Goal: Communication & Community: Share content

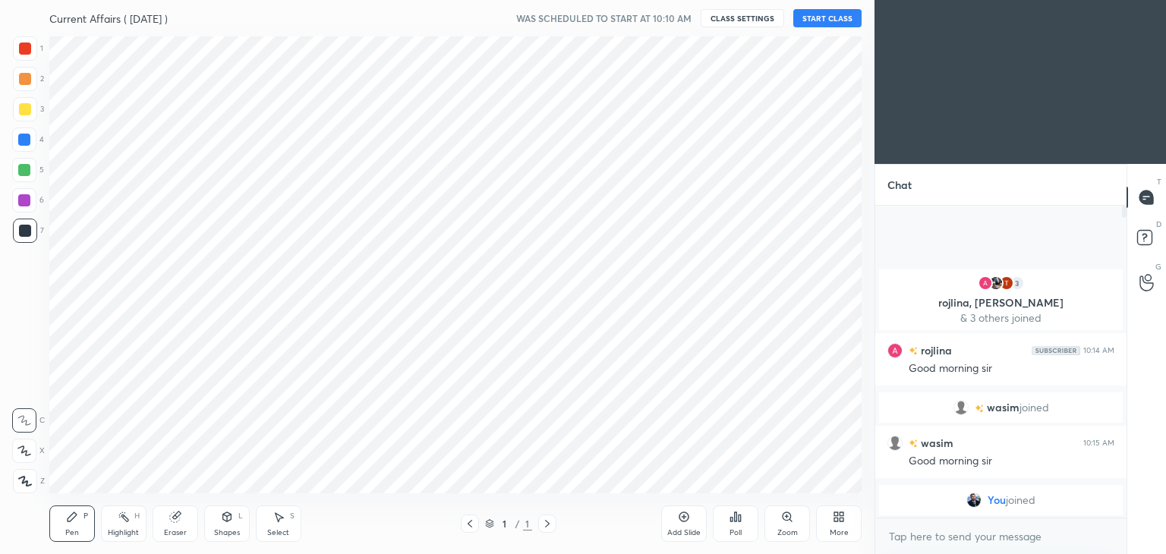
scroll to position [75479, 75123]
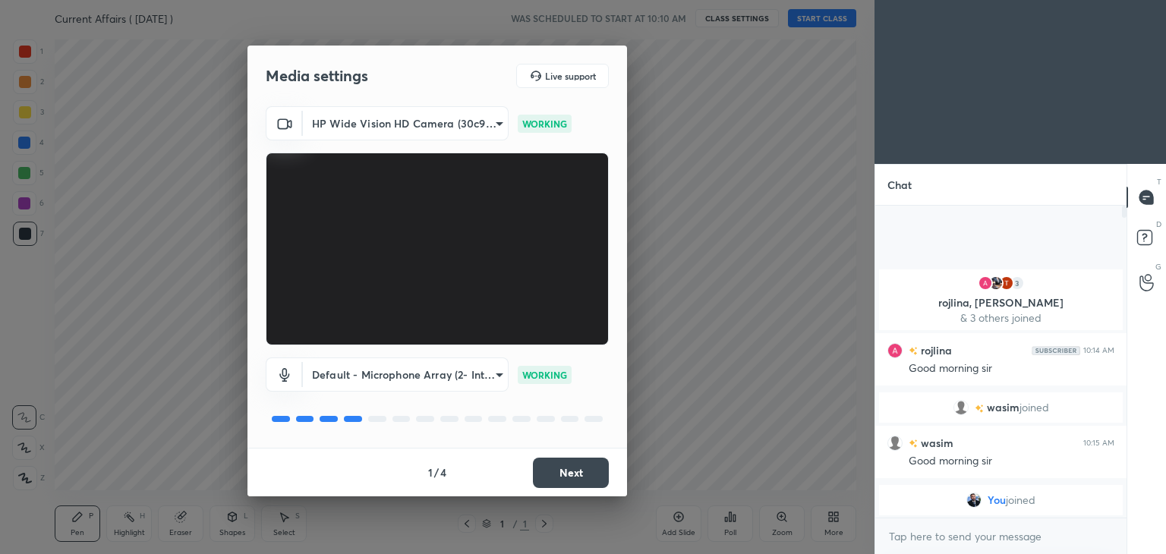
click at [592, 467] on button "Next" at bounding box center [571, 473] width 76 height 30
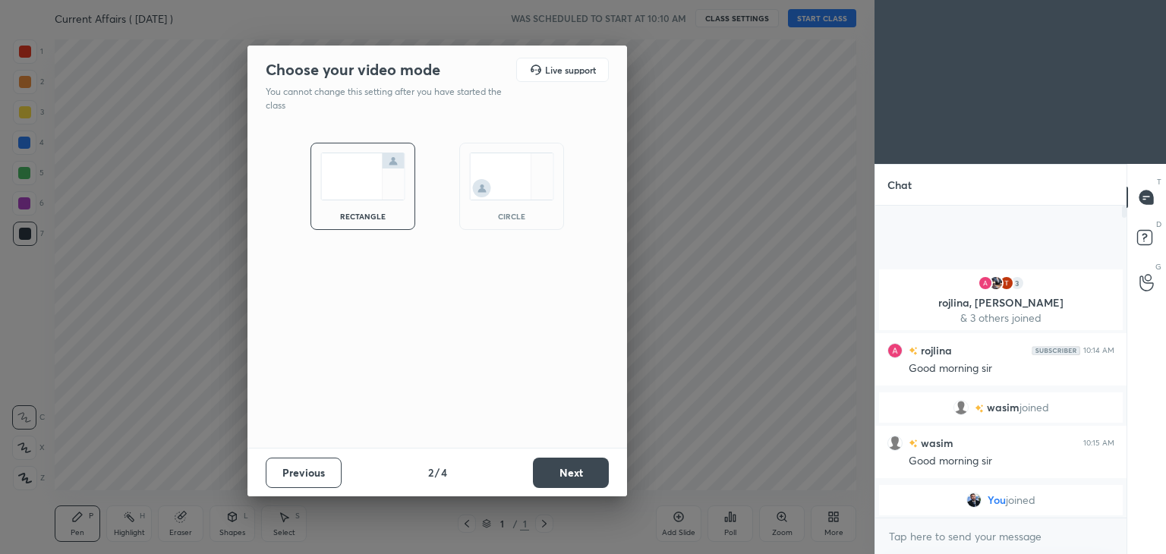
click at [592, 467] on button "Next" at bounding box center [571, 473] width 76 height 30
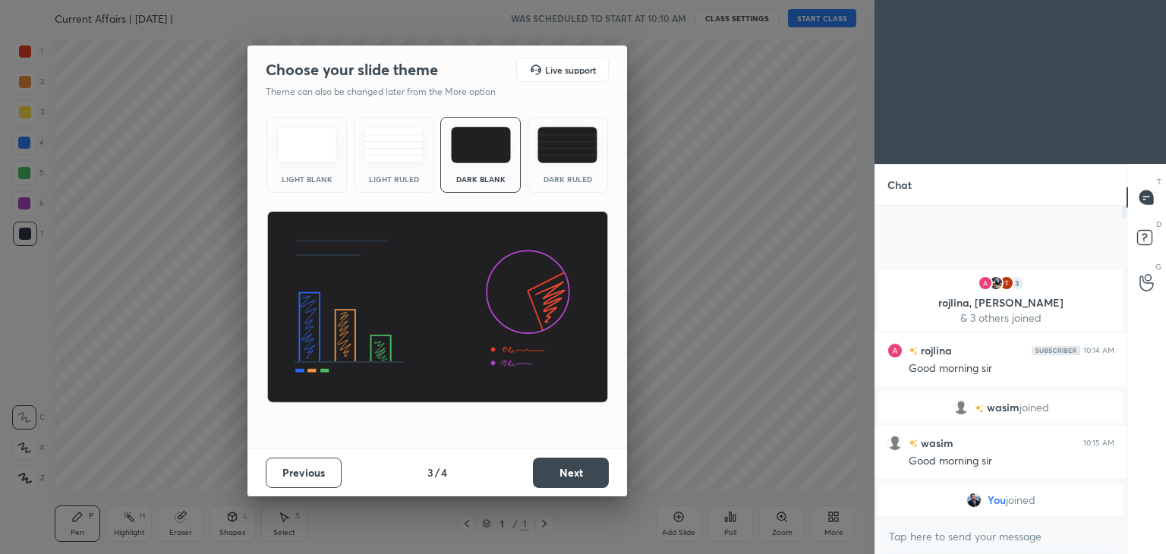
click at [592, 467] on button "Next" at bounding box center [571, 473] width 76 height 30
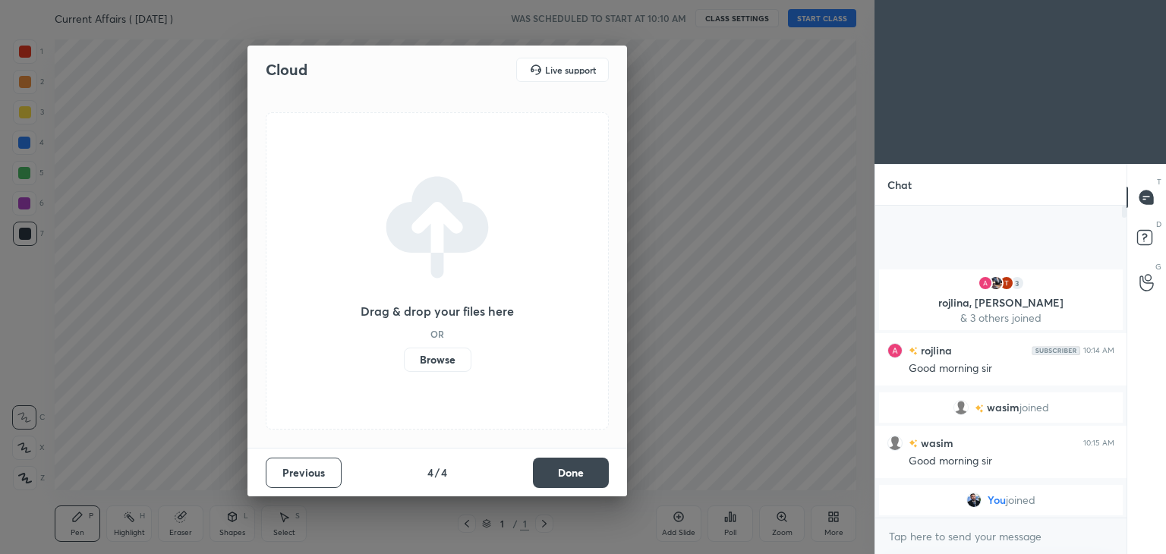
click at [592, 467] on button "Done" at bounding box center [571, 473] width 76 height 30
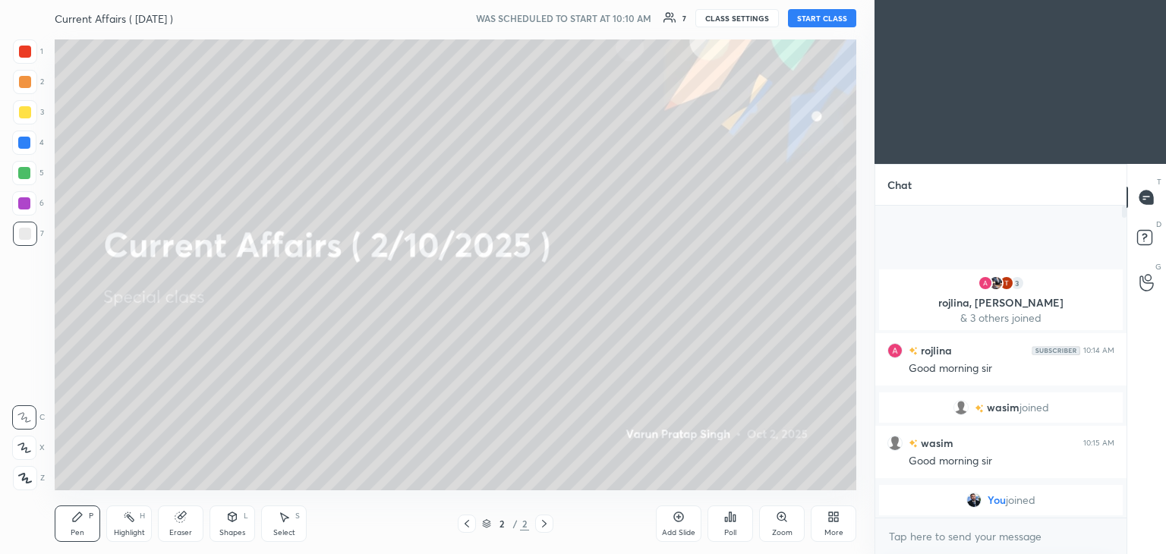
click at [809, 22] on button "START CLASS" at bounding box center [822, 18] width 68 height 18
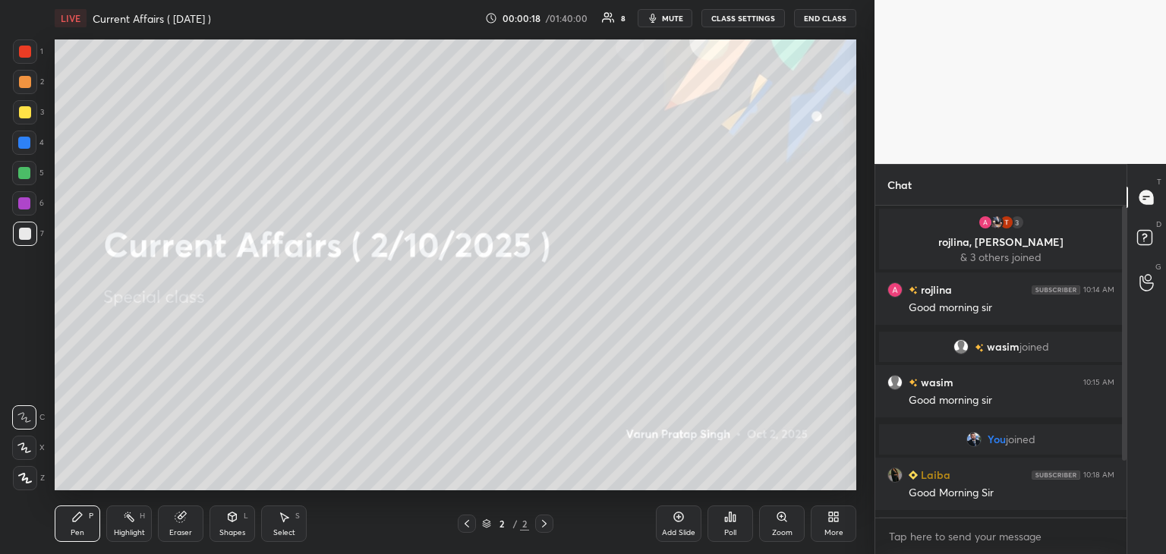
scroll to position [88, 0]
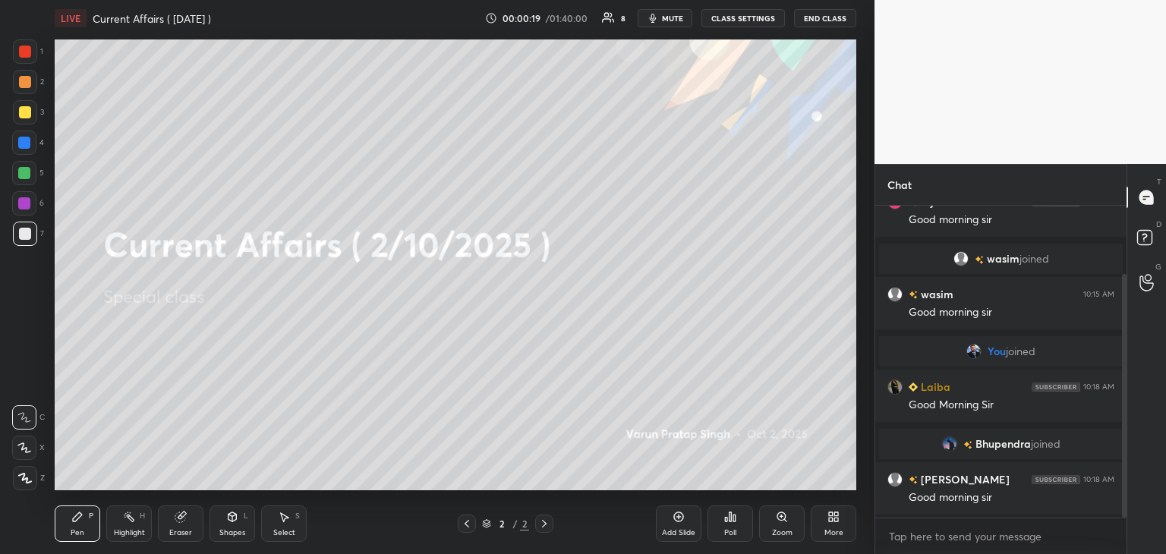
drag, startPoint x: 1125, startPoint y: 333, endPoint x: 1133, endPoint y: 394, distance: 61.3
click at [1133, 394] on div "Chat 3 rojlina, [PERSON_NAME] & 3 others joined rojlina 10:14 AM Good morning […" at bounding box center [1021, 359] width 292 height 390
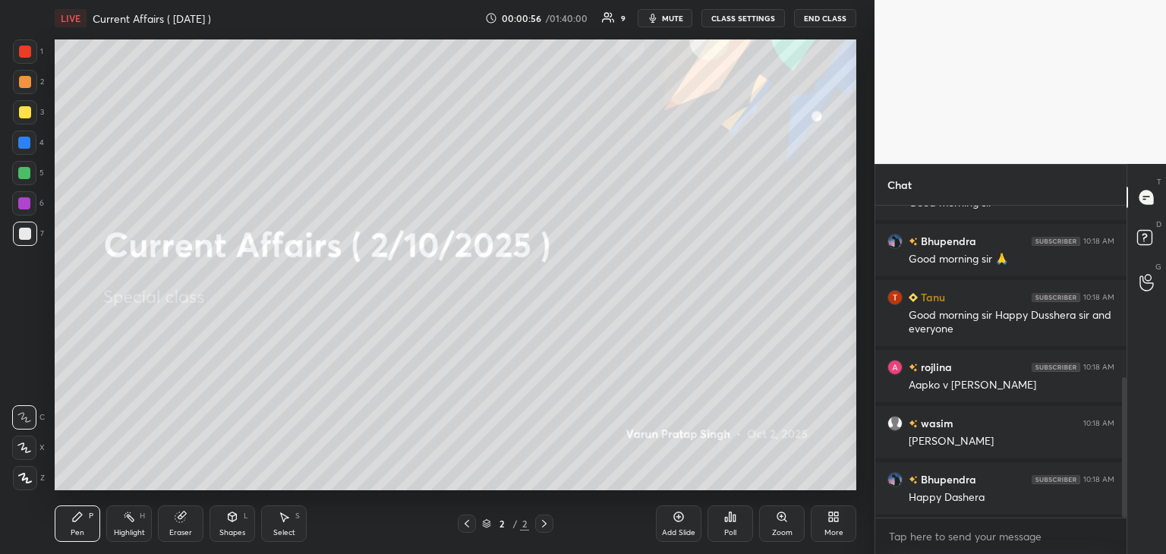
scroll to position [398, 0]
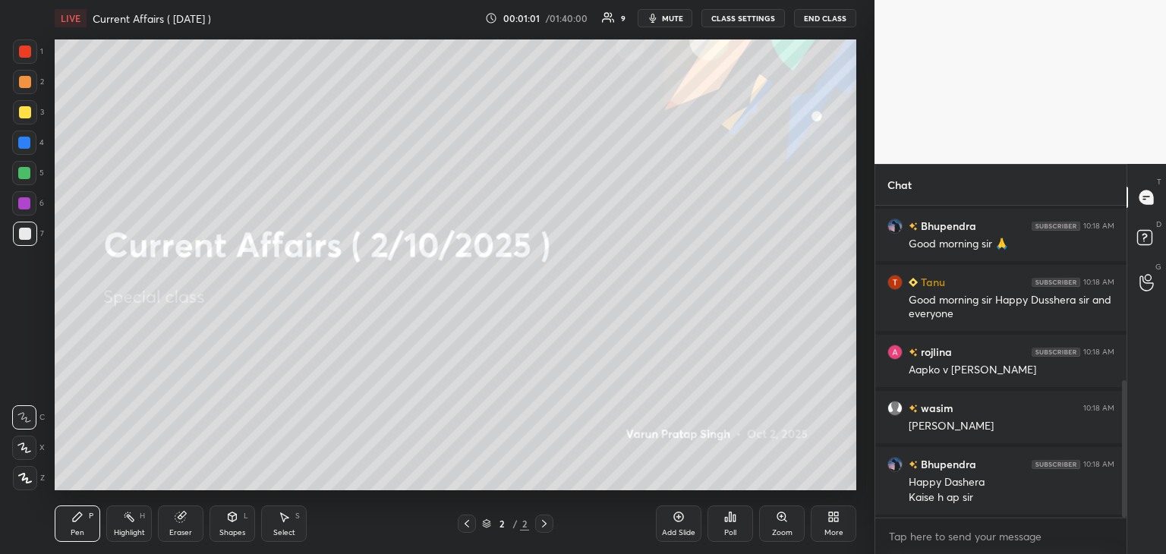
click at [843, 526] on div "More" at bounding box center [834, 524] width 46 height 36
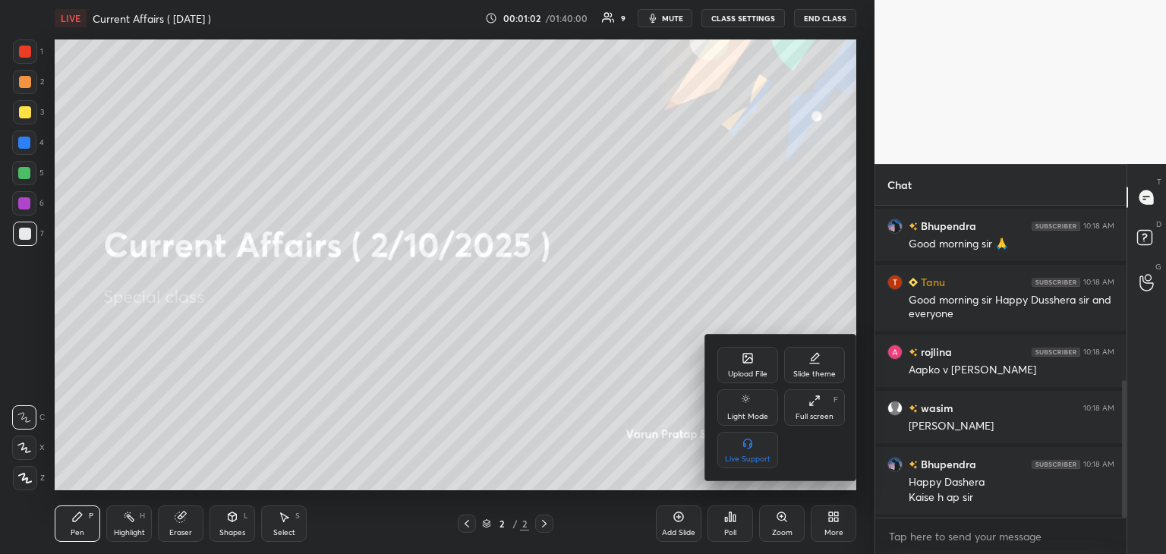
click at [741, 374] on div "Upload File" at bounding box center [747, 375] width 39 height 8
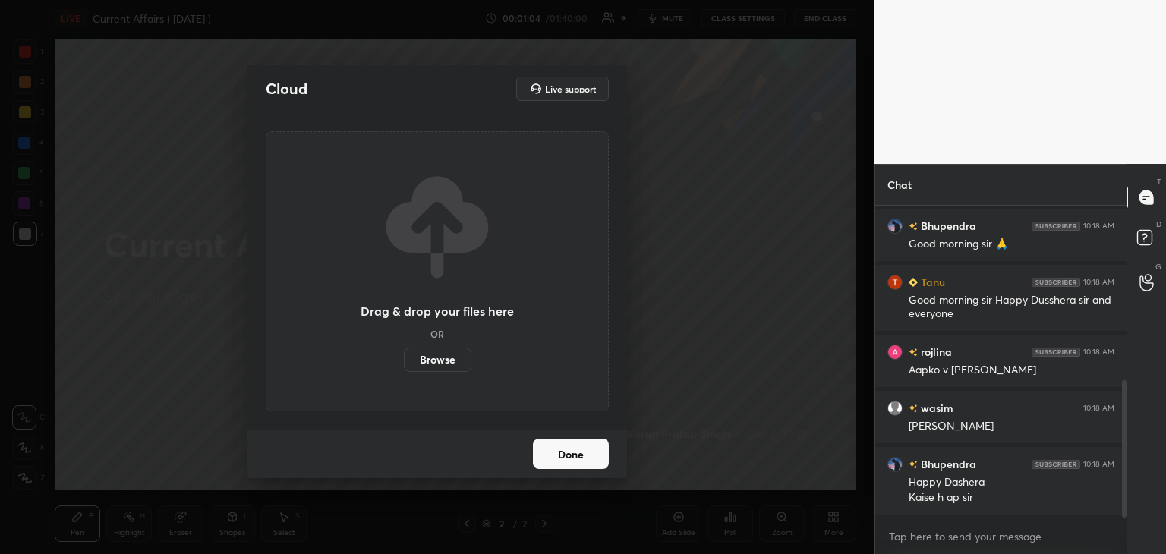
click at [445, 355] on label "Browse" at bounding box center [438, 360] width 68 height 24
click at [404, 355] on input "Browse" at bounding box center [404, 360] width 0 height 24
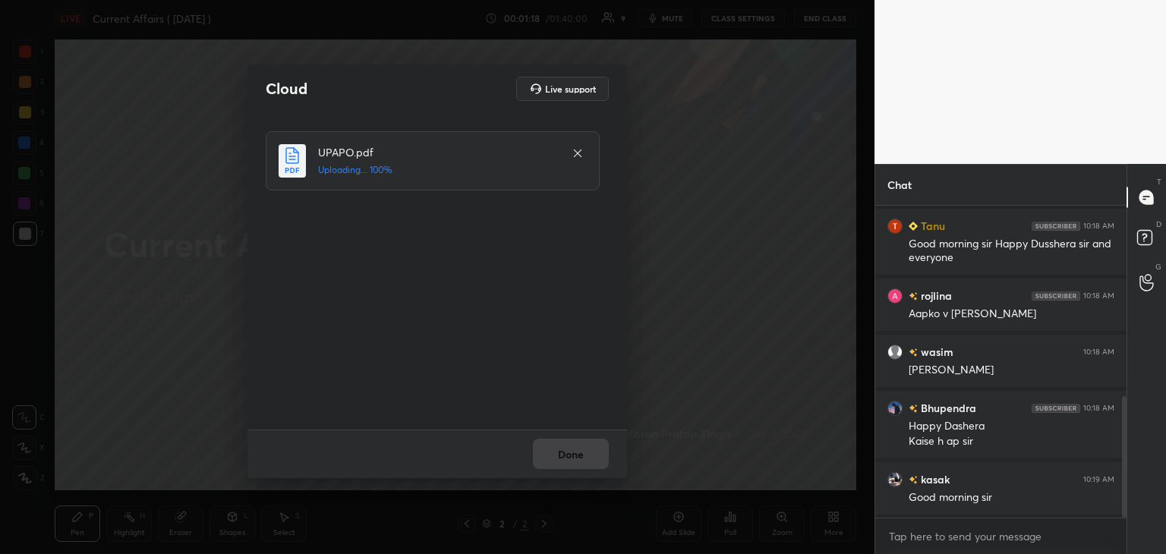
scroll to position [491, 0]
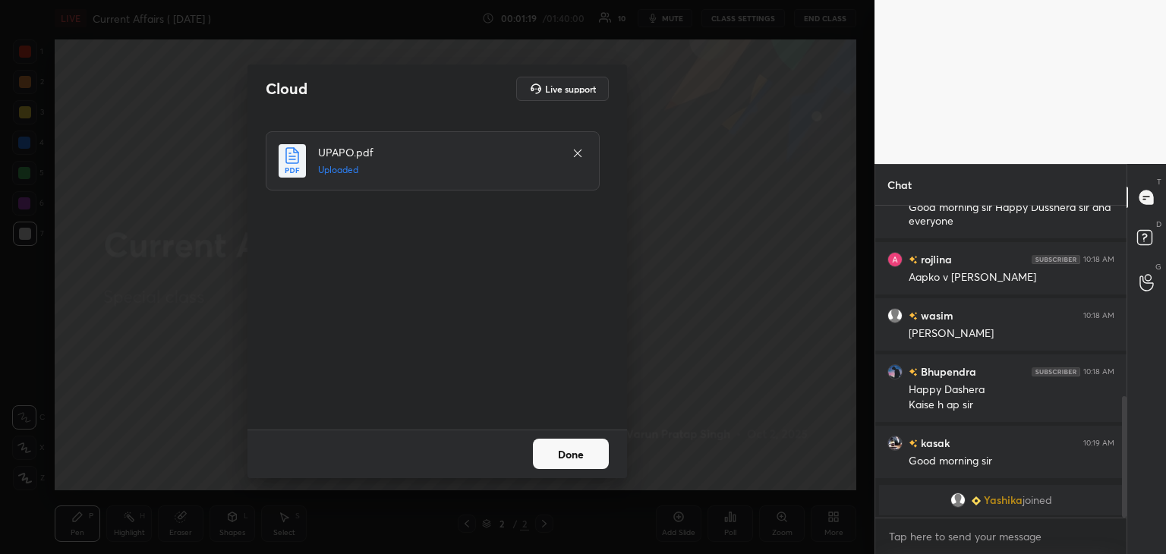
click at [572, 448] on button "Done" at bounding box center [571, 454] width 76 height 30
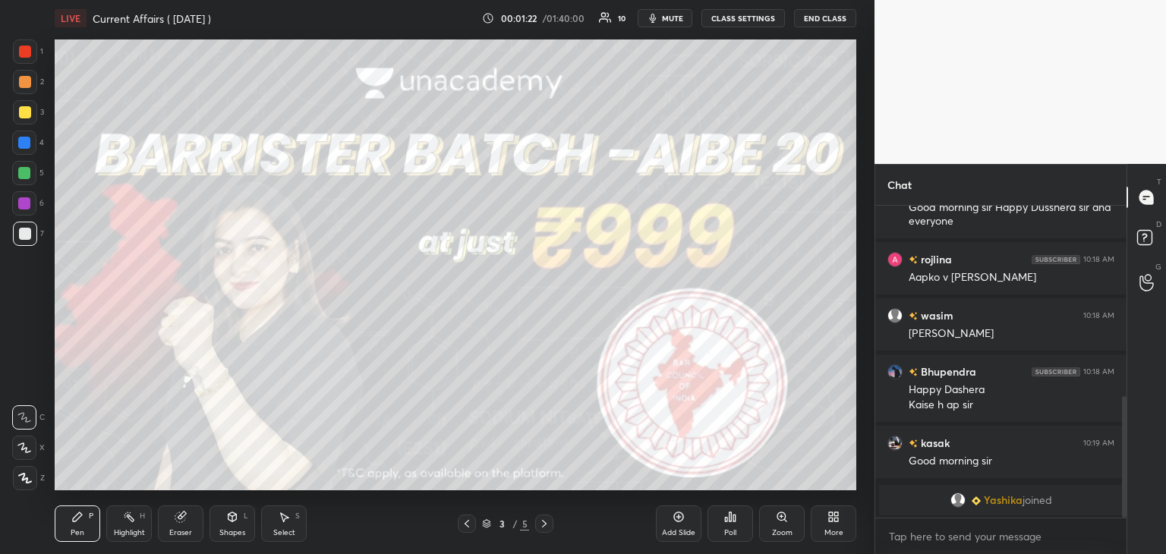
scroll to position [547, 0]
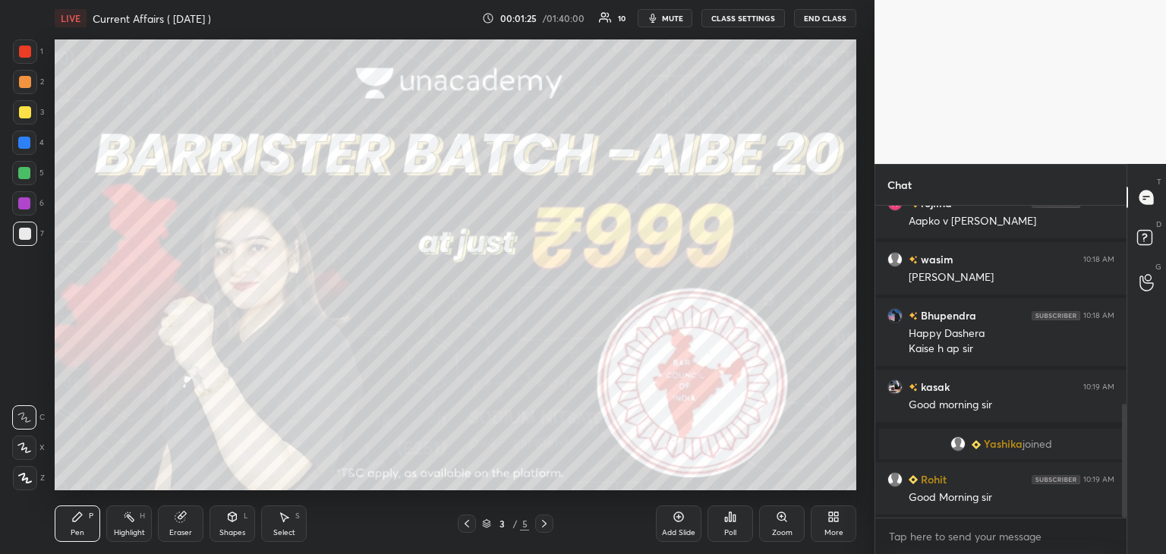
click at [546, 523] on icon at bounding box center [544, 524] width 12 height 12
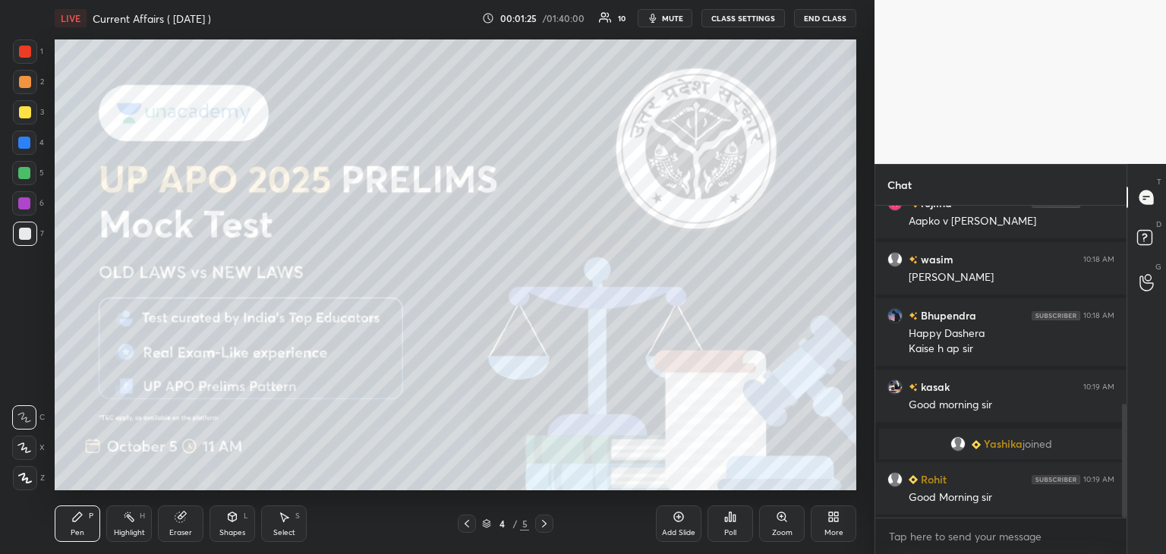
scroll to position [603, 0]
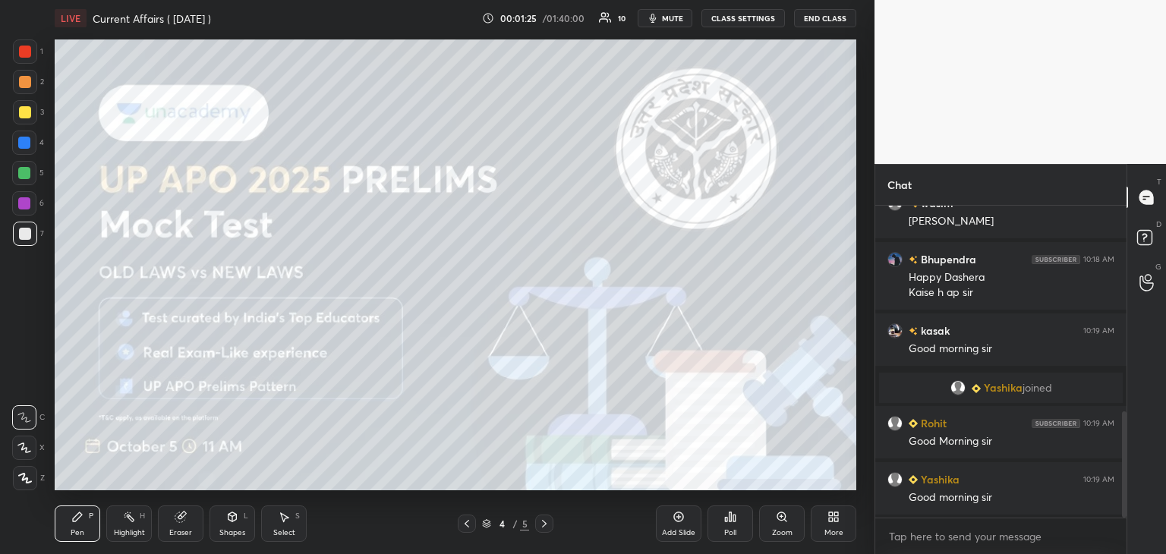
click at [546, 523] on icon at bounding box center [544, 524] width 12 height 12
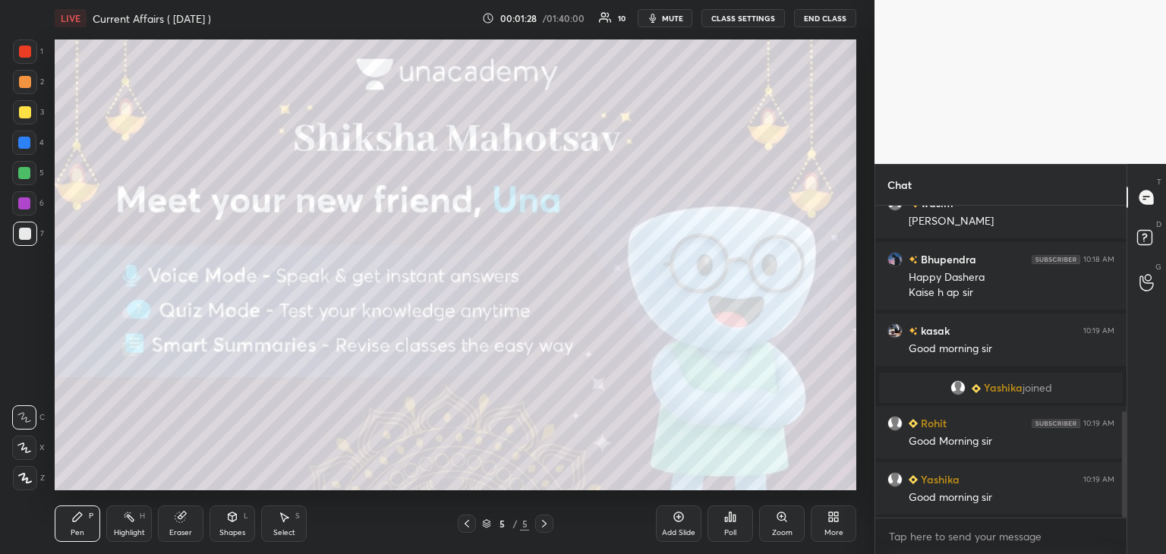
click at [689, 529] on div "Add Slide" at bounding box center [678, 533] width 33 height 8
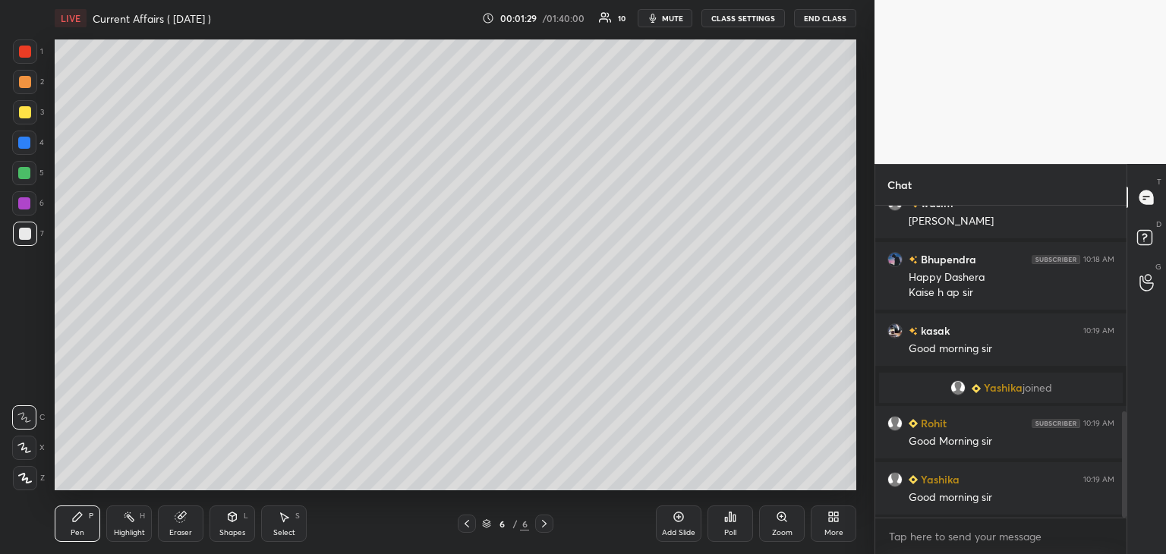
click at [837, 522] on icon at bounding box center [834, 517] width 12 height 12
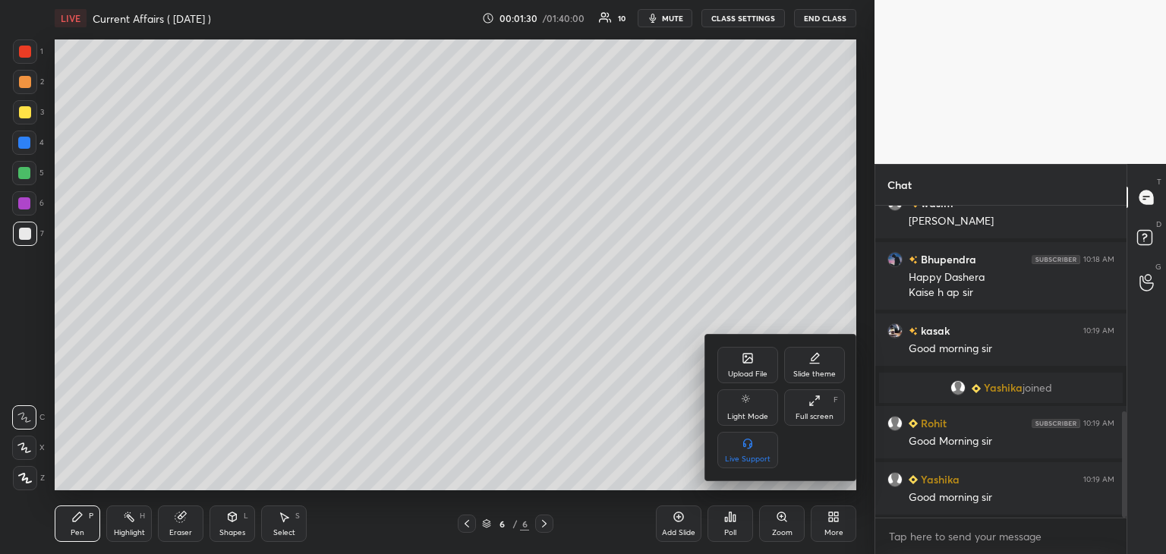
click at [756, 366] on div "Upload File" at bounding box center [748, 365] width 61 height 36
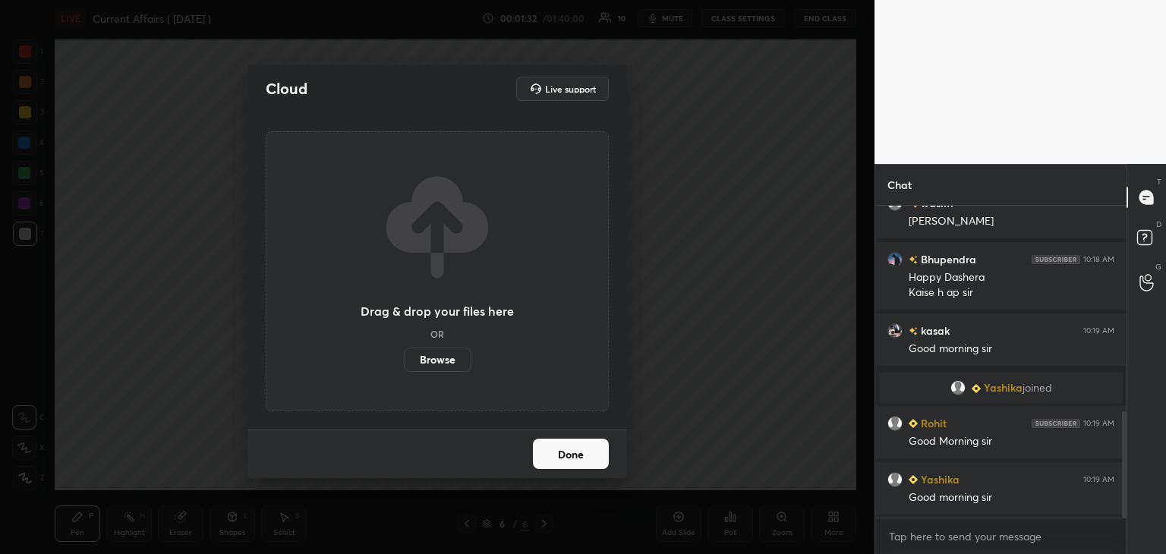
click at [432, 356] on label "Browse" at bounding box center [438, 360] width 68 height 24
click at [404, 356] on input "Browse" at bounding box center [404, 360] width 0 height 24
click at [753, 223] on div "Cloud Live support Drag & drop your files here OR Browse Done" at bounding box center [437, 277] width 875 height 554
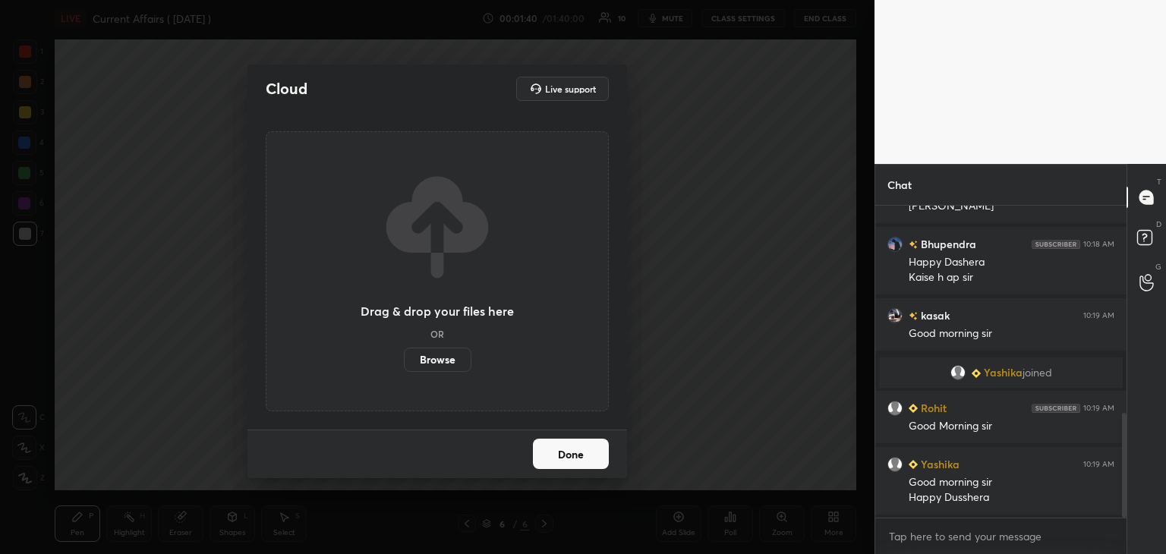
scroll to position [674, 0]
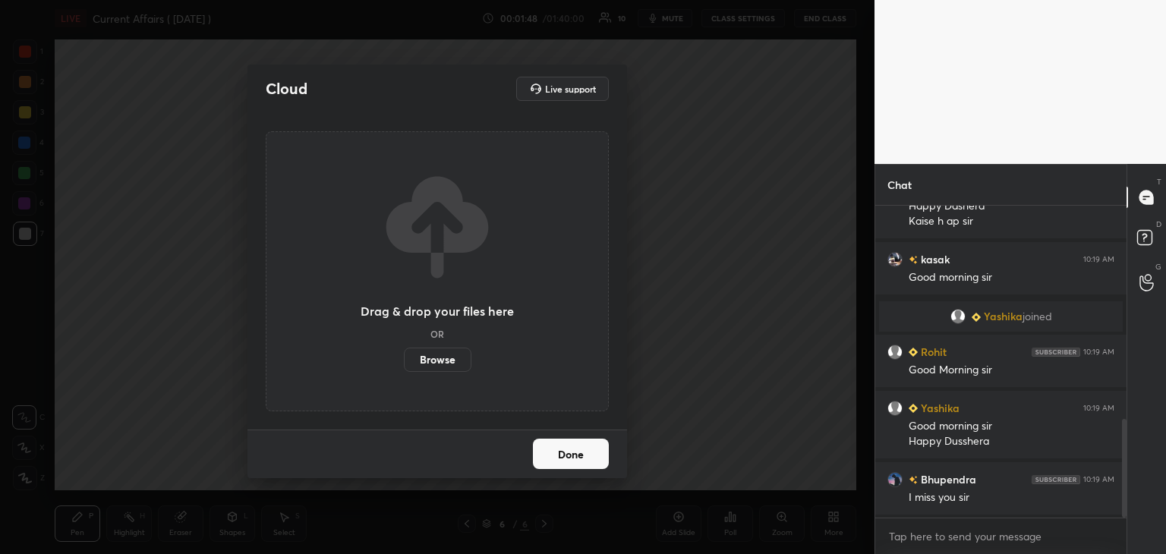
click at [459, 358] on label "Browse" at bounding box center [438, 360] width 68 height 24
click at [404, 358] on input "Browse" at bounding box center [404, 360] width 0 height 24
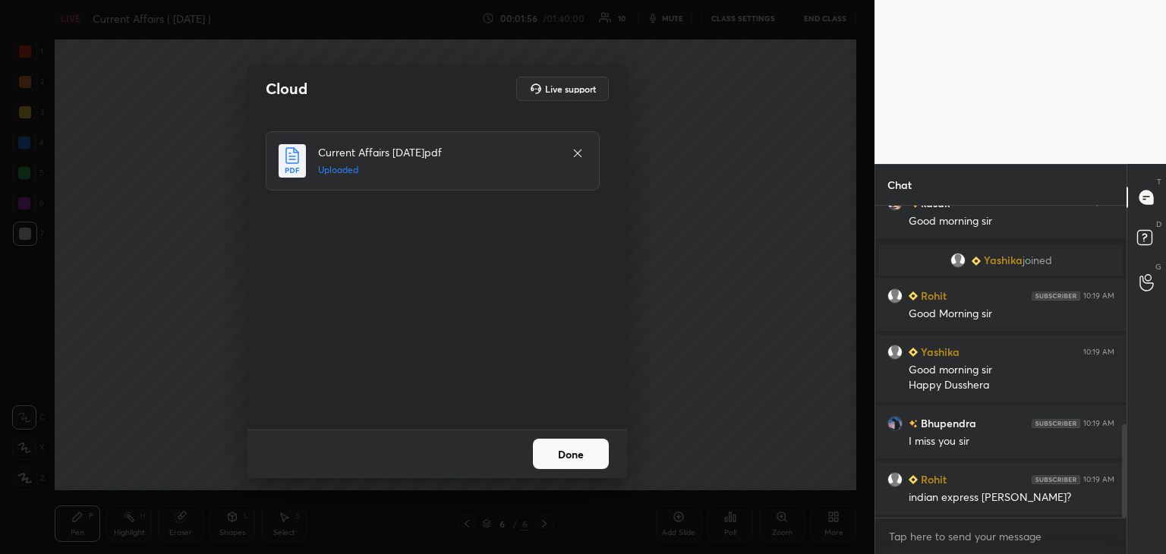
click at [575, 450] on button "Done" at bounding box center [571, 454] width 76 height 30
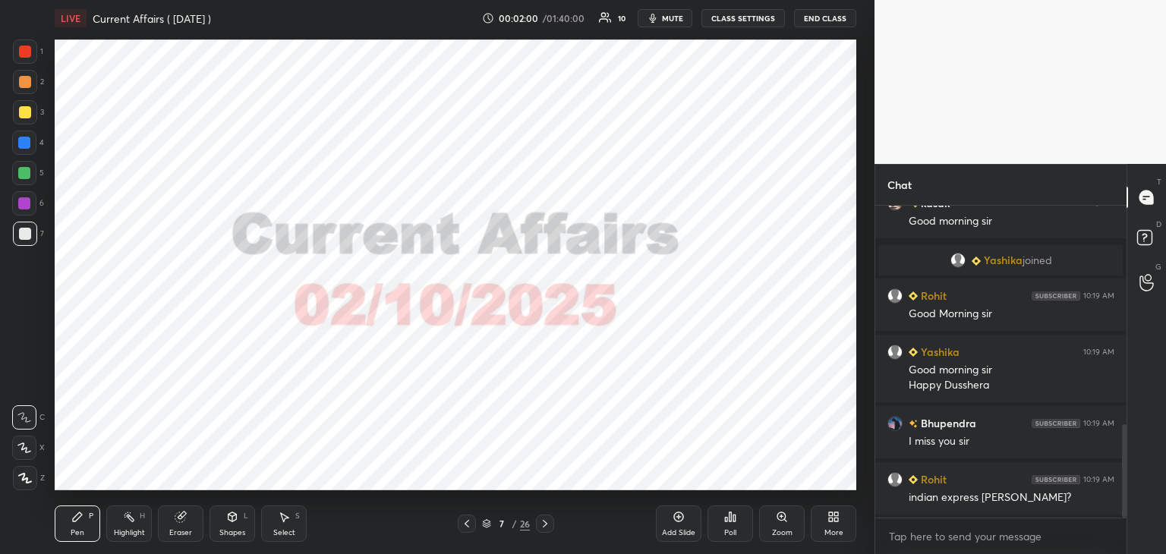
click at [482, 519] on div "7 / 26" at bounding box center [506, 524] width 48 height 14
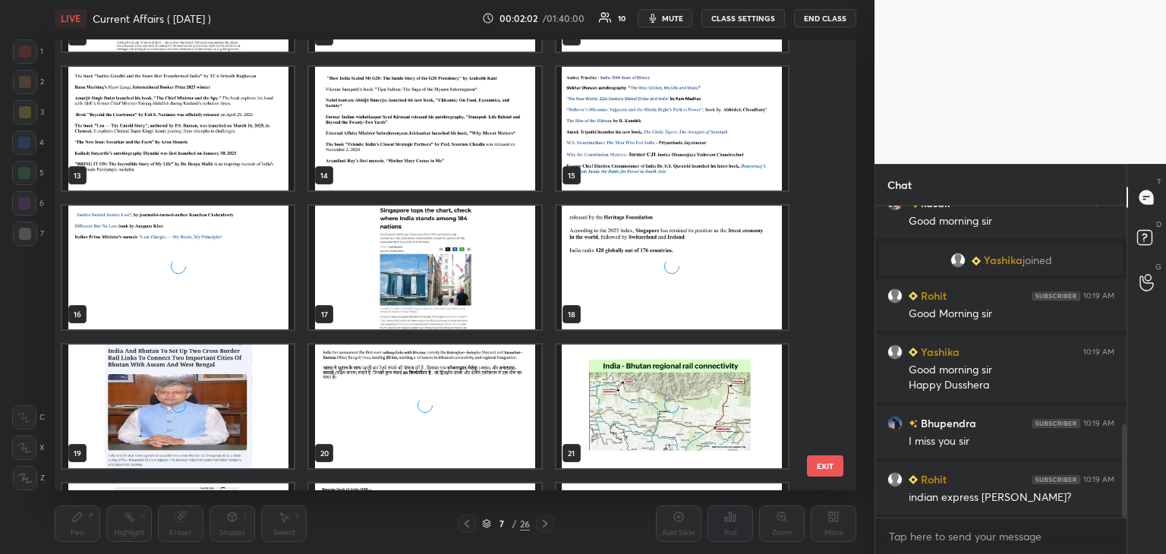
scroll to position [799, 0]
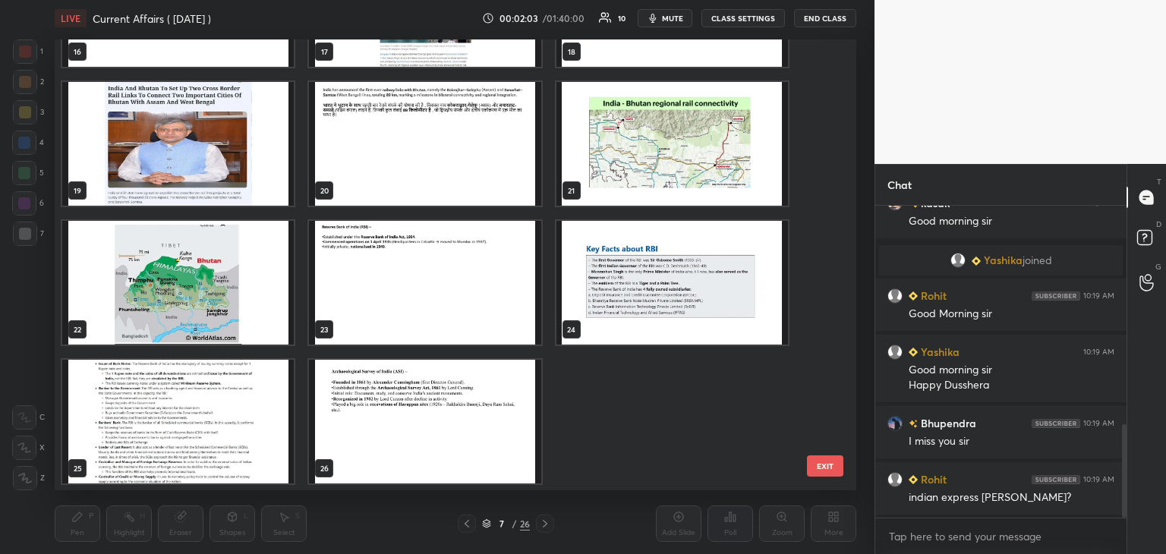
click at [440, 444] on img "grid" at bounding box center [425, 422] width 232 height 124
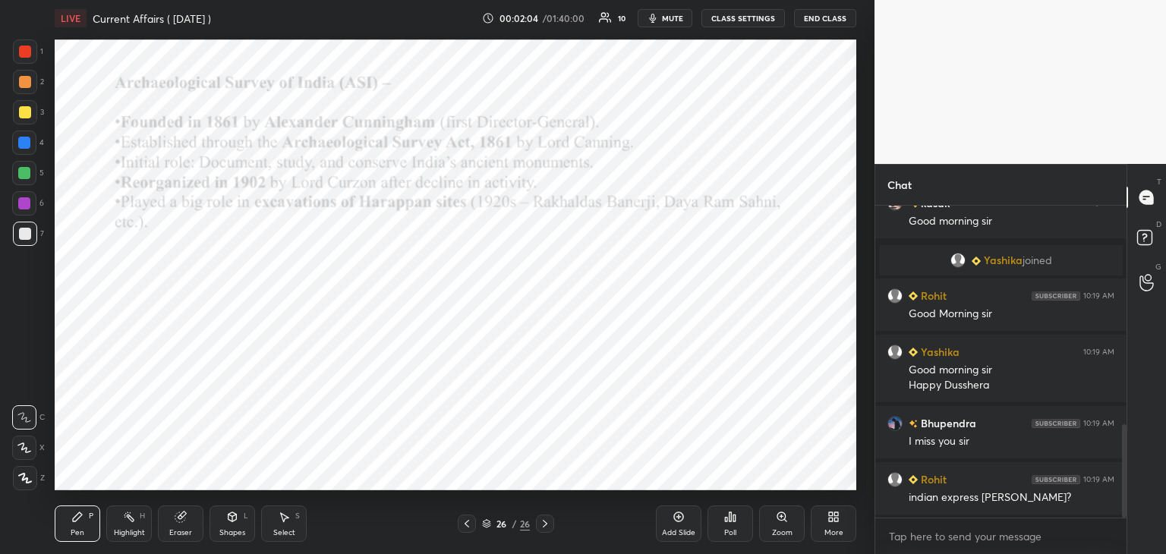
click at [440, 444] on img "grid" at bounding box center [425, 422] width 232 height 124
click at [673, 529] on div "Add Slide" at bounding box center [678, 533] width 33 height 8
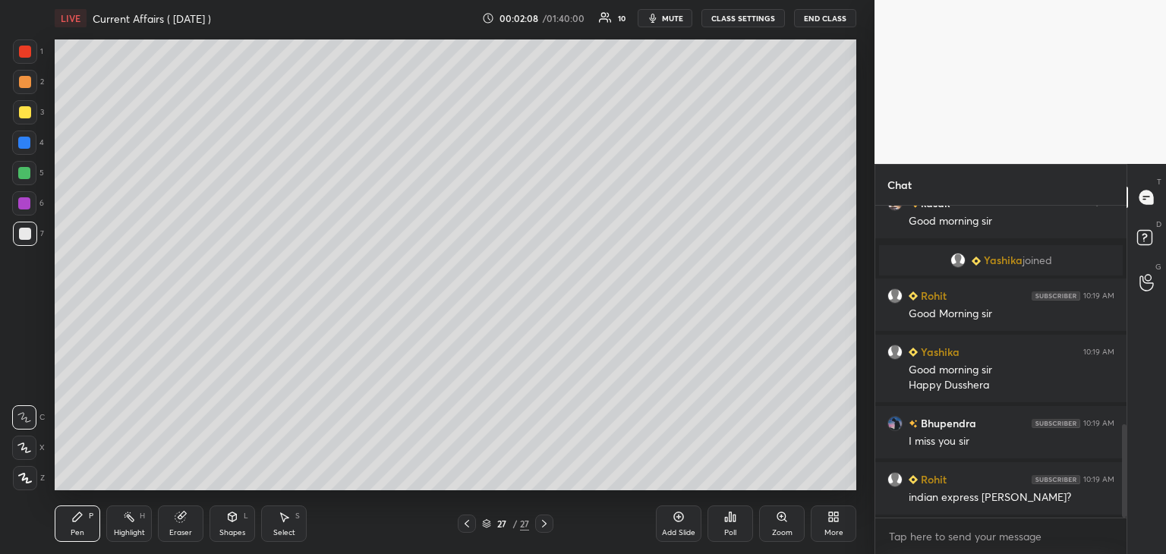
scroll to position [787, 0]
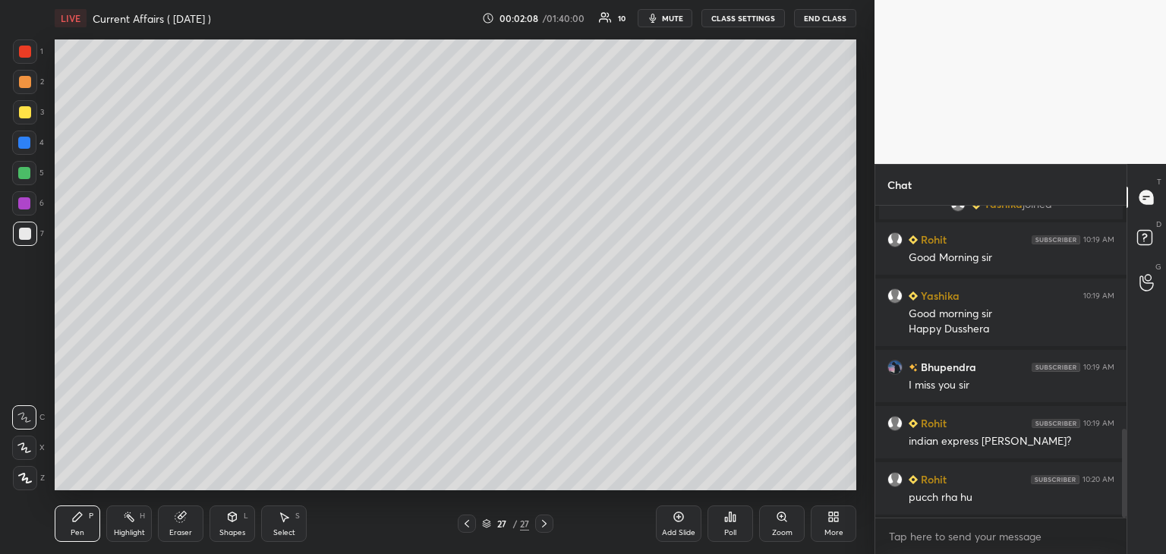
click at [830, 521] on icon at bounding box center [831, 520] width 4 height 4
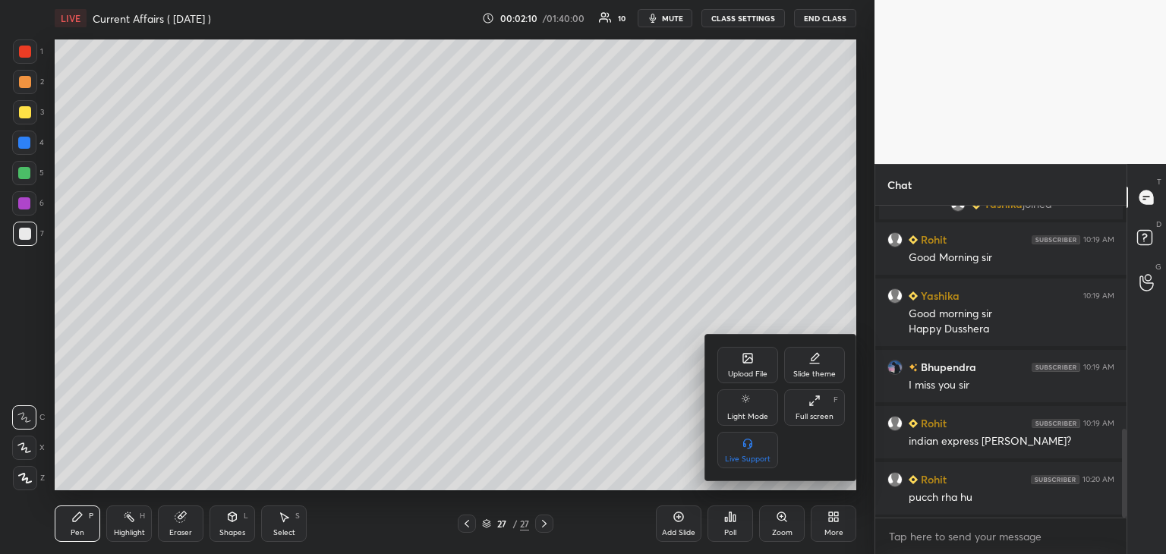
click at [750, 368] on div "Upload File" at bounding box center [748, 365] width 61 height 36
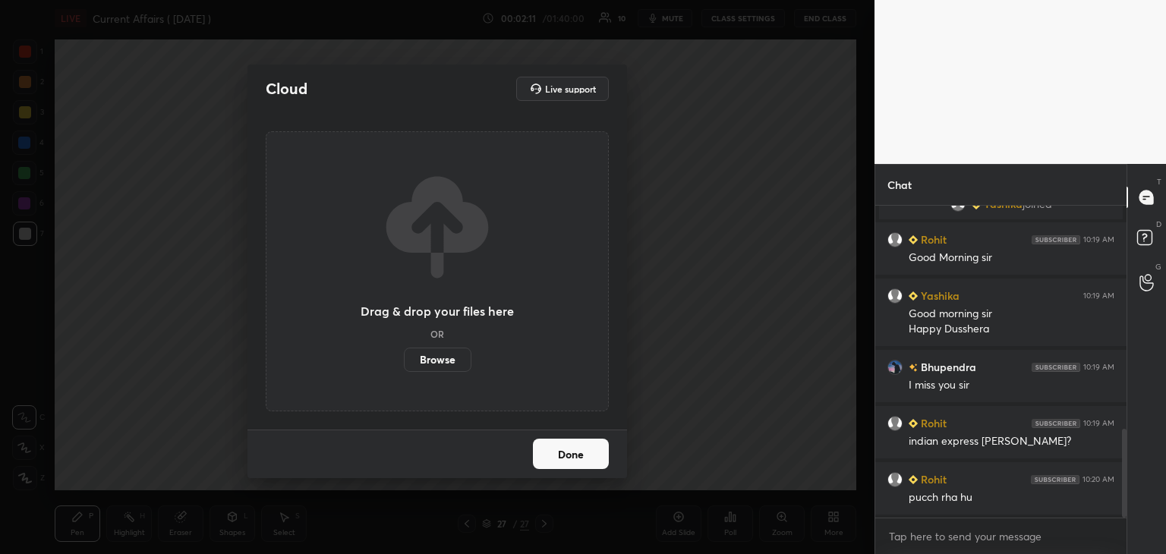
click at [444, 355] on label "Browse" at bounding box center [438, 360] width 68 height 24
click at [404, 355] on input "Browse" at bounding box center [404, 360] width 0 height 24
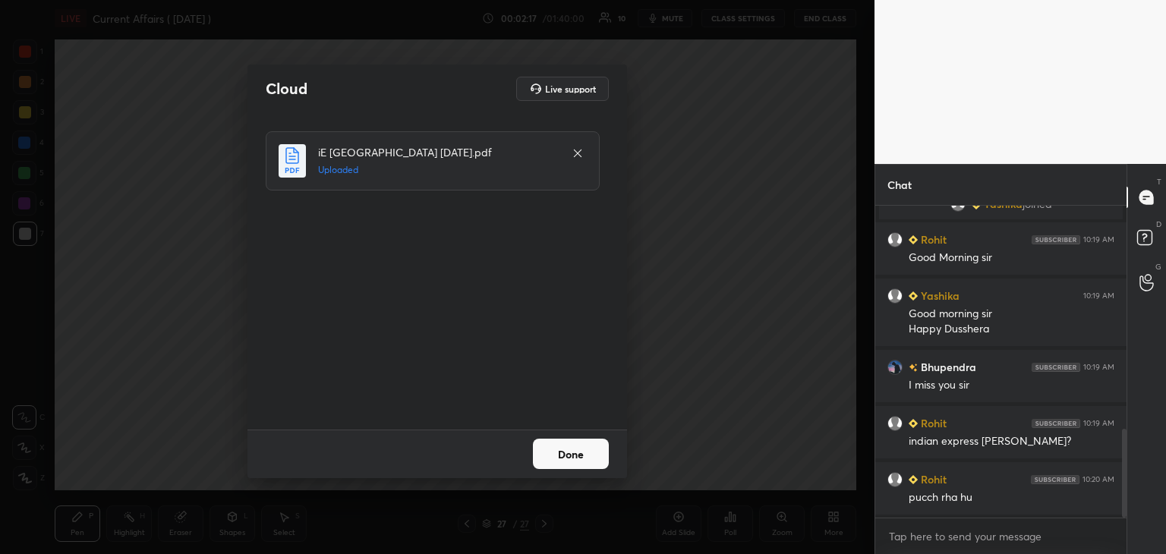
click at [592, 453] on button "Done" at bounding box center [571, 454] width 76 height 30
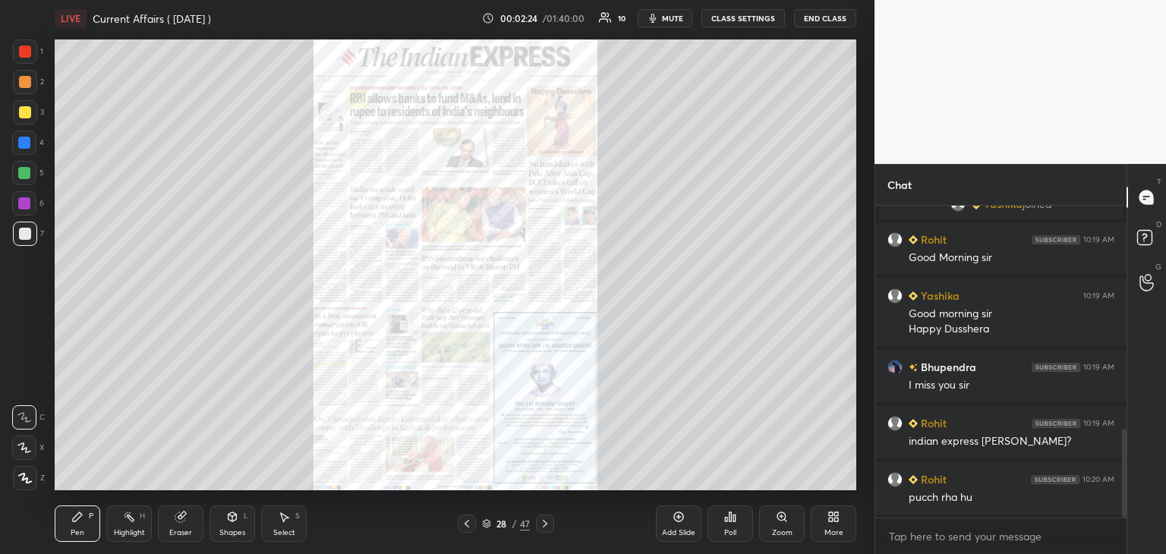
click at [671, 19] on span "mute" at bounding box center [672, 18] width 21 height 11
click at [838, 522] on icon at bounding box center [837, 520] width 4 height 4
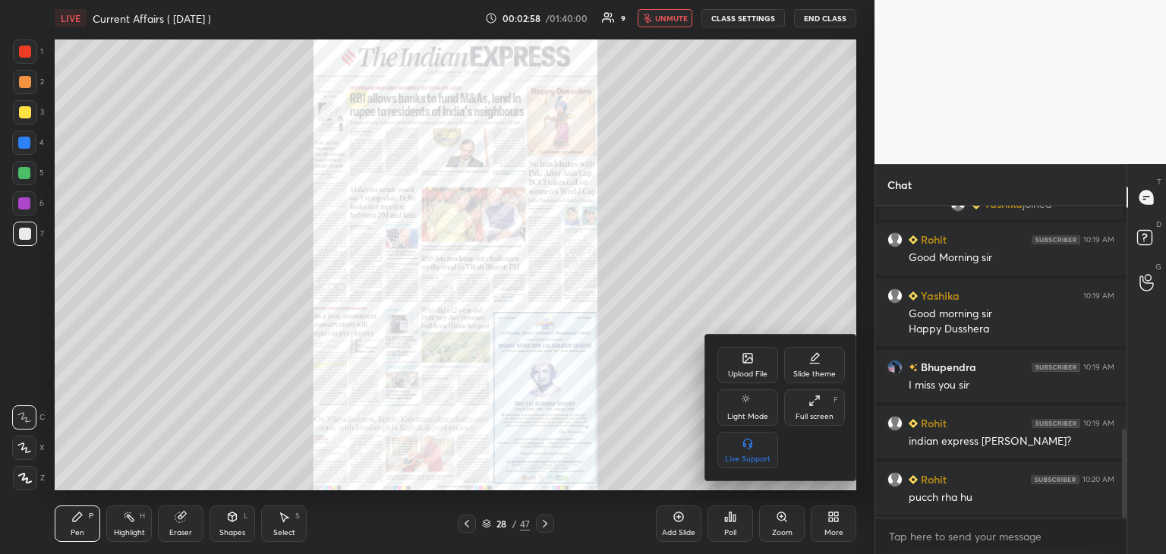
click at [693, 335] on div at bounding box center [583, 277] width 1166 height 554
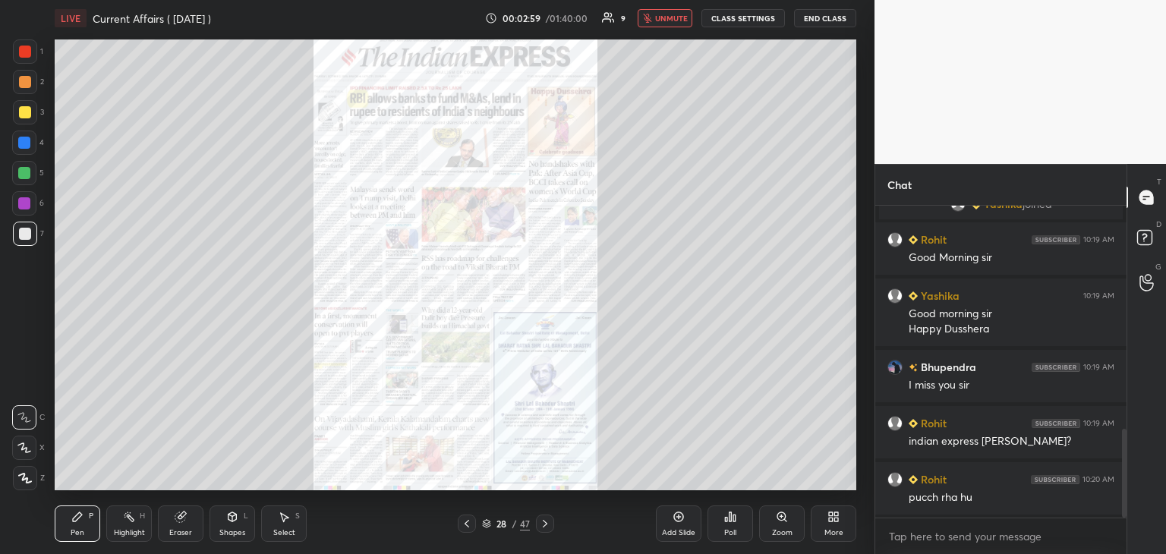
click at [481, 521] on div "28 / 47" at bounding box center [506, 524] width 96 height 18
click at [484, 525] on icon at bounding box center [486, 523] width 9 height 9
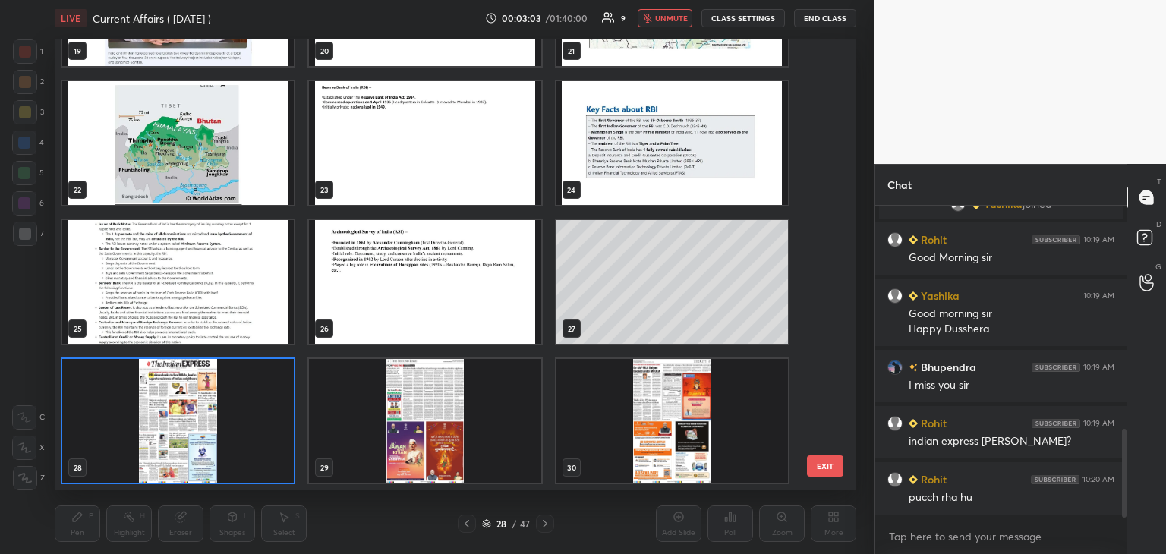
scroll to position [1772, 0]
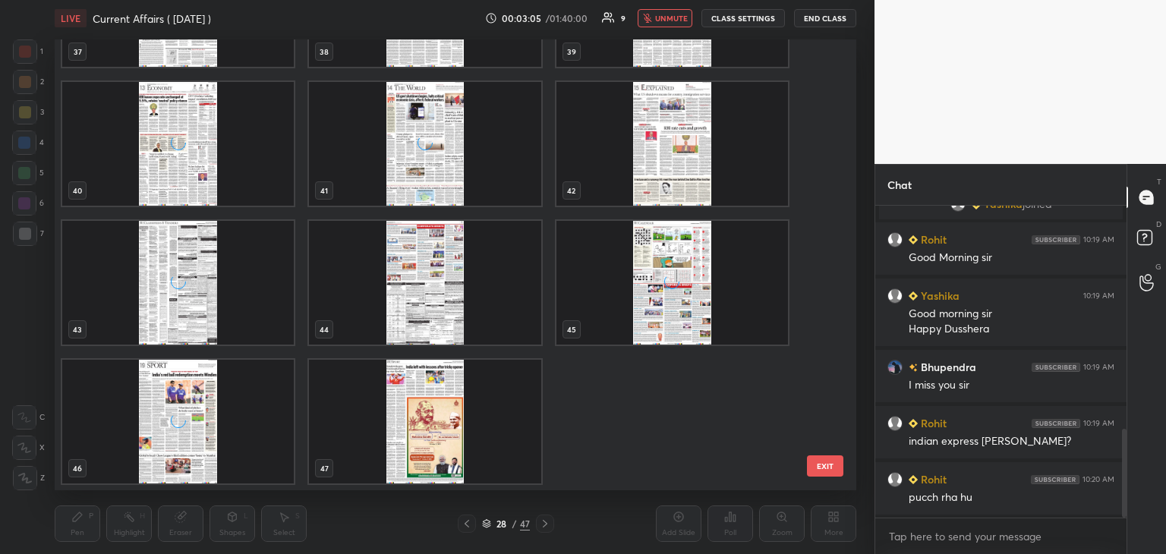
click at [453, 418] on img "grid" at bounding box center [425, 422] width 232 height 124
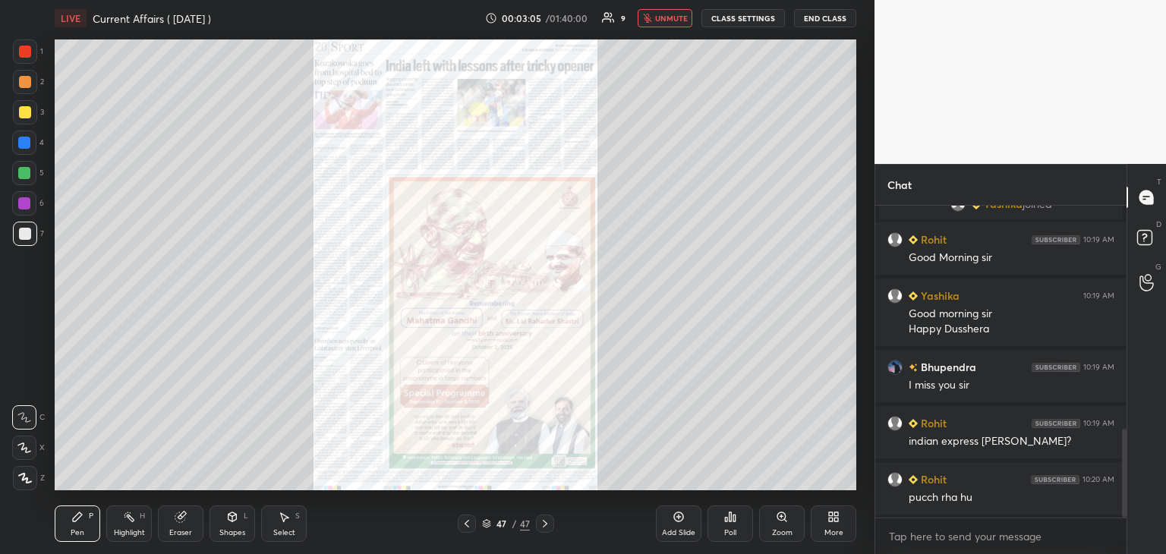
click at [453, 418] on img "grid" at bounding box center [425, 422] width 232 height 124
click at [680, 522] on icon at bounding box center [679, 517] width 12 height 12
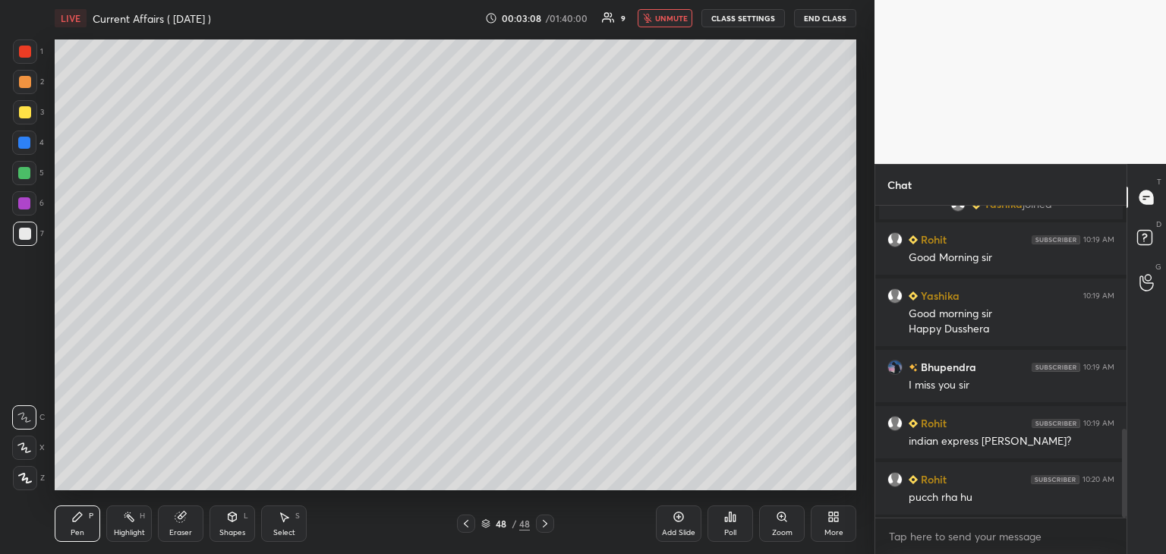
click at [834, 526] on div "More" at bounding box center [834, 524] width 46 height 36
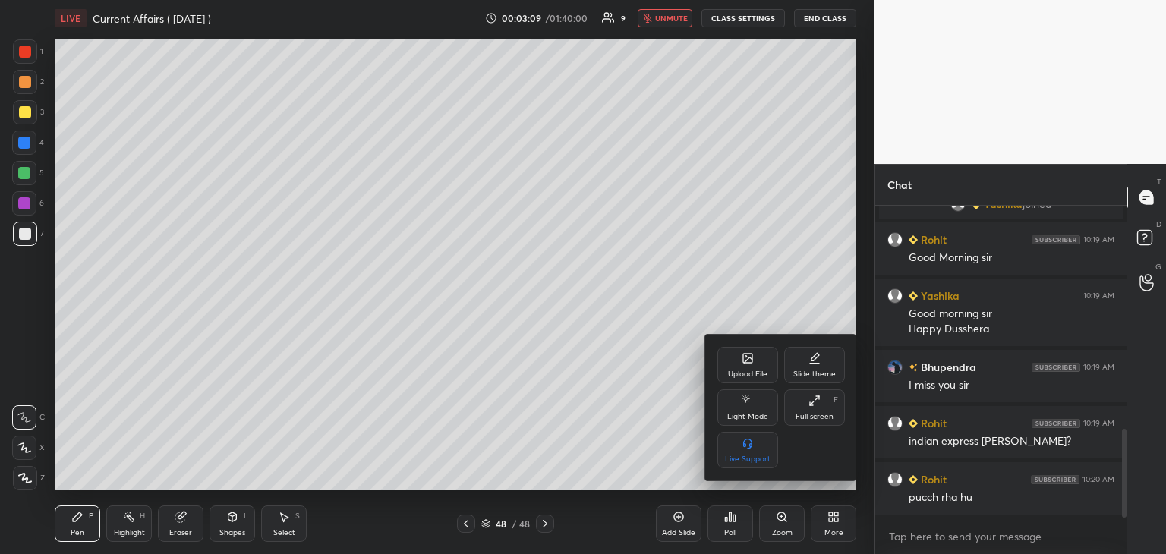
click at [750, 373] on div "Upload File" at bounding box center [747, 375] width 39 height 8
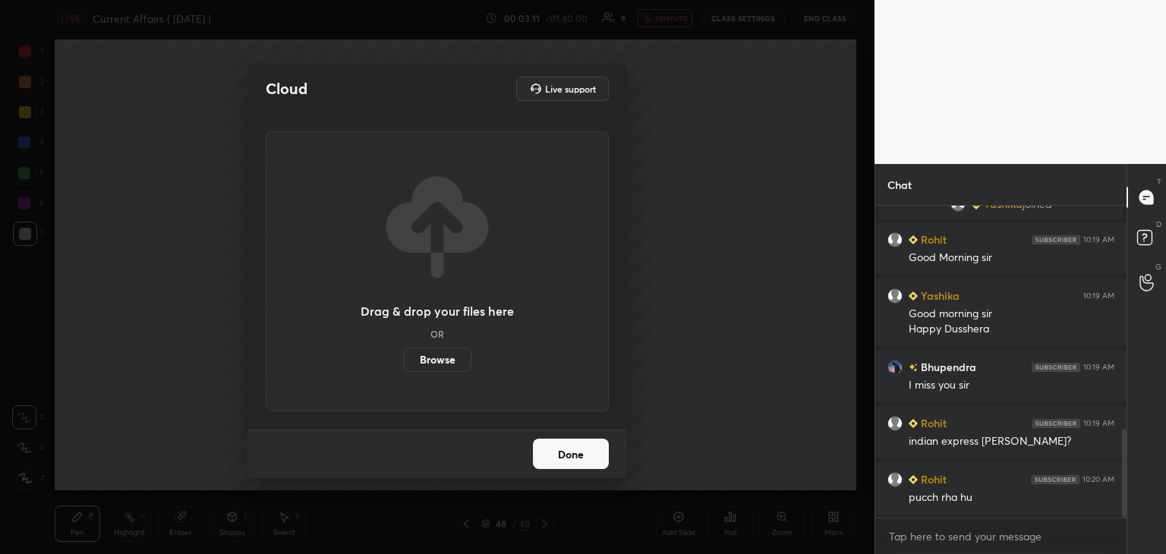
click at [439, 353] on label "Browse" at bounding box center [438, 360] width 68 height 24
click at [404, 353] on input "Browse" at bounding box center [404, 360] width 0 height 24
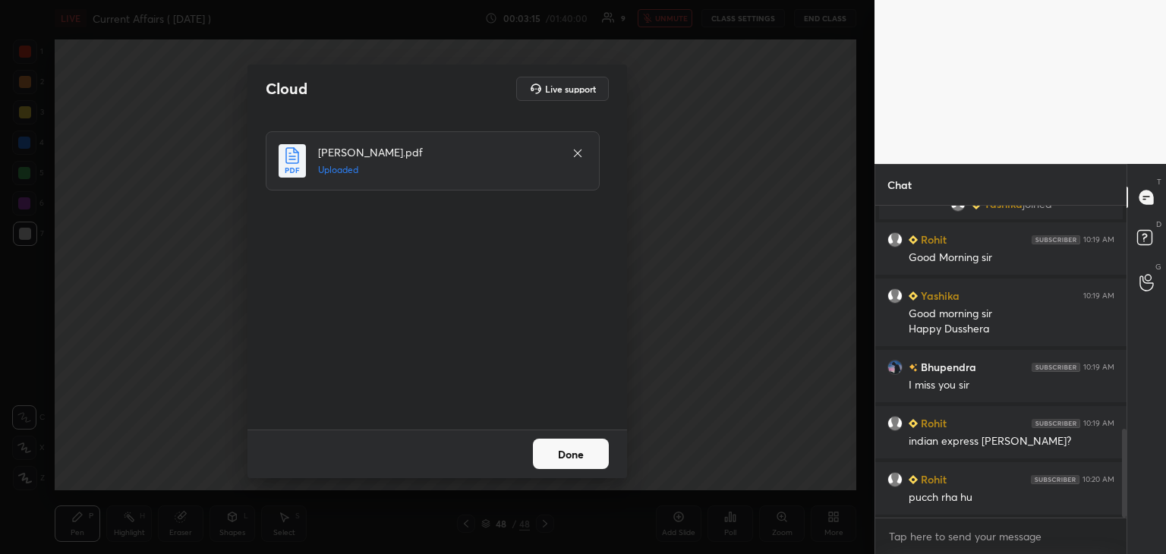
click at [574, 458] on button "Done" at bounding box center [571, 454] width 76 height 30
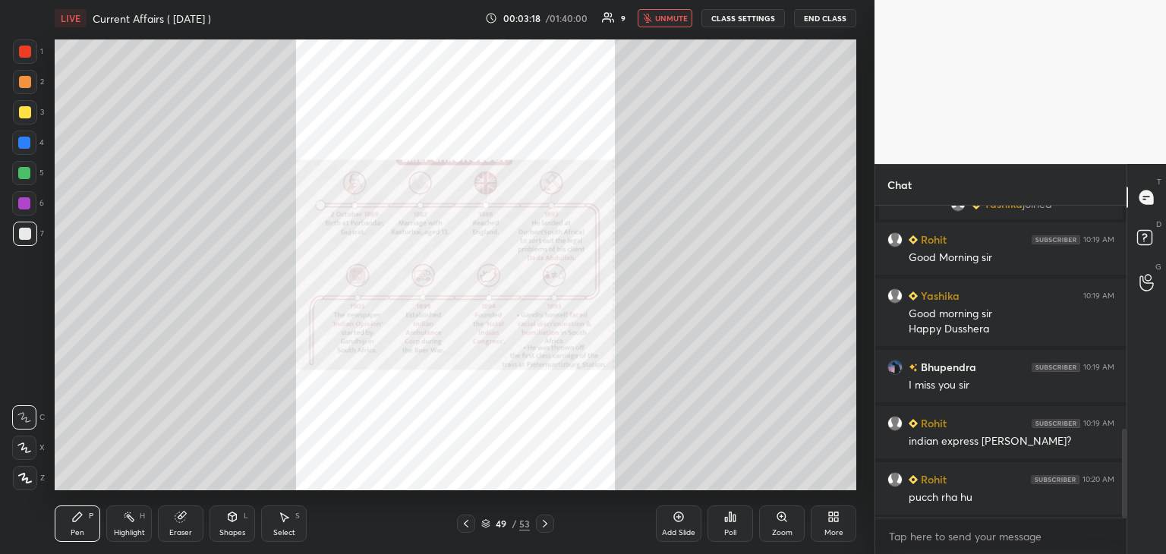
click at [484, 523] on icon at bounding box center [486, 522] width 8 height 4
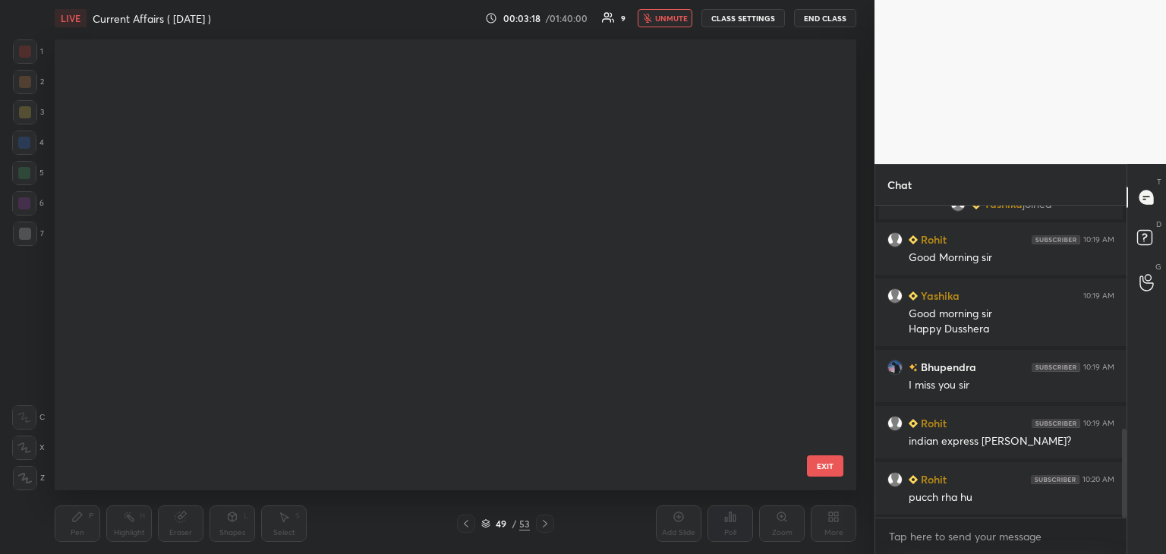
scroll to position [447, 794]
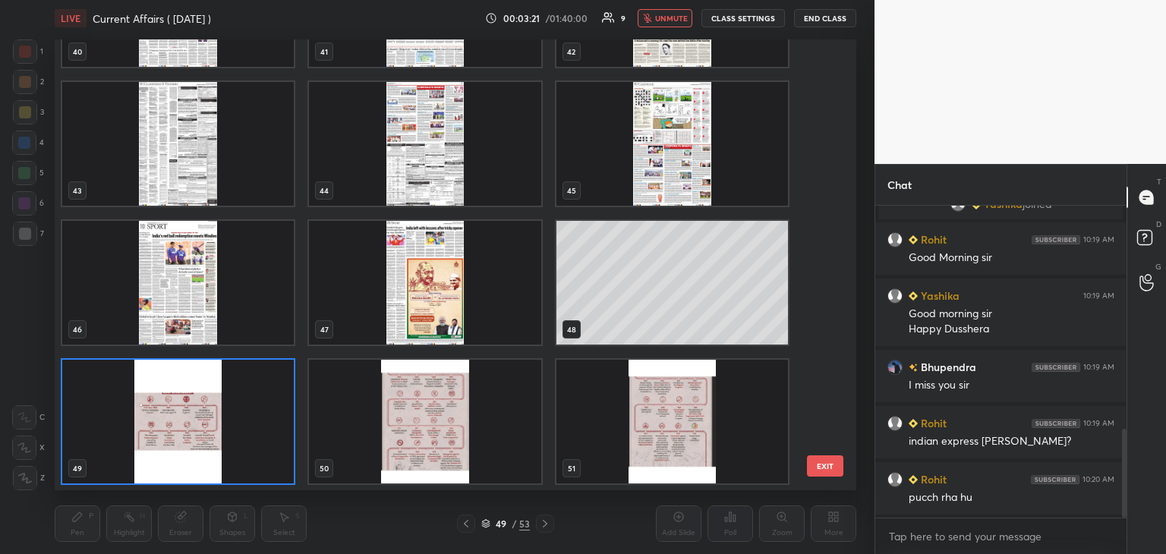
drag, startPoint x: 837, startPoint y: 371, endPoint x: 833, endPoint y: 89, distance: 282.5
click at [833, 89] on div "37 38 39 40 41 42 43 44 45 46 47 48 49 50 51 EXIT" at bounding box center [456, 264] width 802 height 451
click at [680, 410] on img "grid" at bounding box center [673, 422] width 232 height 124
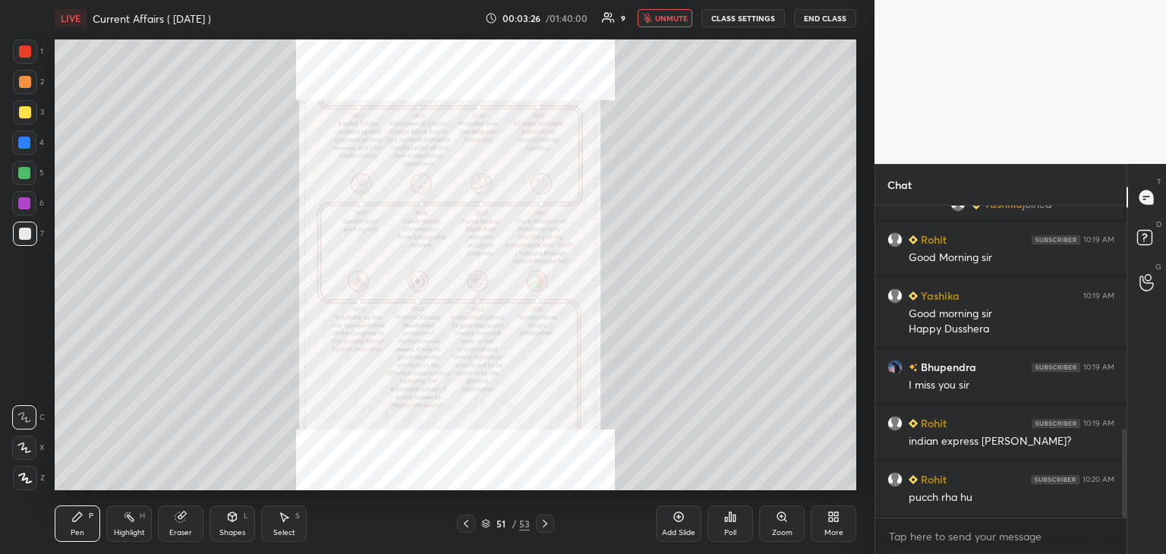
click at [491, 522] on div "51 / 53" at bounding box center [505, 524] width 49 height 14
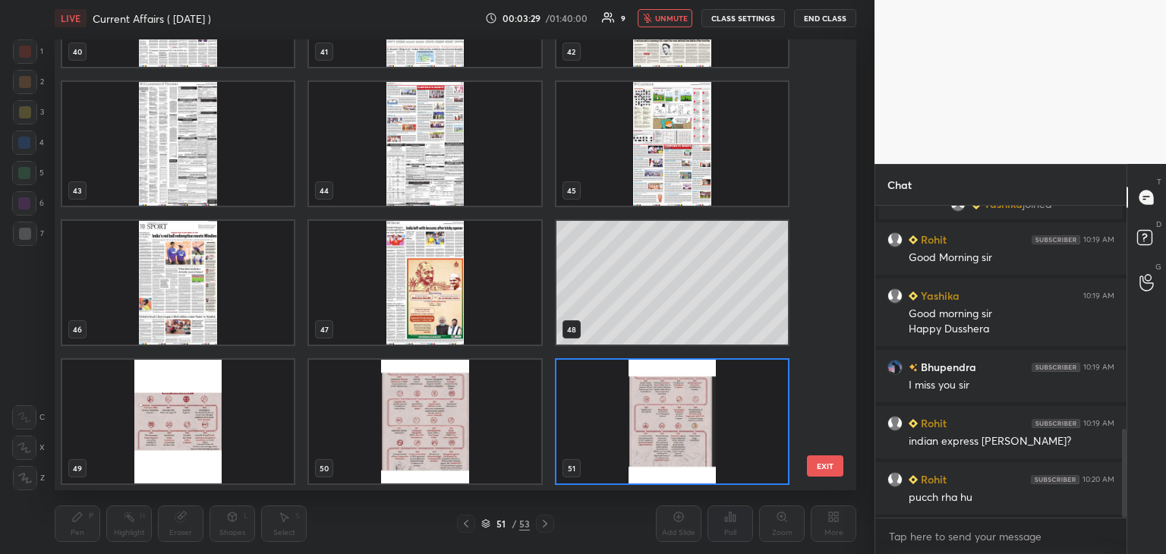
click at [614, 447] on img "grid" at bounding box center [673, 422] width 232 height 124
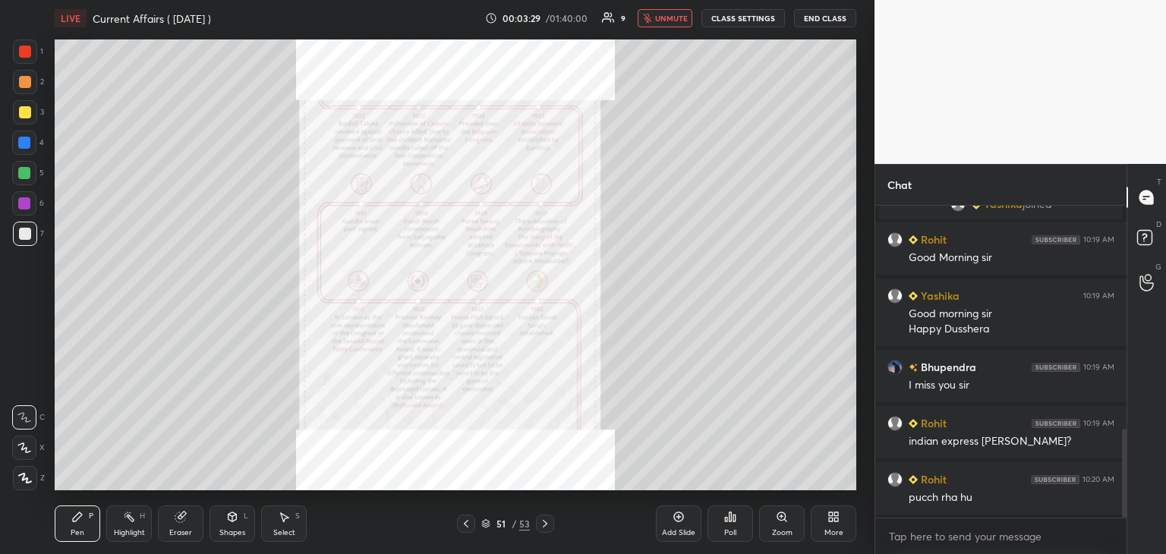
click at [614, 447] on img "grid" at bounding box center [673, 422] width 232 height 124
click at [694, 529] on div "Add Slide" at bounding box center [678, 533] width 33 height 8
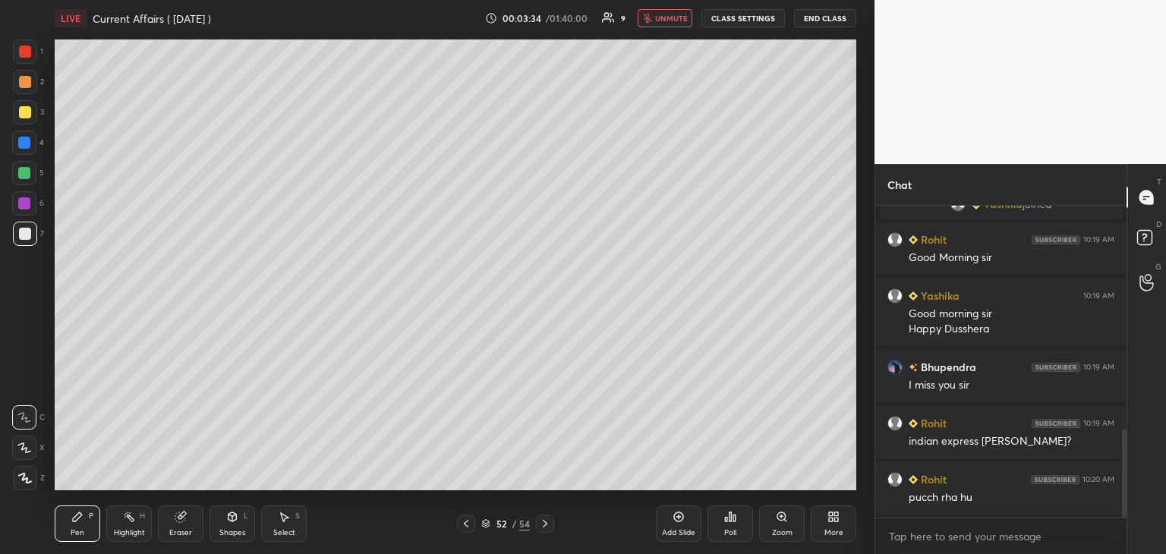
click at [835, 516] on icon at bounding box center [837, 515] width 4 height 4
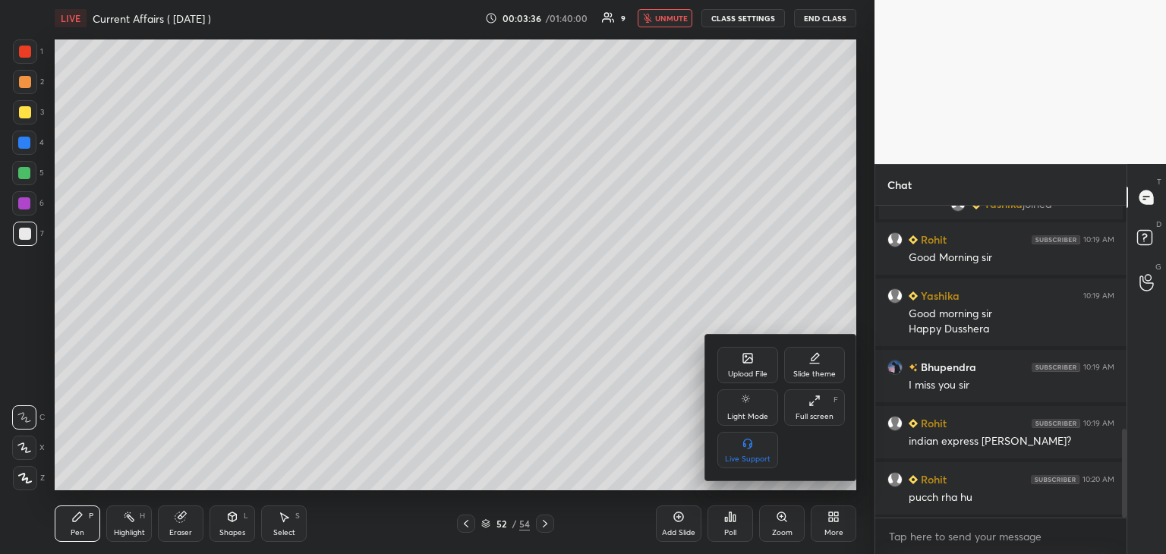
click at [749, 374] on div "Upload File" at bounding box center [747, 375] width 39 height 8
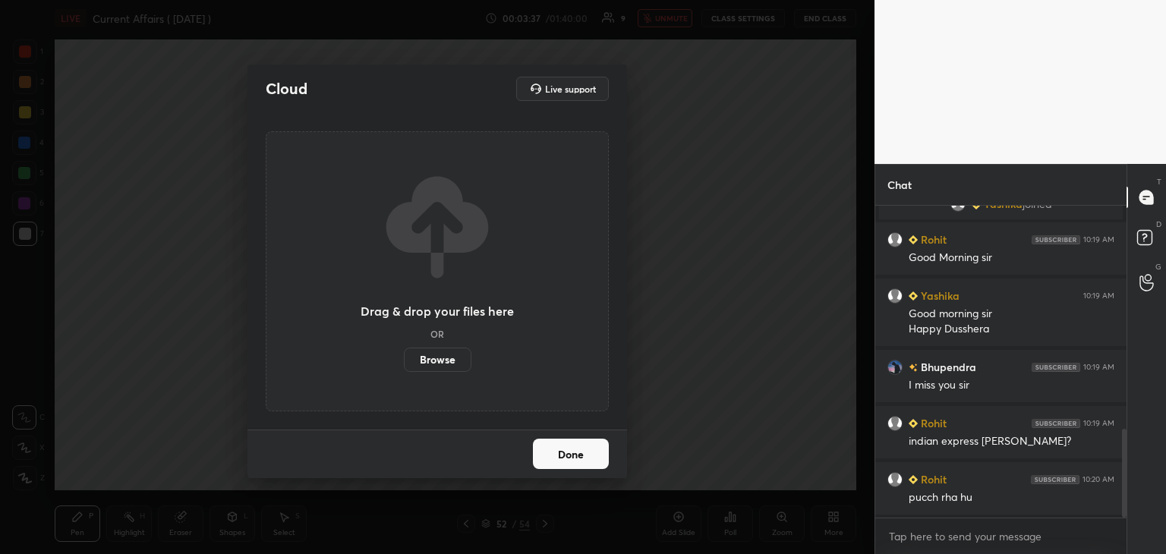
click at [437, 360] on label "Browse" at bounding box center [438, 360] width 68 height 24
click at [404, 360] on input "Browse" at bounding box center [404, 360] width 0 height 24
click at [600, 454] on button "Done" at bounding box center [571, 454] width 76 height 30
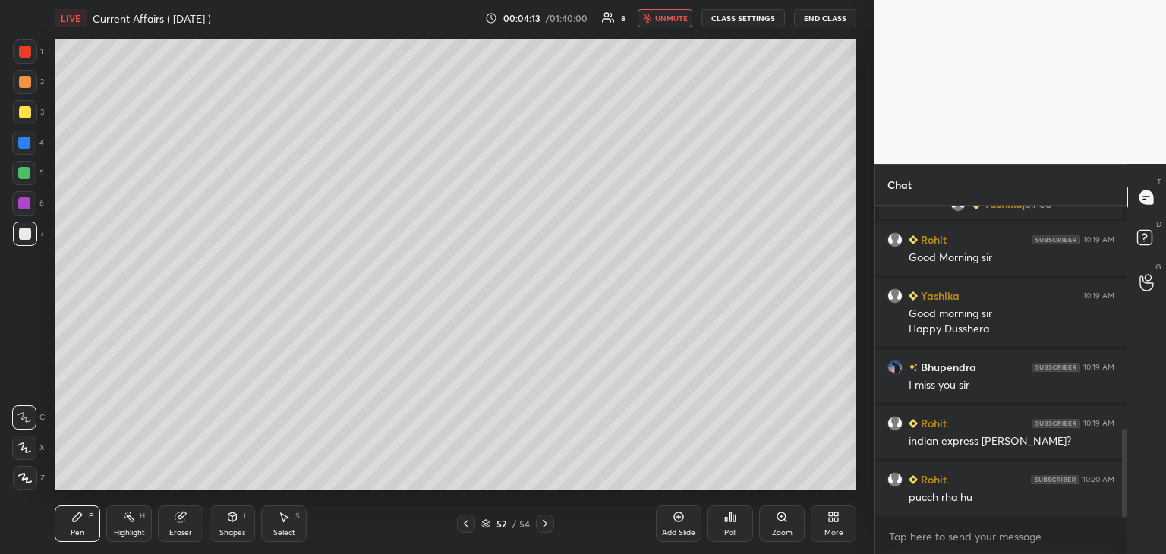
click at [651, 12] on button "unmute" at bounding box center [665, 18] width 55 height 18
click at [486, 525] on icon at bounding box center [485, 523] width 9 height 9
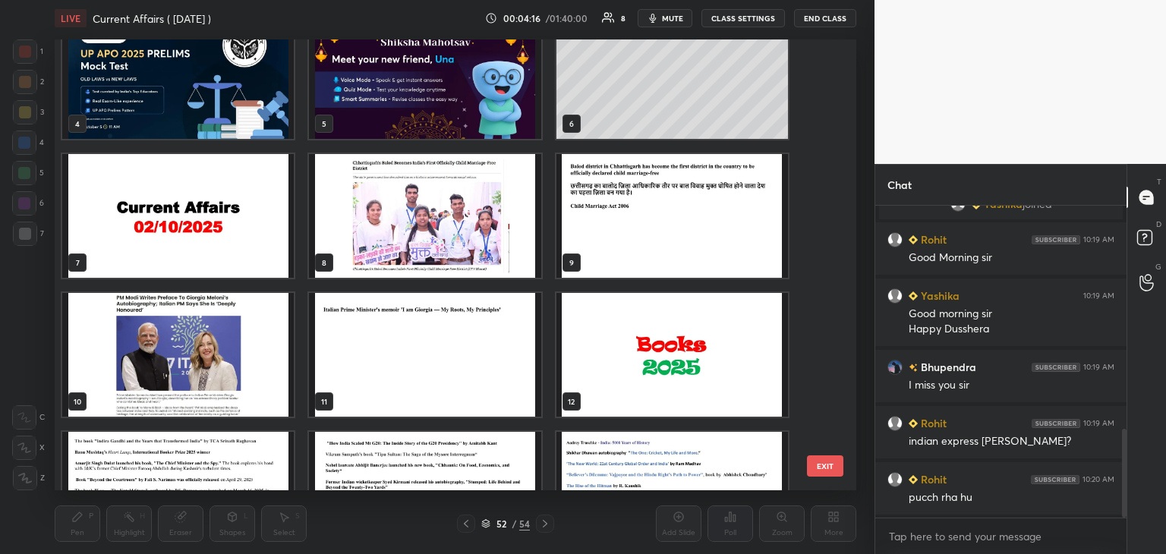
scroll to position [0, 0]
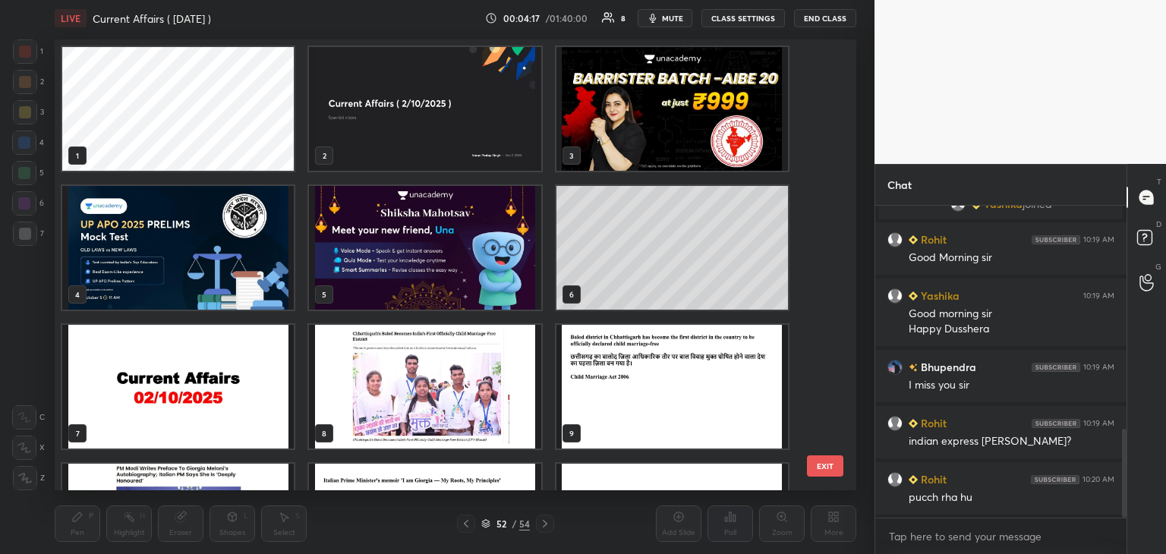
click at [436, 131] on img "grid" at bounding box center [425, 109] width 232 height 124
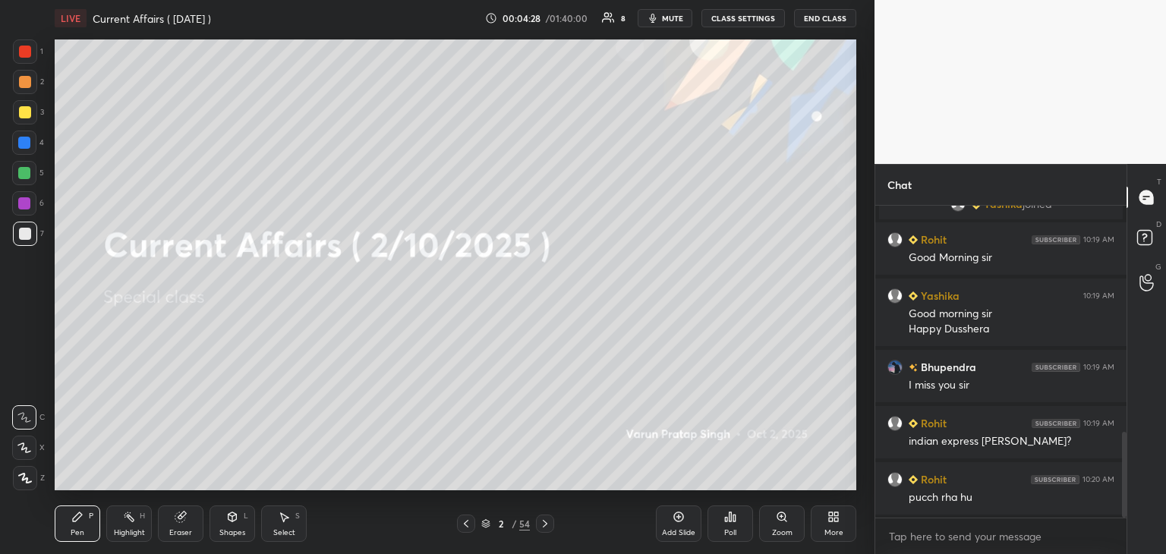
scroll to position [823, 0]
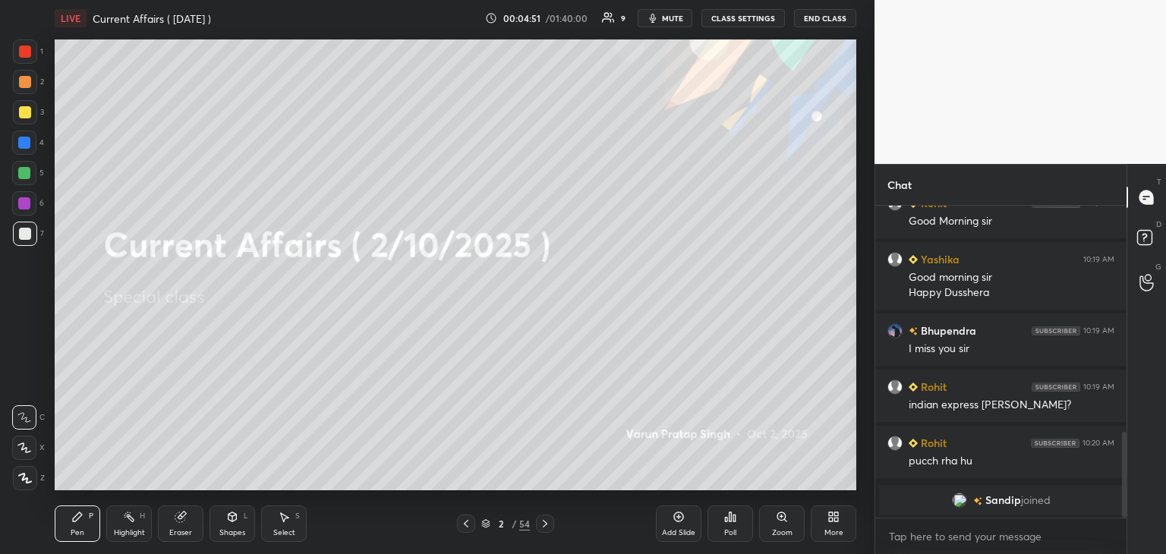
click at [547, 522] on icon at bounding box center [545, 524] width 12 height 12
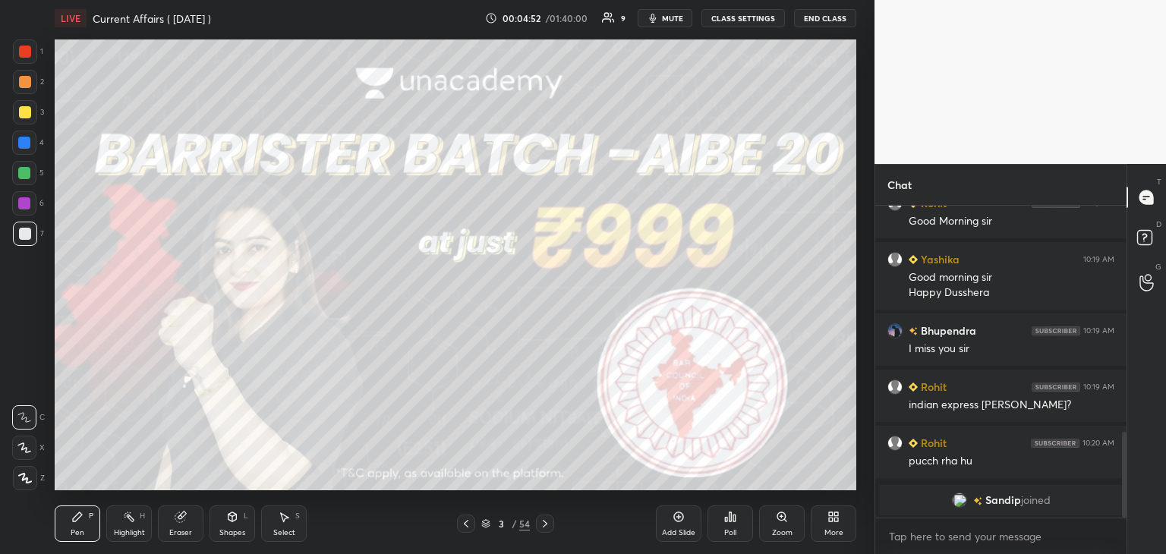
click at [25, 48] on div at bounding box center [25, 52] width 12 height 12
click at [32, 476] on div at bounding box center [25, 478] width 24 height 24
click at [543, 519] on icon at bounding box center [545, 524] width 12 height 12
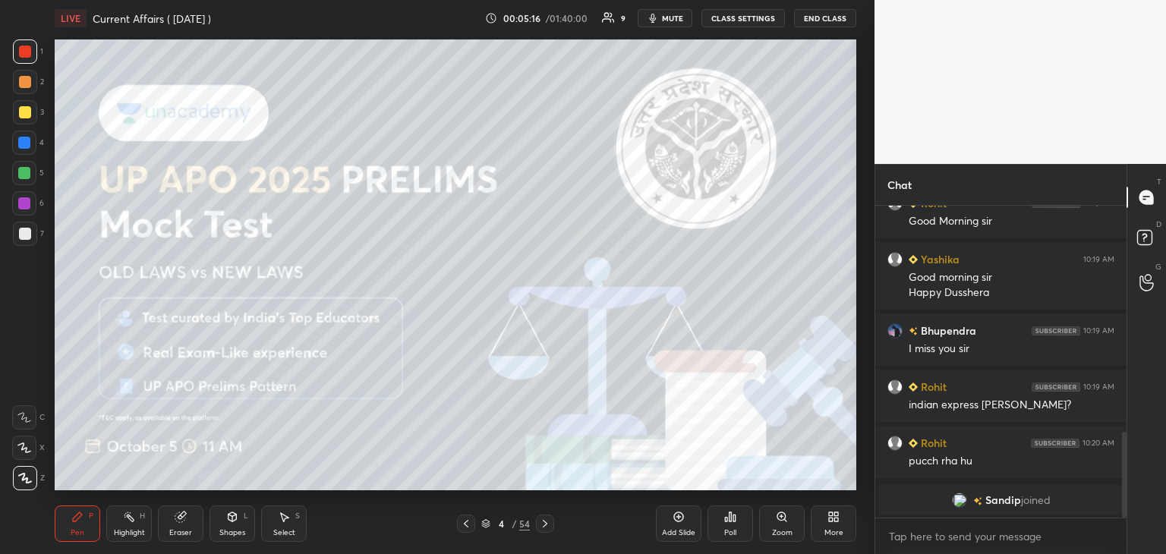
click at [548, 524] on icon at bounding box center [545, 524] width 12 height 12
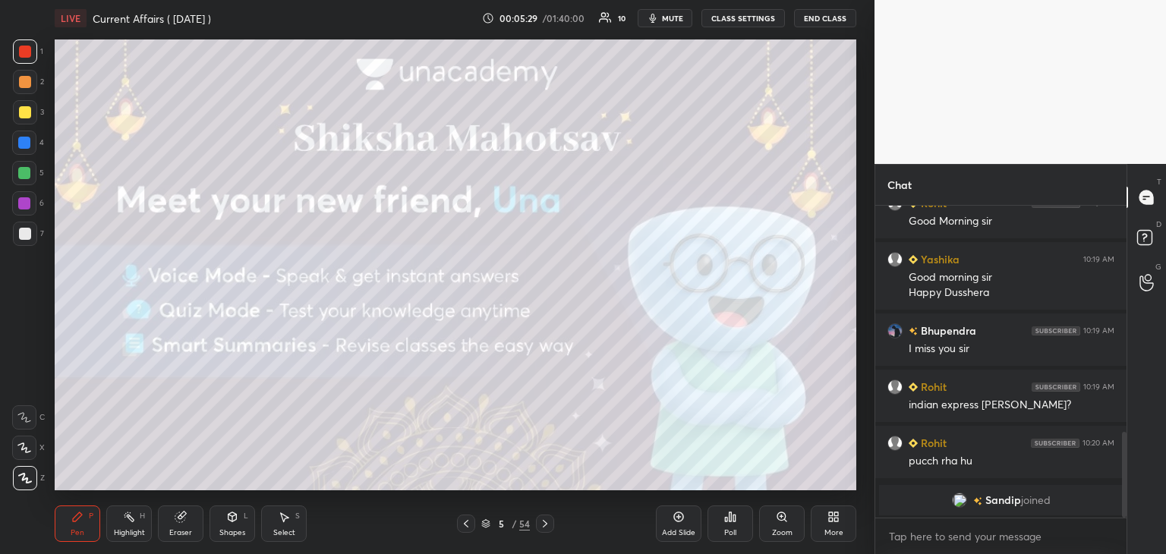
click at [544, 525] on icon at bounding box center [545, 524] width 12 height 12
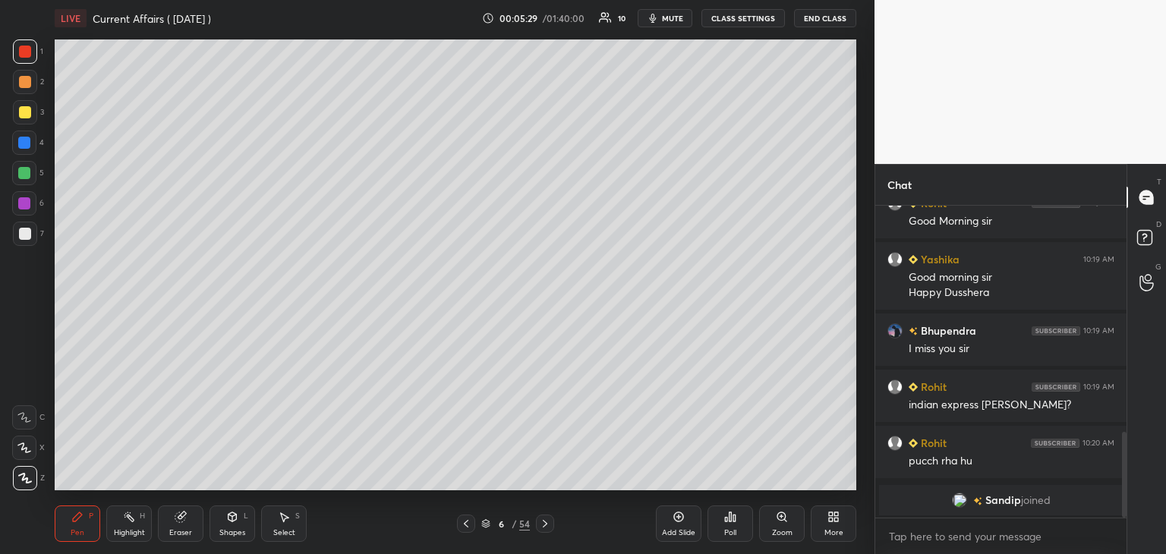
click at [543, 525] on icon at bounding box center [545, 524] width 12 height 12
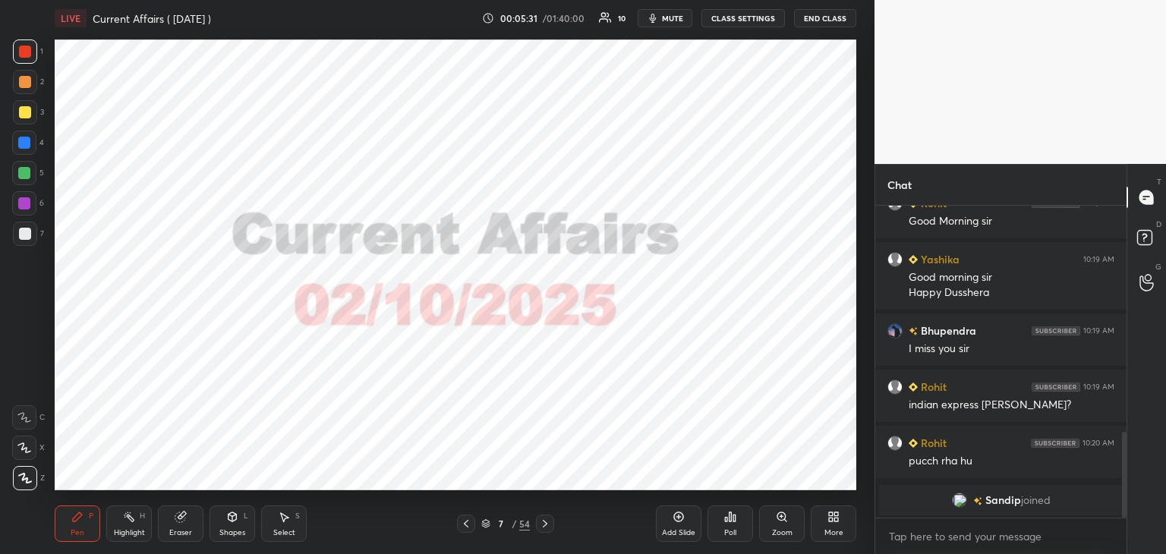
click at [487, 524] on icon at bounding box center [485, 523] width 9 height 9
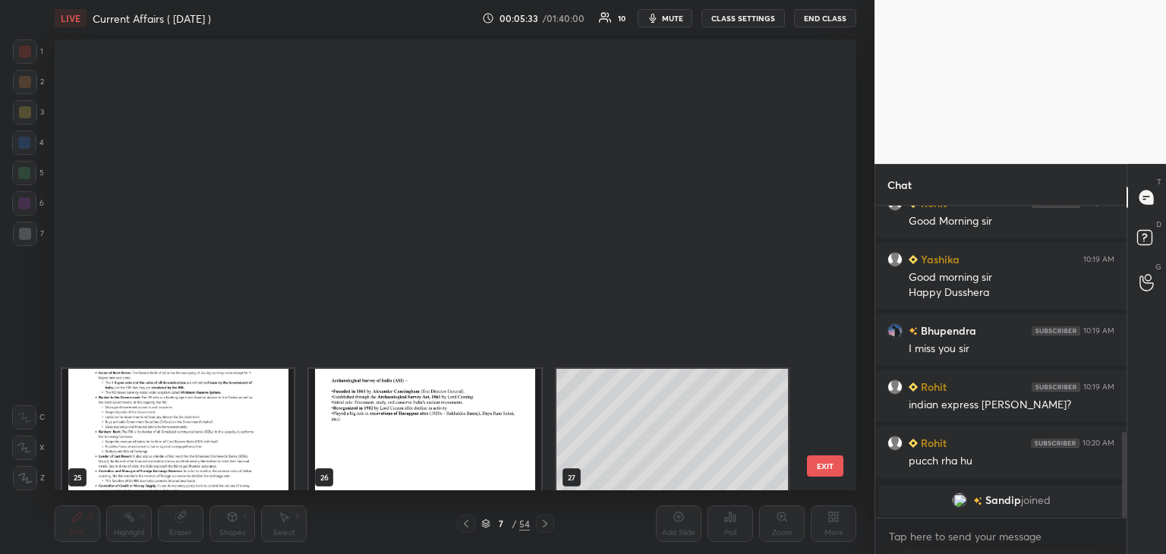
scroll to position [1185, 0]
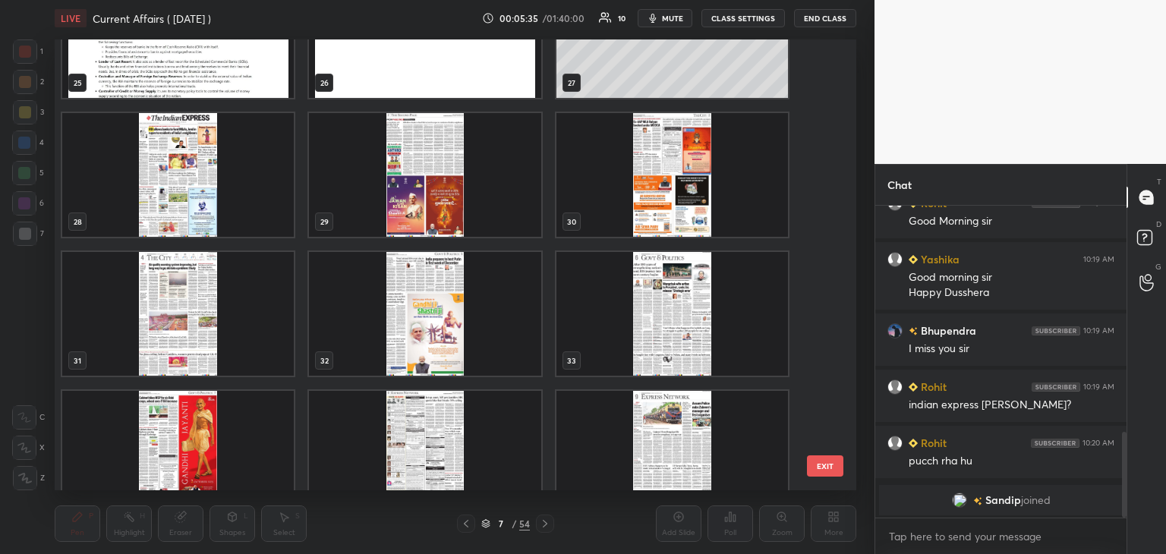
click at [176, 178] on img "grid" at bounding box center [178, 175] width 232 height 124
click at [188, 177] on img "grid" at bounding box center [178, 175] width 232 height 124
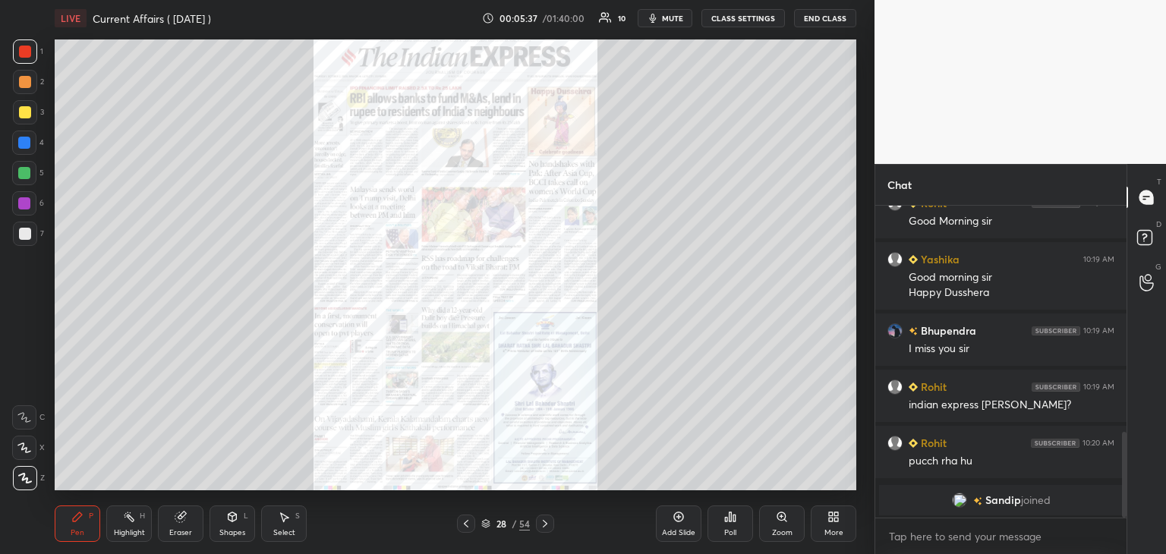
click at [781, 520] on icon at bounding box center [782, 517] width 8 height 8
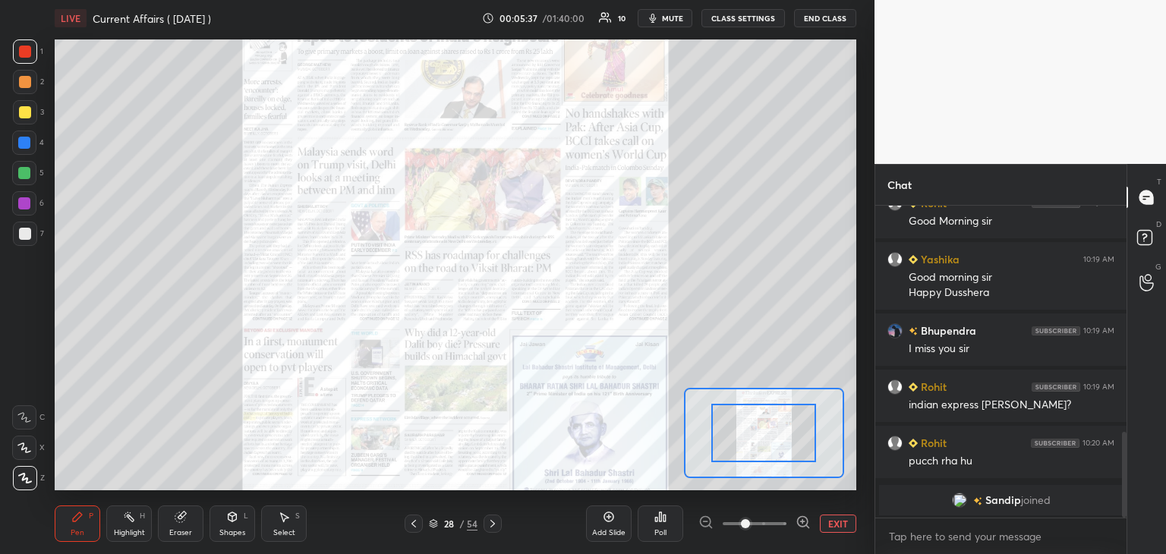
click at [803, 520] on icon at bounding box center [803, 522] width 15 height 15
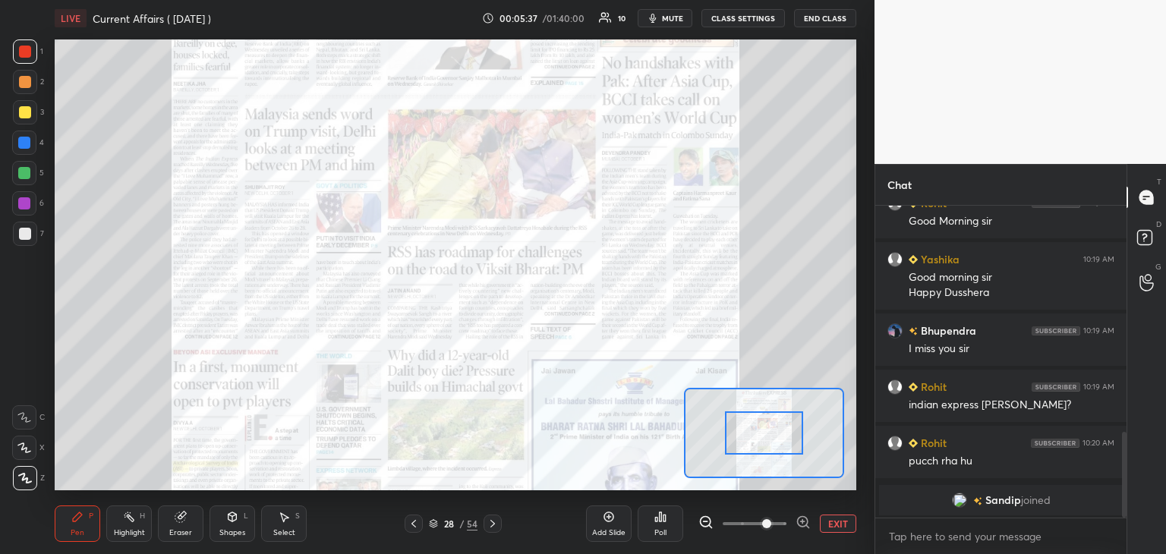
click at [803, 520] on icon at bounding box center [803, 522] width 0 height 4
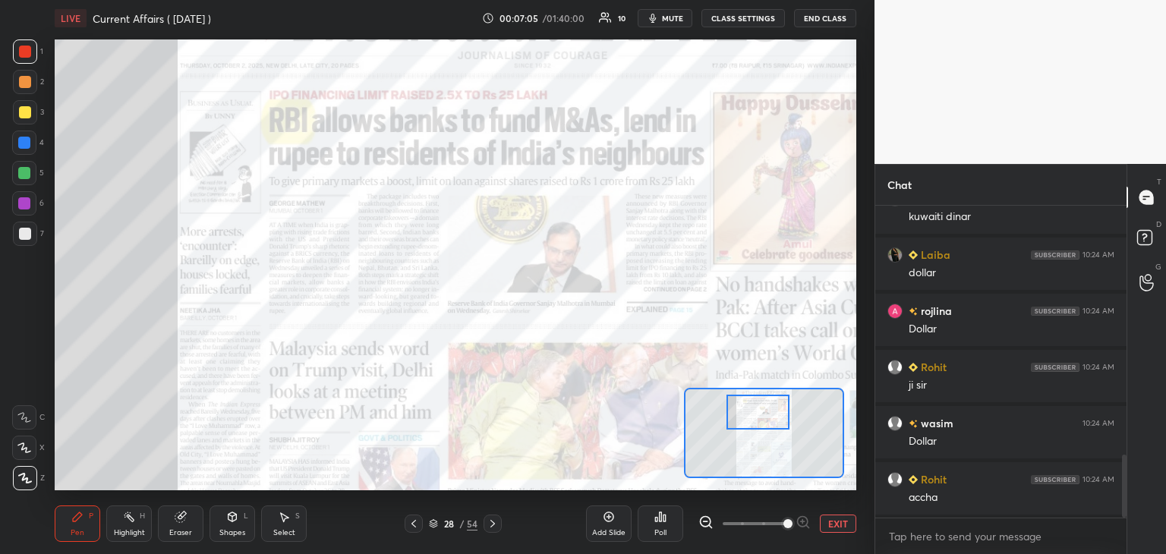
scroll to position [1297, 0]
click at [434, 523] on icon at bounding box center [433, 523] width 9 height 9
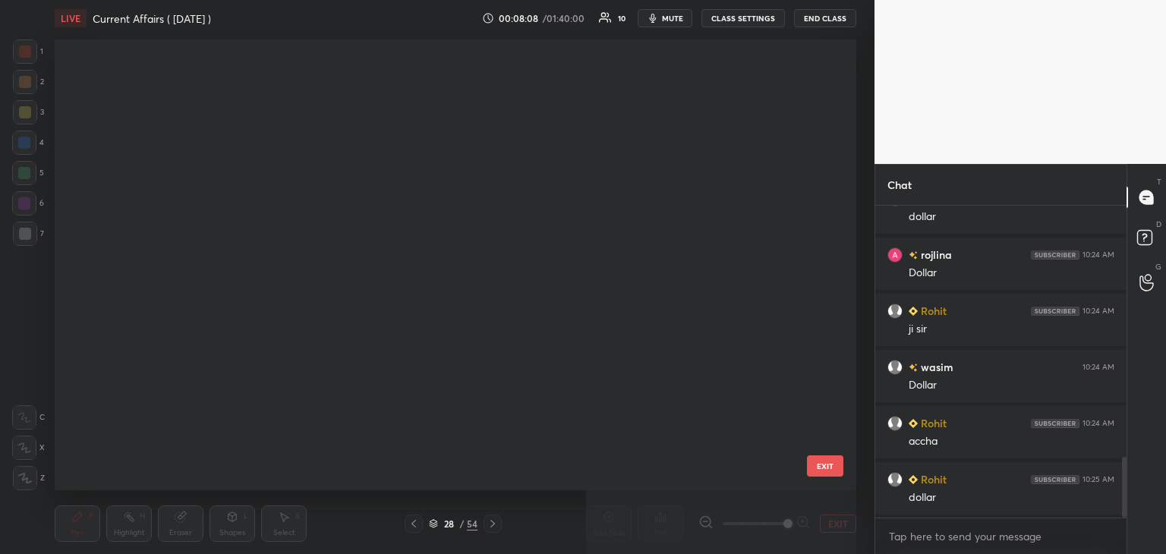
scroll to position [447, 794]
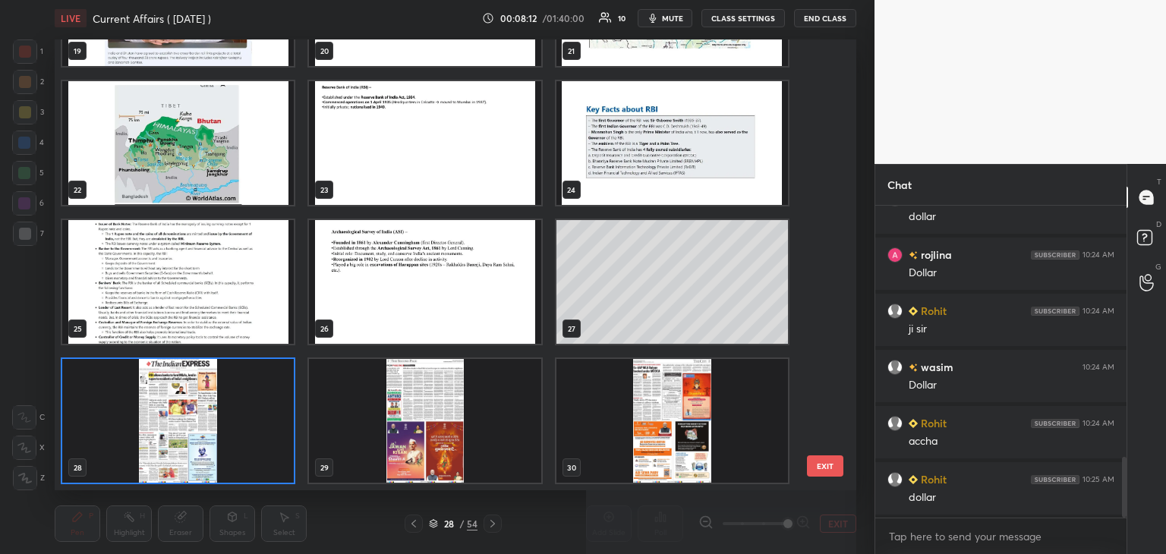
click at [475, 136] on img "grid" at bounding box center [425, 143] width 232 height 124
click at [479, 134] on img "grid" at bounding box center [425, 143] width 232 height 124
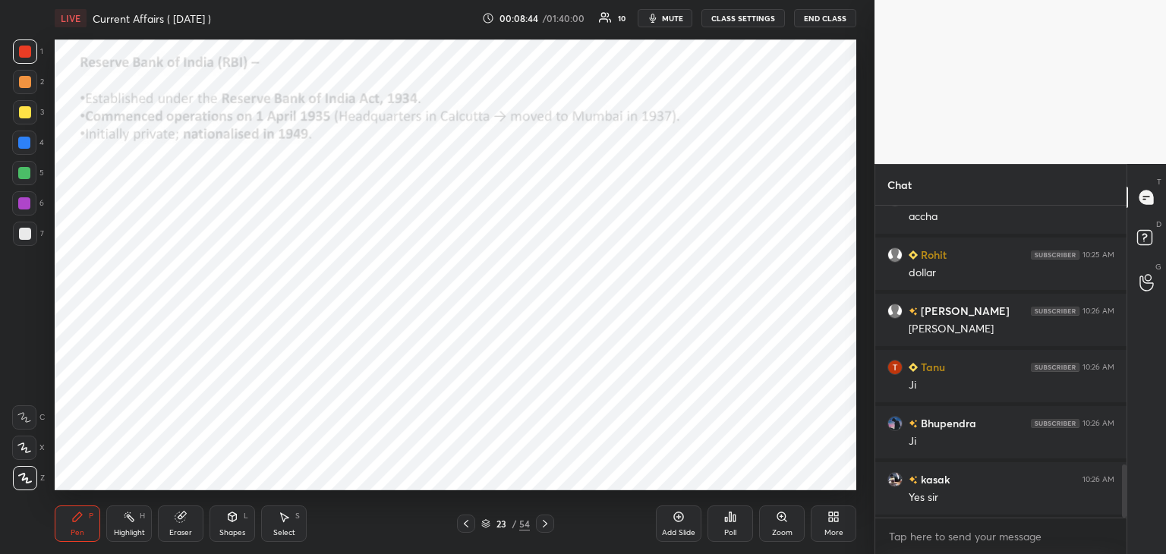
scroll to position [1578, 0]
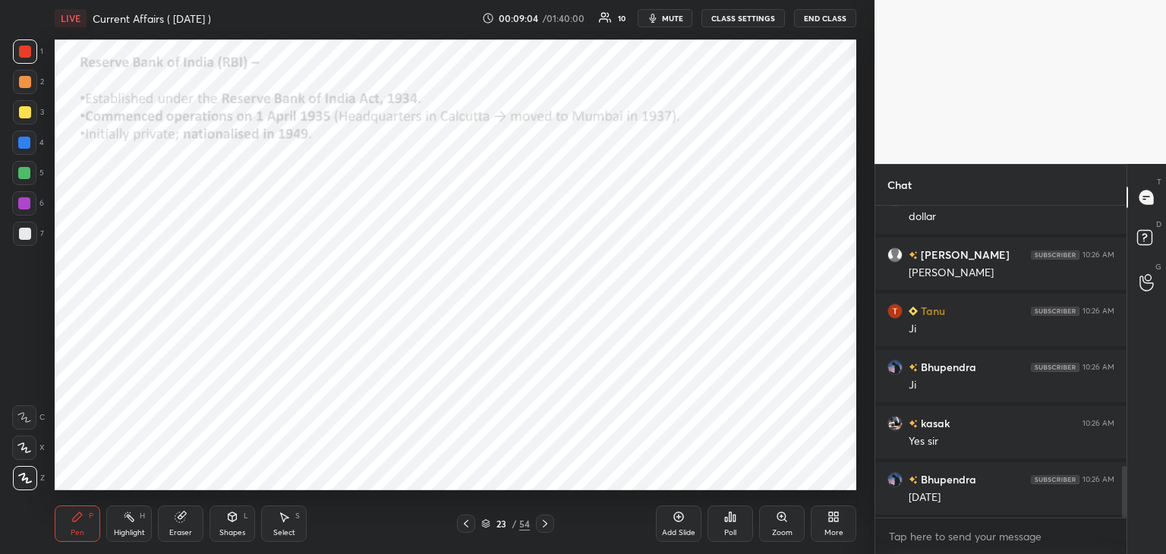
click at [546, 525] on icon at bounding box center [545, 524] width 5 height 8
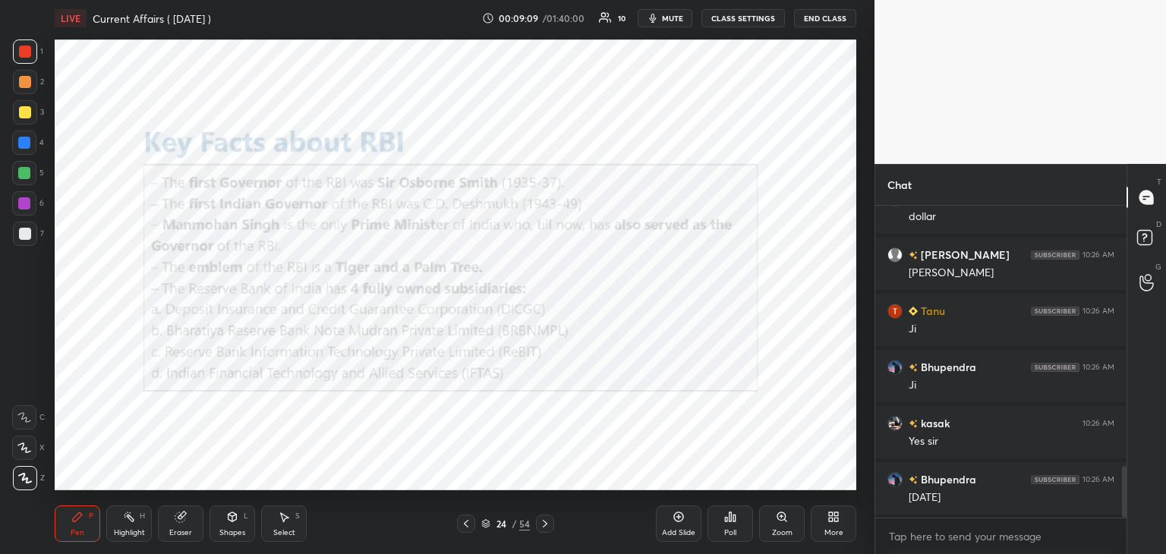
click at [468, 523] on icon at bounding box center [466, 524] width 12 height 12
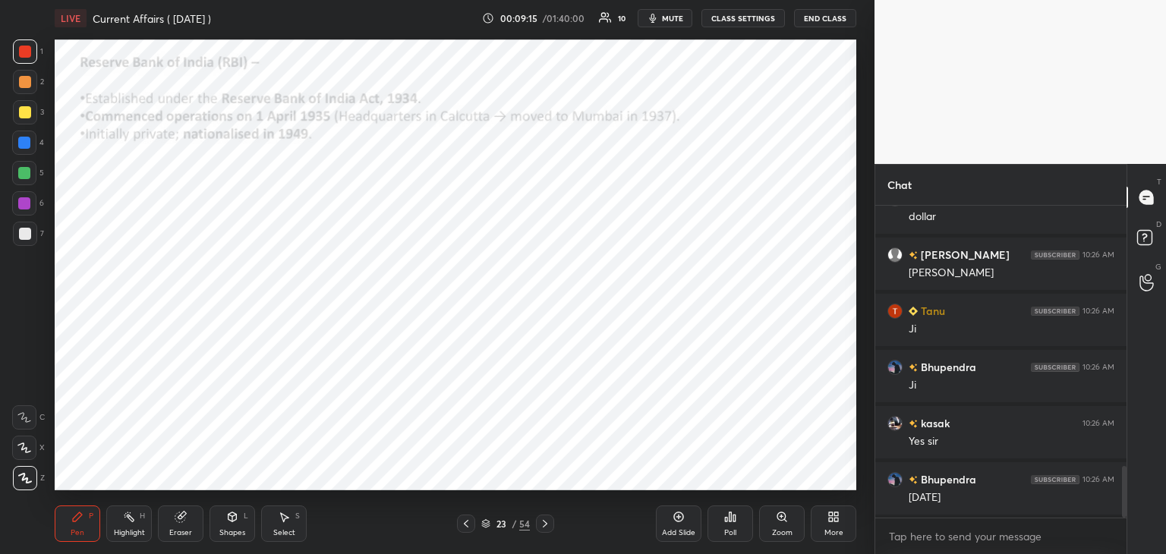
click at [29, 174] on div at bounding box center [24, 173] width 12 height 12
click at [27, 144] on div at bounding box center [24, 143] width 12 height 12
click at [550, 524] on icon at bounding box center [545, 524] width 12 height 12
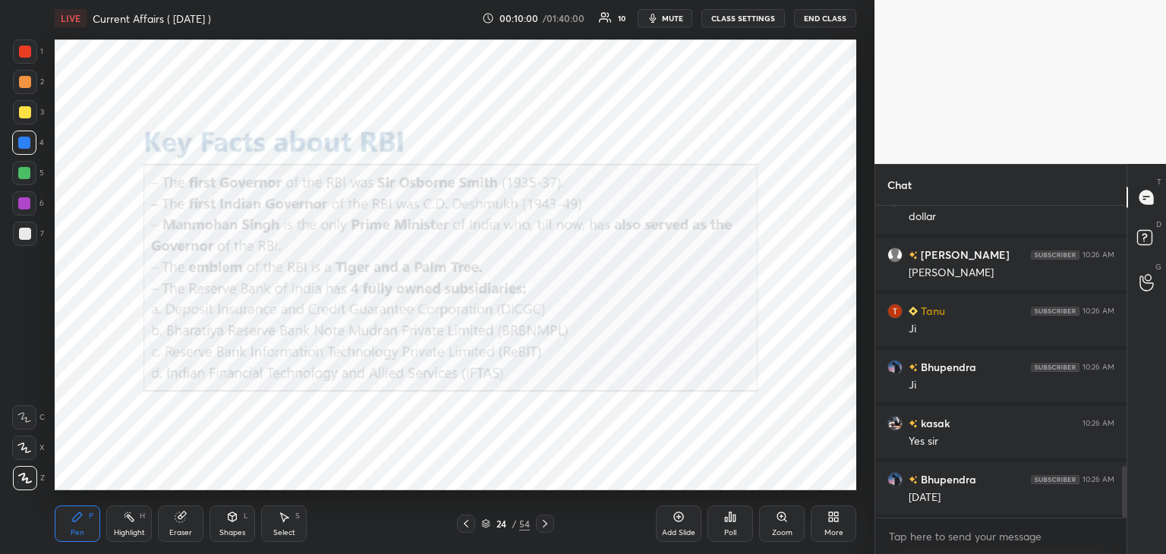
click at [24, 49] on div at bounding box center [25, 52] width 12 height 12
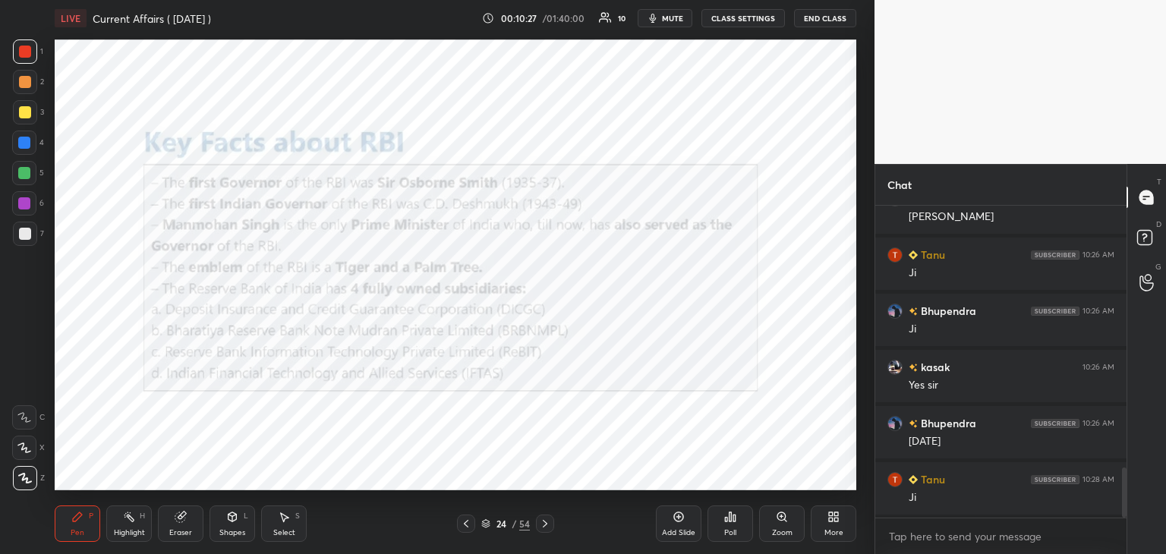
click at [683, 519] on icon at bounding box center [679, 518] width 10 height 10
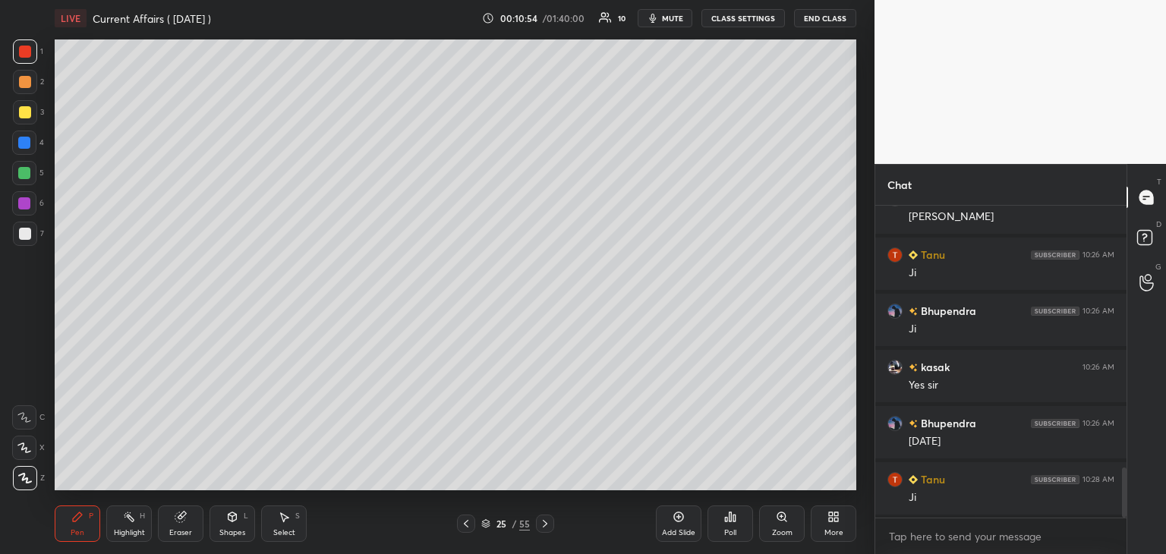
click at [462, 522] on icon at bounding box center [466, 524] width 12 height 12
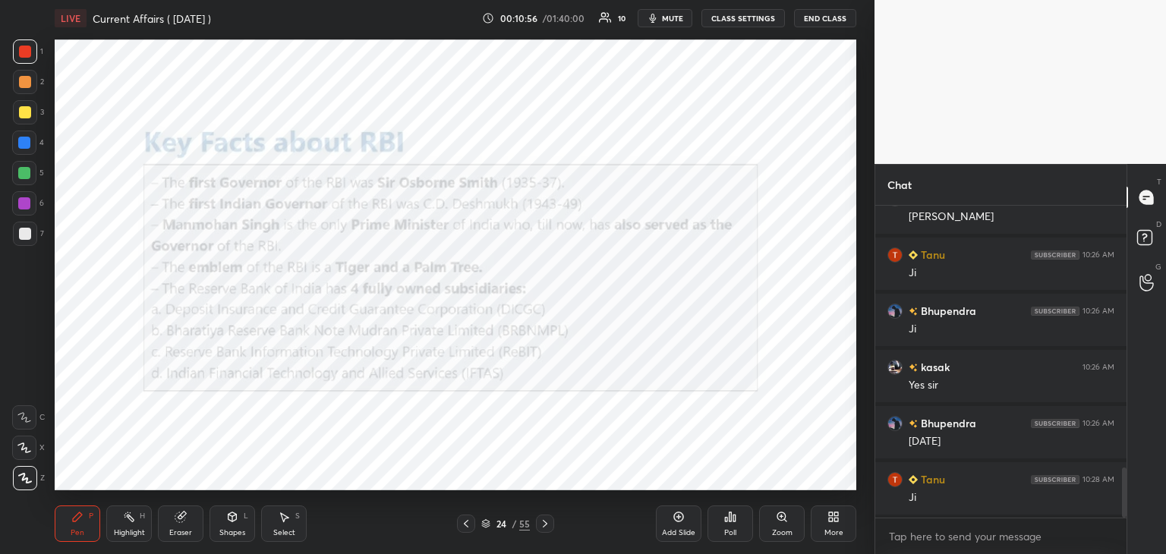
click at [547, 520] on icon at bounding box center [545, 524] width 12 height 12
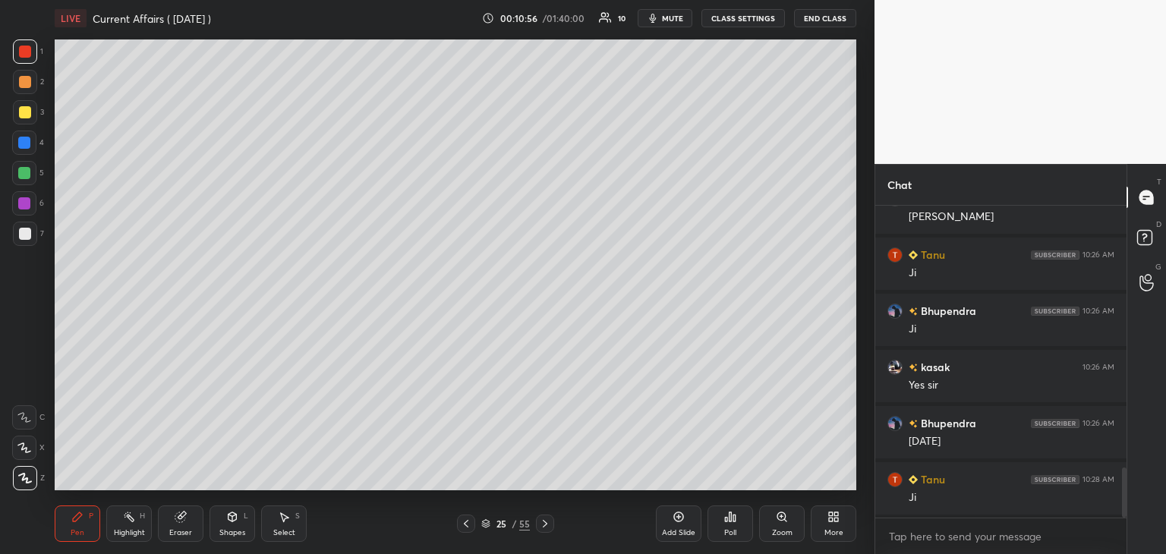
click at [548, 520] on icon at bounding box center [545, 524] width 12 height 12
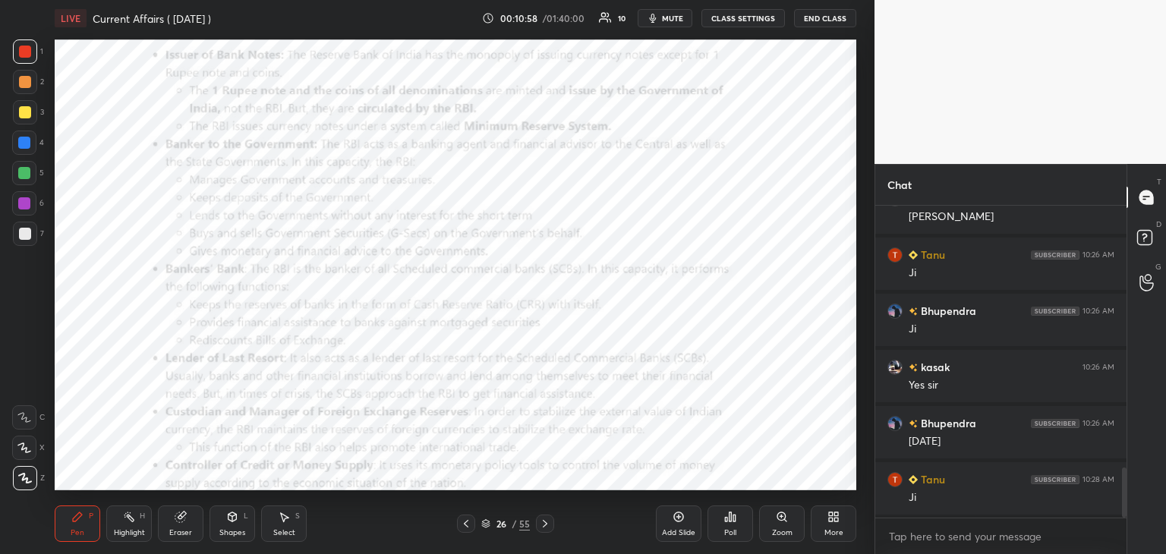
click at [24, 59] on div at bounding box center [25, 51] width 24 height 24
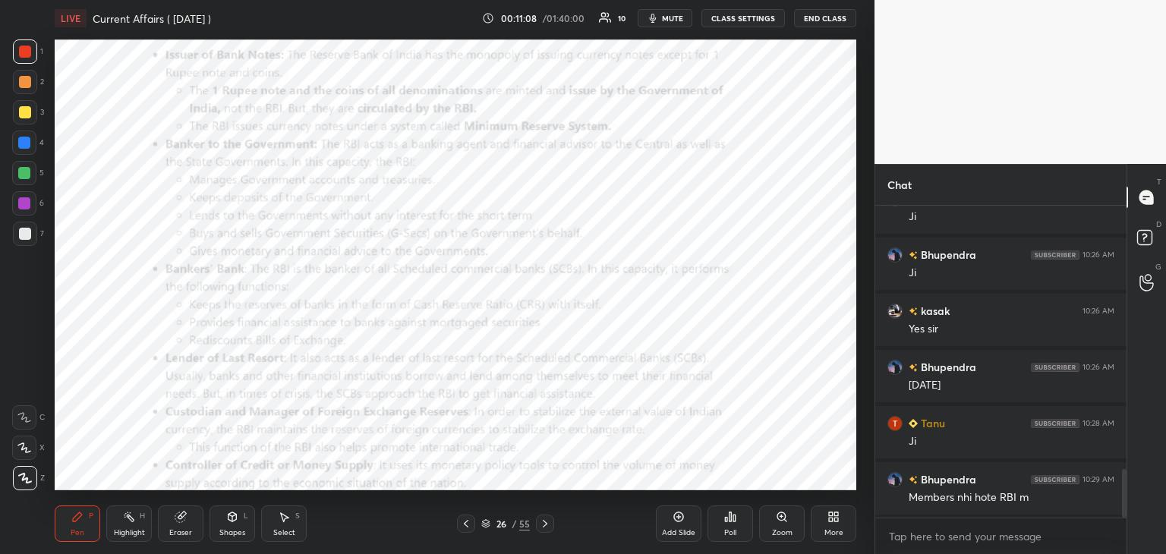
click at [28, 49] on div at bounding box center [25, 52] width 12 height 12
click at [465, 527] on icon at bounding box center [466, 524] width 12 height 12
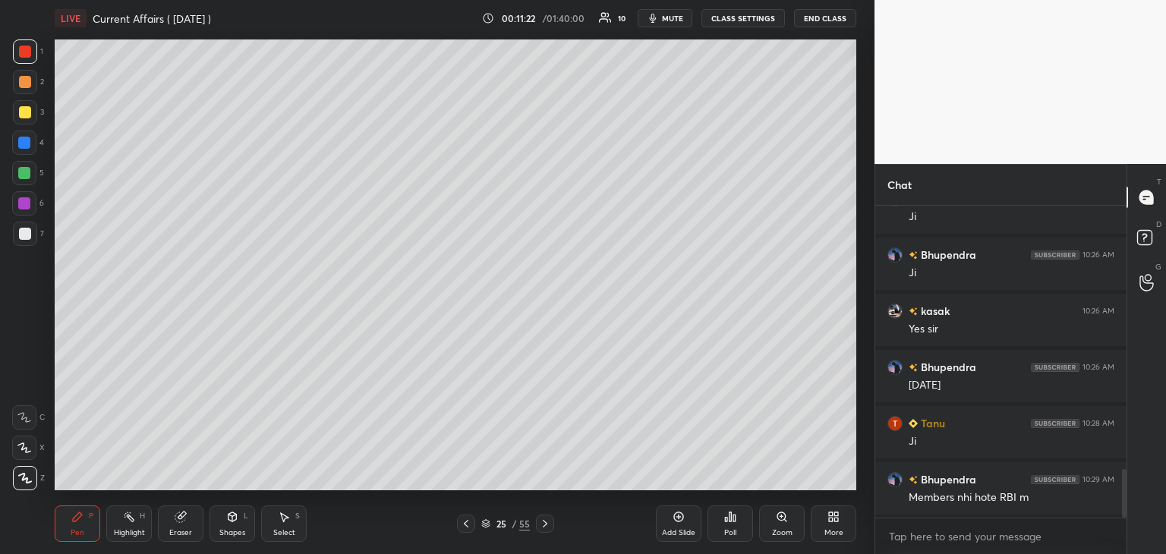
click at [543, 523] on icon at bounding box center [545, 524] width 12 height 12
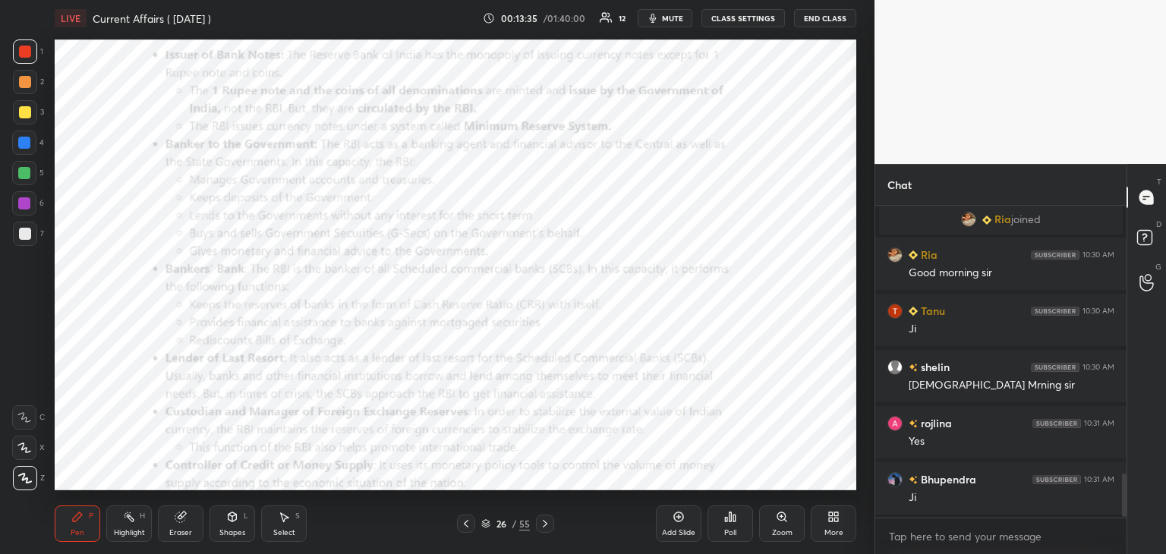
scroll to position [1941, 0]
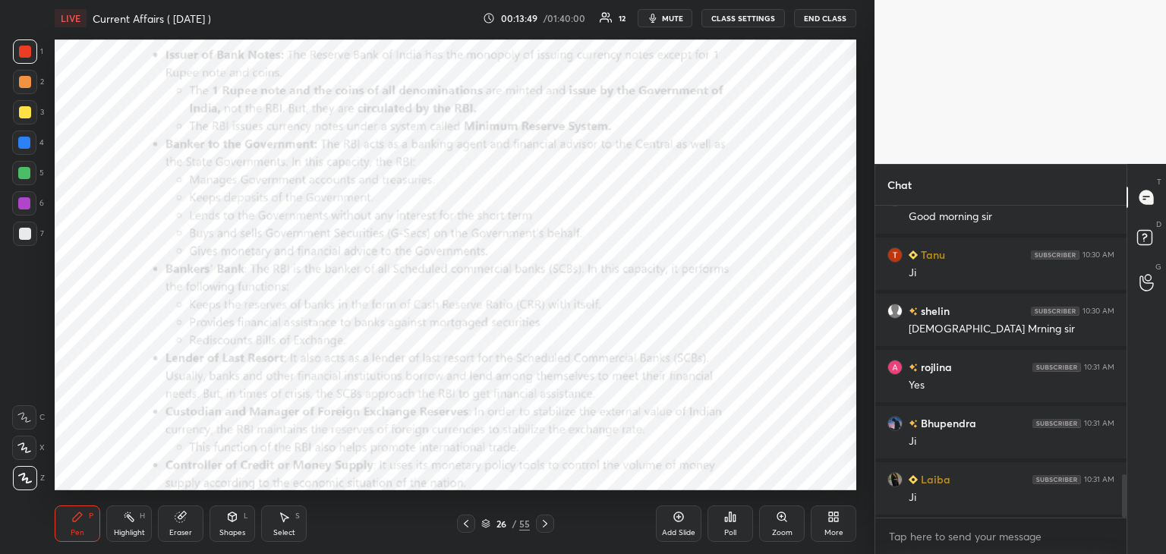
click at [465, 523] on icon at bounding box center [466, 524] width 5 height 8
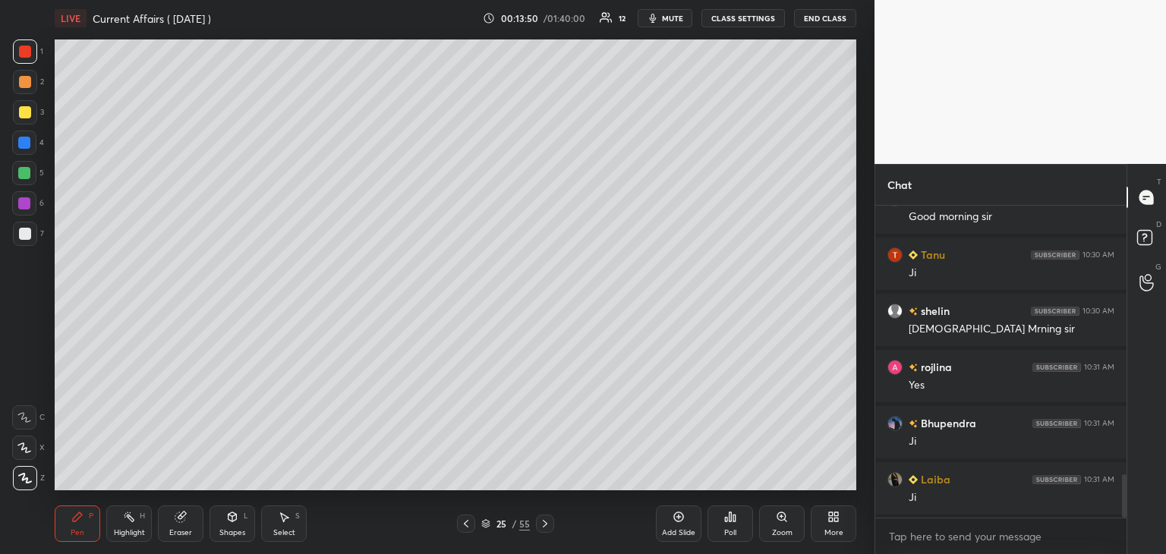
click at [542, 522] on icon at bounding box center [545, 524] width 12 height 12
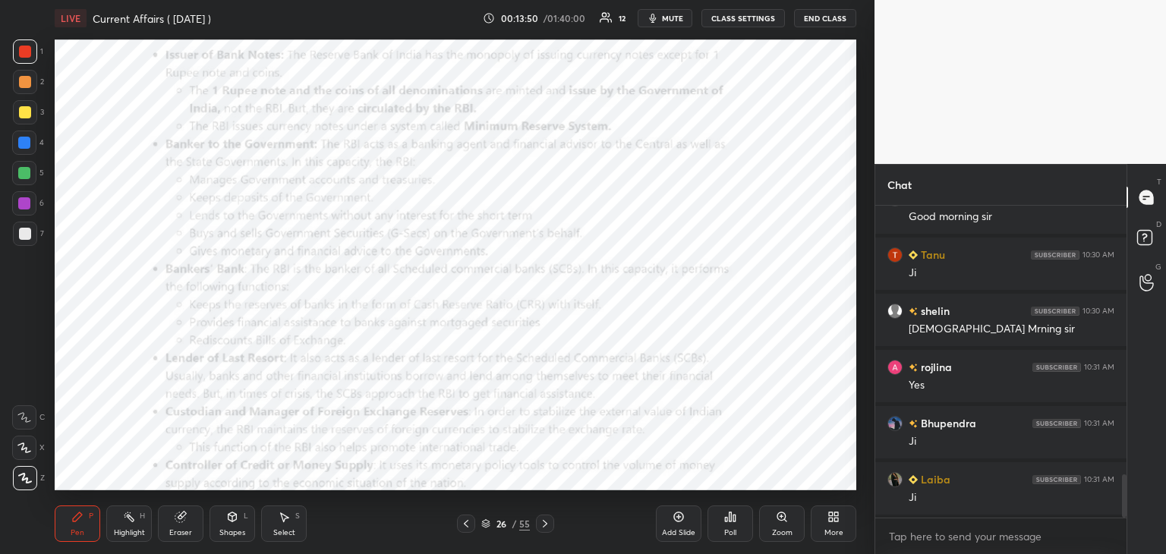
click at [544, 522] on icon at bounding box center [545, 524] width 12 height 12
click at [465, 522] on icon at bounding box center [466, 524] width 12 height 12
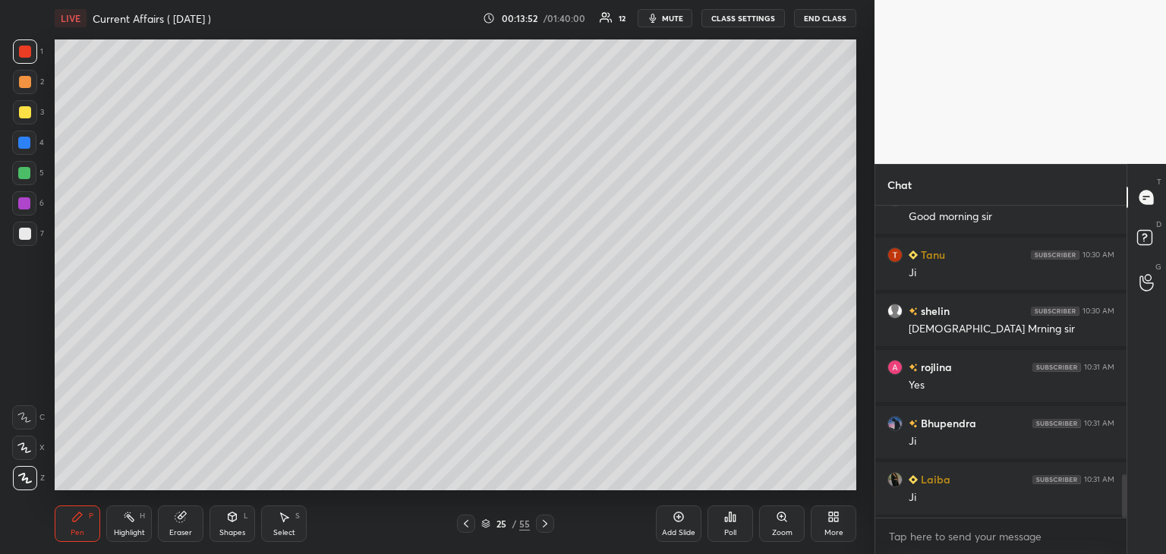
click at [465, 522] on icon at bounding box center [466, 524] width 12 height 12
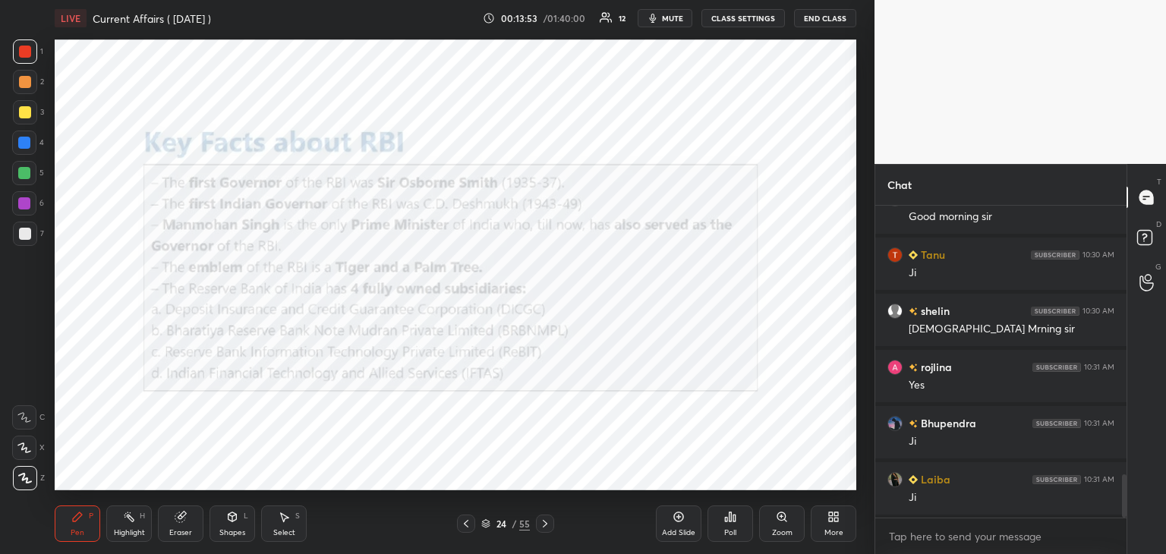
click at [465, 521] on icon at bounding box center [466, 524] width 12 height 12
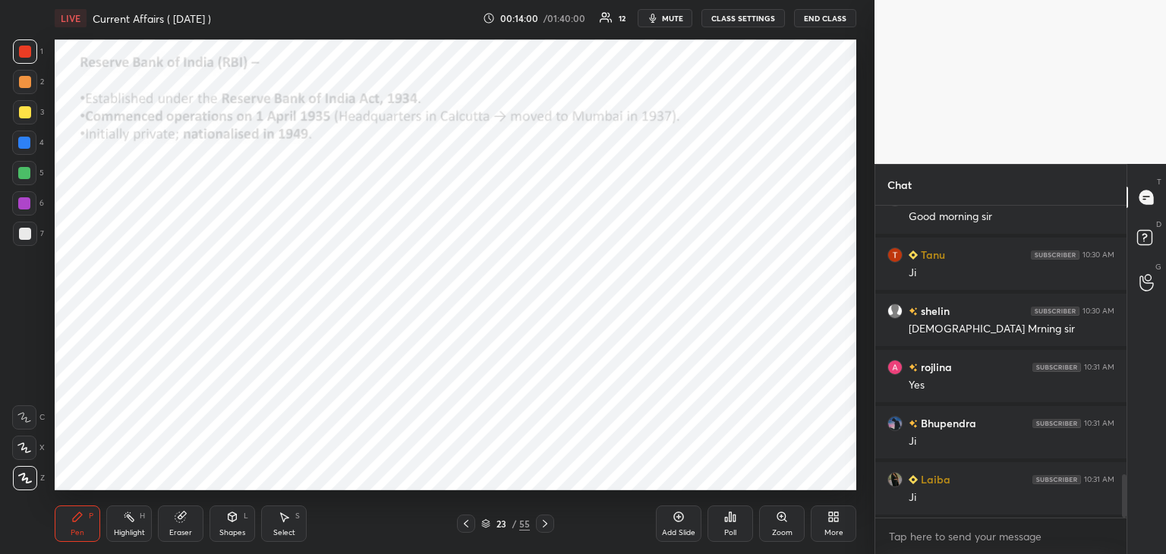
click at [488, 523] on icon at bounding box center [486, 522] width 8 height 4
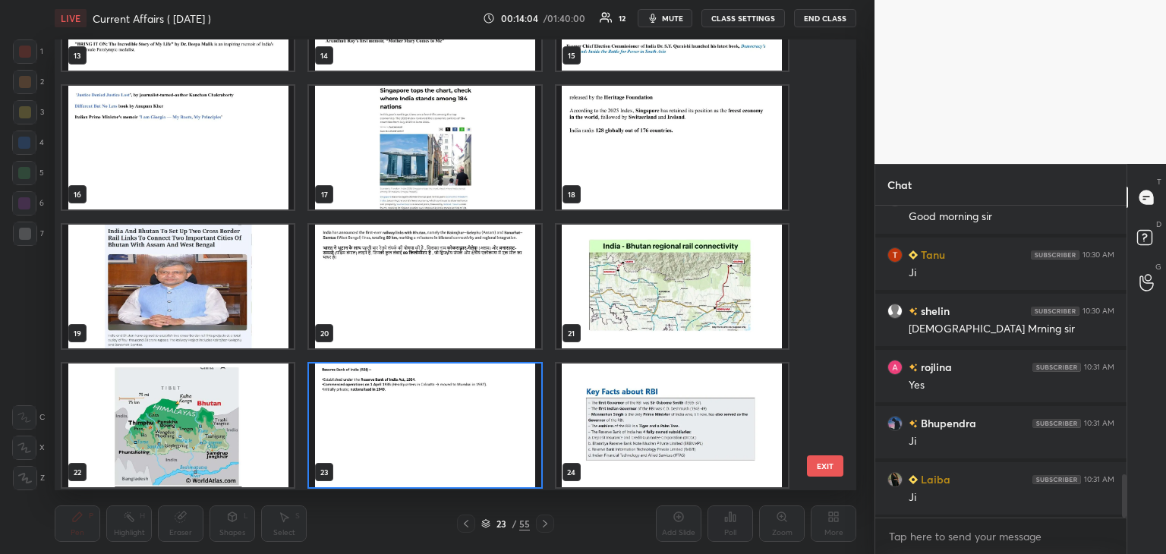
scroll to position [1051, 0]
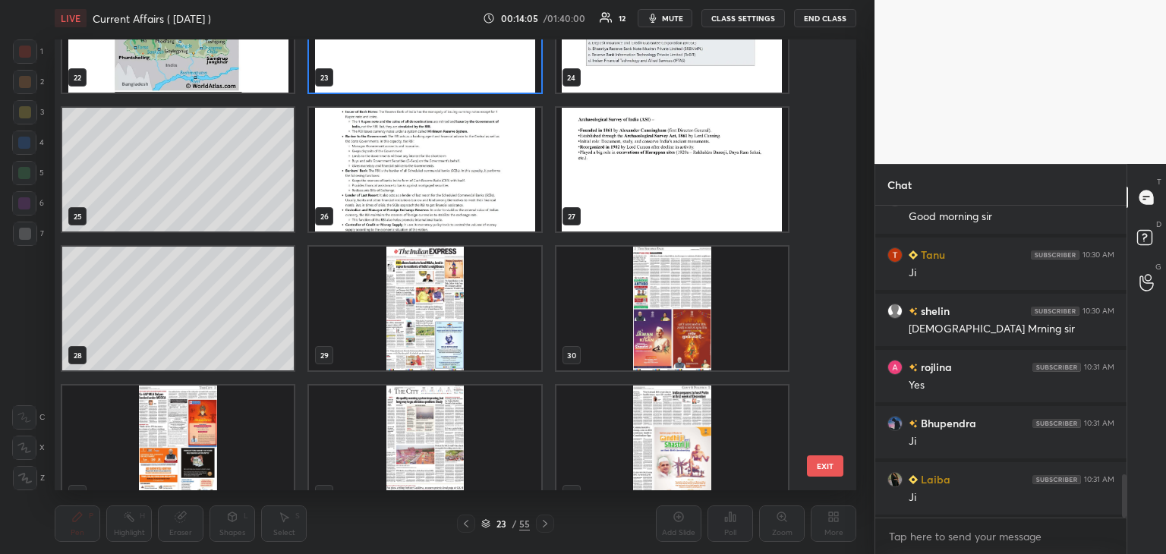
click at [455, 320] on img "grid" at bounding box center [425, 309] width 232 height 124
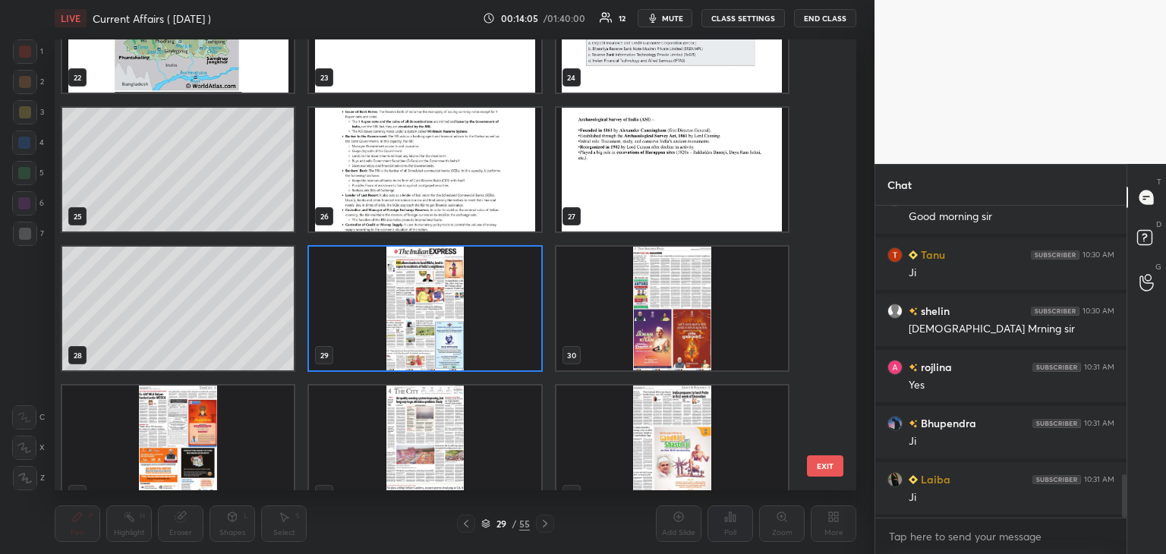
click at [457, 320] on img "grid" at bounding box center [425, 309] width 232 height 124
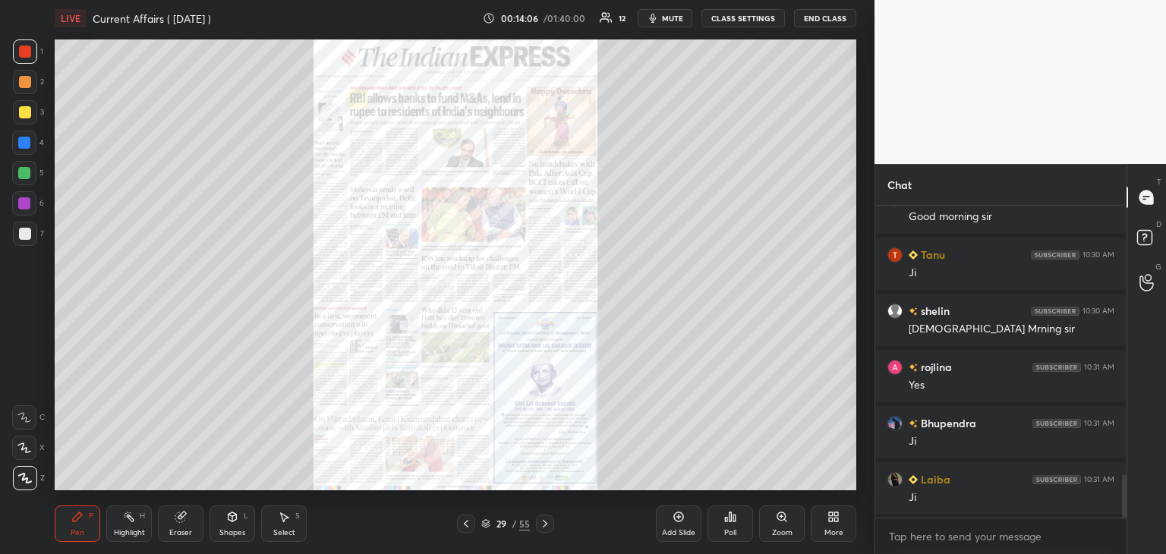
click at [462, 320] on img "grid" at bounding box center [425, 309] width 232 height 124
click at [780, 525] on div "Zoom" at bounding box center [782, 524] width 46 height 36
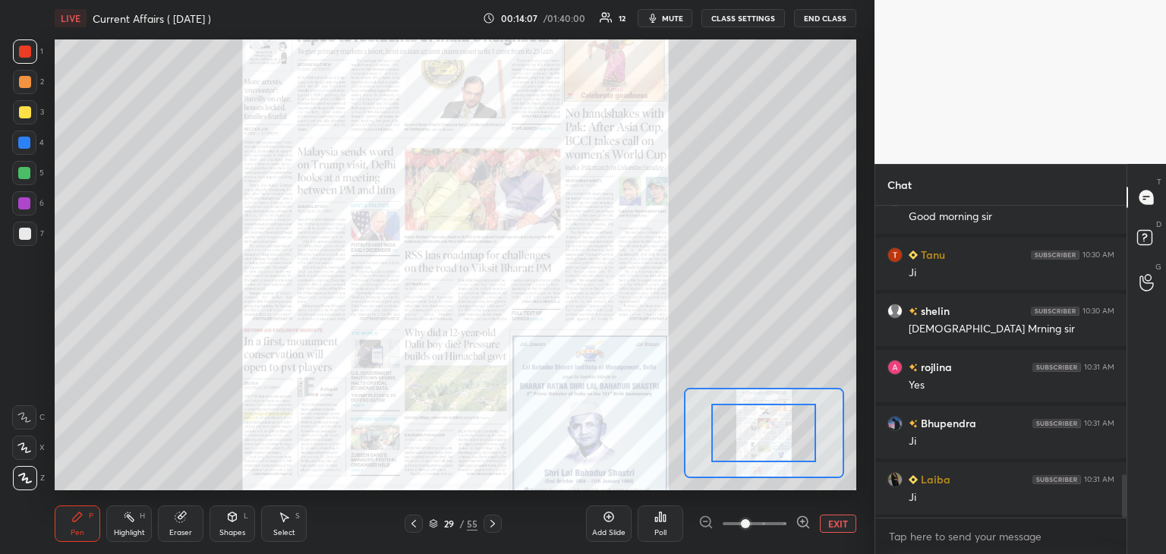
click at [799, 522] on icon at bounding box center [803, 522] width 15 height 15
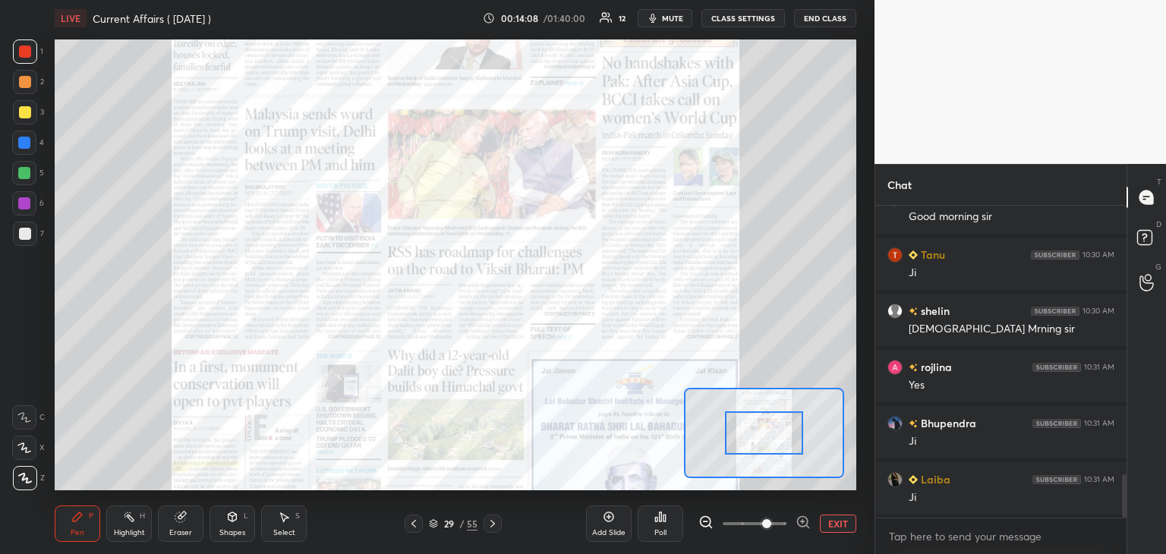
click at [800, 520] on icon at bounding box center [803, 522] width 15 height 15
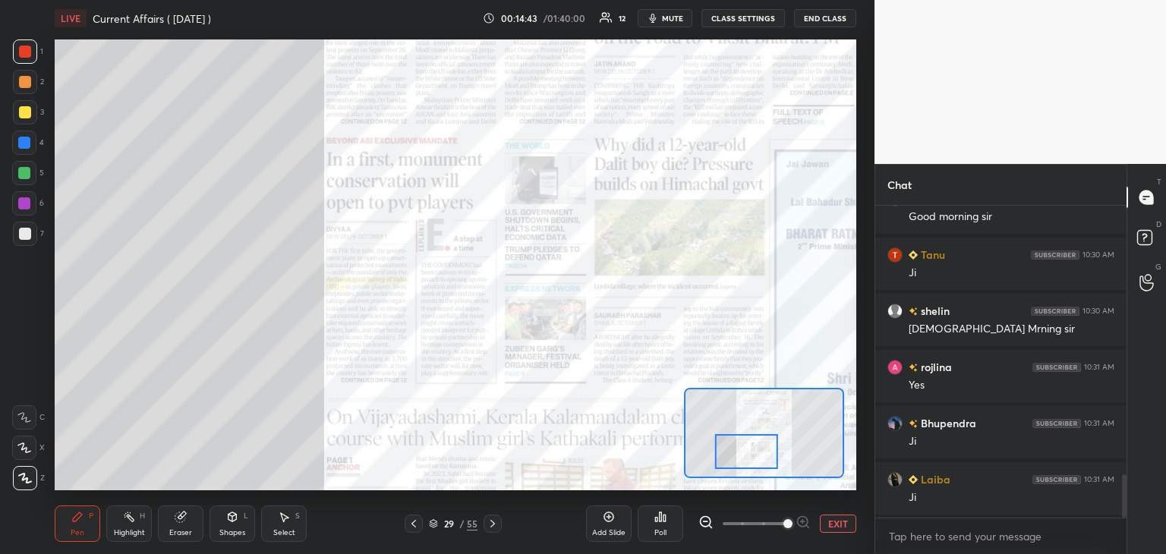
scroll to position [1997, 0]
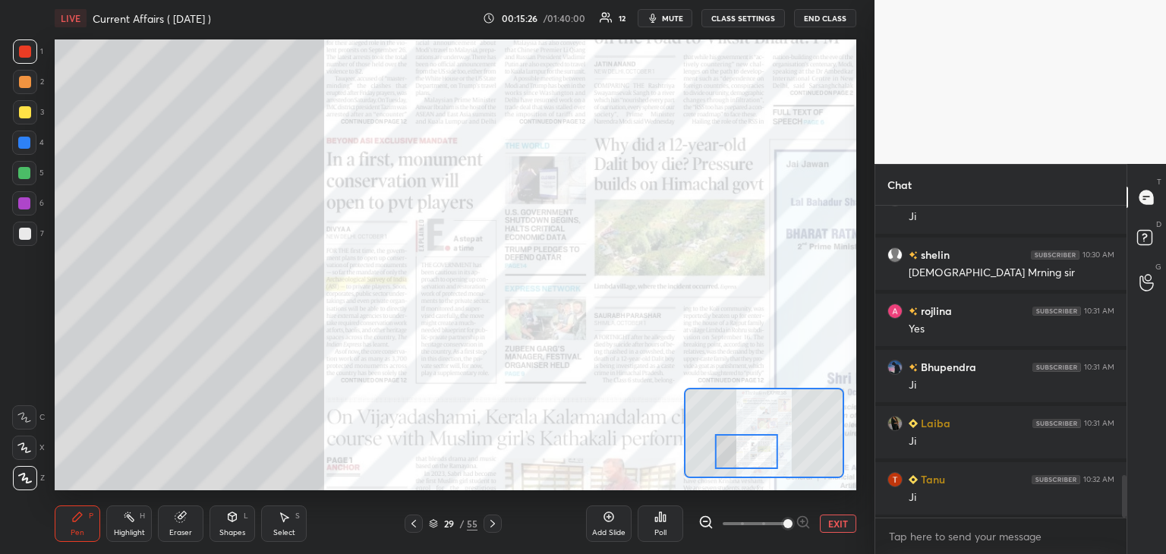
click at [608, 516] on icon at bounding box center [609, 517] width 5 height 5
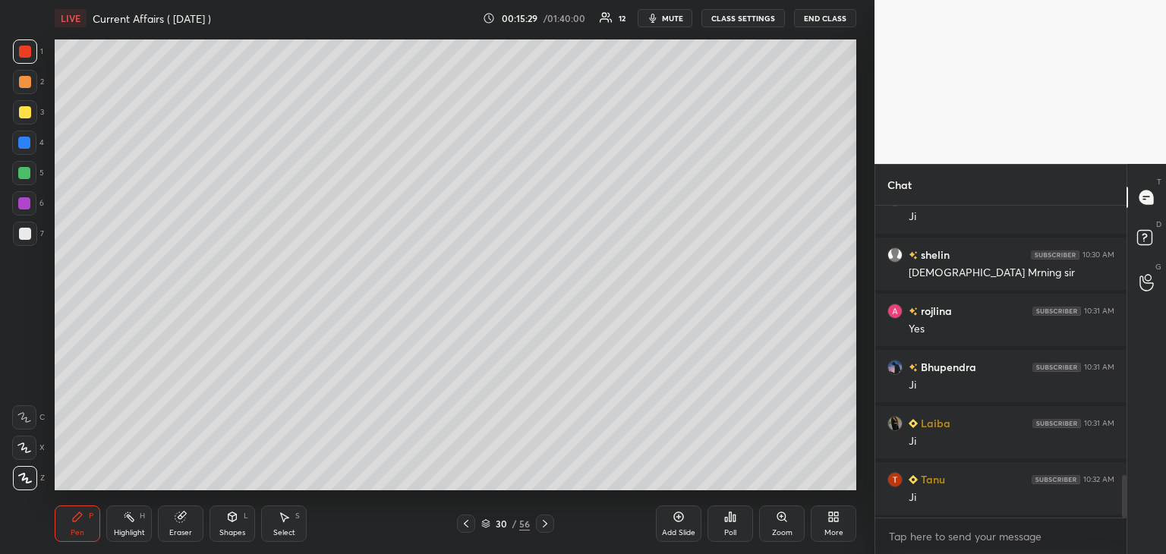
click at [465, 524] on icon at bounding box center [466, 524] width 12 height 12
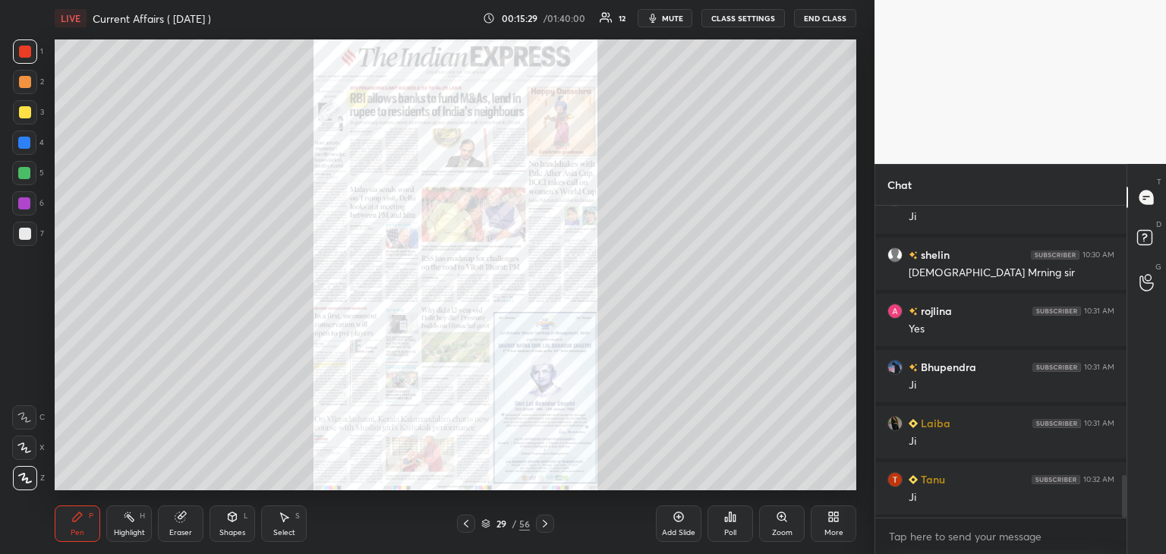
click at [468, 522] on icon at bounding box center [466, 524] width 12 height 12
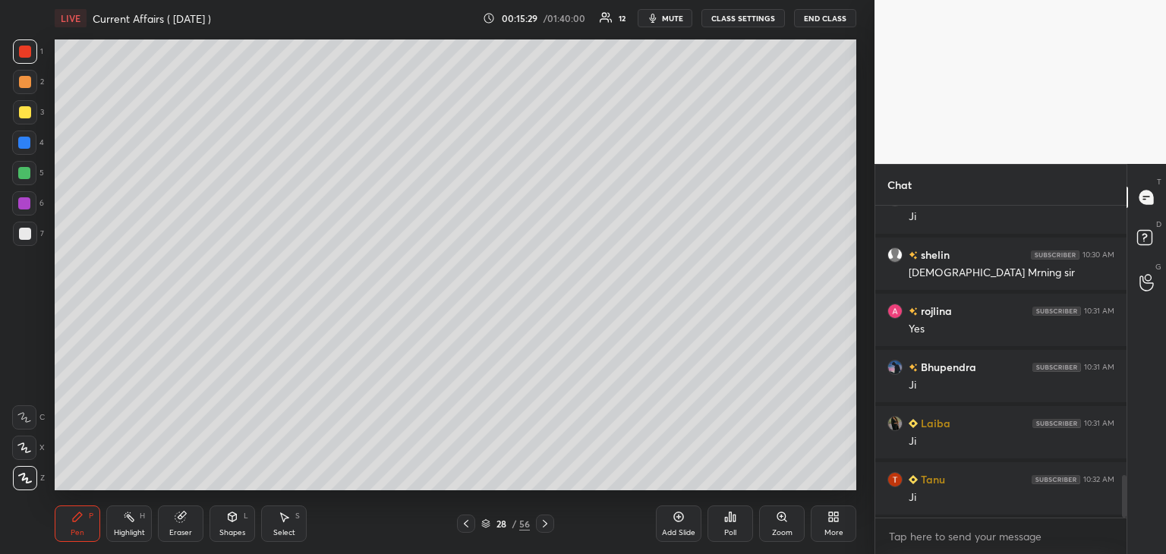
click at [469, 520] on icon at bounding box center [466, 524] width 12 height 12
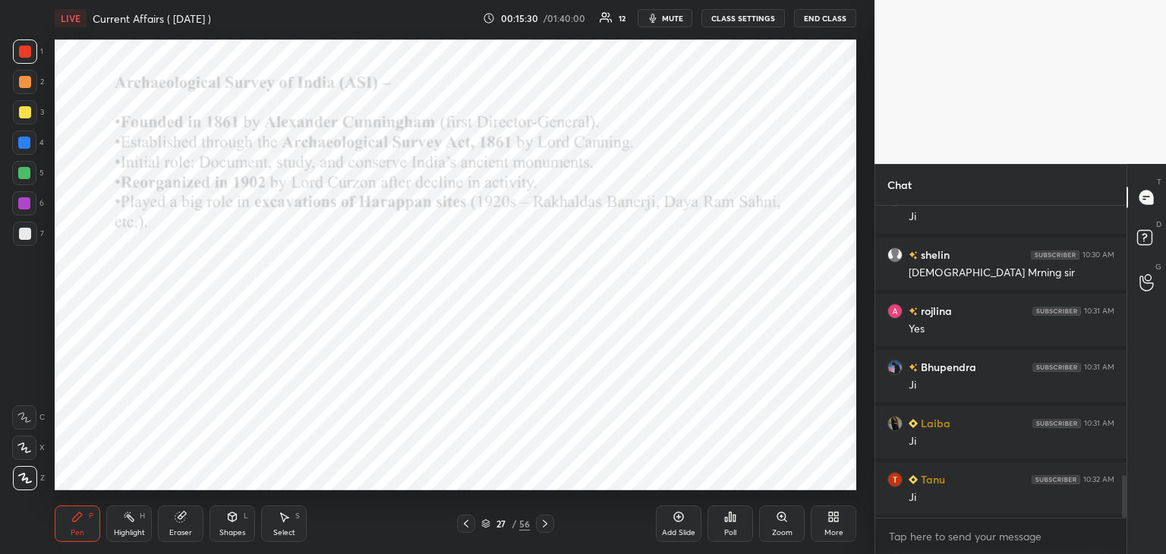
click at [471, 522] on icon at bounding box center [466, 524] width 12 height 12
click at [545, 522] on icon at bounding box center [545, 524] width 5 height 8
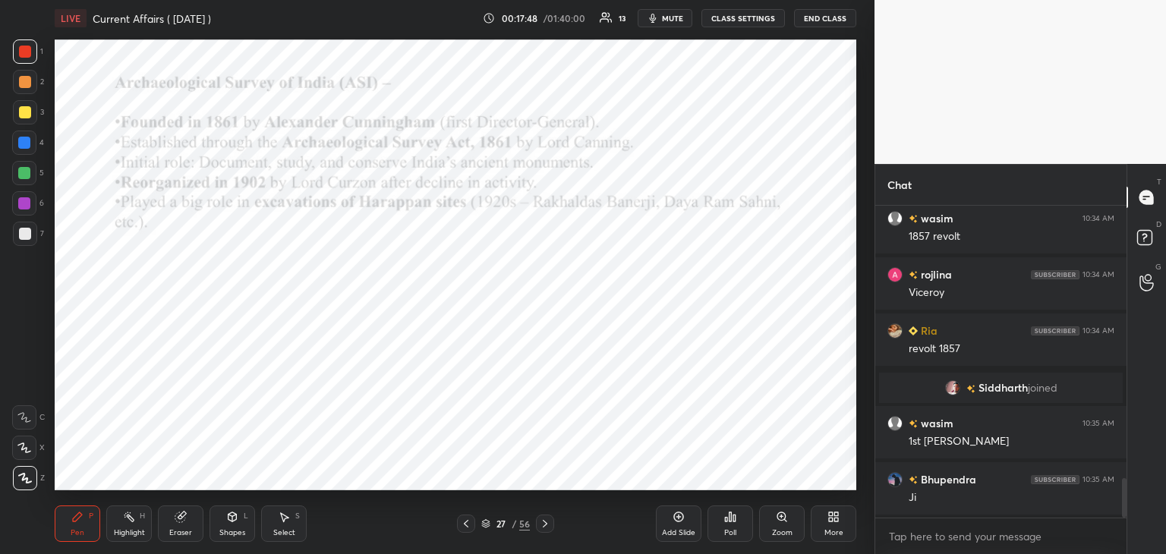
scroll to position [2213, 0]
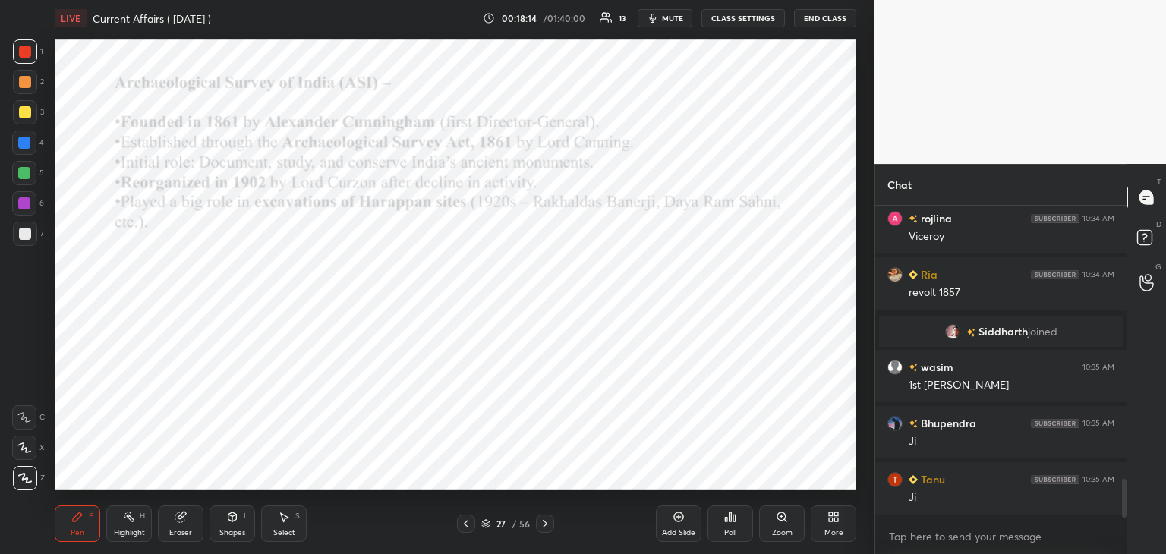
click at [469, 523] on icon at bounding box center [466, 524] width 12 height 12
click at [468, 523] on icon at bounding box center [466, 524] width 12 height 12
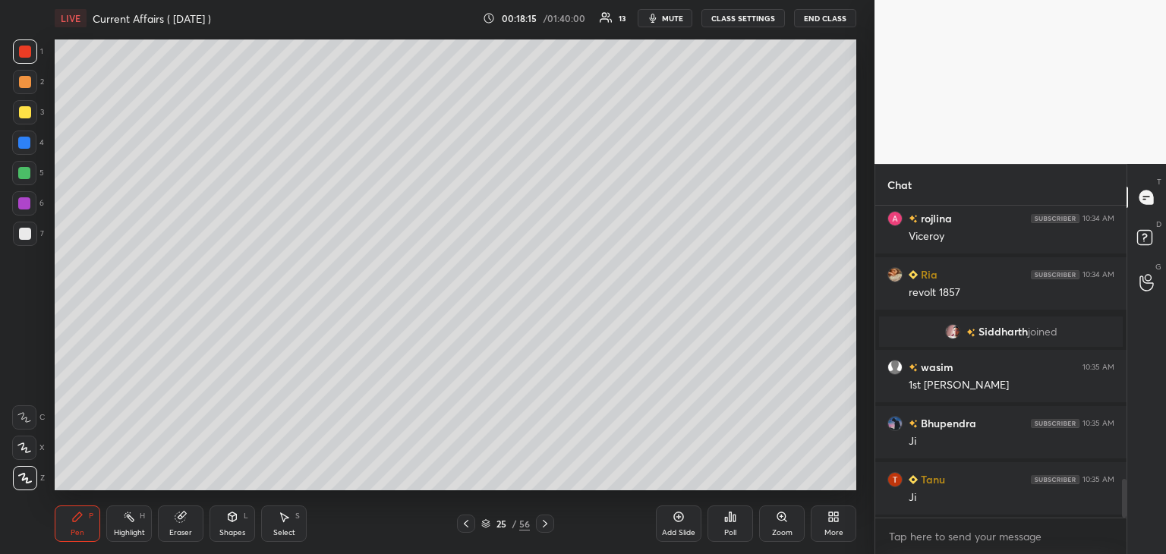
click at [468, 523] on icon at bounding box center [466, 524] width 12 height 12
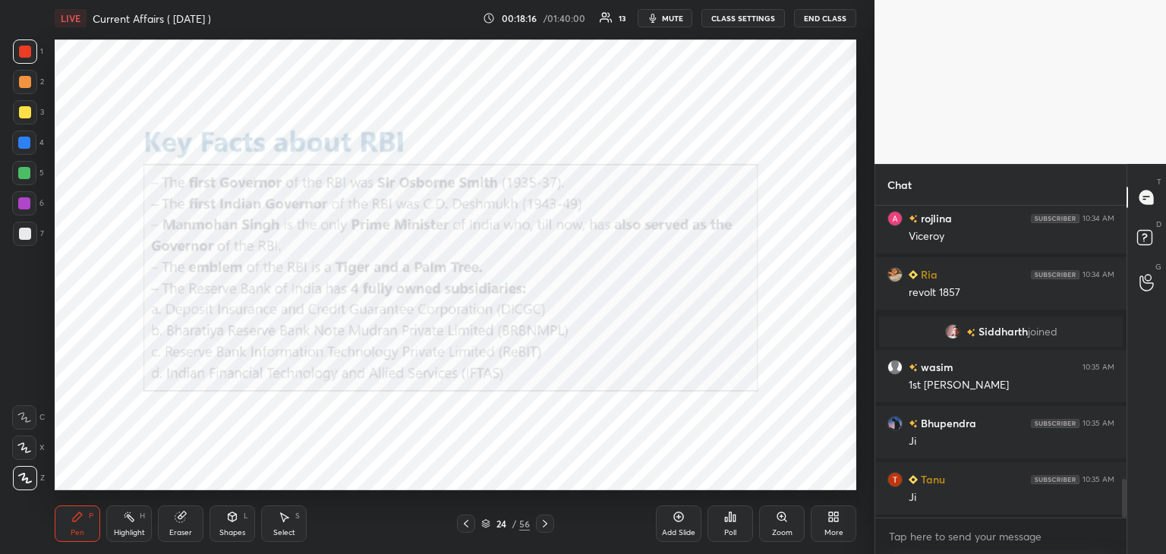
click at [469, 523] on icon at bounding box center [466, 524] width 12 height 12
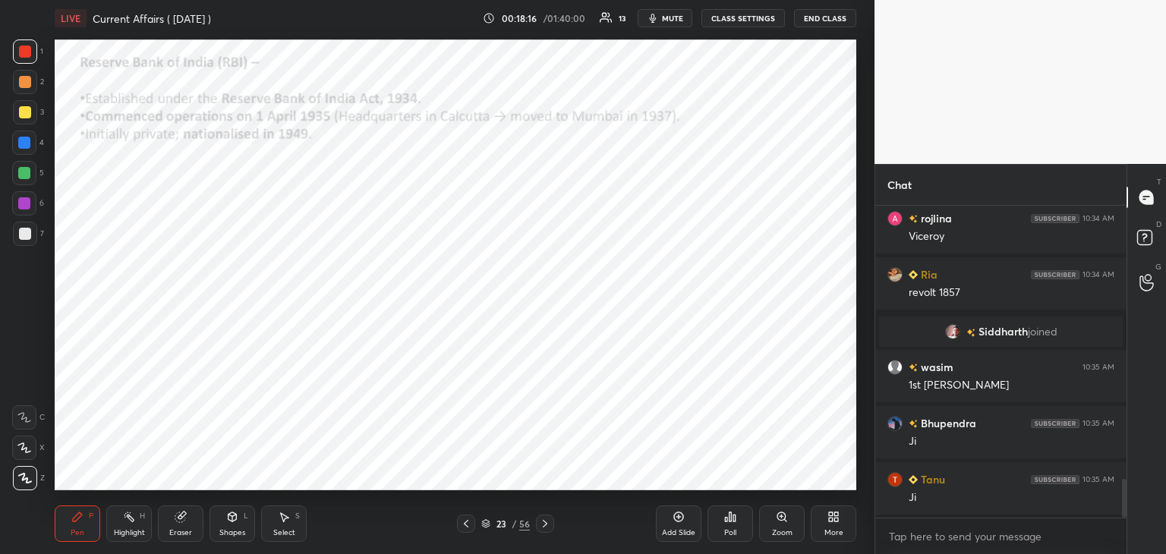
click at [469, 524] on icon at bounding box center [466, 524] width 12 height 12
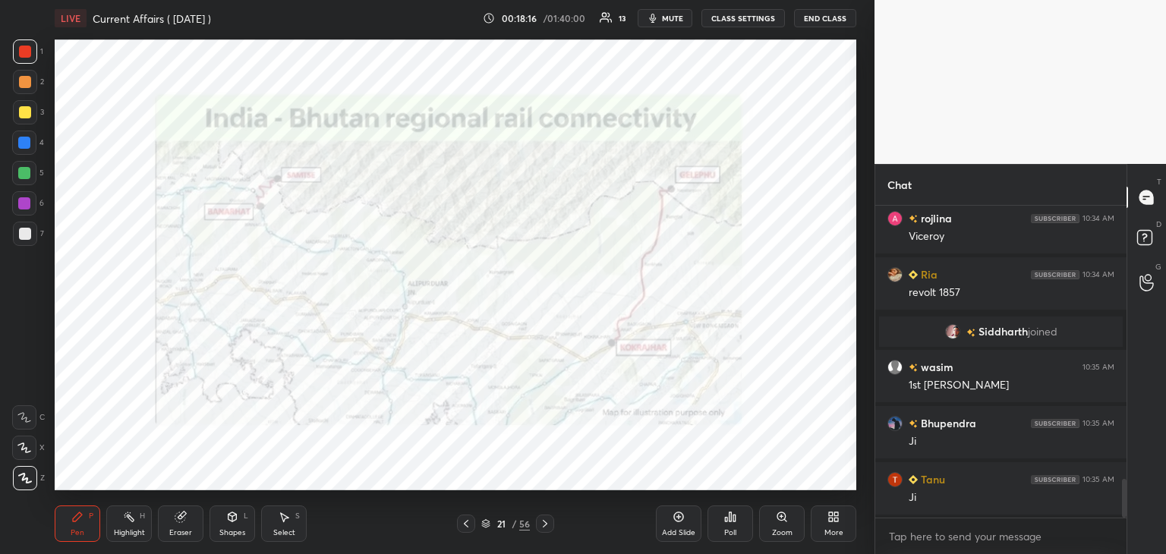
click at [470, 523] on icon at bounding box center [466, 524] width 12 height 12
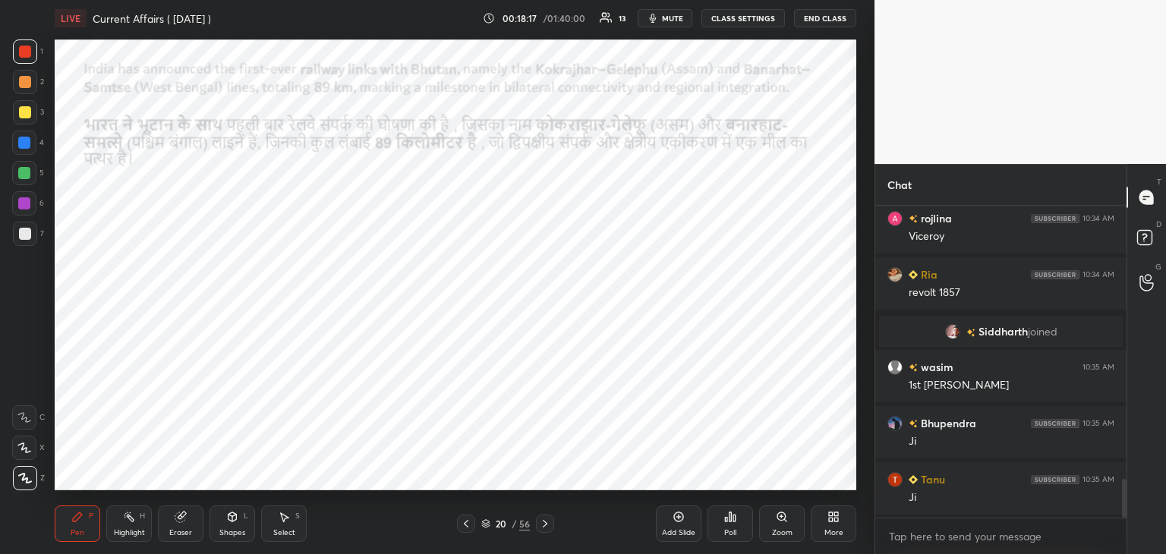
click at [468, 523] on icon at bounding box center [466, 524] width 12 height 12
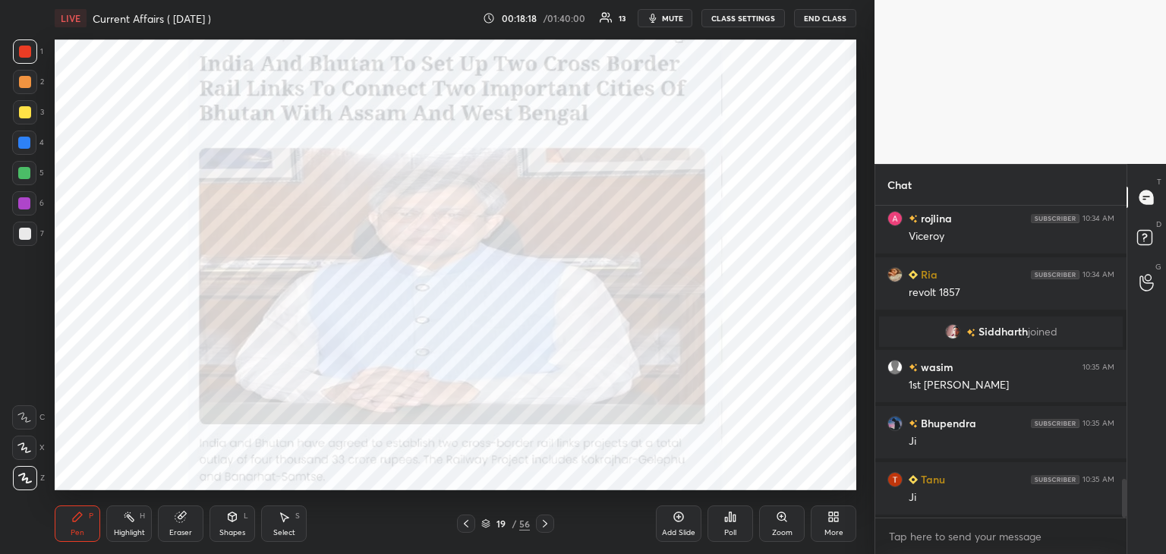
click at [544, 523] on icon at bounding box center [545, 524] width 12 height 12
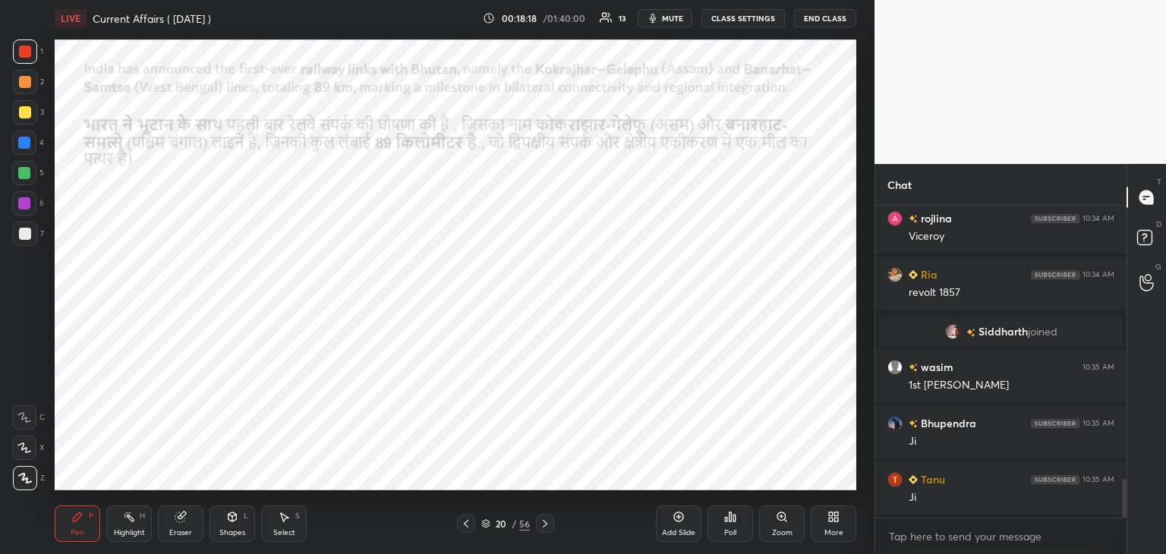
click at [544, 523] on icon at bounding box center [545, 524] width 12 height 12
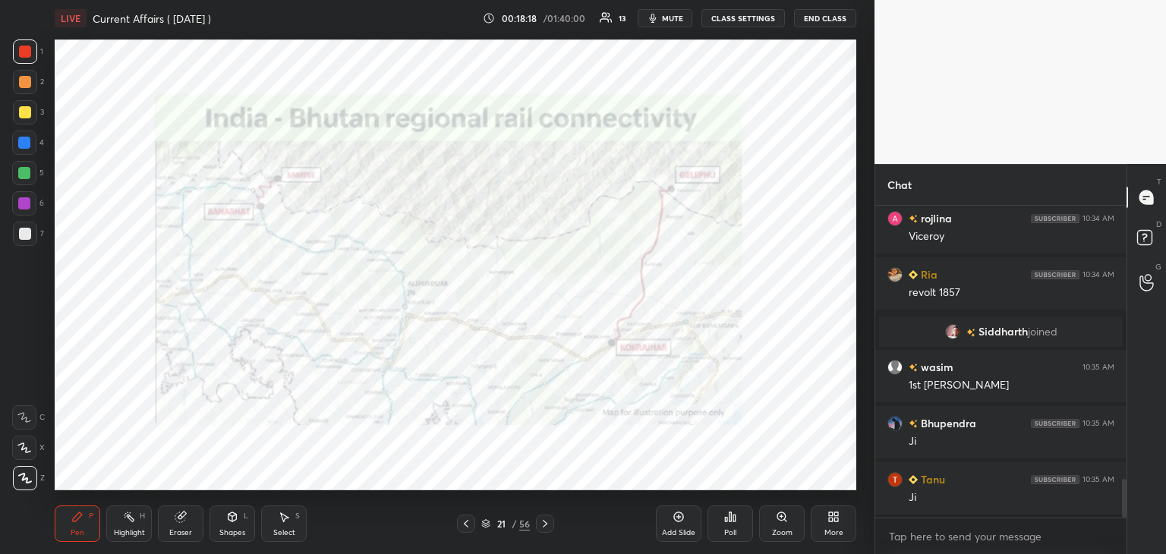
click at [545, 523] on icon at bounding box center [545, 524] width 5 height 8
click at [544, 522] on icon at bounding box center [545, 524] width 5 height 8
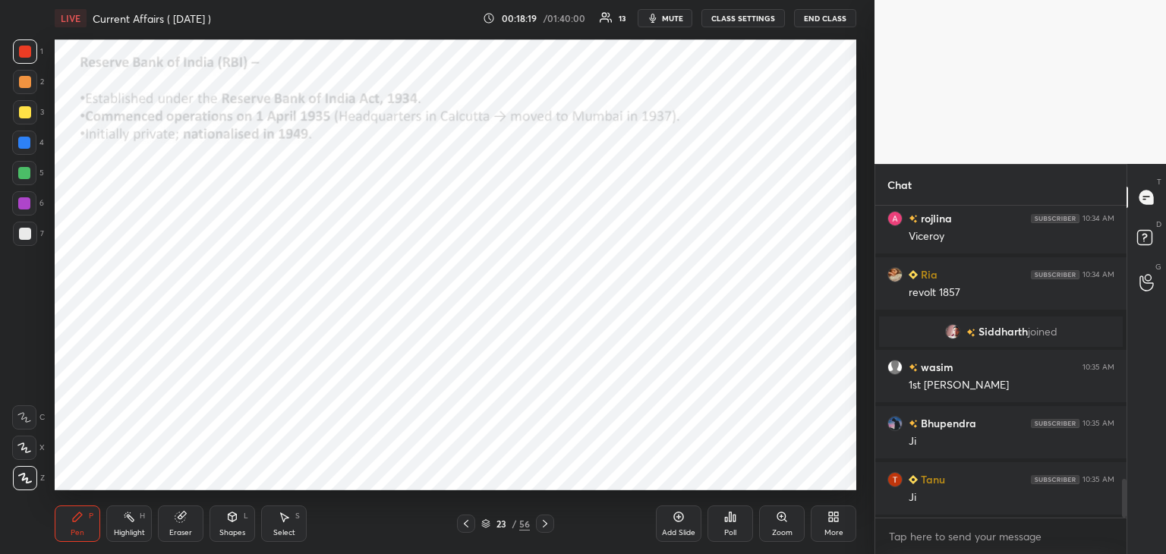
click at [545, 522] on icon at bounding box center [545, 524] width 5 height 8
click at [545, 521] on icon at bounding box center [545, 524] width 12 height 12
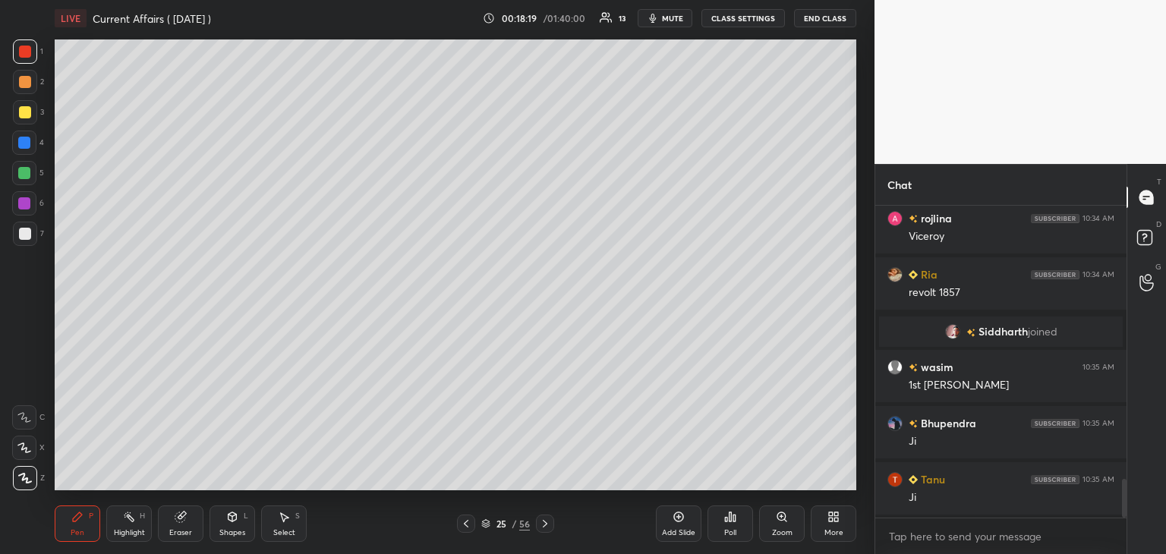
click at [547, 520] on icon at bounding box center [545, 524] width 12 height 12
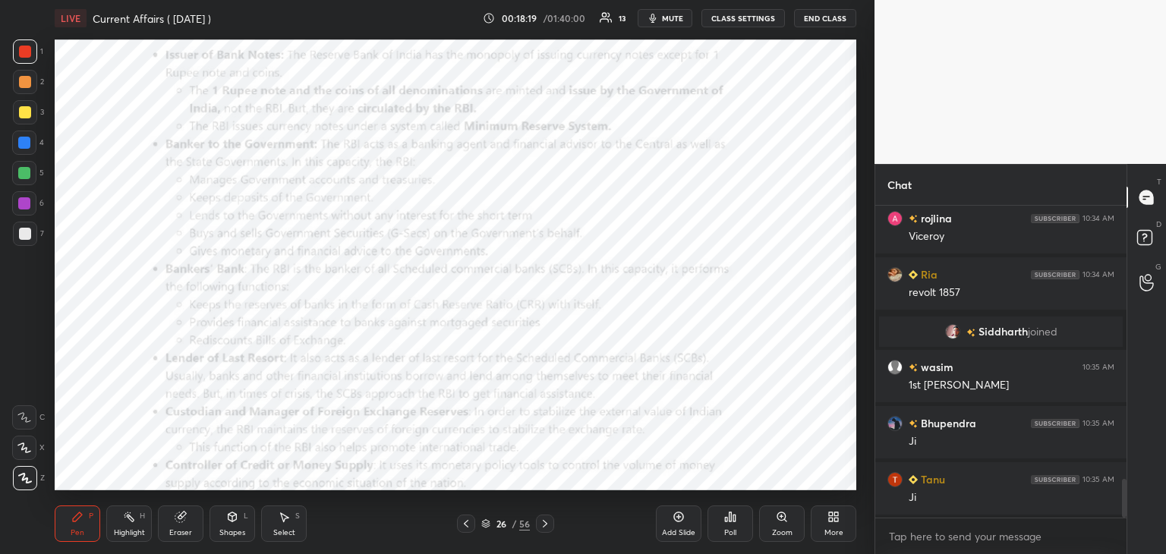
click at [544, 521] on icon at bounding box center [545, 524] width 5 height 8
click at [544, 520] on icon at bounding box center [545, 524] width 12 height 12
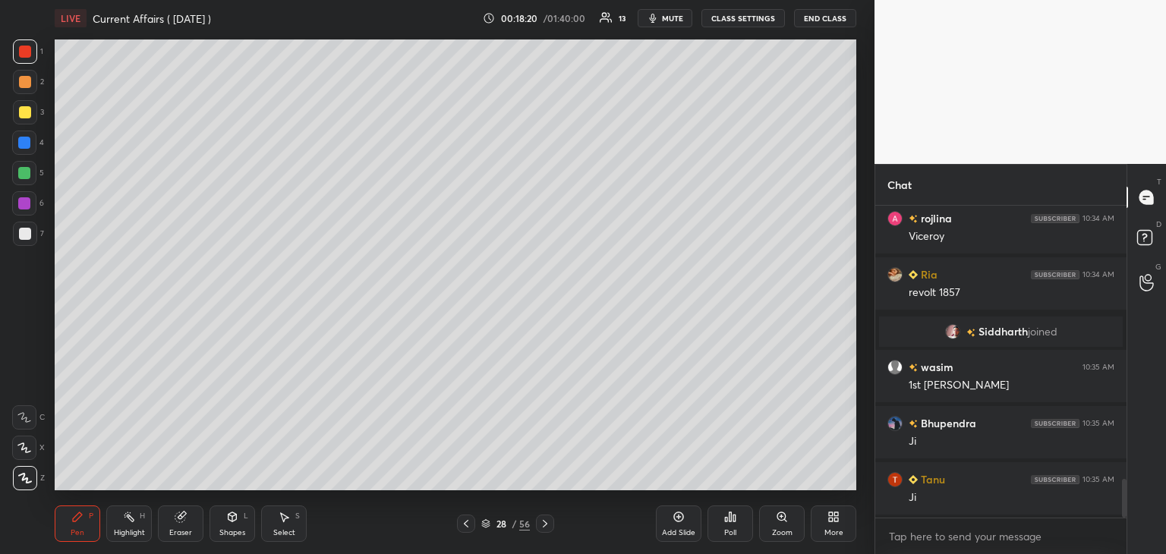
click at [544, 520] on icon at bounding box center [545, 524] width 12 height 12
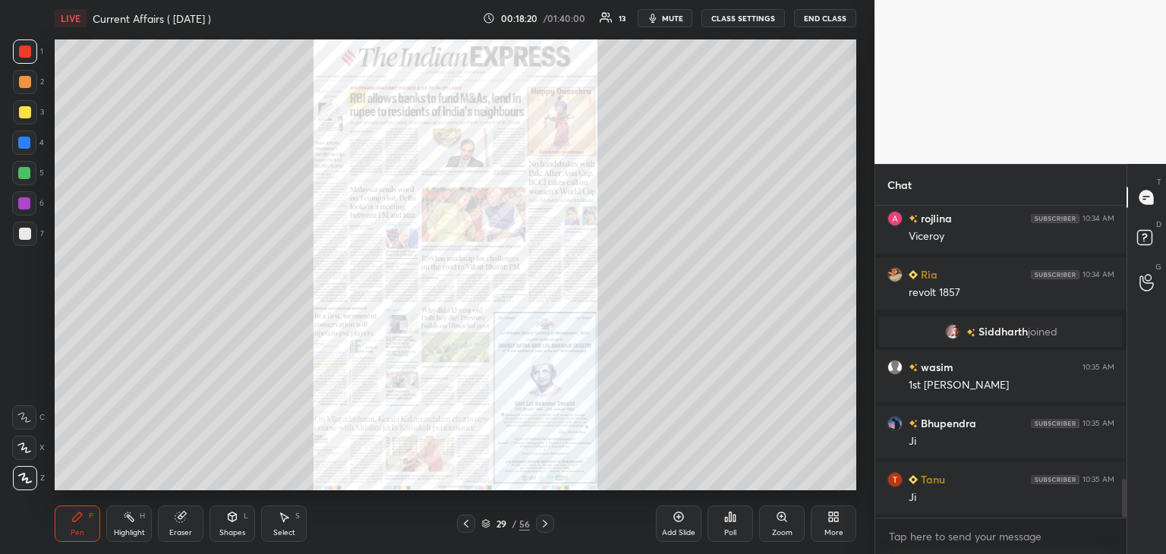
click at [544, 521] on icon at bounding box center [545, 524] width 5 height 8
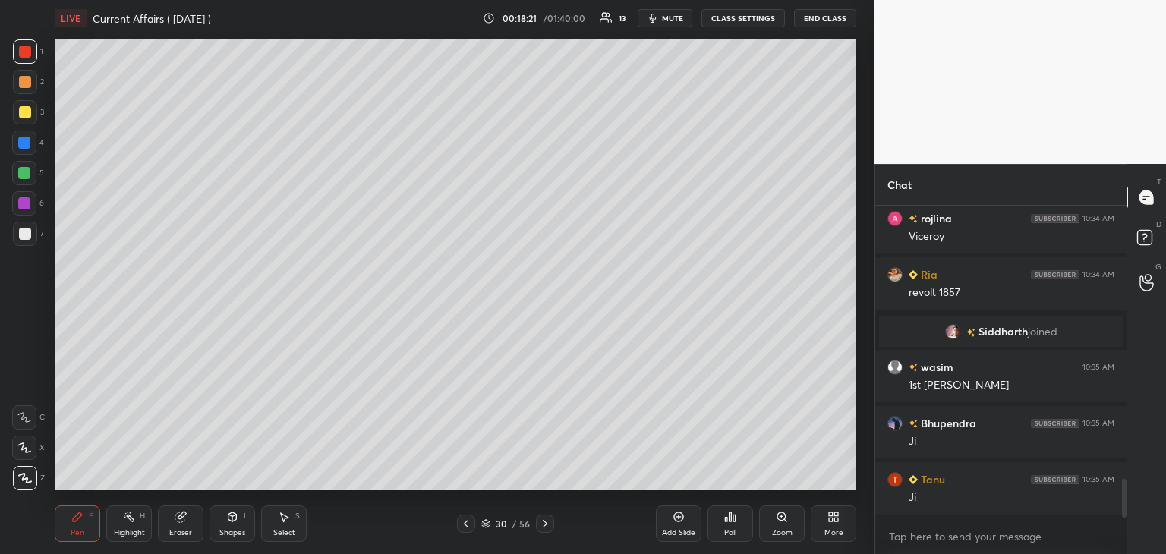
click at [465, 521] on icon at bounding box center [466, 524] width 12 height 12
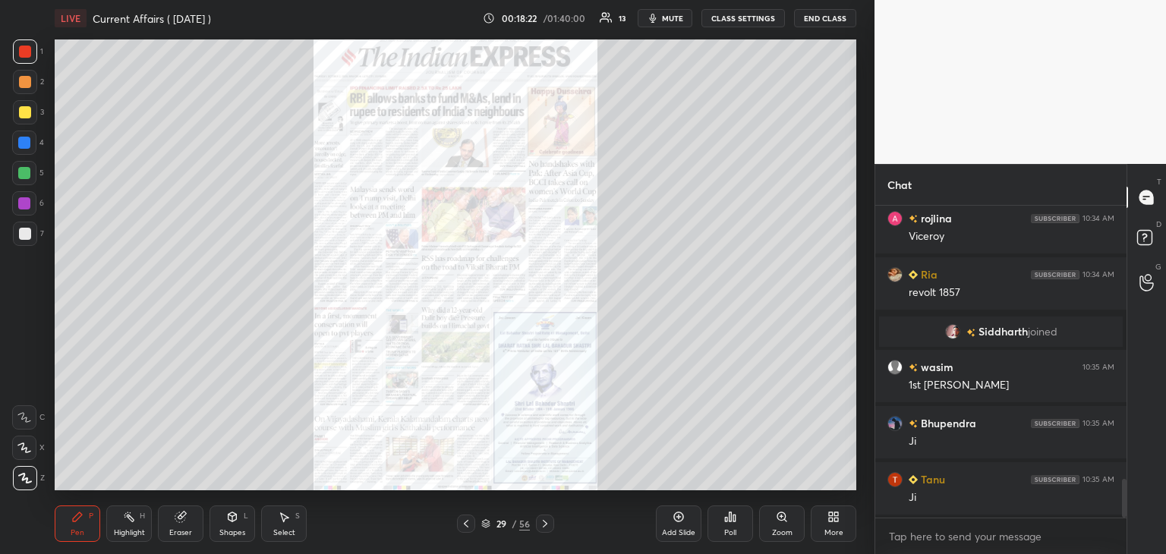
click at [778, 519] on icon at bounding box center [782, 517] width 8 height 8
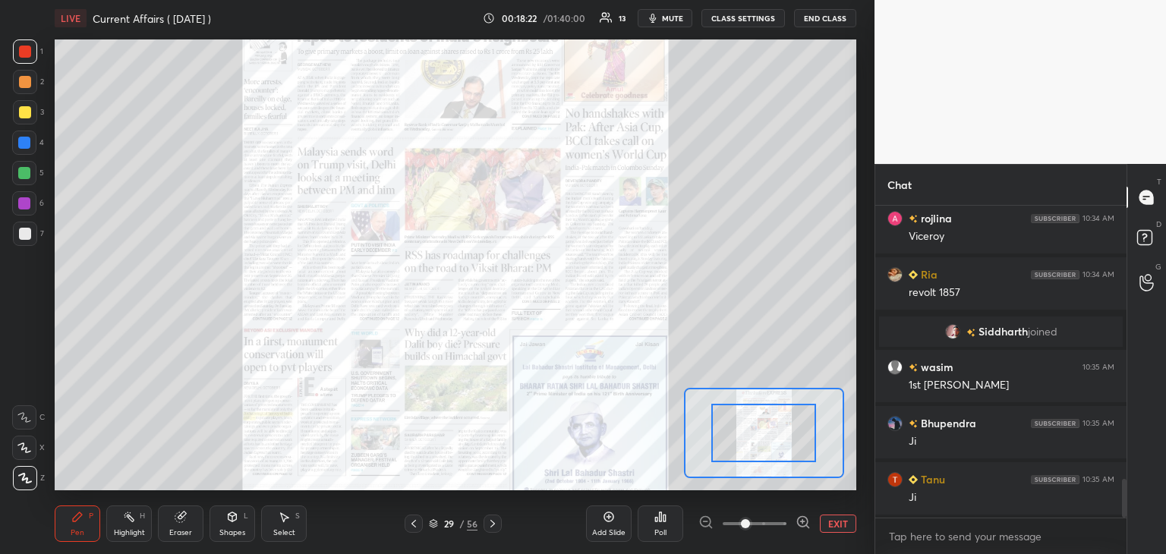
scroll to position [2269, 0]
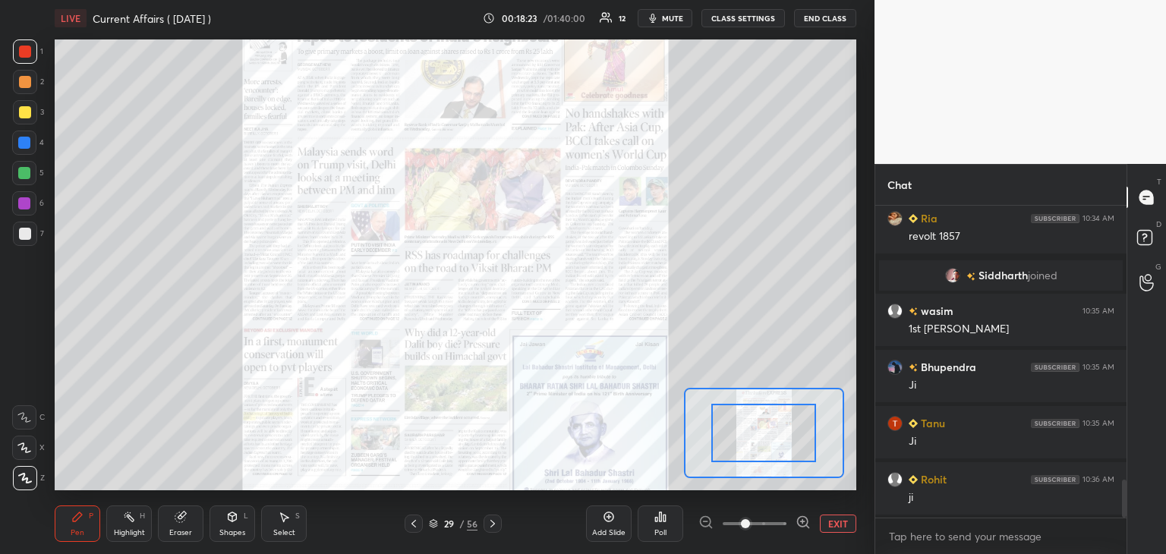
click at [803, 520] on icon at bounding box center [803, 522] width 0 height 4
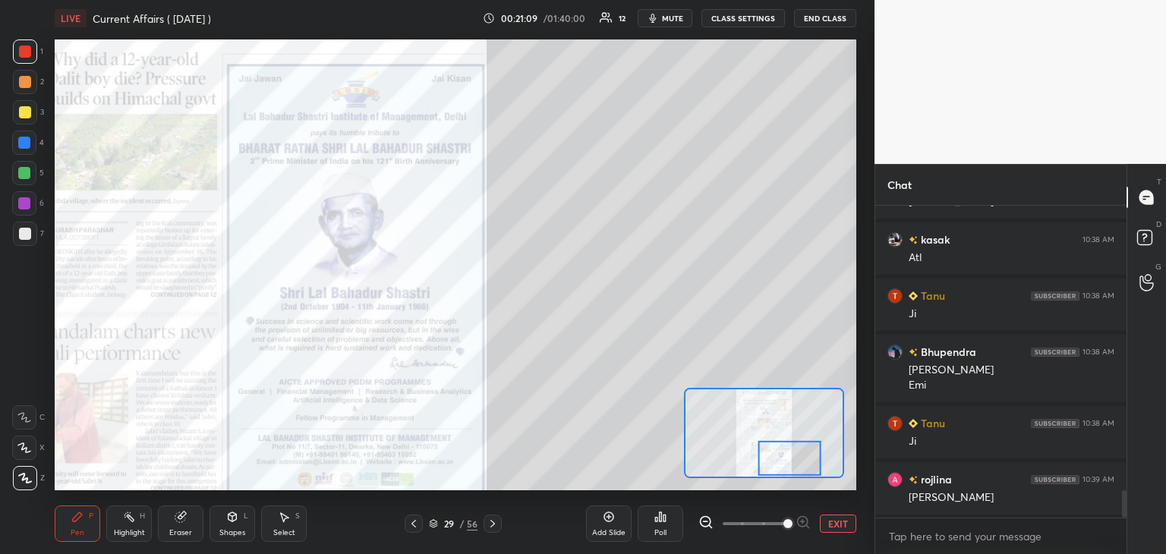
scroll to position [3244, 0]
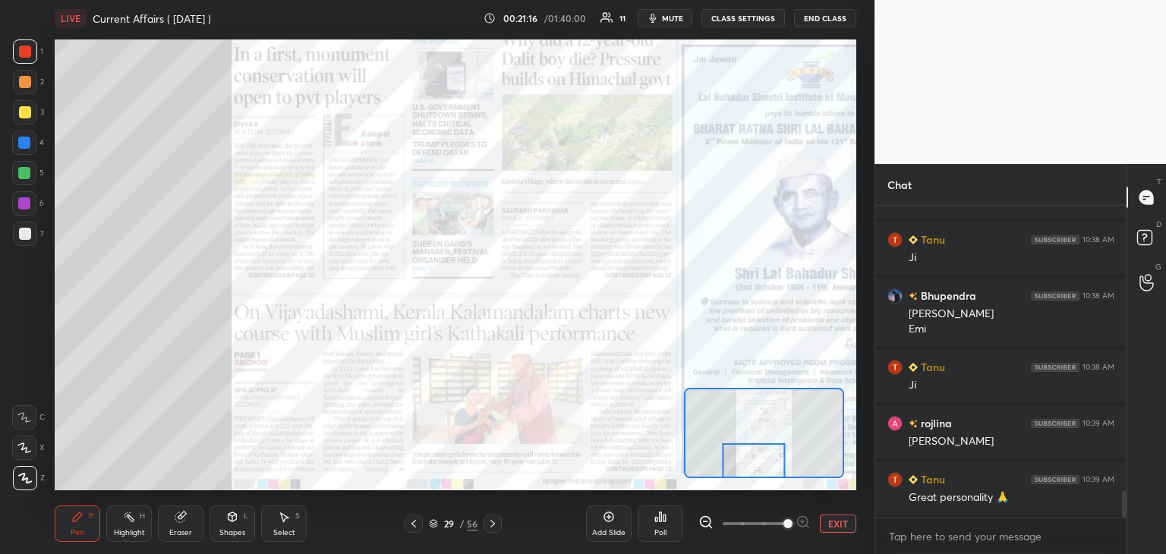
click at [494, 523] on icon at bounding box center [493, 524] width 5 height 8
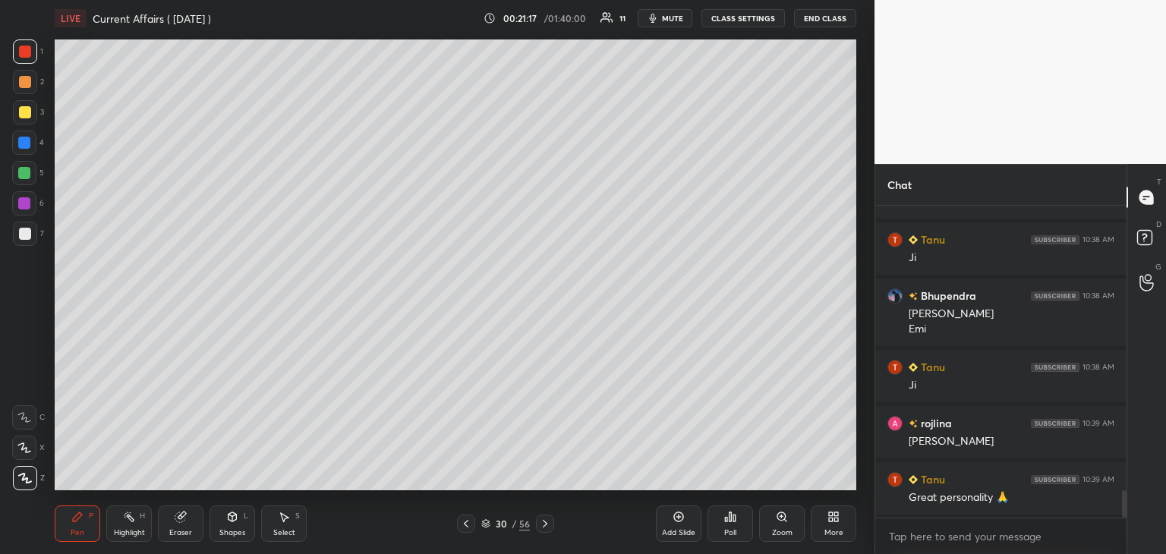
click at [497, 524] on div "30" at bounding box center [501, 523] width 15 height 9
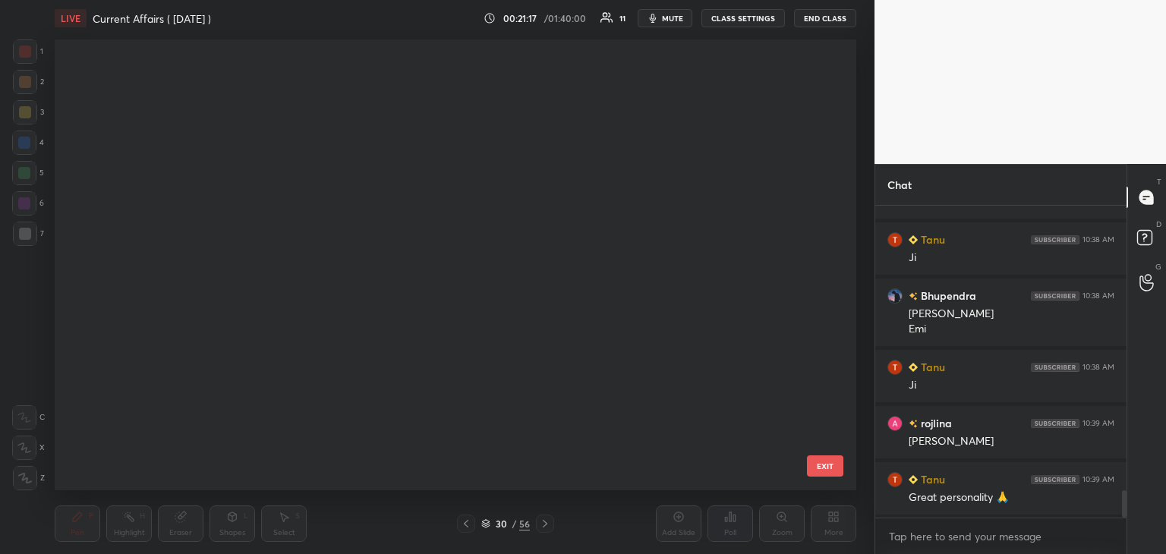
scroll to position [447, 794]
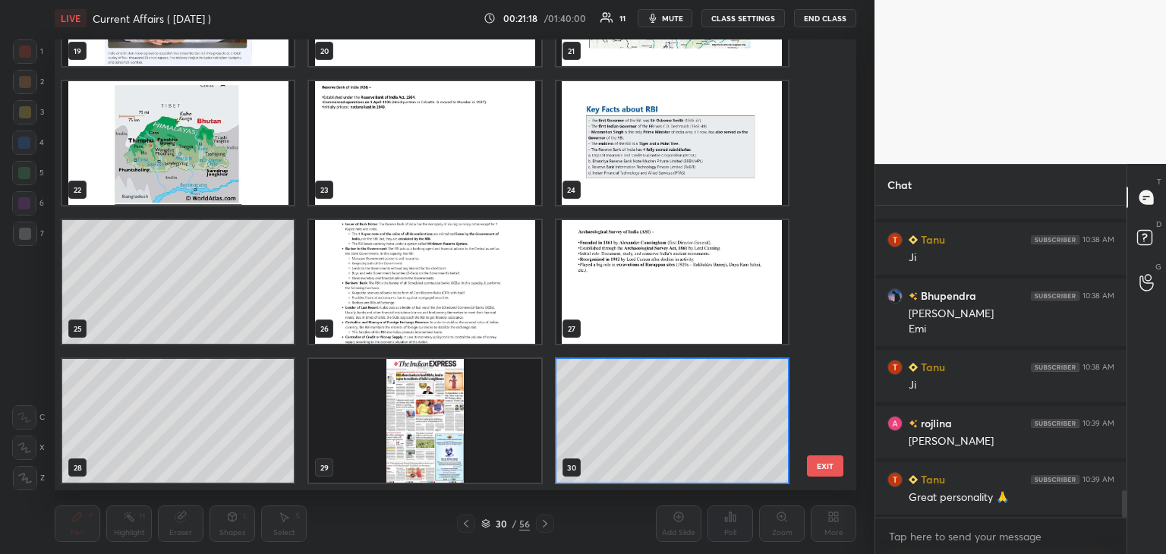
click at [494, 523] on div "30" at bounding box center [501, 523] width 15 height 9
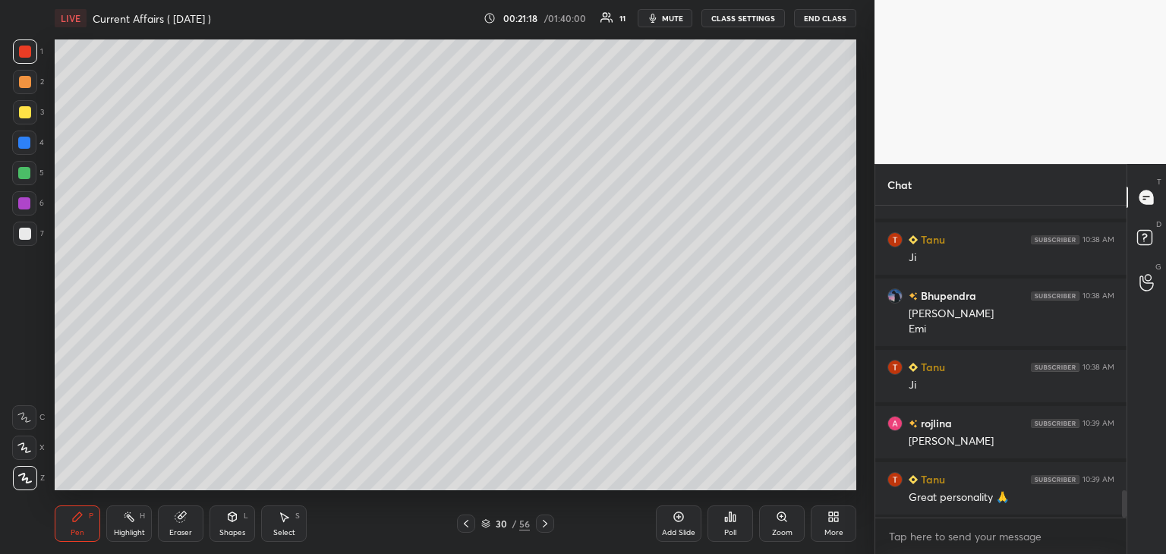
click at [489, 523] on icon at bounding box center [485, 523] width 9 height 9
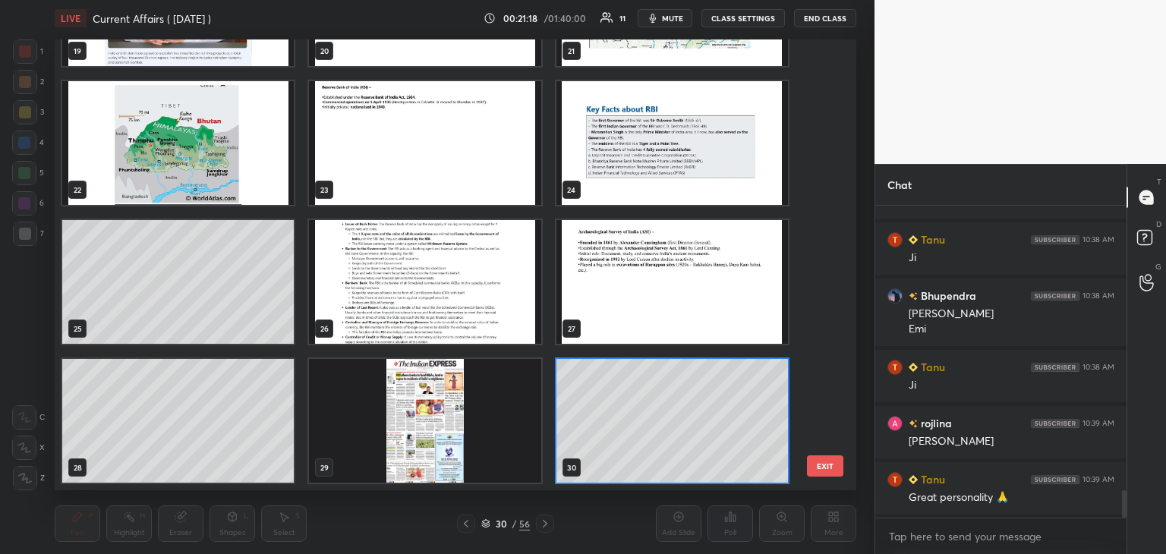
click at [488, 524] on icon at bounding box center [485, 523] width 9 height 9
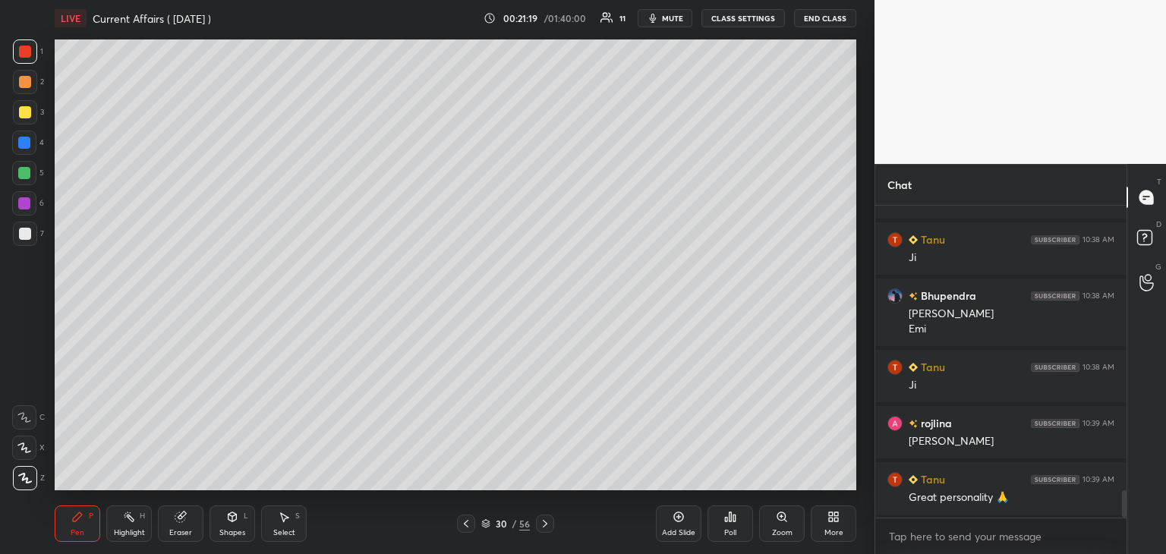
click at [495, 522] on div "30" at bounding box center [501, 523] width 15 height 9
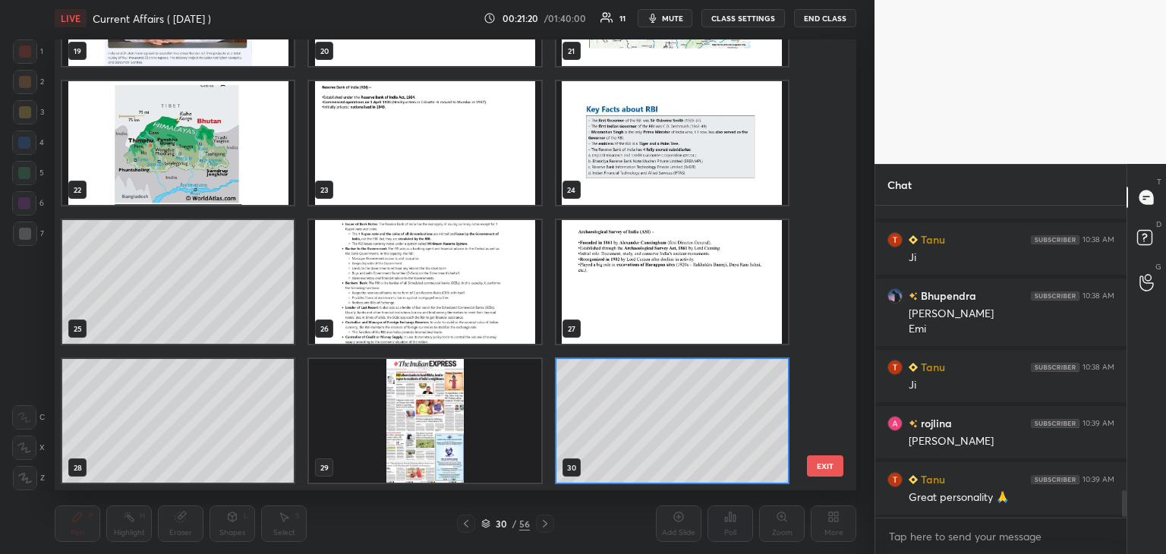
scroll to position [3300, 0]
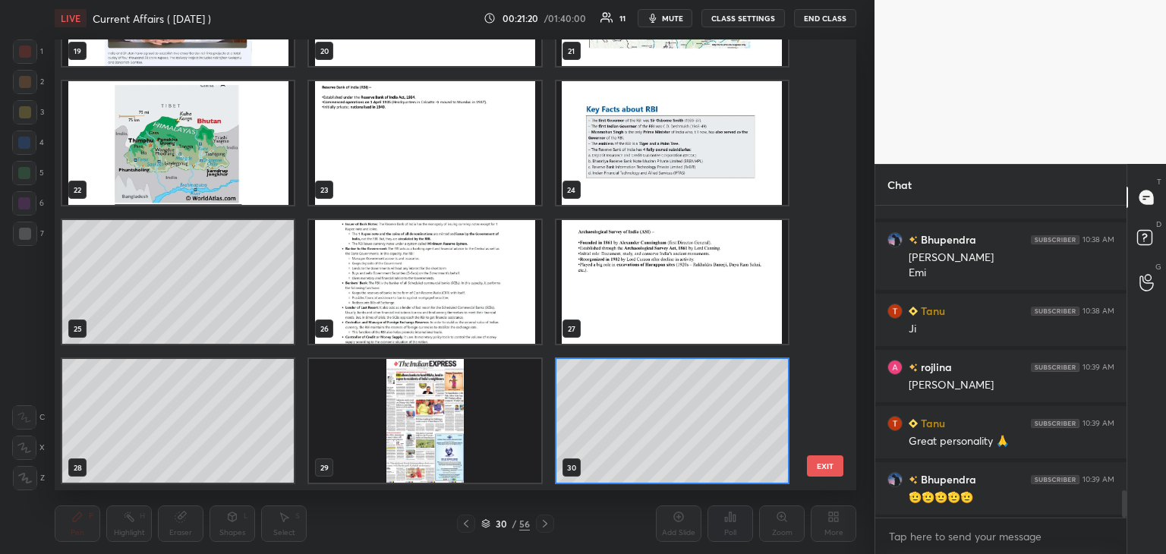
click at [452, 433] on img "grid" at bounding box center [425, 421] width 232 height 124
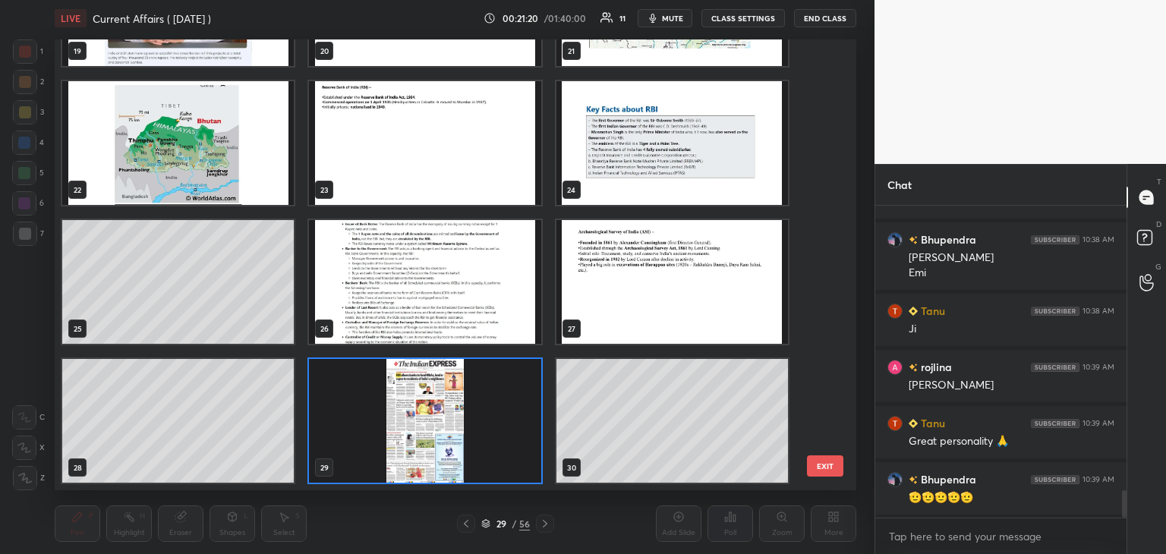
click at [461, 436] on img "grid" at bounding box center [425, 421] width 232 height 124
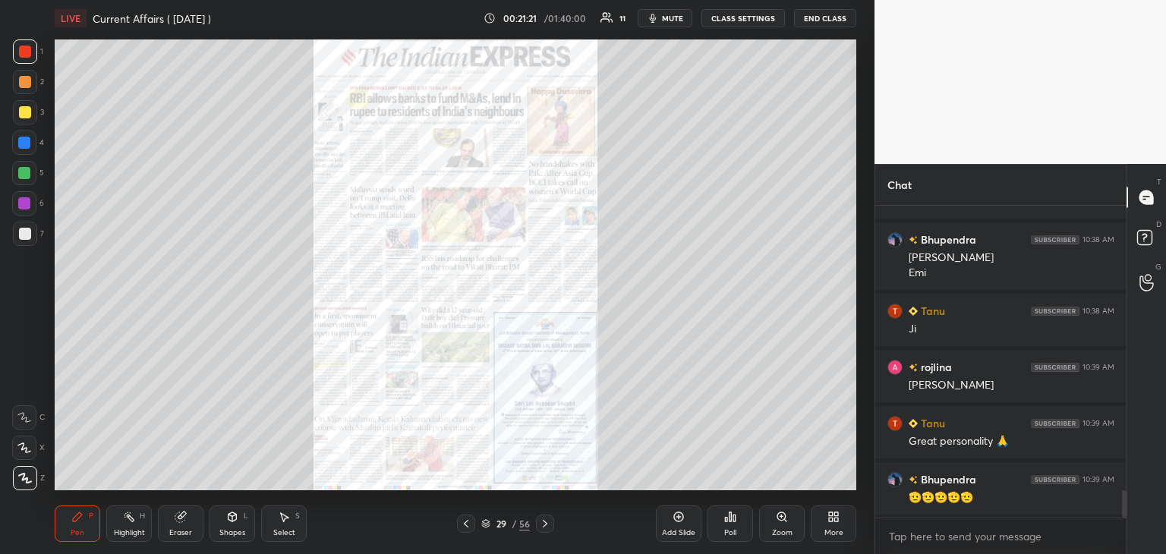
click at [547, 523] on icon at bounding box center [545, 524] width 12 height 12
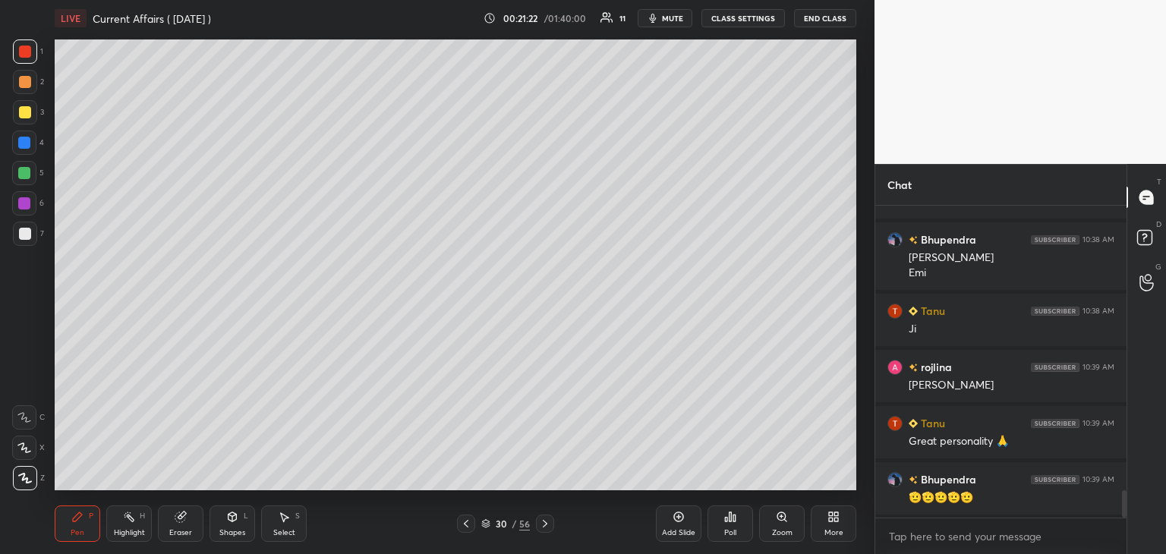
click at [544, 523] on icon at bounding box center [545, 524] width 12 height 12
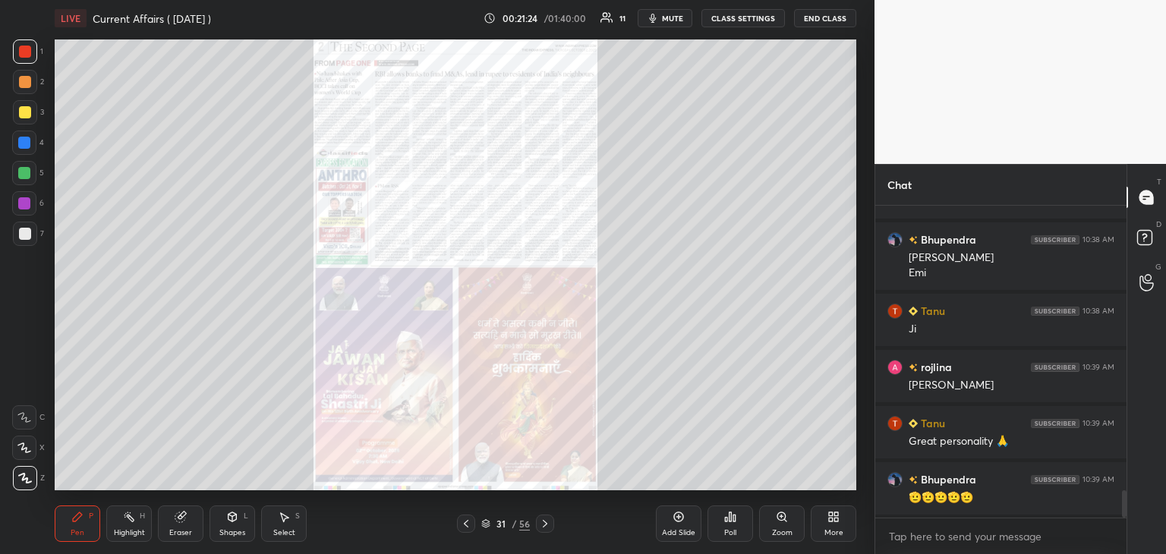
click at [545, 523] on icon at bounding box center [545, 524] width 5 height 8
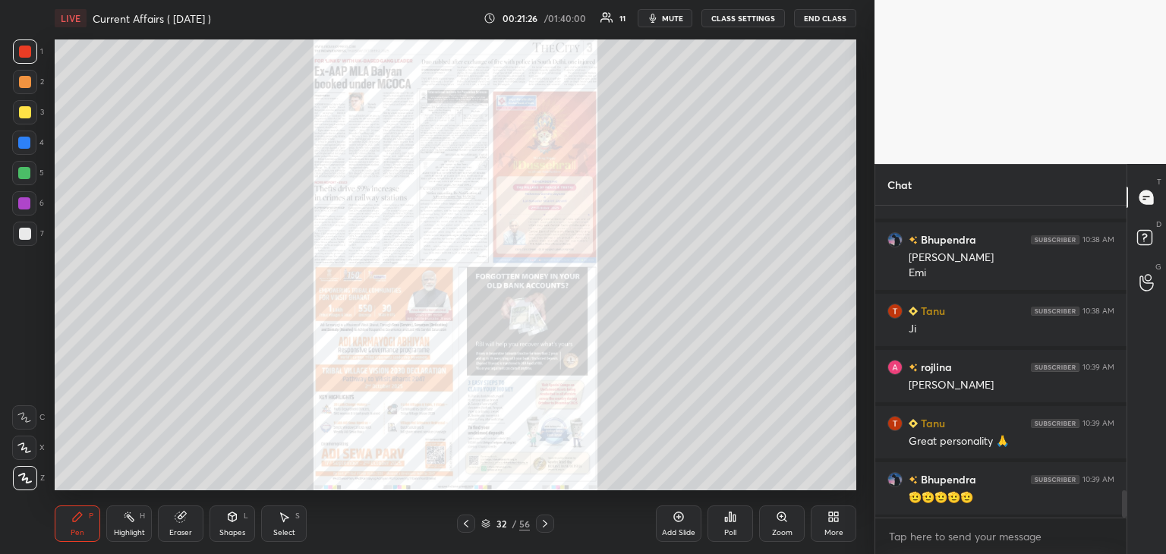
click at [545, 521] on icon at bounding box center [545, 524] width 12 height 12
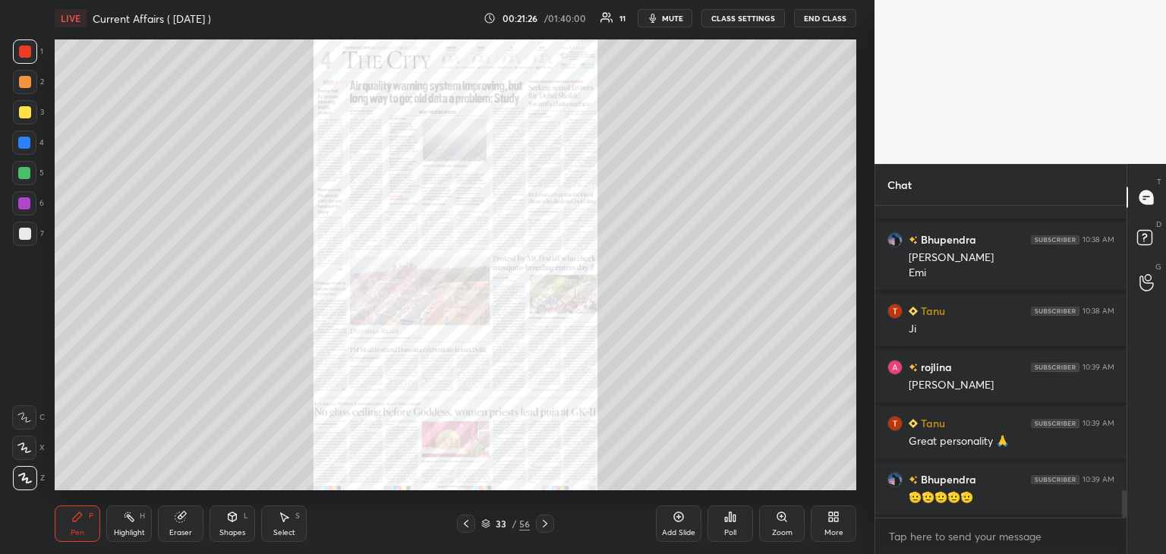
scroll to position [3356, 0]
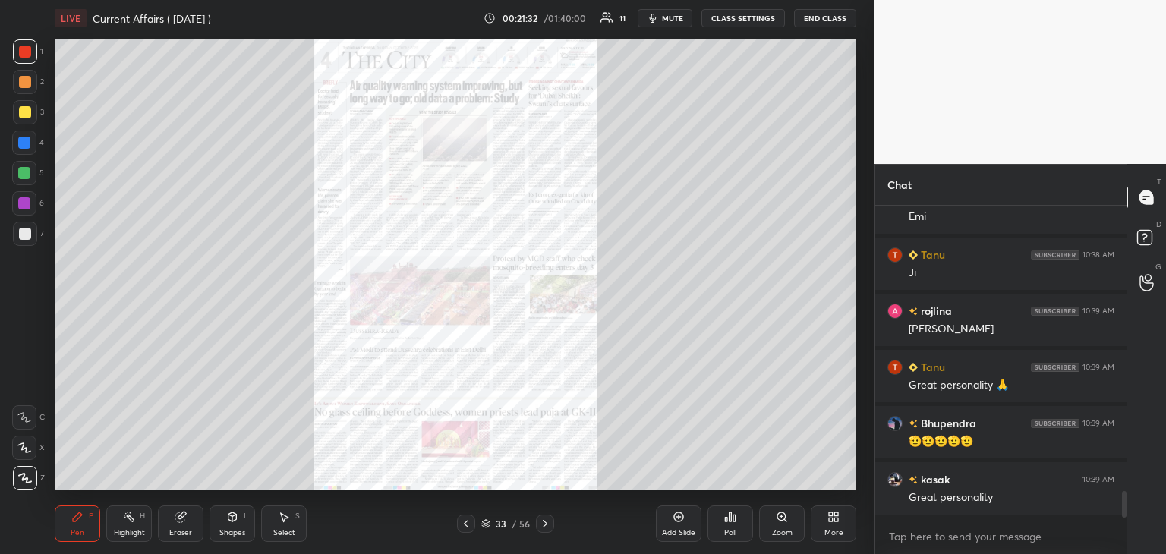
click at [544, 521] on icon at bounding box center [545, 524] width 5 height 8
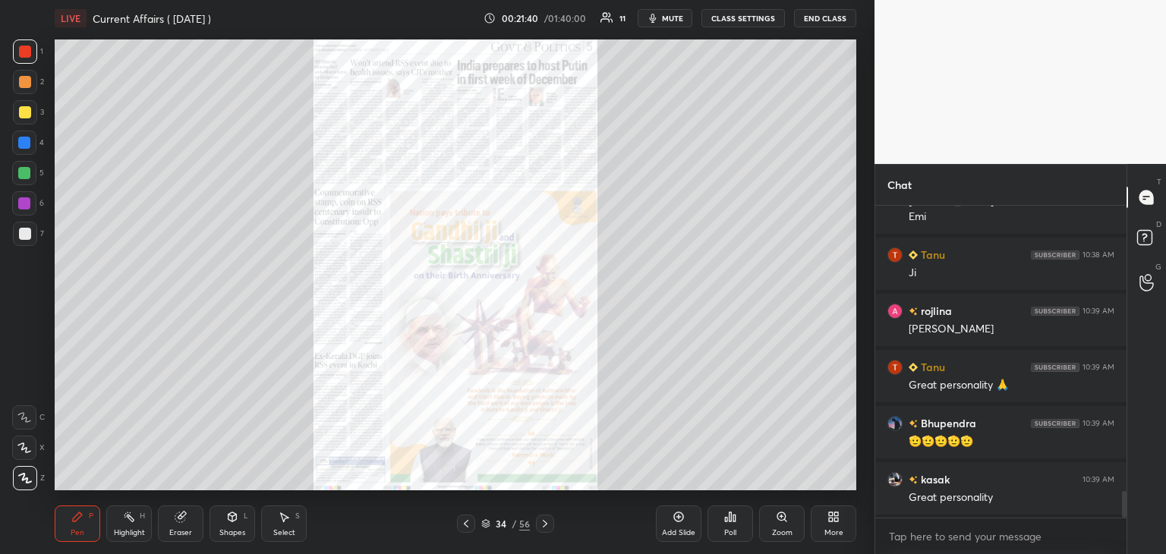
click at [544, 522] on icon at bounding box center [545, 524] width 12 height 12
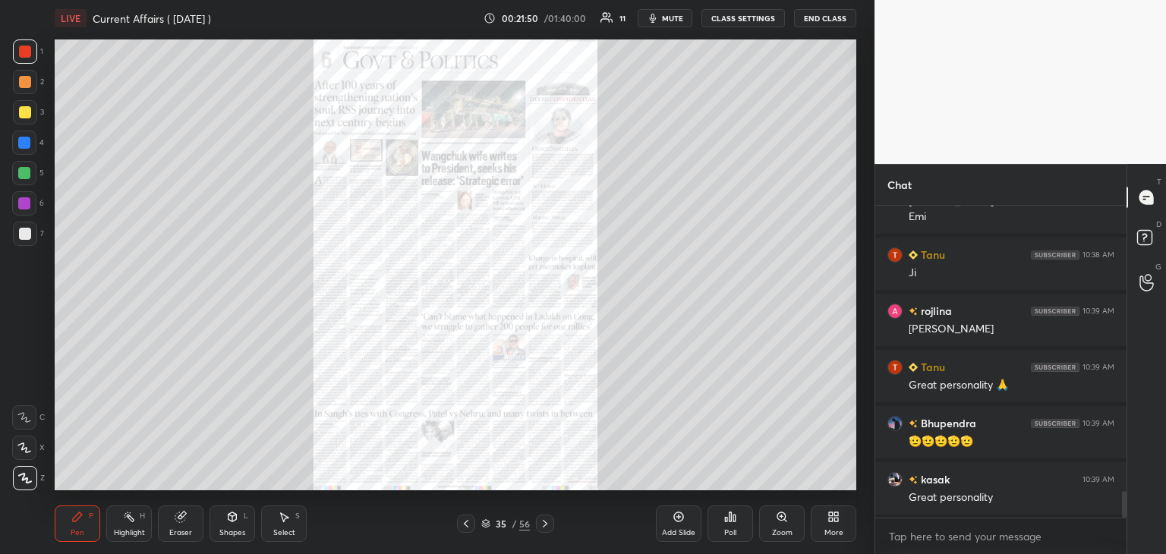
click at [544, 526] on icon at bounding box center [545, 524] width 12 height 12
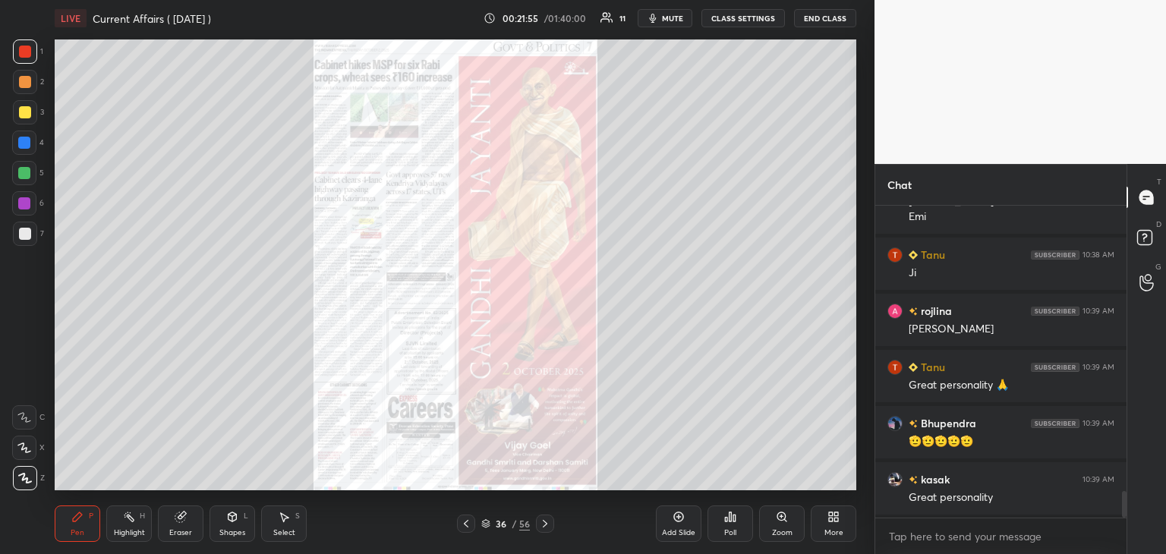
click at [25, 141] on div at bounding box center [24, 143] width 12 height 12
click at [27, 233] on div at bounding box center [25, 234] width 12 height 12
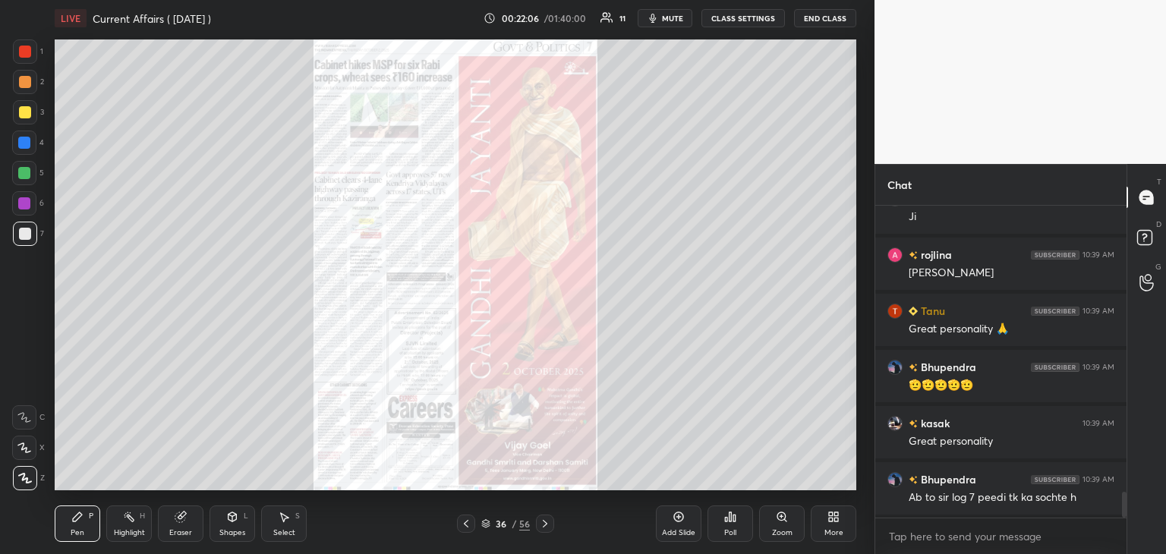
click at [489, 524] on icon at bounding box center [486, 525] width 8 height 2
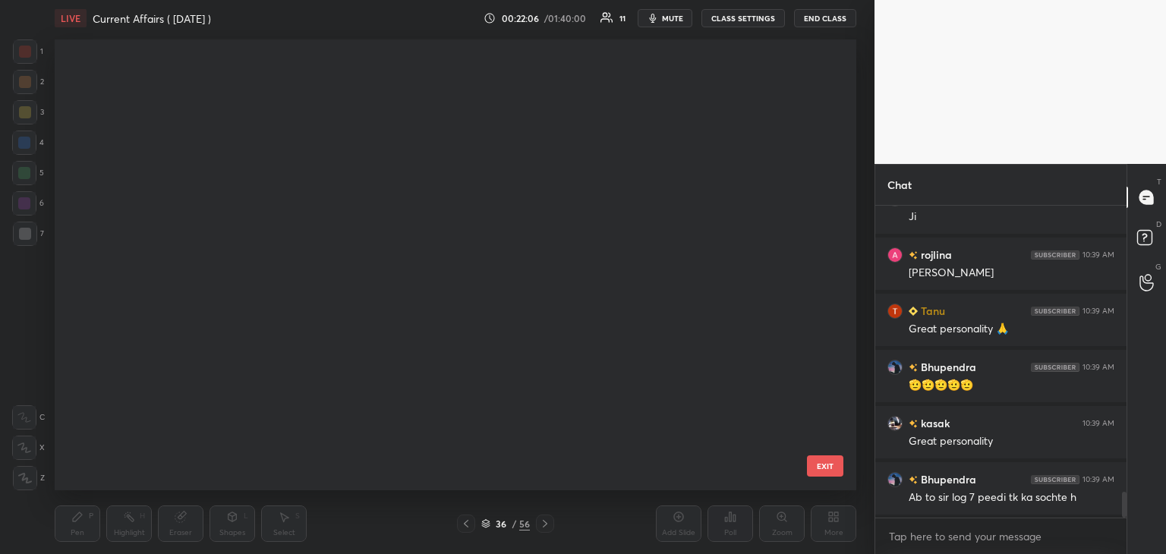
scroll to position [447, 794]
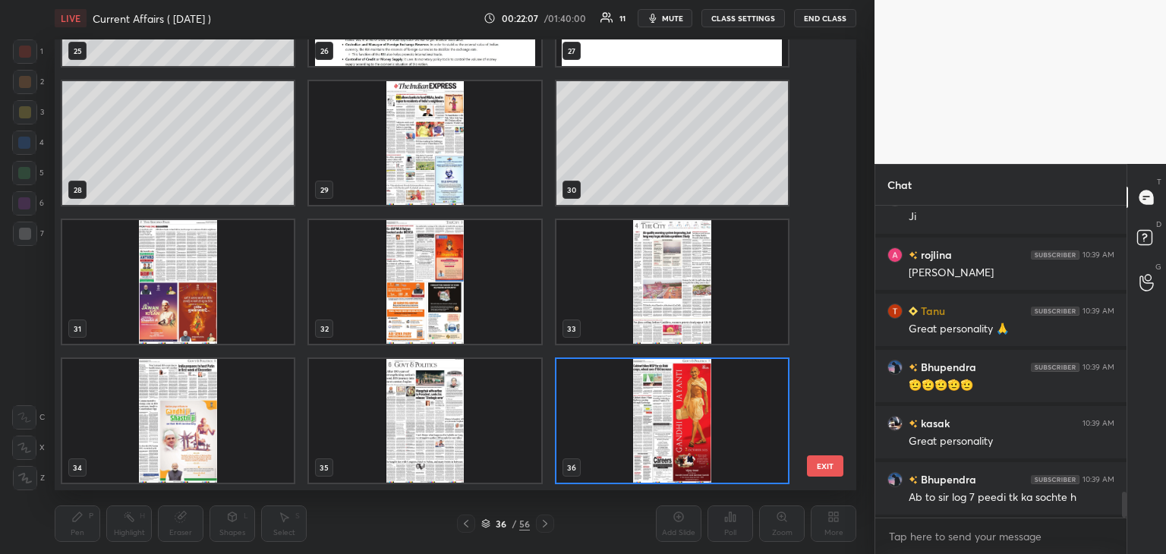
click at [820, 399] on div "25 26 27 28 29 30 31 32 33 34 35 36 37 38 39 40 41 42" at bounding box center [442, 264] width 775 height 451
click at [820, 402] on div "25 26 27 28 29 30 31 32 33 34 35 36 37 38 39 40 41 42" at bounding box center [442, 264] width 775 height 451
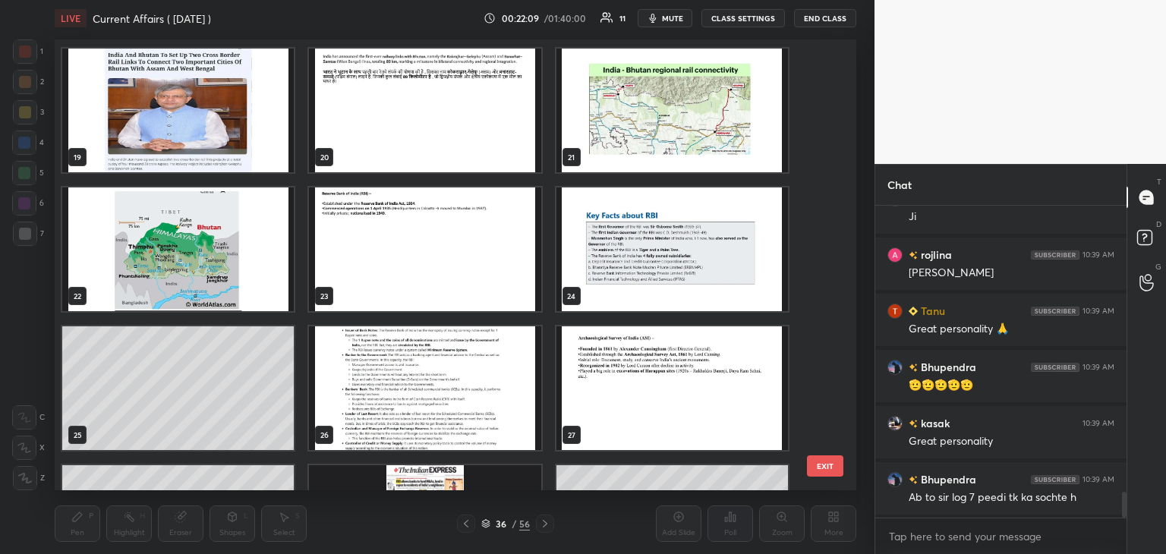
scroll to position [822, 0]
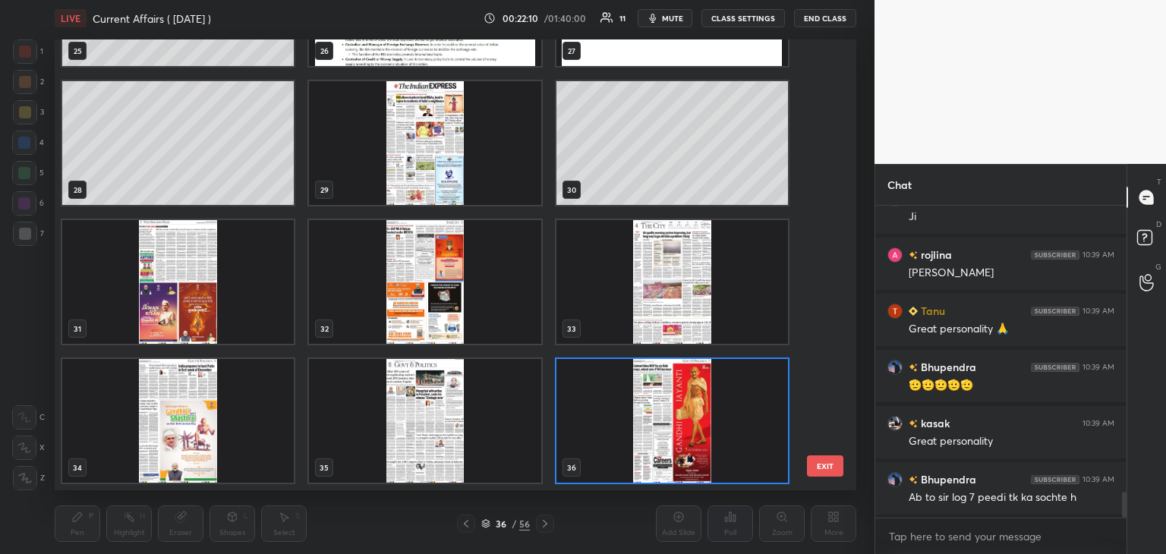
click at [834, 371] on div "22 23 24 25 26 27 28 29 30 31 32 33 34 35 36 EXIT" at bounding box center [456, 264] width 802 height 451
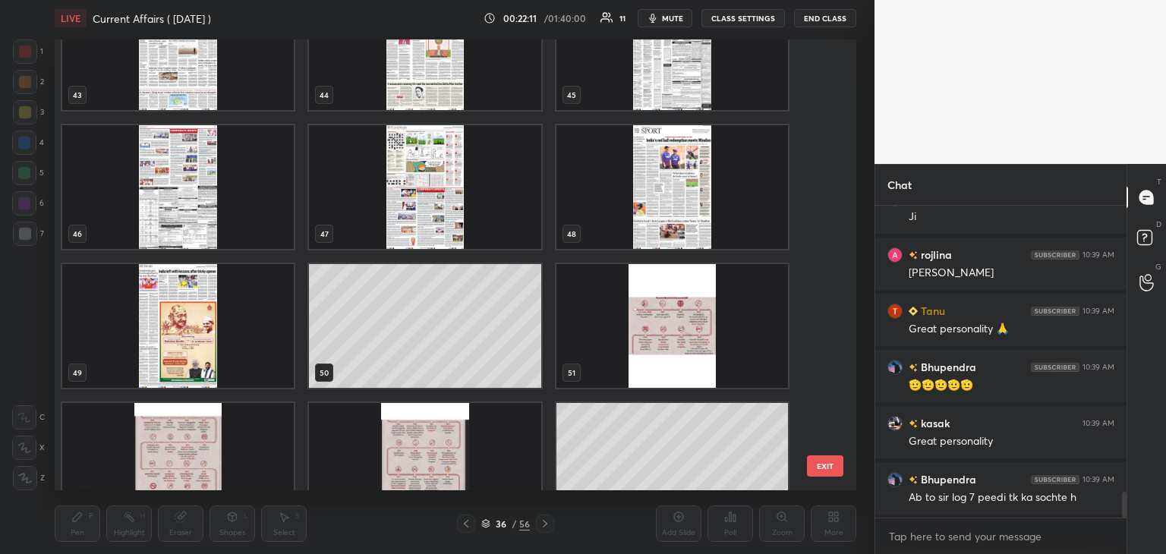
scroll to position [2189, 0]
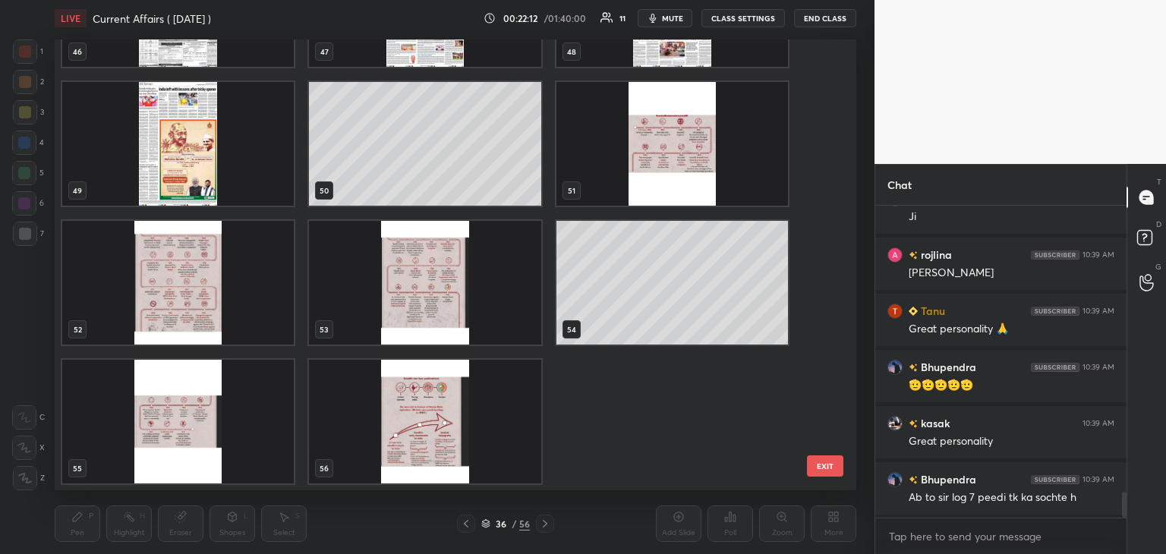
click at [639, 124] on img "grid" at bounding box center [673, 144] width 232 height 124
click at [650, 123] on img "grid" at bounding box center [673, 144] width 232 height 124
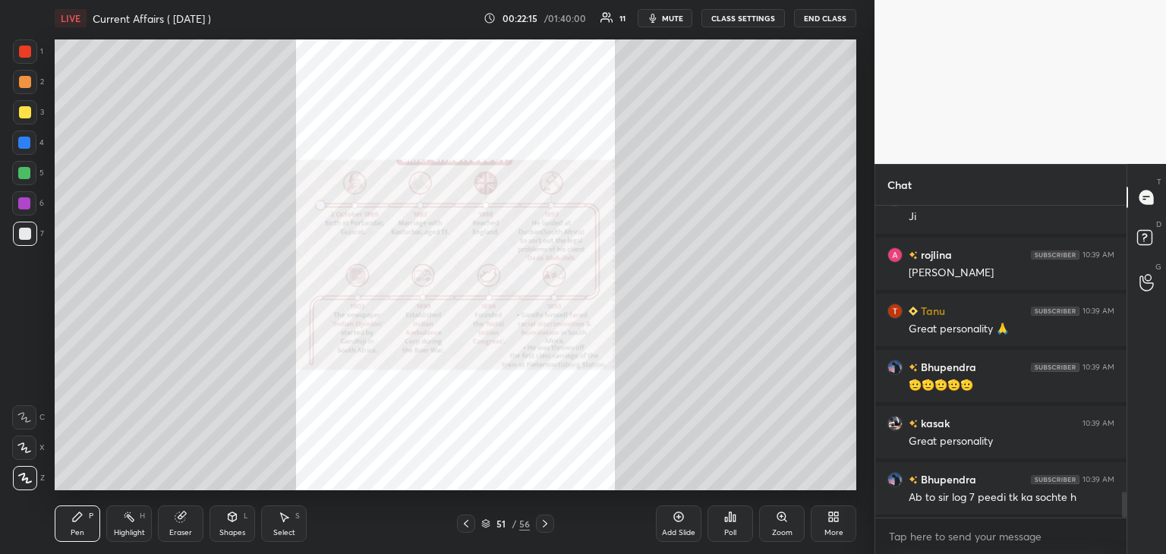
click at [776, 525] on div "Zoom" at bounding box center [782, 524] width 46 height 36
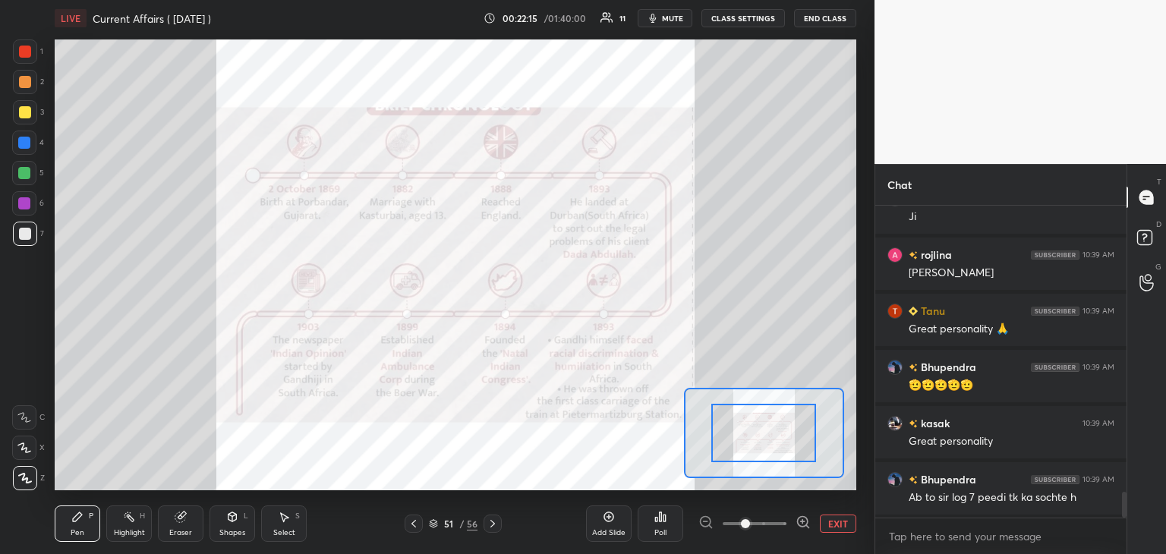
click at [800, 520] on icon at bounding box center [803, 522] width 15 height 15
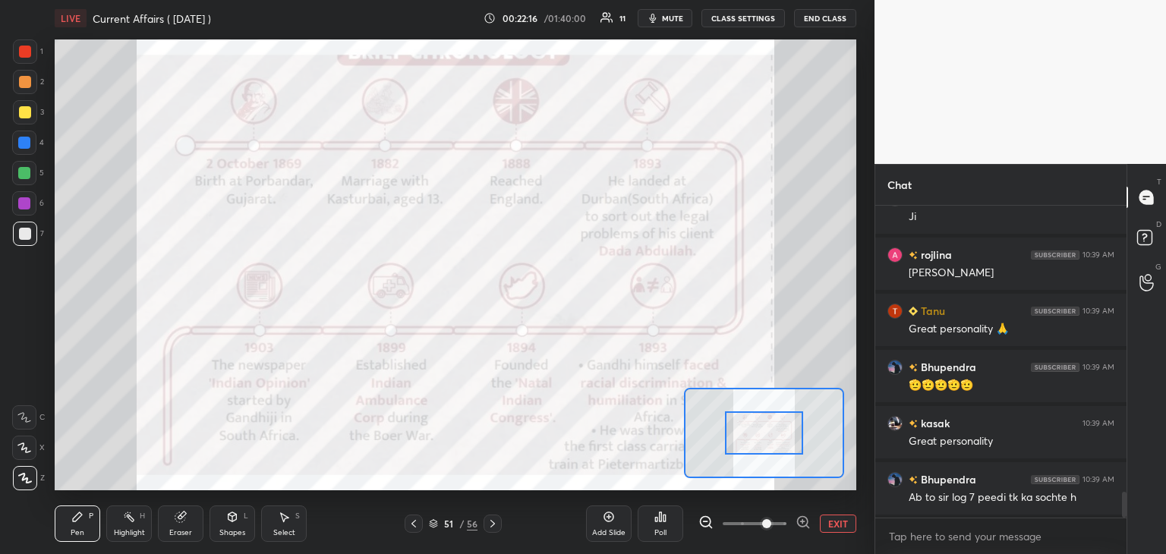
click at [803, 520] on icon at bounding box center [803, 522] width 0 height 4
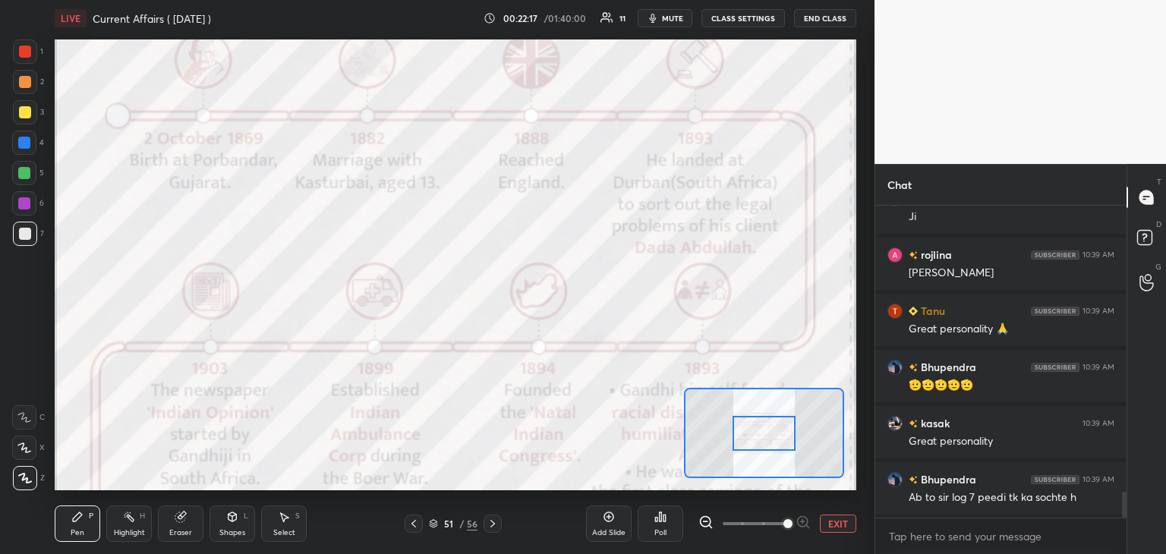
click at [702, 519] on icon at bounding box center [706, 522] width 15 height 15
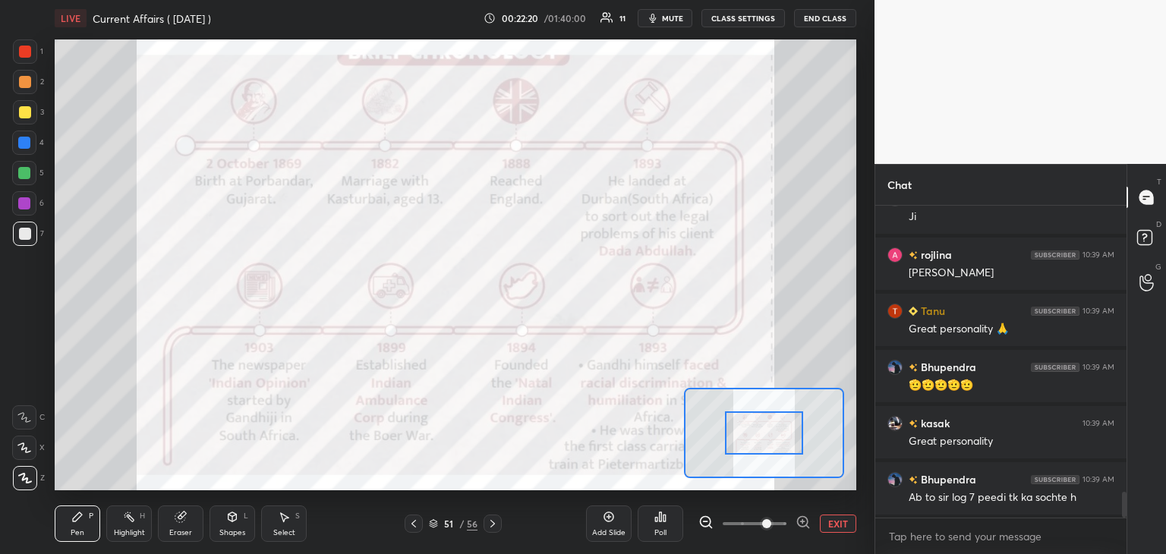
click at [25, 141] on div at bounding box center [24, 143] width 12 height 12
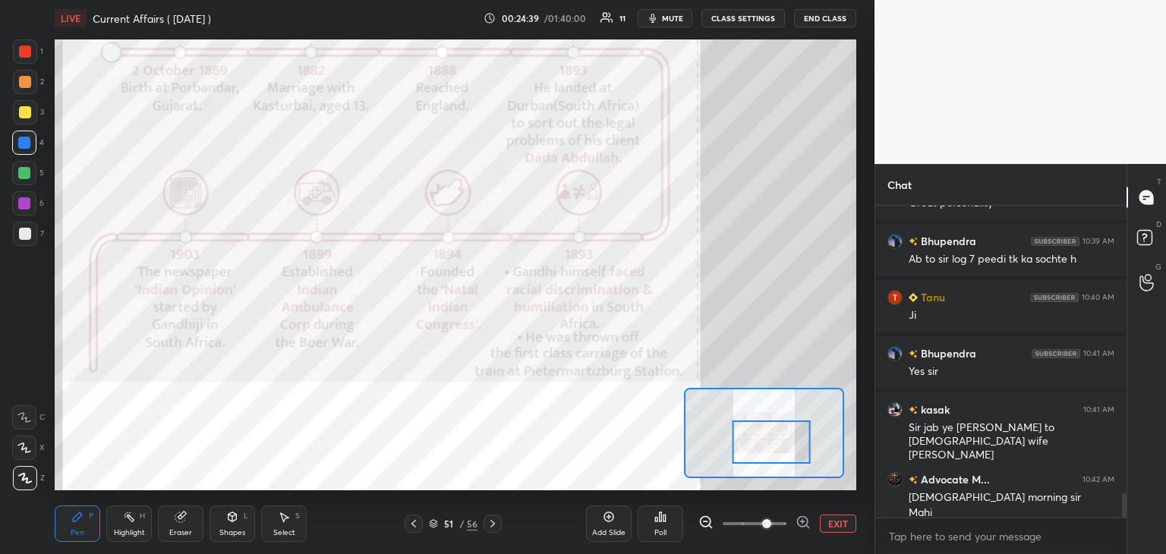
scroll to position [3666, 0]
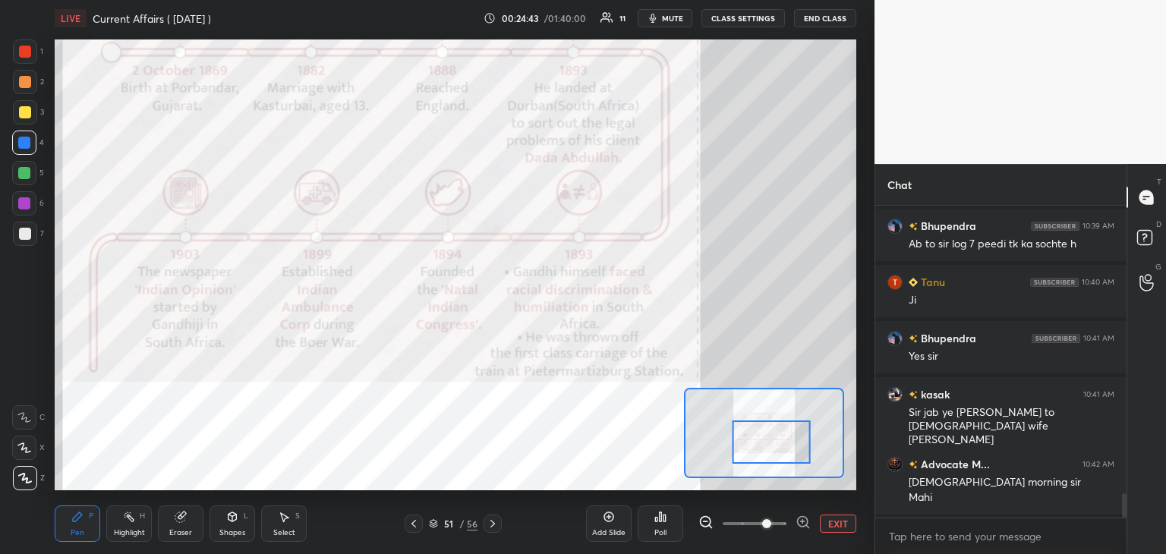
click at [495, 523] on icon at bounding box center [493, 524] width 12 height 12
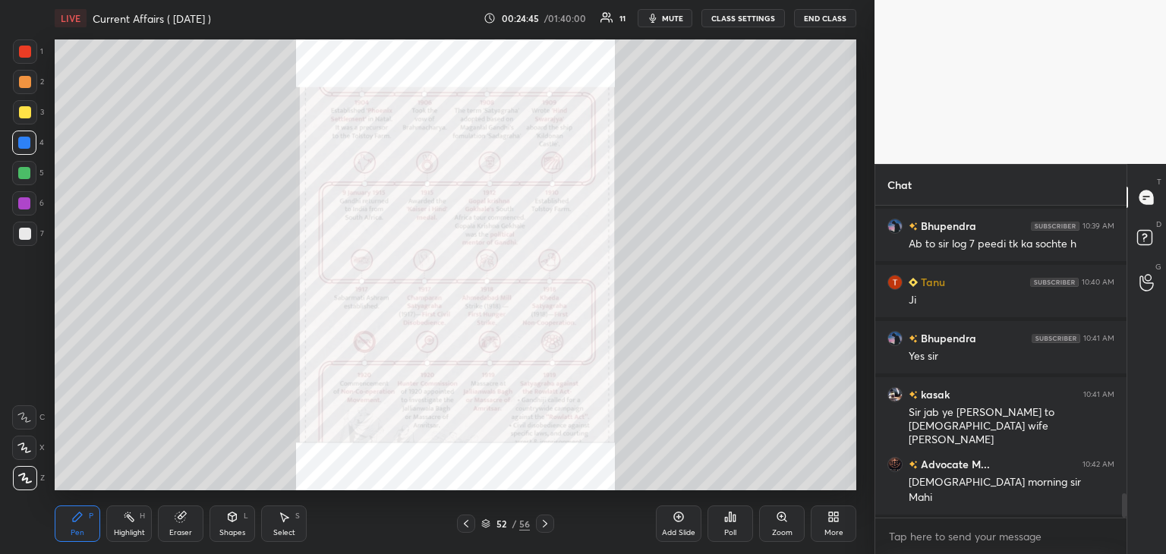
click at [791, 520] on div "Zoom" at bounding box center [782, 524] width 46 height 36
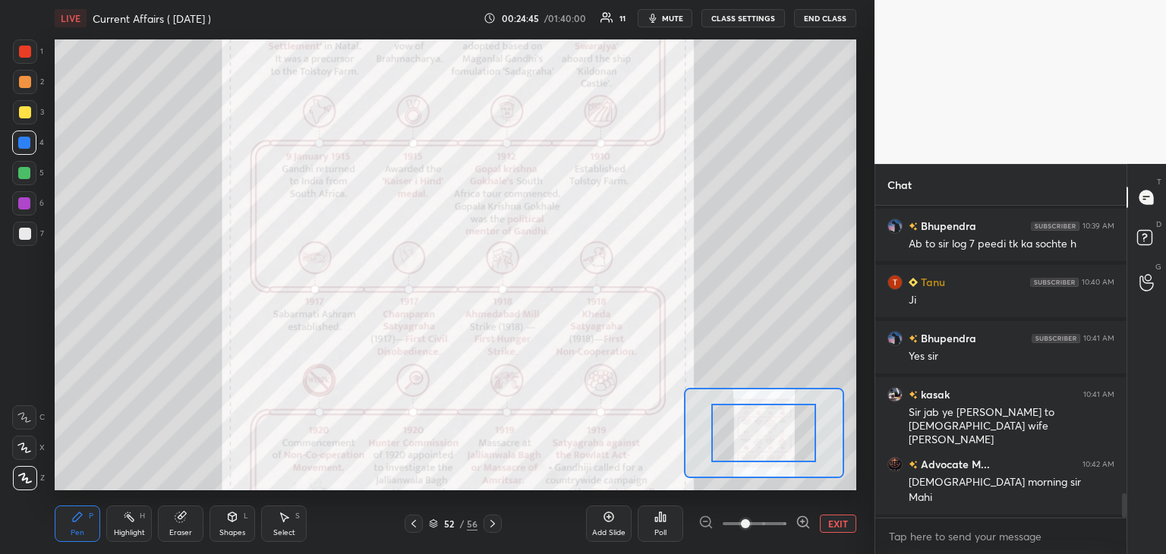
click at [803, 518] on icon at bounding box center [803, 522] width 15 height 15
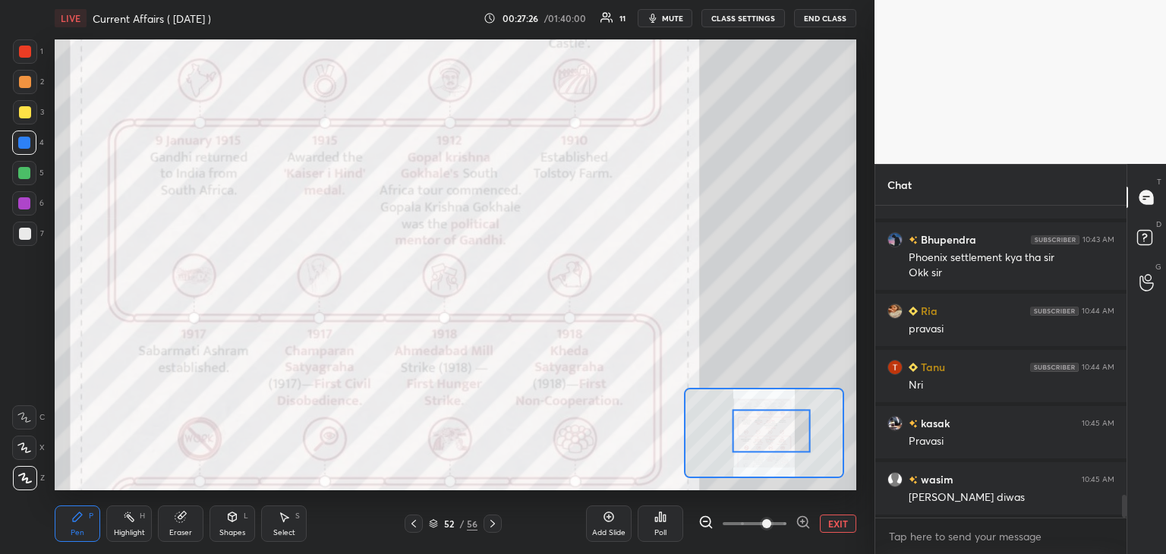
scroll to position [4019, 0]
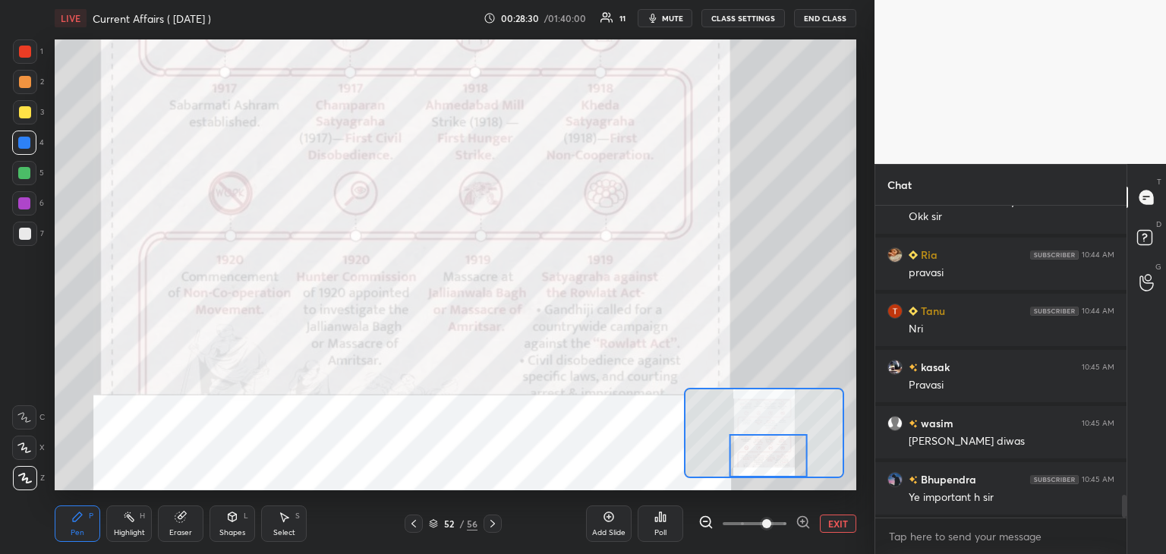
click at [493, 525] on icon at bounding box center [493, 524] width 12 height 12
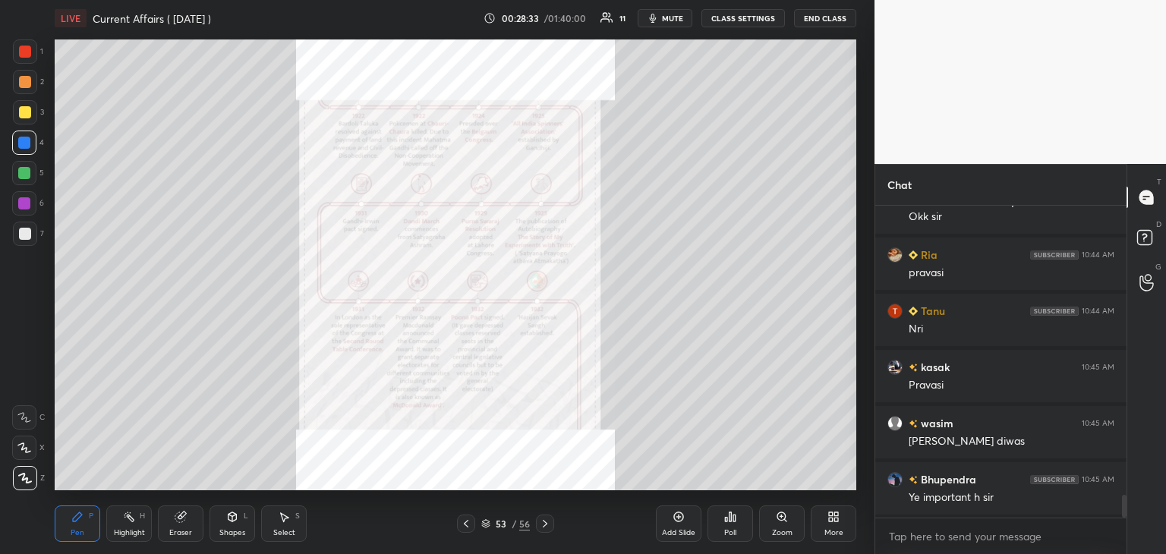
click at [788, 525] on div "Zoom" at bounding box center [782, 524] width 46 height 36
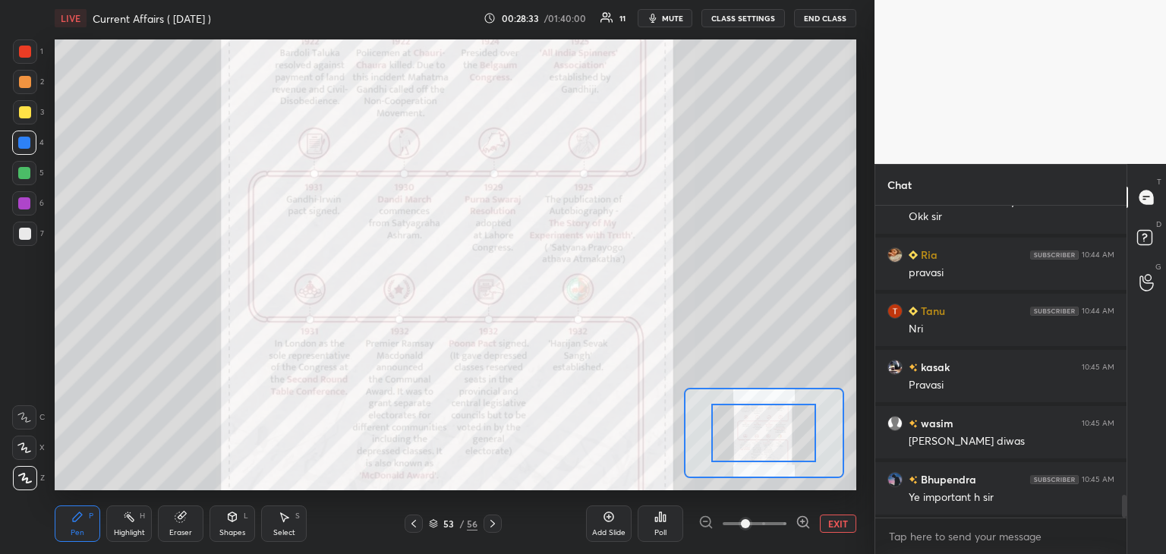
click at [805, 522] on icon at bounding box center [803, 522] width 4 height 0
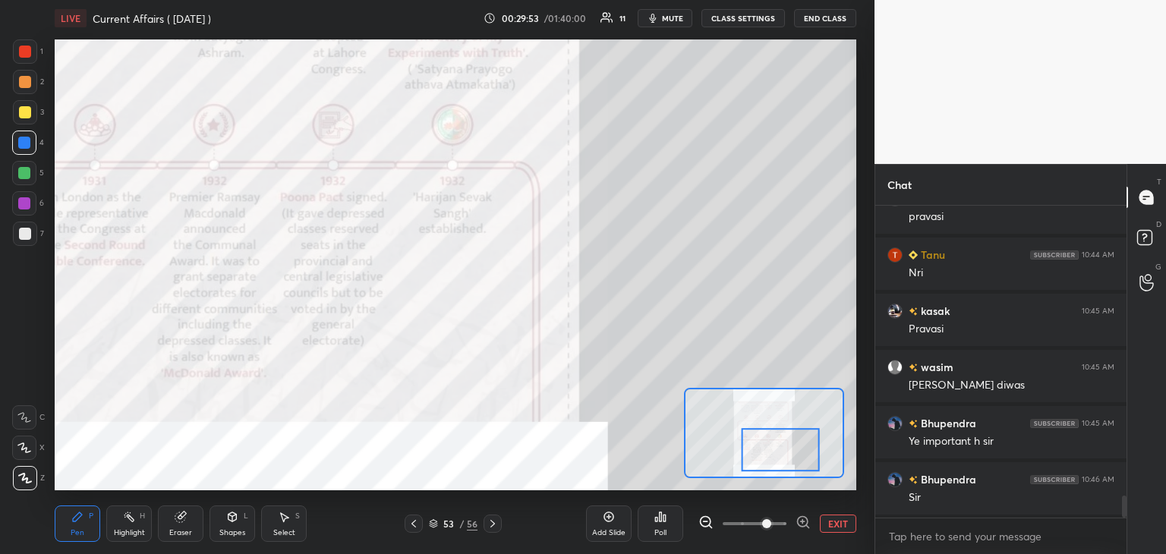
scroll to position [4131, 0]
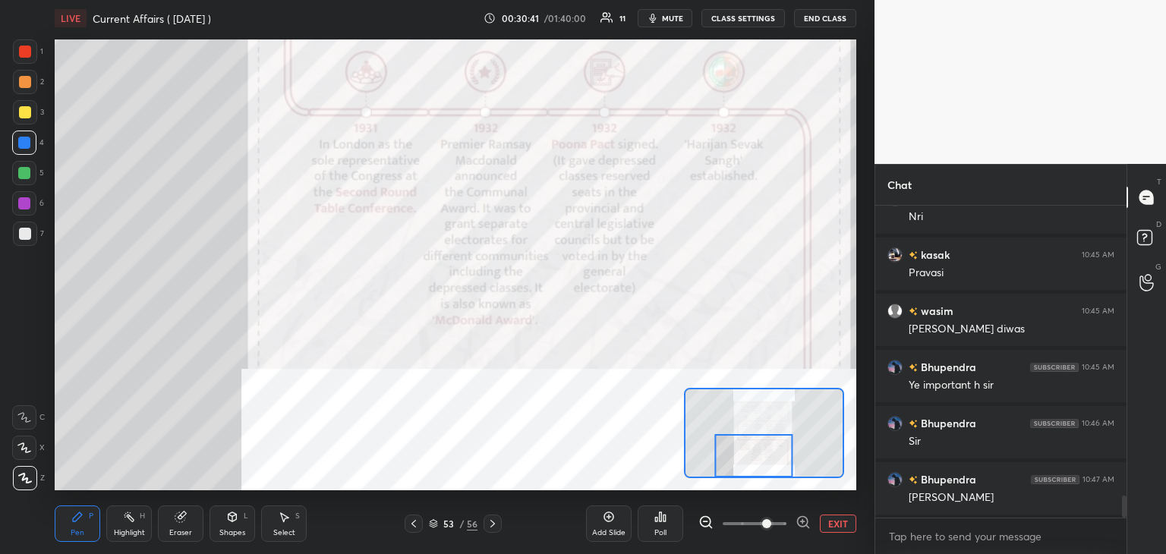
click at [494, 523] on icon at bounding box center [493, 524] width 5 height 8
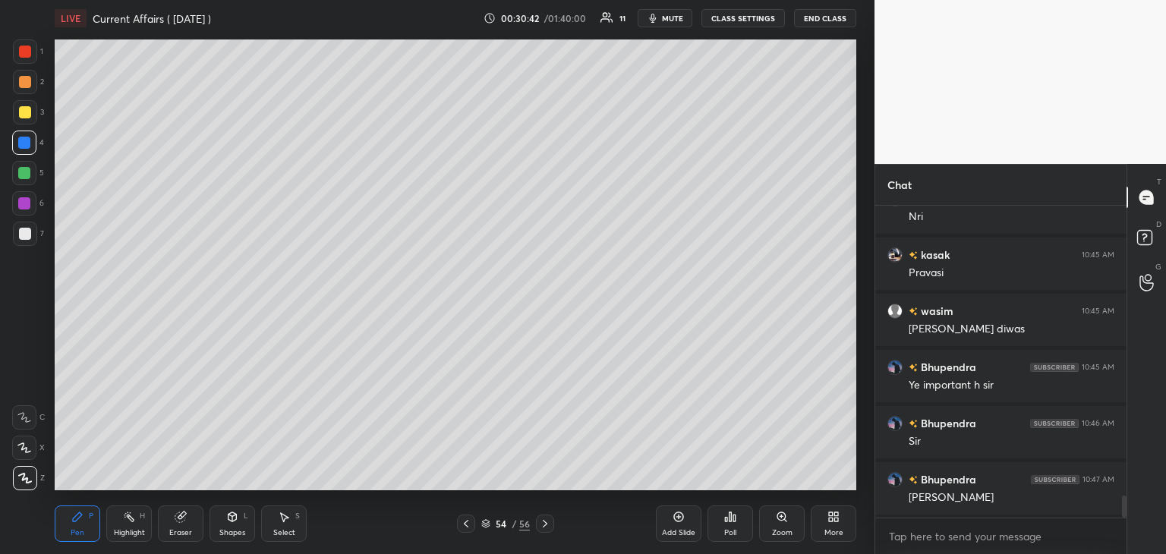
click at [547, 526] on icon at bounding box center [545, 524] width 12 height 12
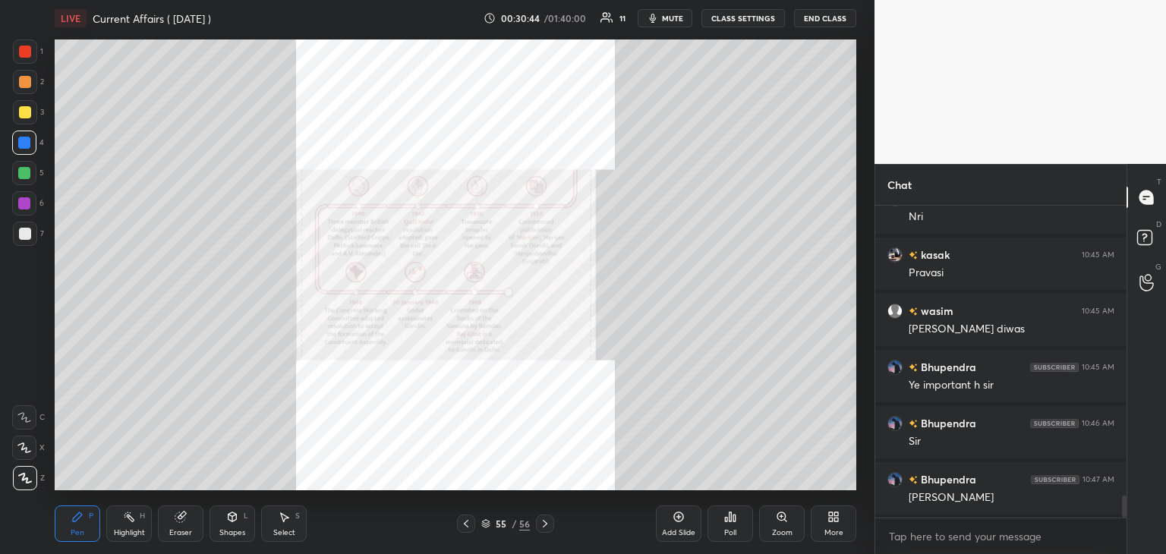
click at [786, 526] on div "Zoom" at bounding box center [782, 524] width 46 height 36
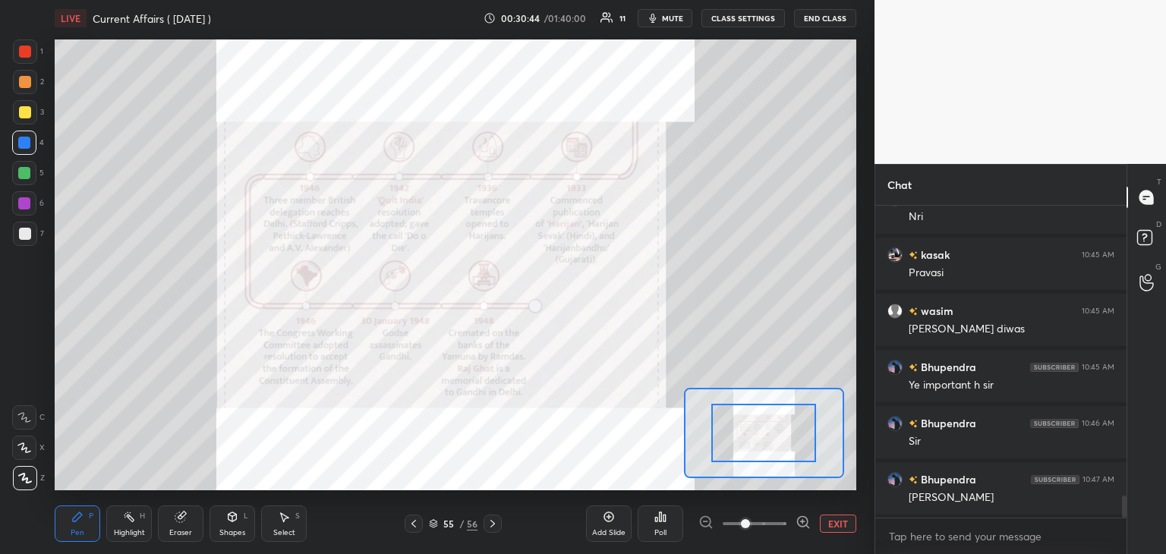
click at [807, 517] on icon at bounding box center [803, 522] width 15 height 15
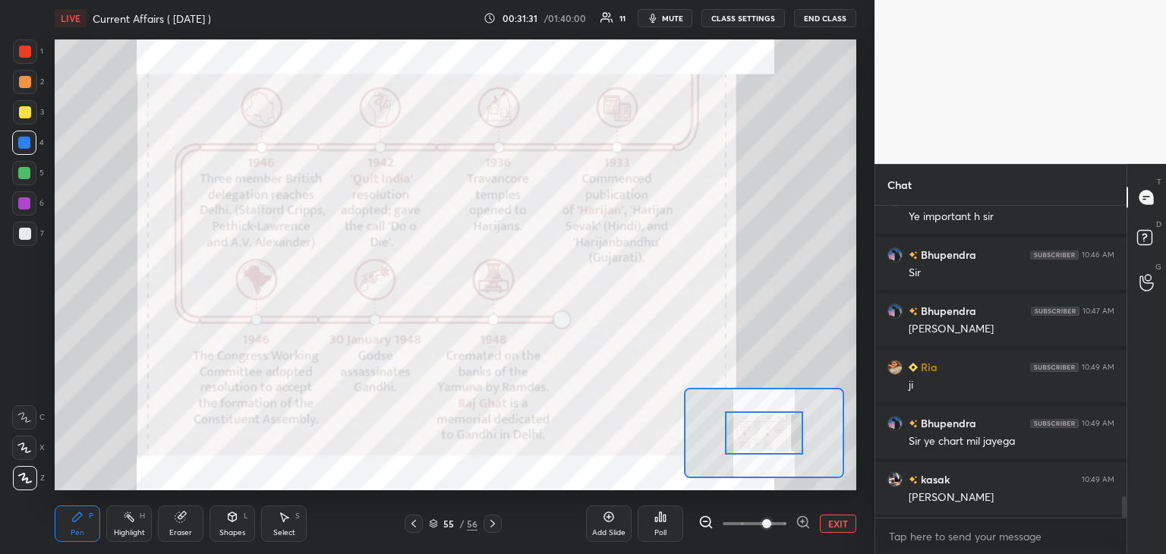
scroll to position [4356, 0]
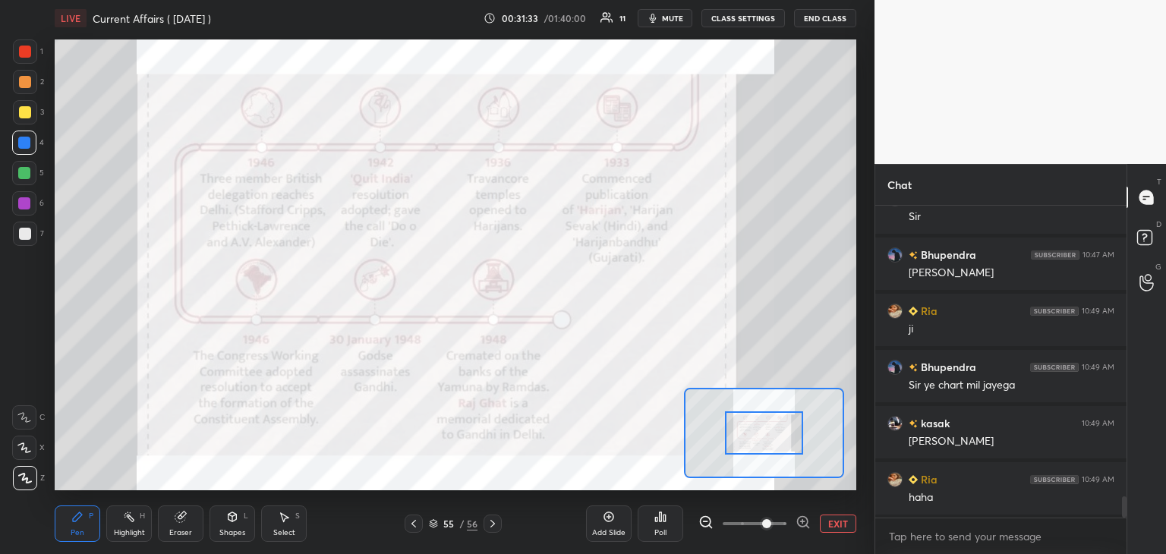
click at [494, 522] on icon at bounding box center [493, 524] width 12 height 12
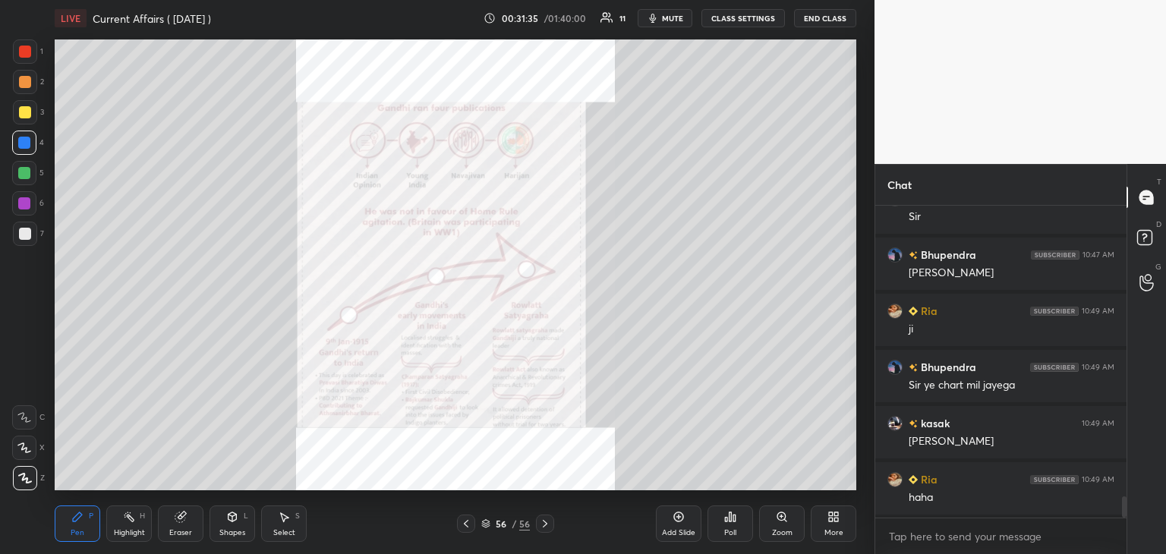
click at [784, 529] on div "Zoom" at bounding box center [782, 533] width 21 height 8
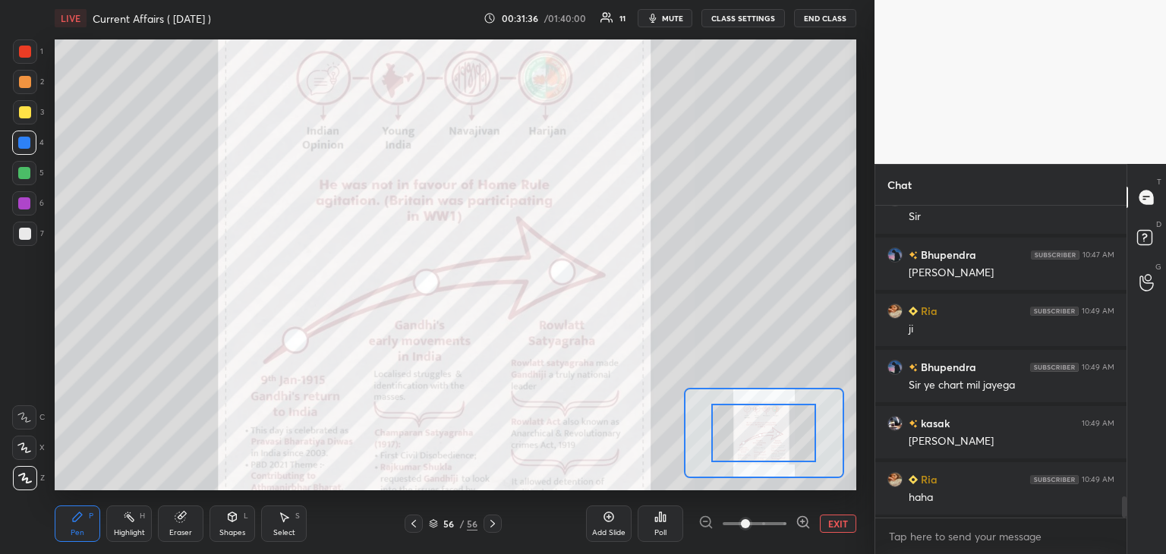
click at [803, 522] on icon at bounding box center [803, 522] width 4 height 0
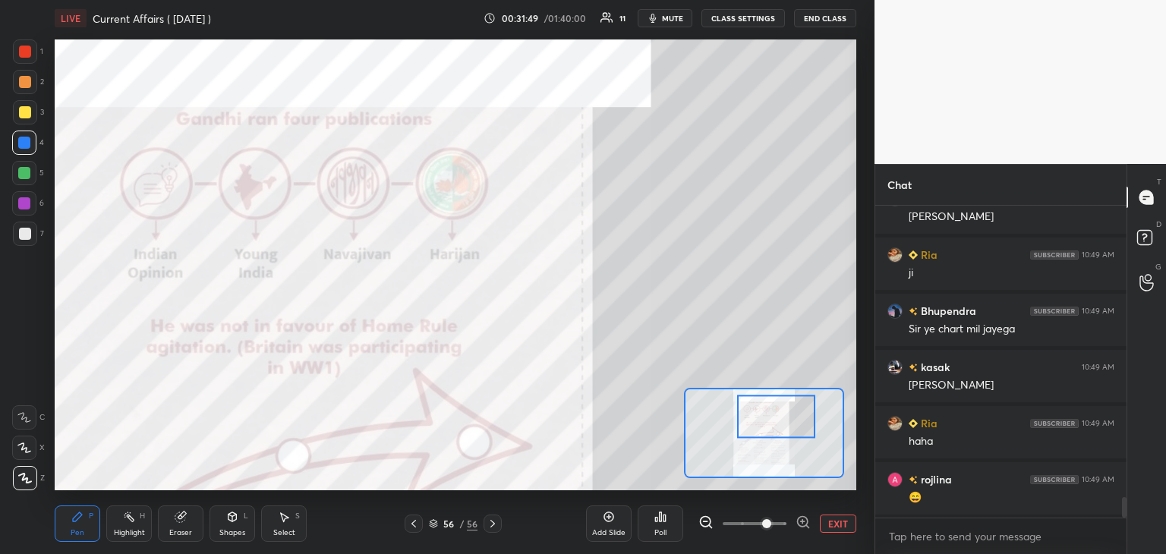
scroll to position [4468, 0]
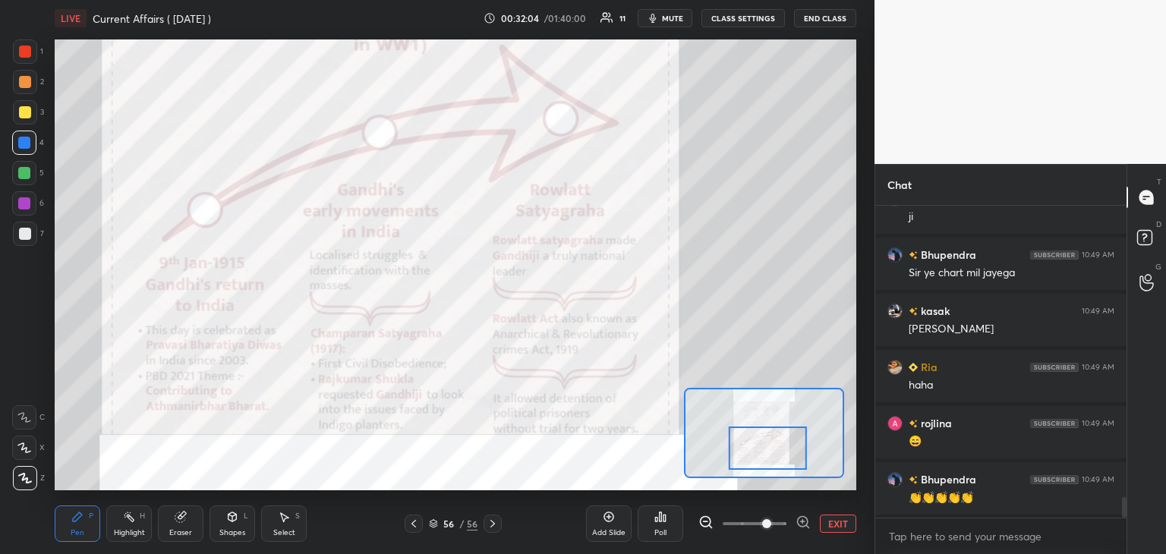
click at [434, 523] on icon at bounding box center [433, 523] width 9 height 9
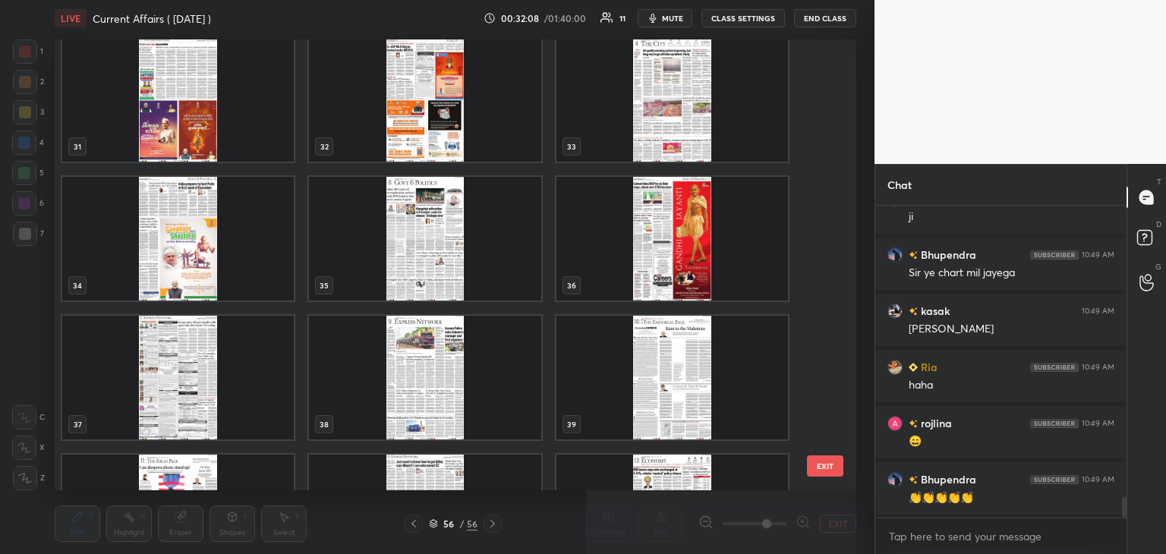
scroll to position [1004, 0]
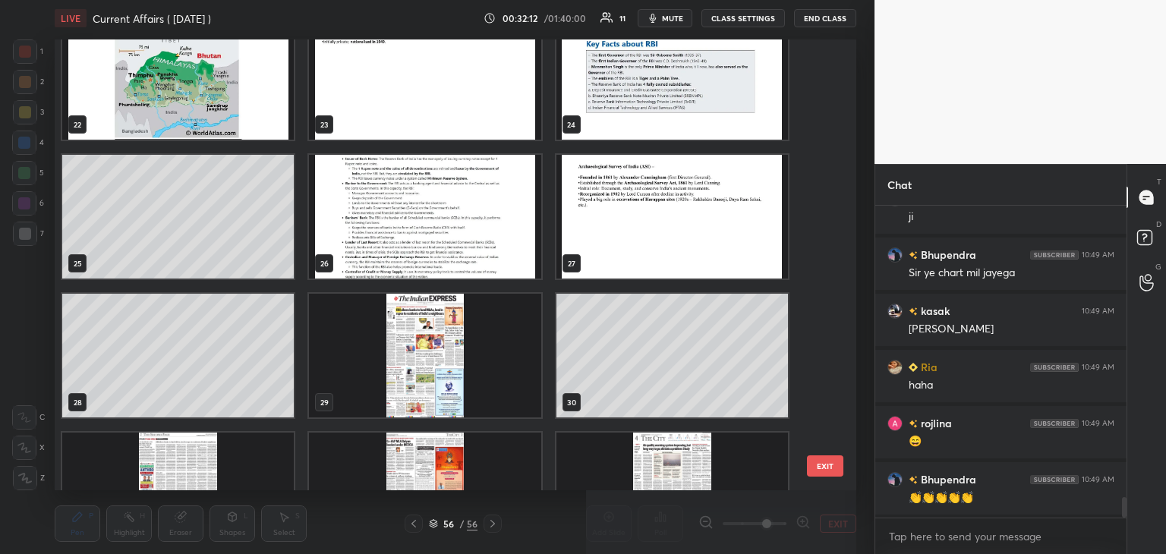
click at [632, 457] on img "grid" at bounding box center [673, 495] width 232 height 124
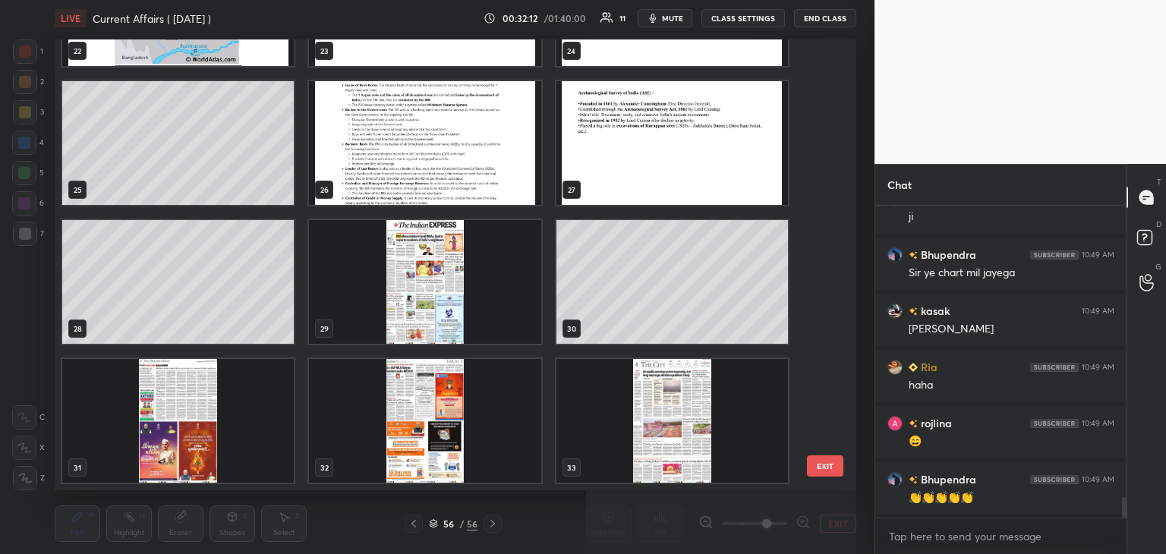
click at [635, 459] on div "19 20 21 22 23 24 25 26 27 28 29 30 31 32 33" at bounding box center [442, 264] width 775 height 451
click at [648, 446] on img "grid" at bounding box center [673, 421] width 232 height 124
click at [650, 446] on img "grid" at bounding box center [673, 421] width 232 height 124
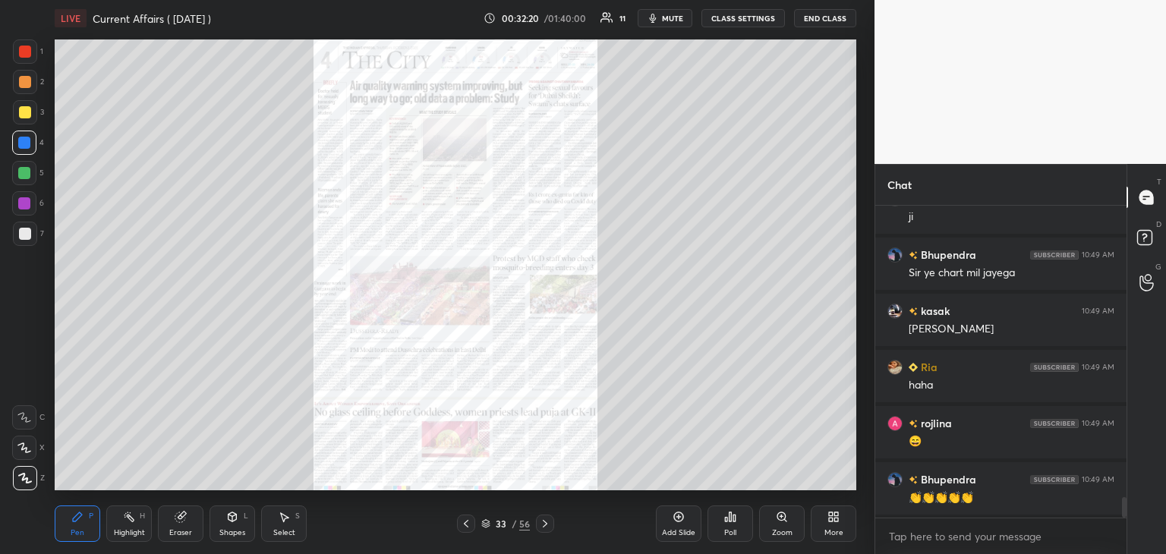
click at [468, 523] on icon at bounding box center [466, 524] width 12 height 12
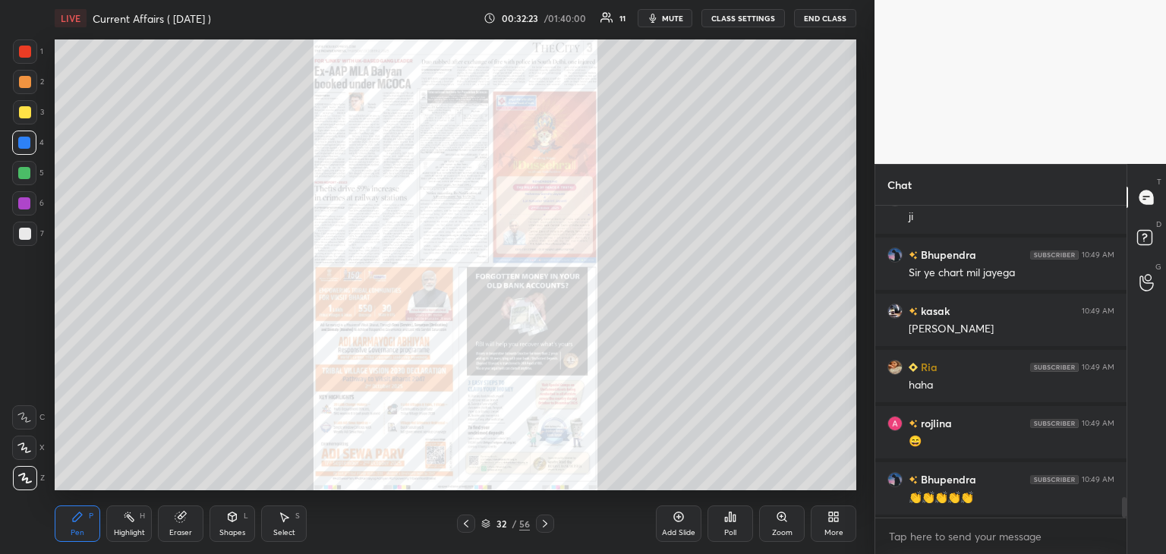
click at [468, 522] on icon at bounding box center [466, 524] width 12 height 12
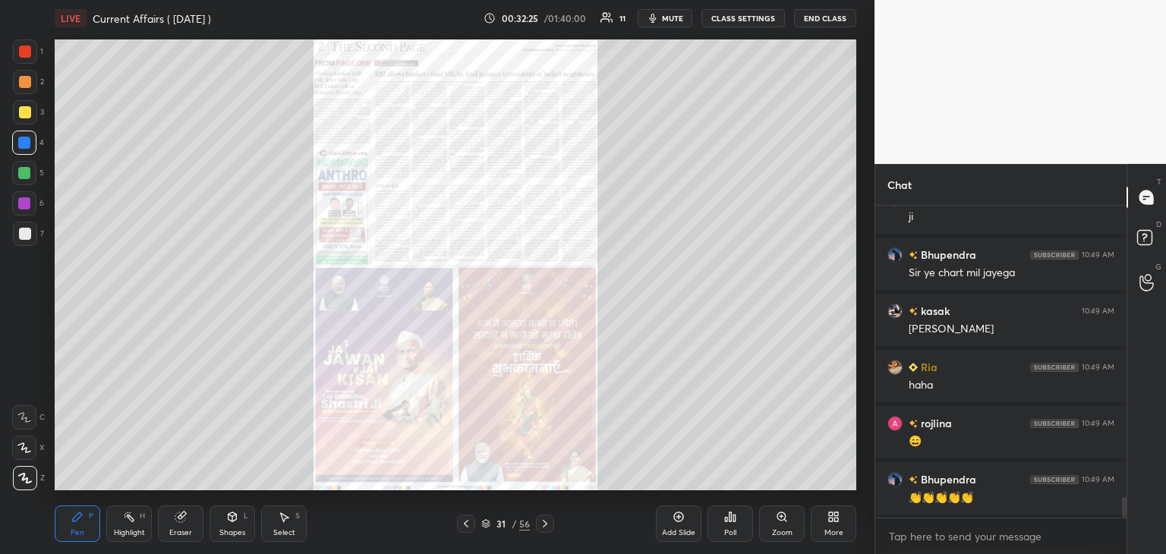
click at [545, 523] on icon at bounding box center [545, 524] width 5 height 8
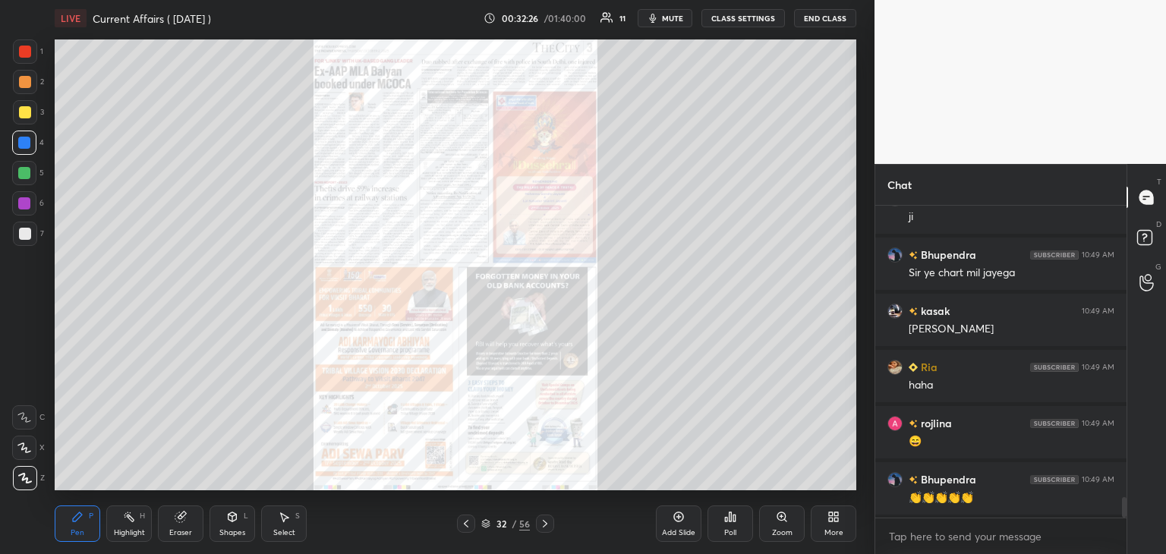
click at [547, 522] on icon at bounding box center [545, 524] width 12 height 12
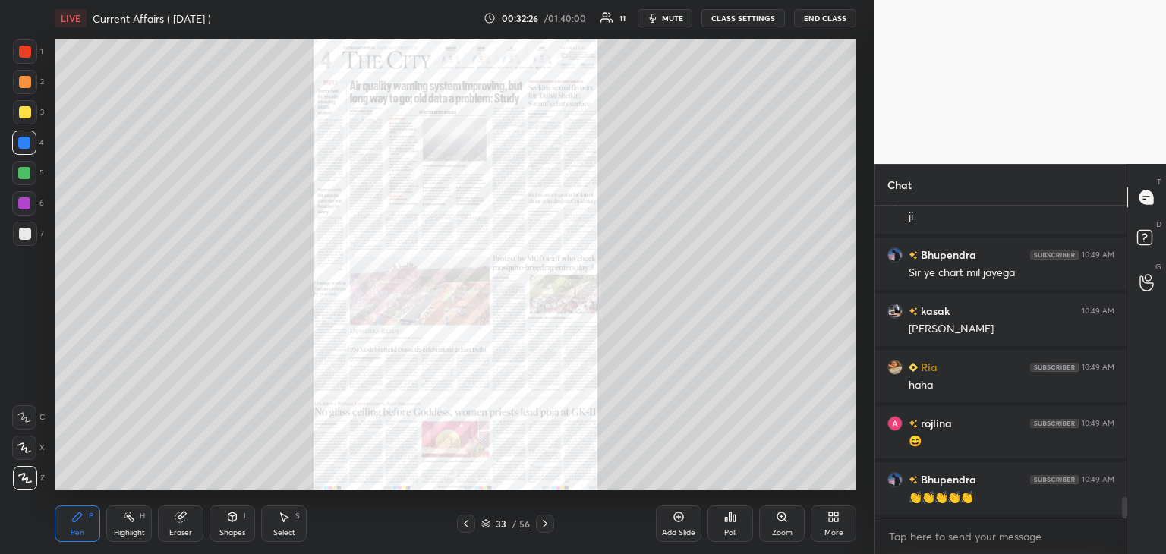
click at [547, 522] on icon at bounding box center [545, 524] width 12 height 12
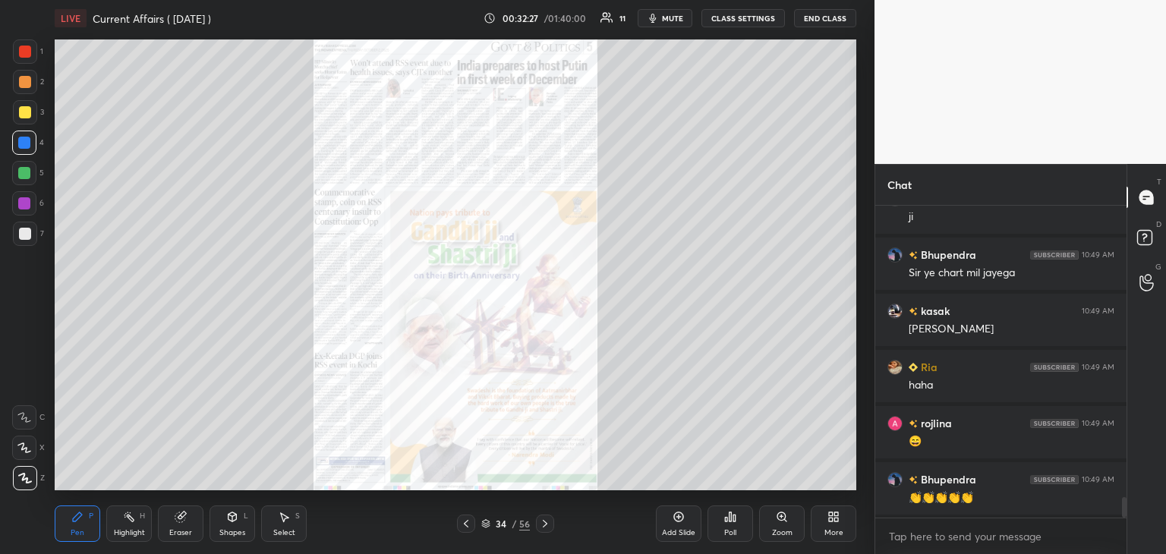
click at [548, 521] on icon at bounding box center [545, 524] width 12 height 12
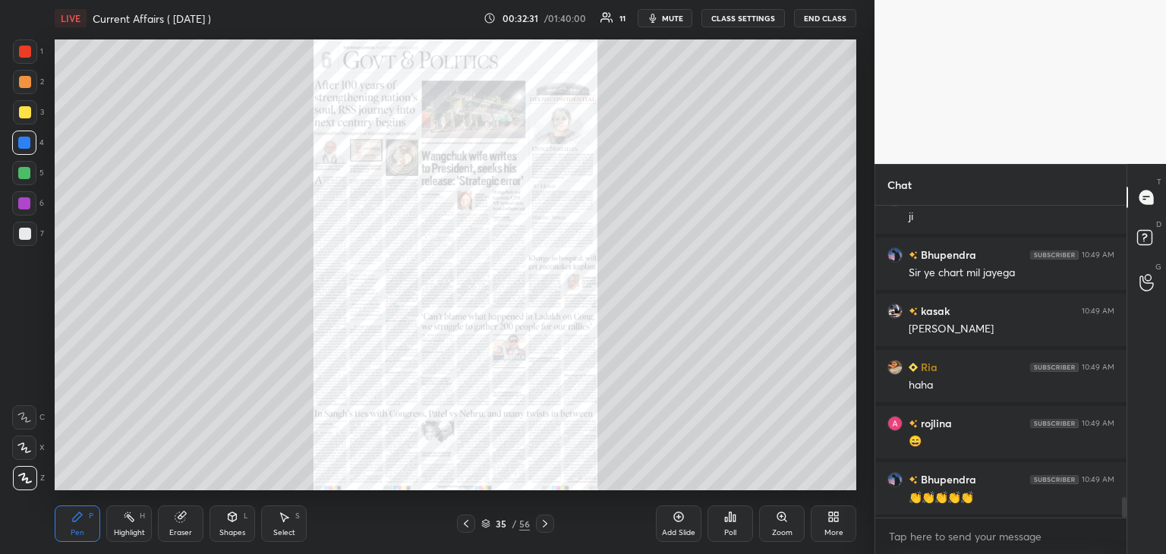
click at [547, 520] on icon at bounding box center [545, 524] width 12 height 12
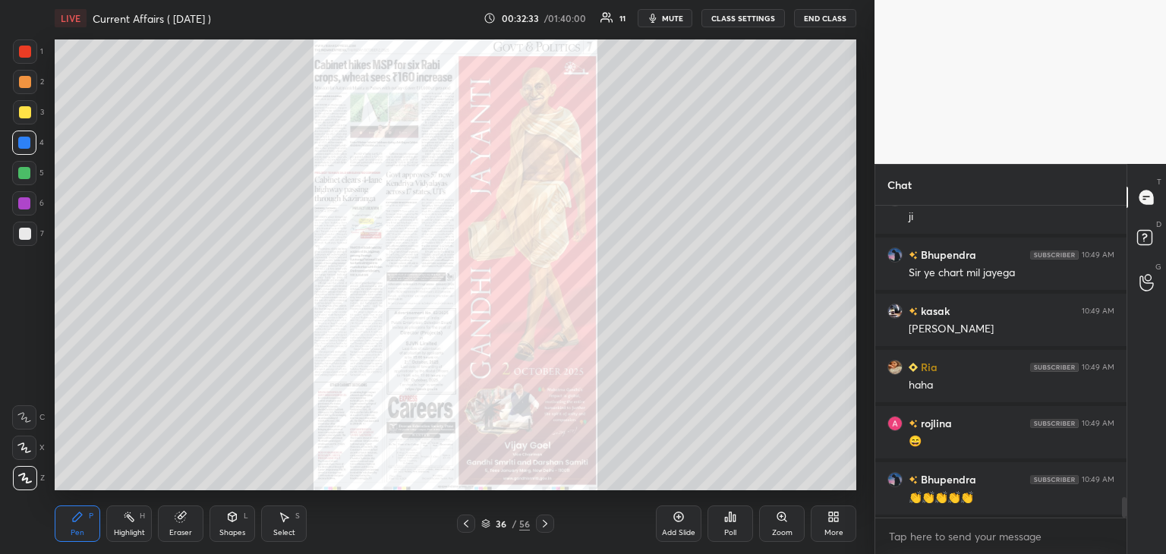
click at [548, 522] on icon at bounding box center [545, 524] width 12 height 12
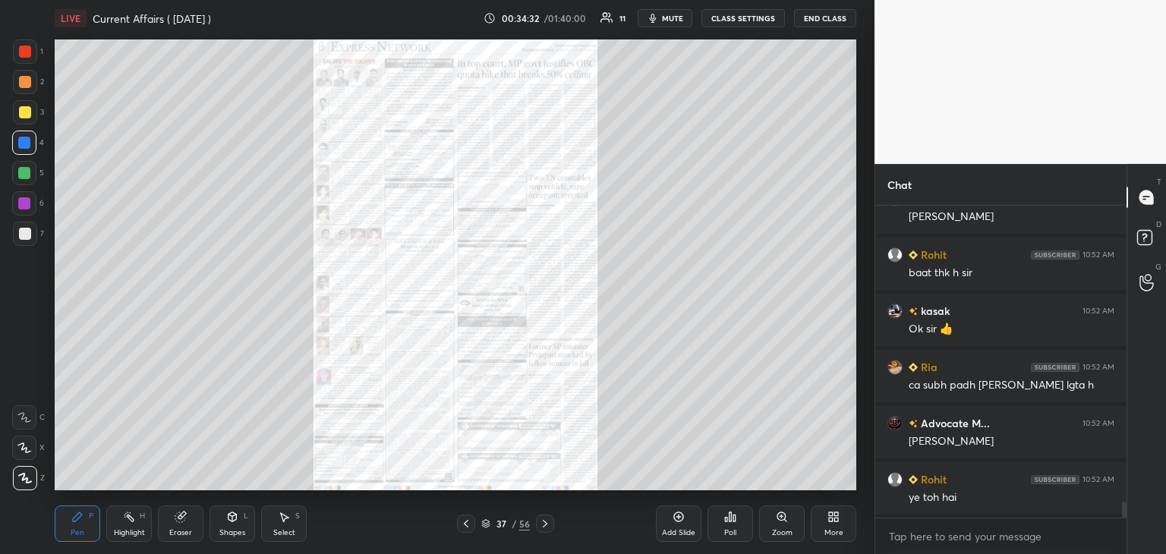
scroll to position [5929, 0]
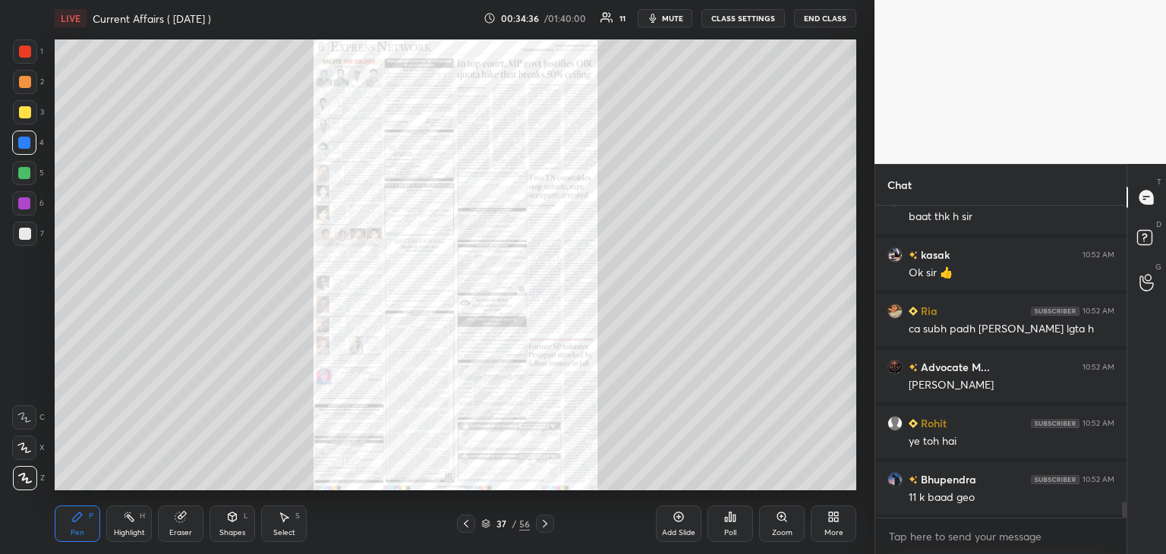
click at [835, 523] on div "More" at bounding box center [834, 524] width 46 height 36
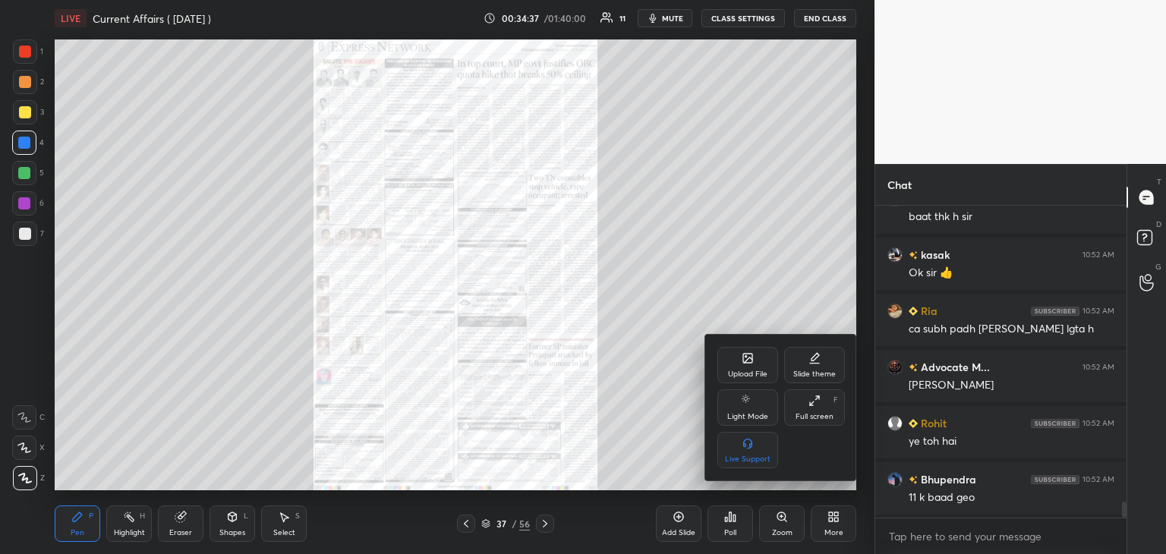
click at [676, 439] on div at bounding box center [583, 277] width 1166 height 554
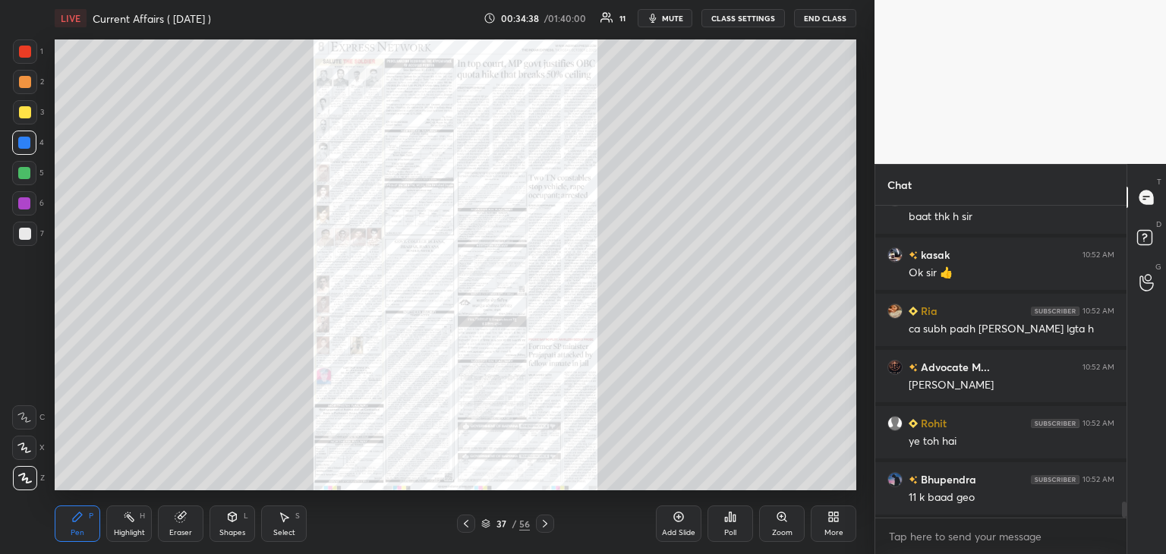
click at [732, 522] on icon at bounding box center [730, 517] width 12 height 12
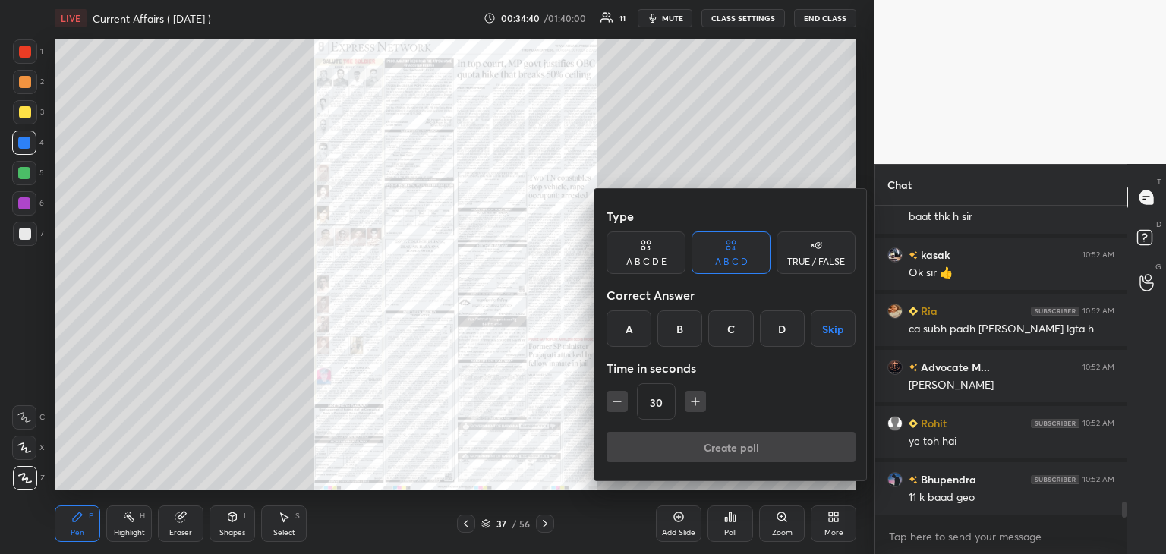
click at [811, 257] on div "TRUE / FALSE" at bounding box center [816, 261] width 58 height 9
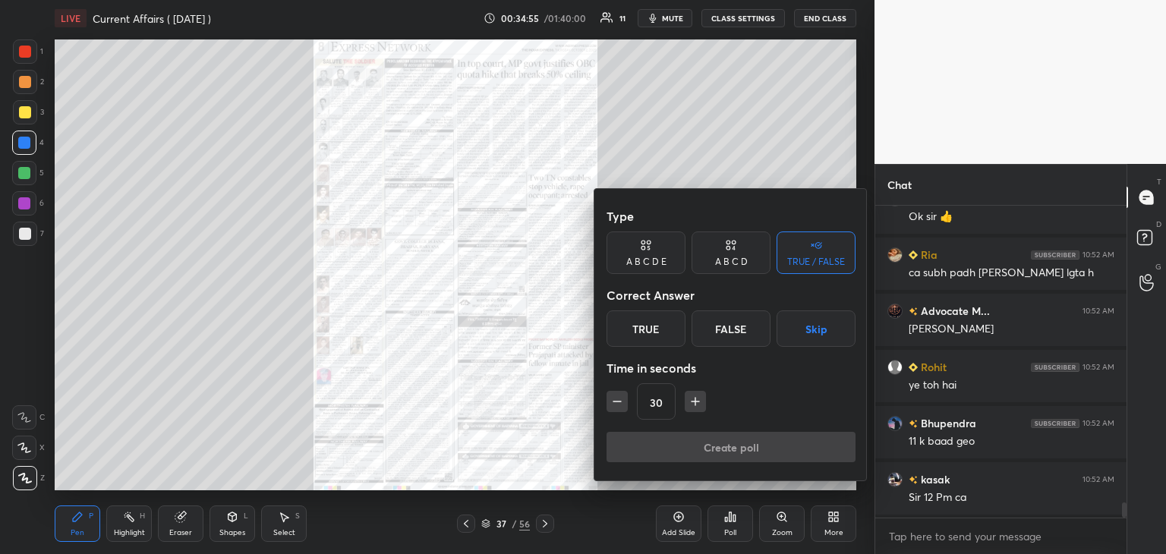
click at [714, 455] on div "Create poll" at bounding box center [731, 450] width 249 height 36
click at [660, 332] on div "True" at bounding box center [646, 329] width 79 height 36
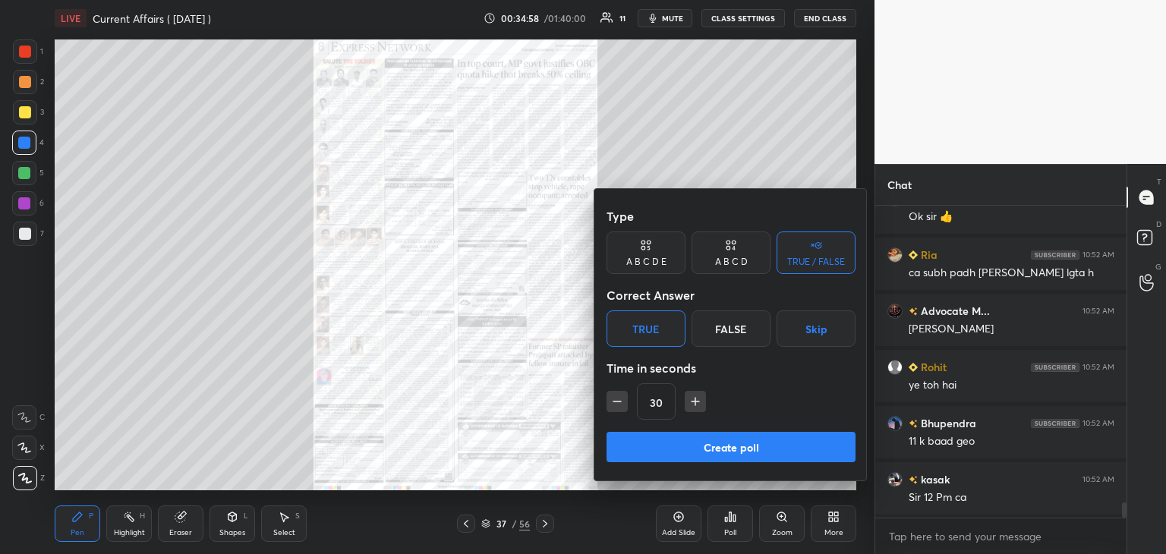
click at [746, 450] on button "Create poll" at bounding box center [731, 447] width 249 height 30
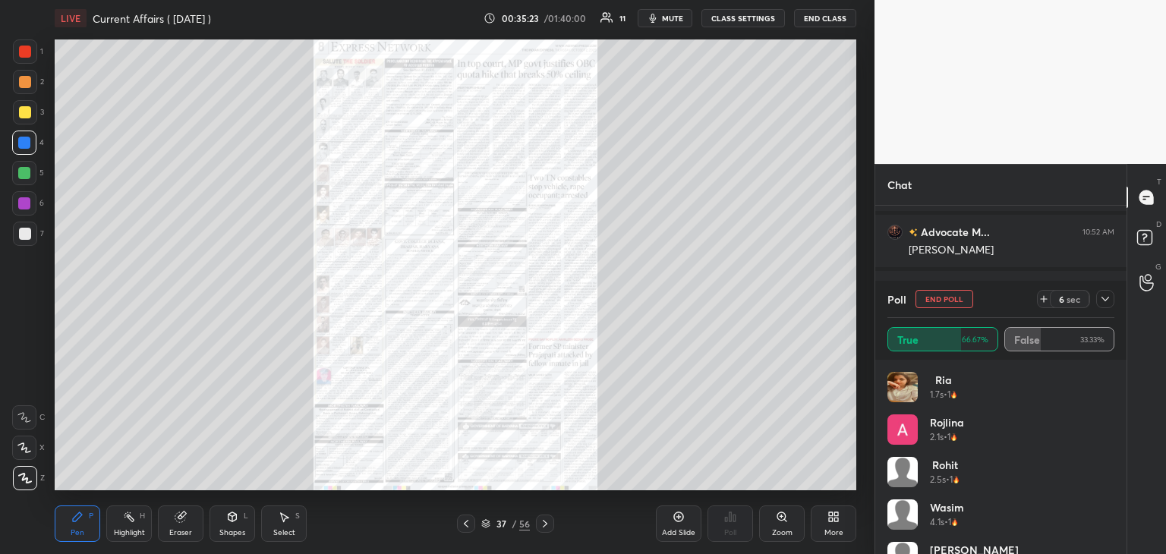
scroll to position [6121, 0]
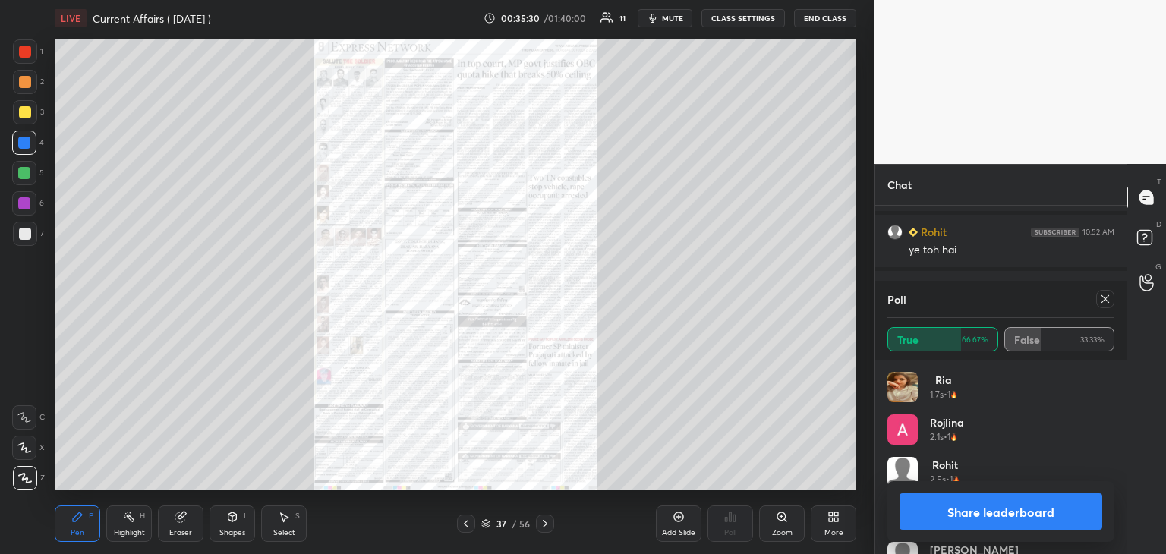
click at [1014, 519] on button "Share leaderboard" at bounding box center [1001, 512] width 203 height 36
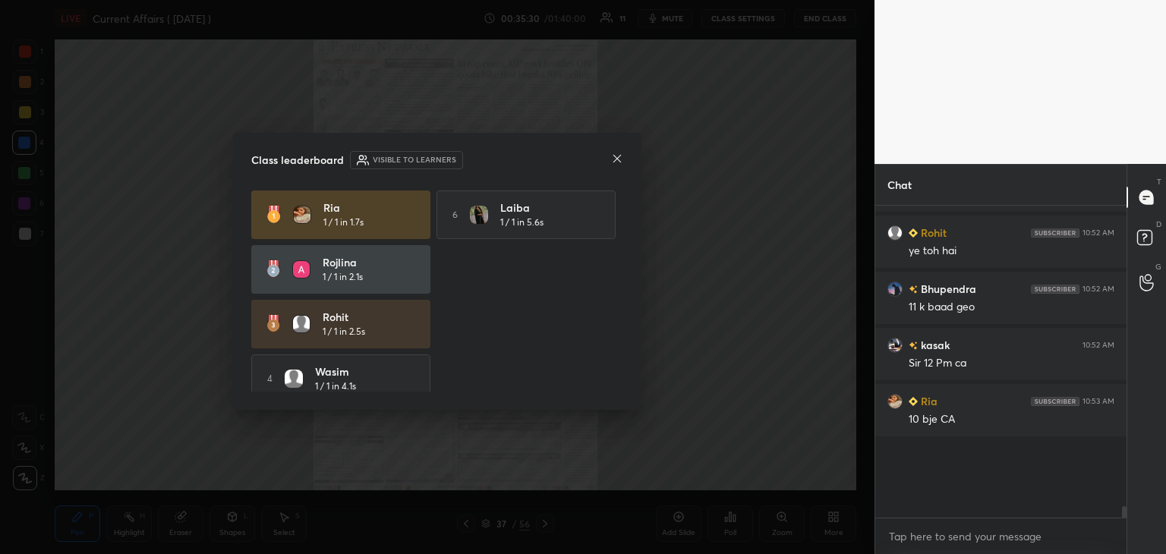
scroll to position [0, 0]
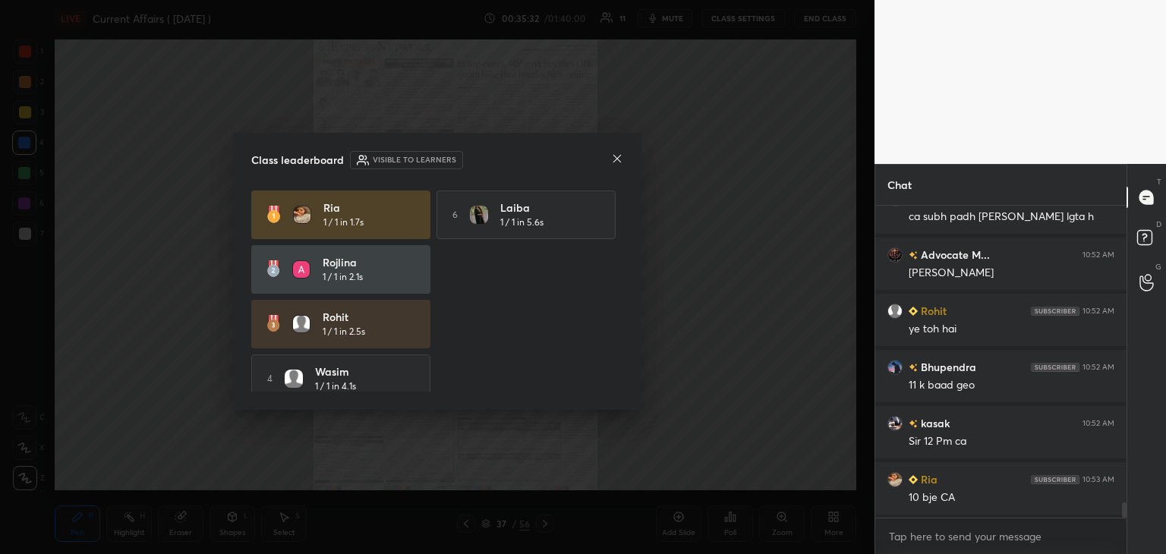
click at [611, 156] on icon at bounding box center [617, 159] width 12 height 12
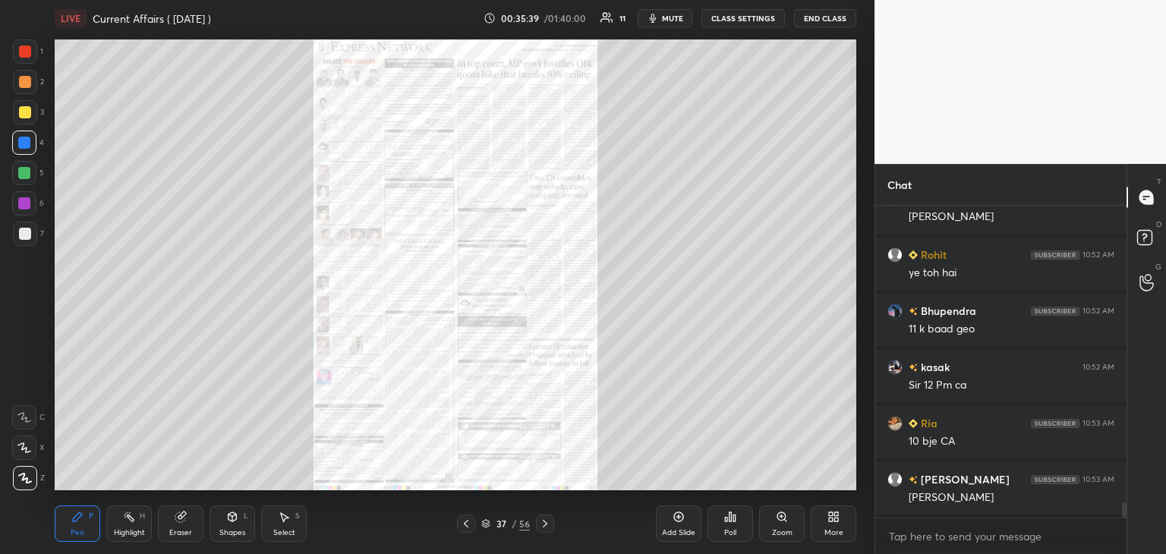
click at [547, 523] on icon at bounding box center [545, 524] width 12 height 12
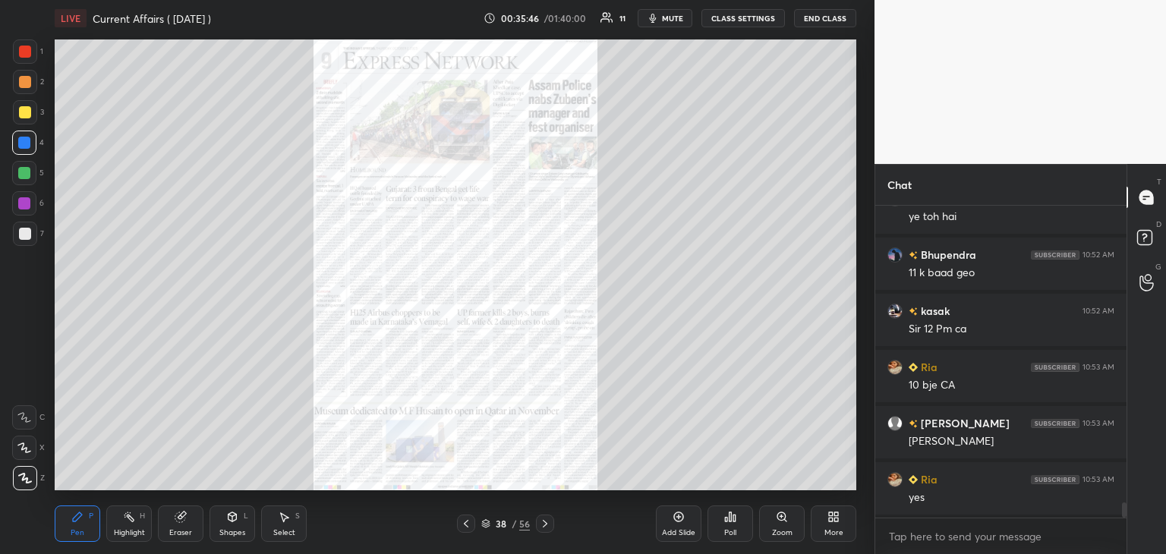
click at [785, 518] on icon at bounding box center [782, 517] width 8 height 8
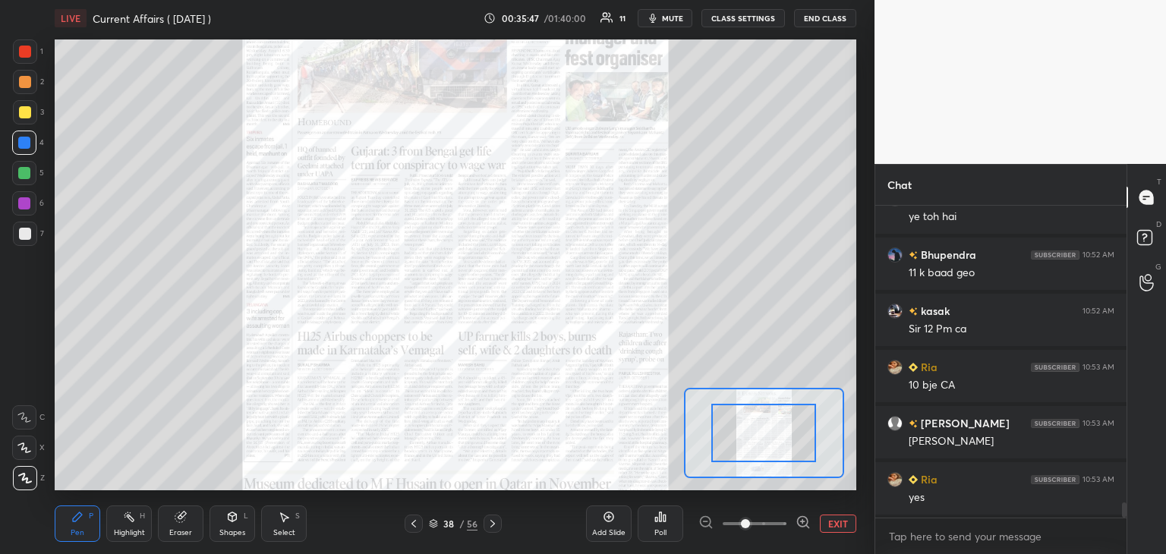
click at [804, 519] on icon at bounding box center [803, 522] width 15 height 15
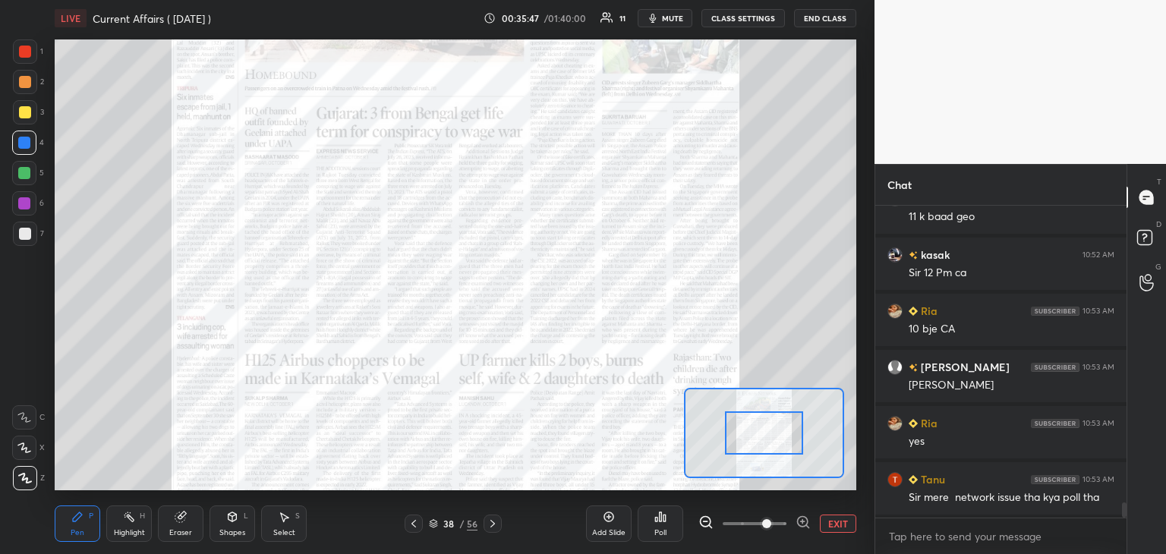
click at [803, 518] on icon at bounding box center [803, 522] width 15 height 15
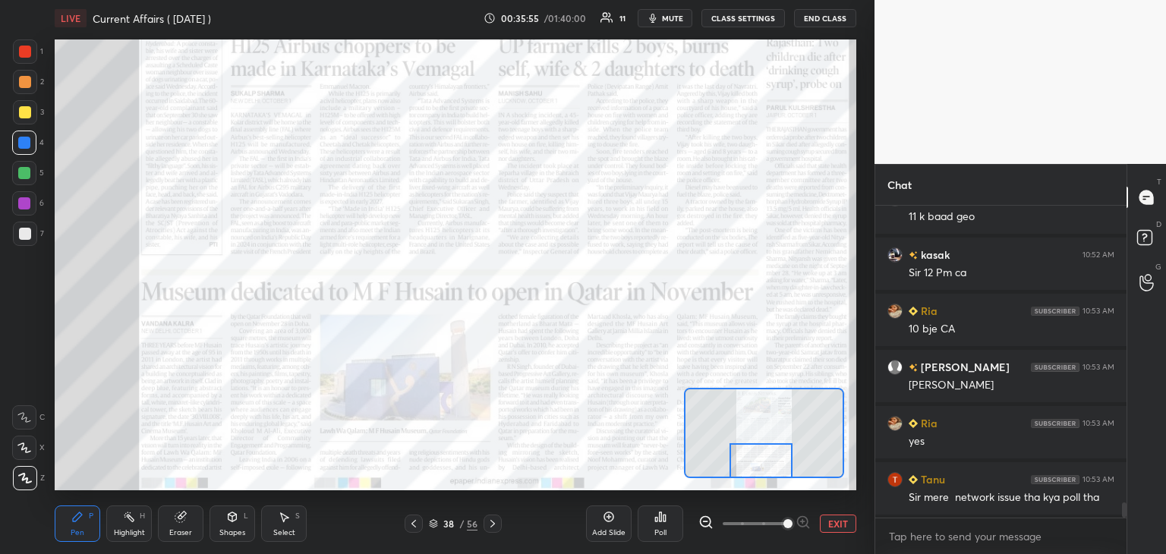
click at [24, 52] on div at bounding box center [25, 52] width 12 height 12
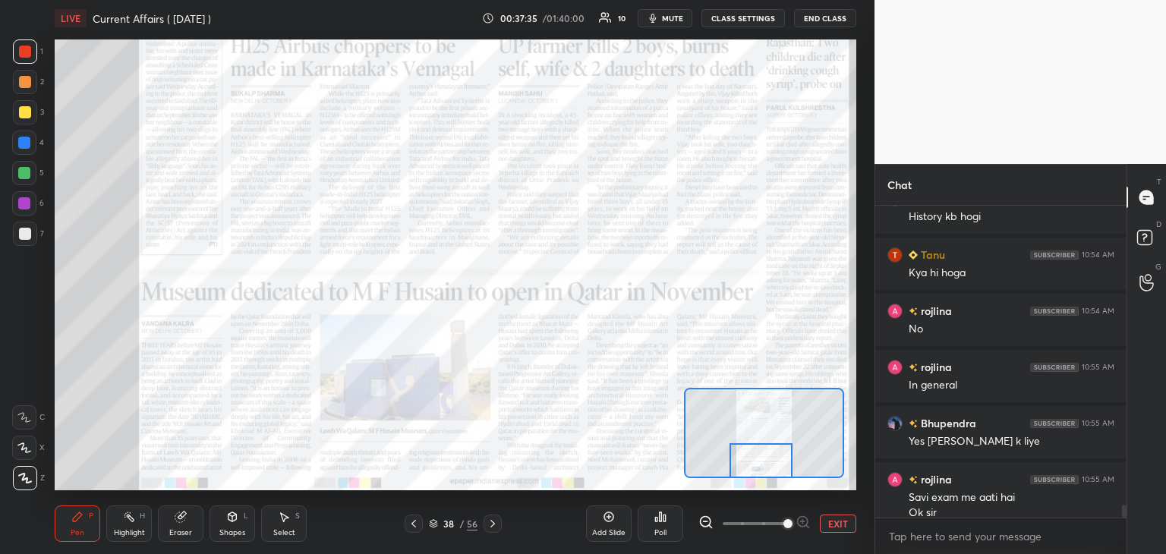
scroll to position [7124, 0]
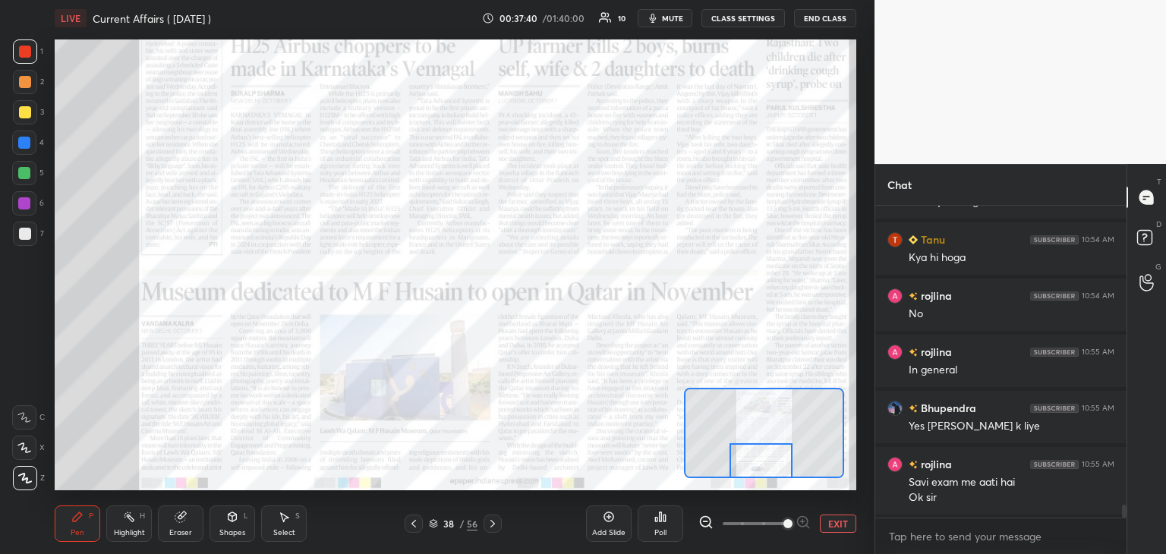
click at [492, 525] on icon at bounding box center [493, 524] width 12 height 12
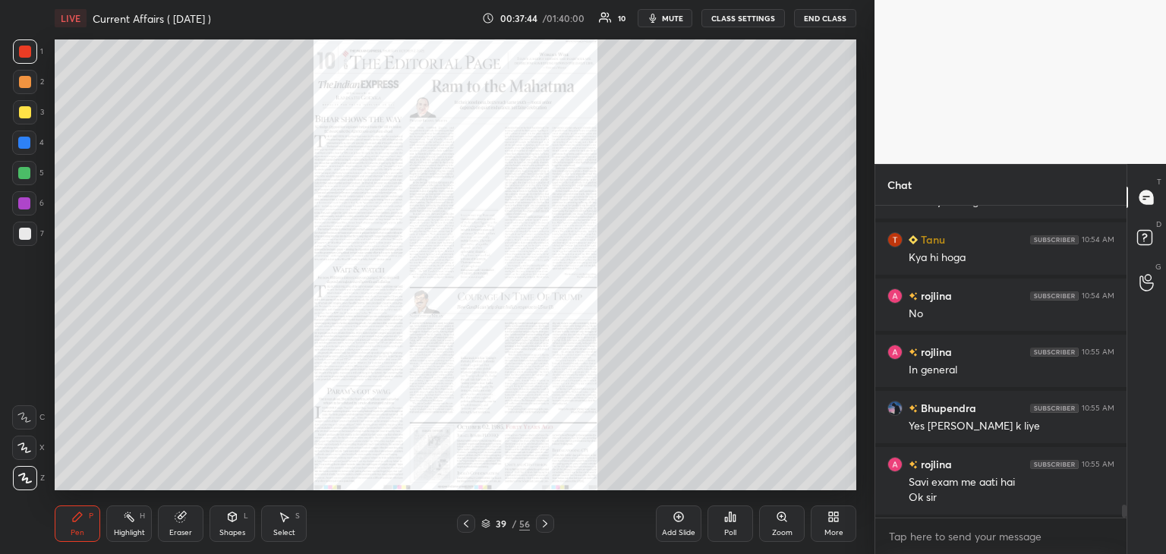
click at [547, 522] on icon at bounding box center [545, 524] width 12 height 12
click at [793, 528] on div "Zoom" at bounding box center [782, 524] width 46 height 36
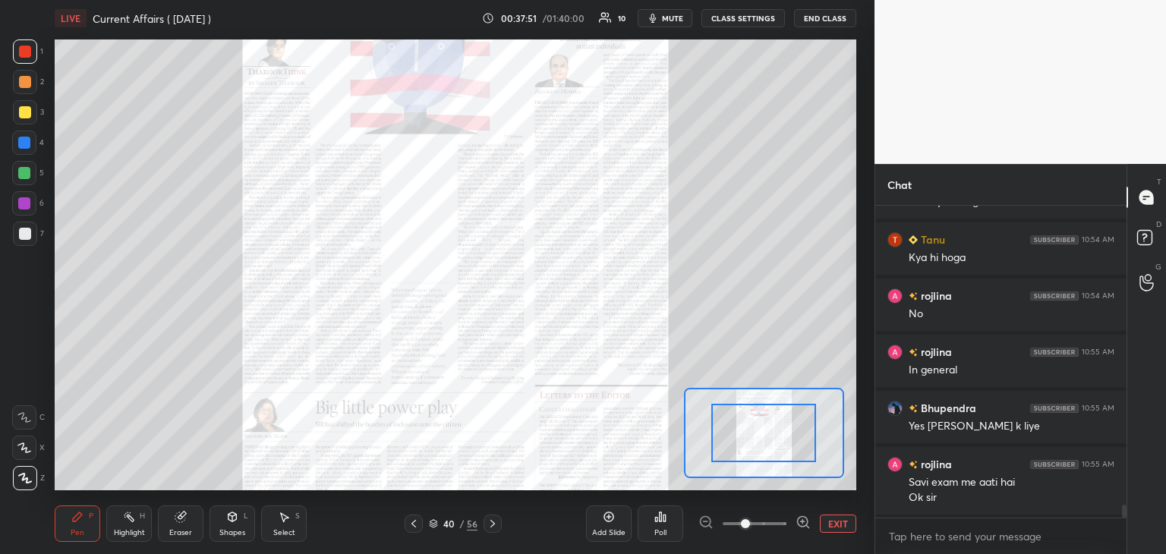
click at [805, 525] on icon at bounding box center [803, 522] width 10 height 10
click at [804, 522] on icon at bounding box center [803, 522] width 4 height 0
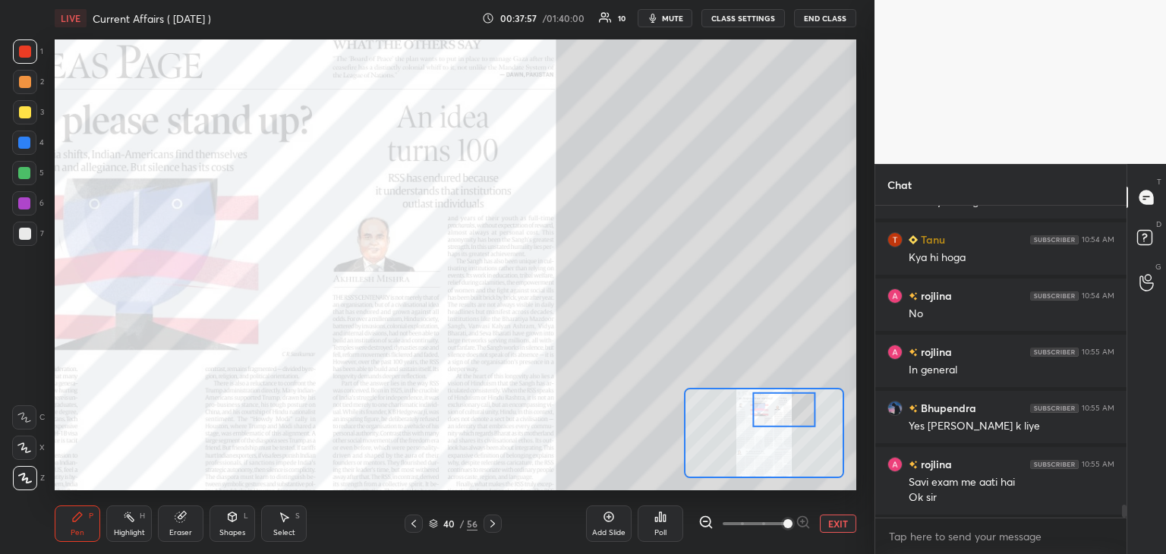
scroll to position [7181, 0]
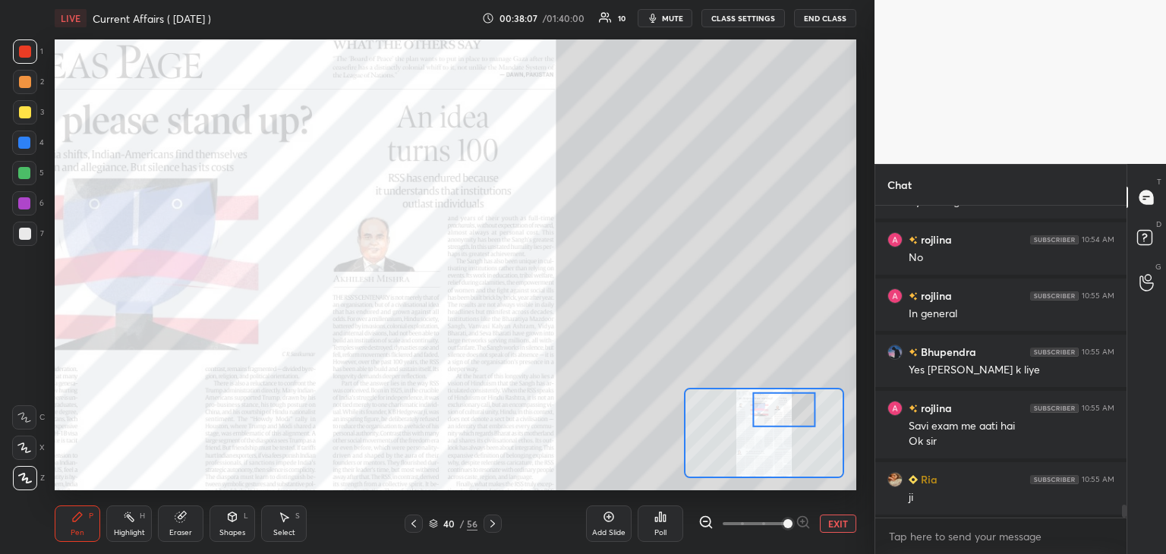
click at [412, 522] on icon at bounding box center [414, 524] width 12 height 12
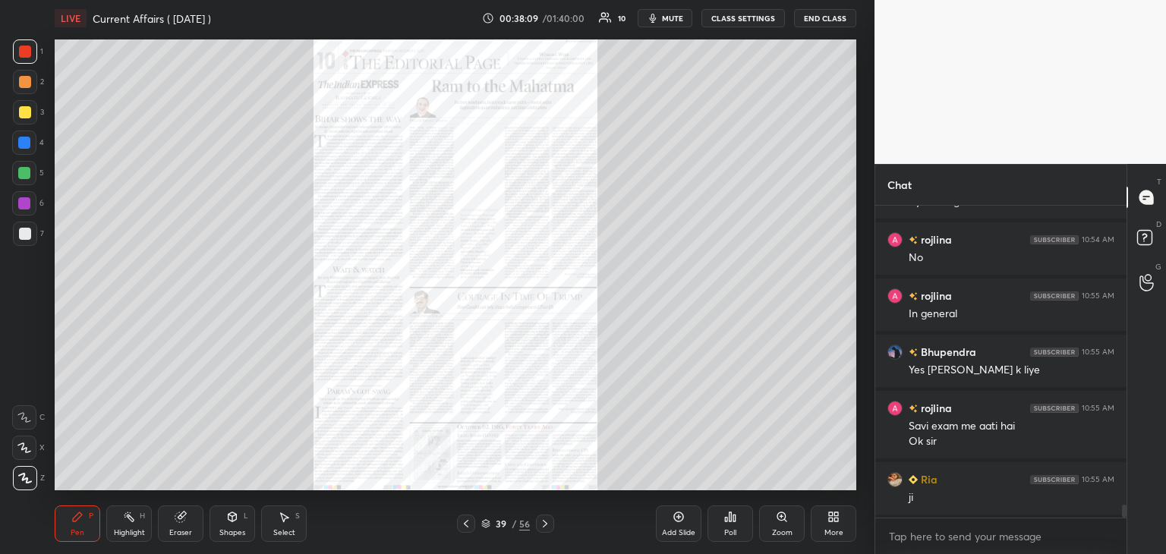
click at [548, 522] on icon at bounding box center [545, 524] width 12 height 12
click at [551, 518] on icon at bounding box center [545, 524] width 12 height 12
click at [547, 519] on icon at bounding box center [545, 524] width 12 height 12
click at [780, 524] on div "Zoom" at bounding box center [782, 524] width 46 height 36
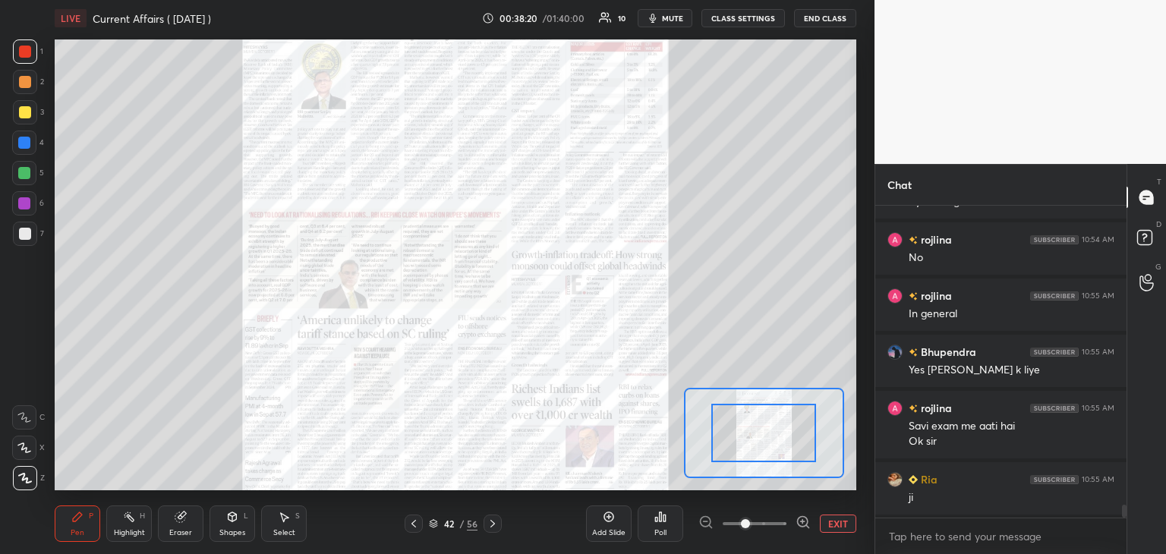
click at [799, 523] on icon at bounding box center [803, 522] width 15 height 15
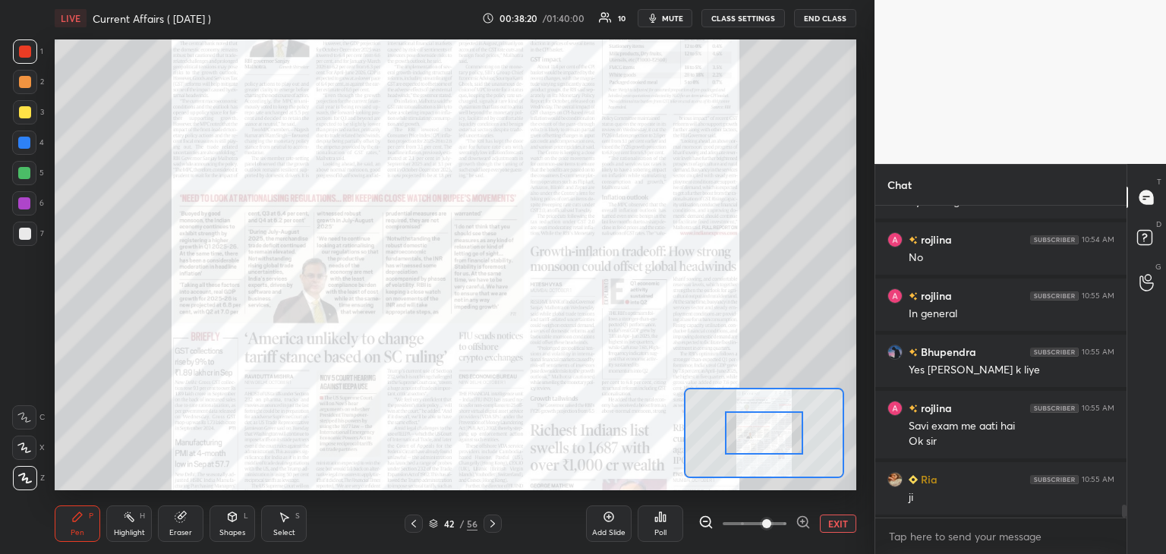
click at [800, 522] on icon at bounding box center [803, 522] width 15 height 15
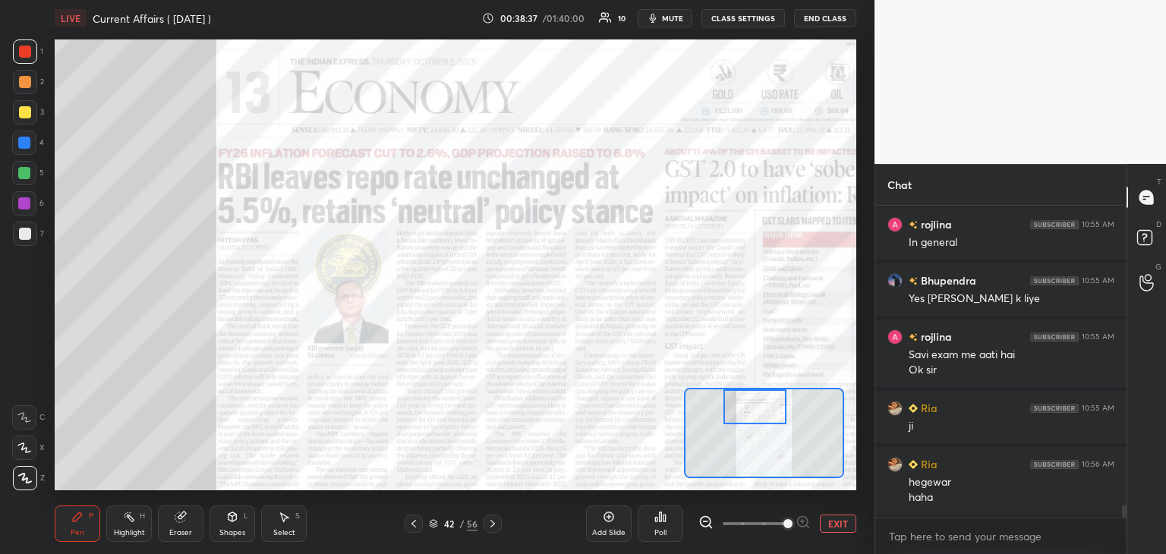
scroll to position [7308, 0]
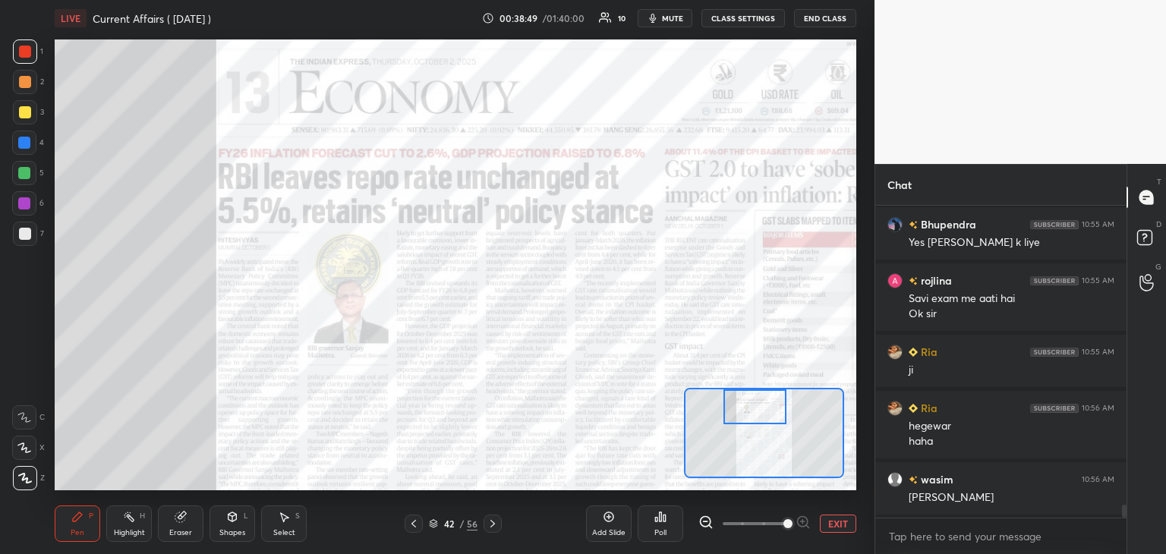
click at [176, 525] on div "Eraser" at bounding box center [181, 524] width 46 height 36
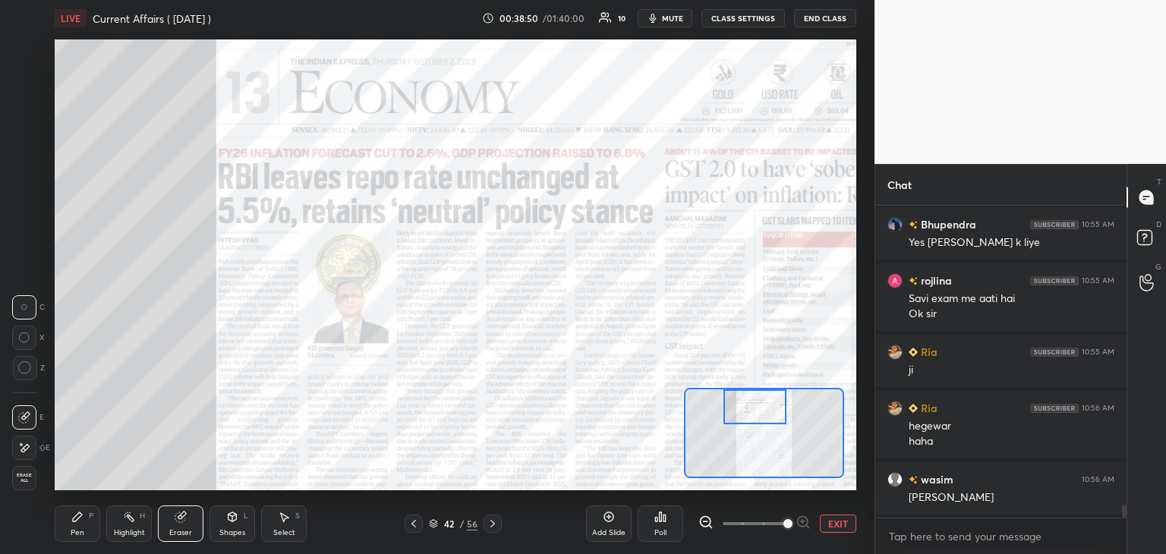
click at [25, 481] on span "Erase all" at bounding box center [24, 478] width 23 height 11
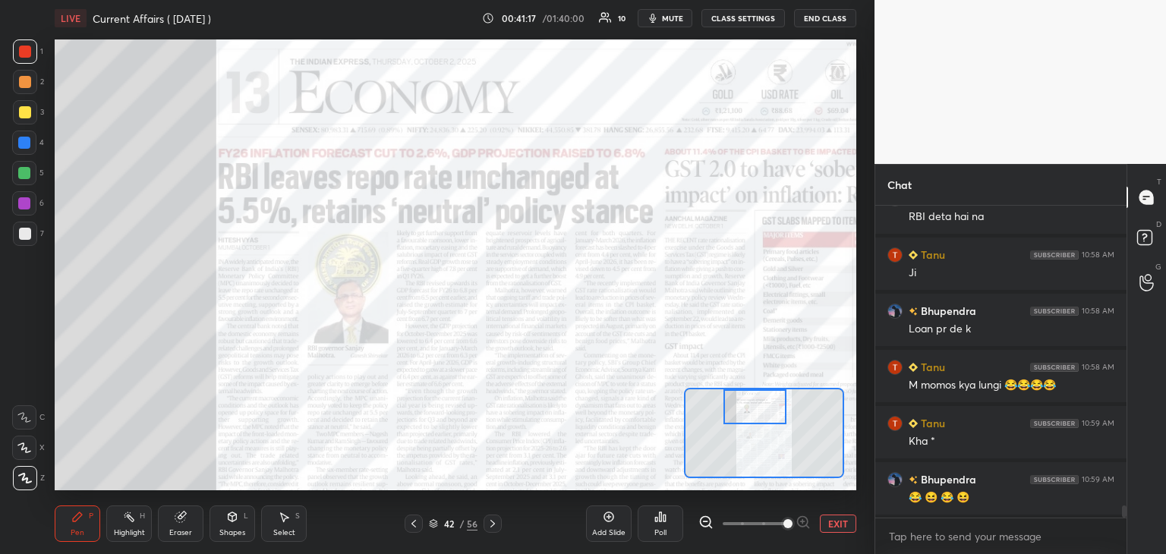
scroll to position [8039, 0]
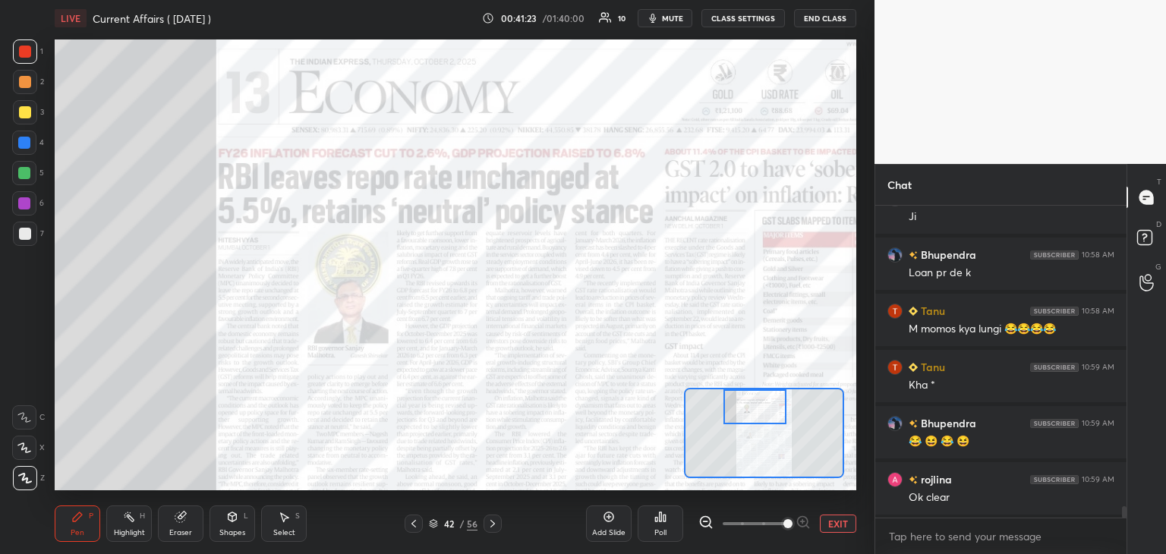
click at [492, 522] on icon at bounding box center [493, 524] width 5 height 8
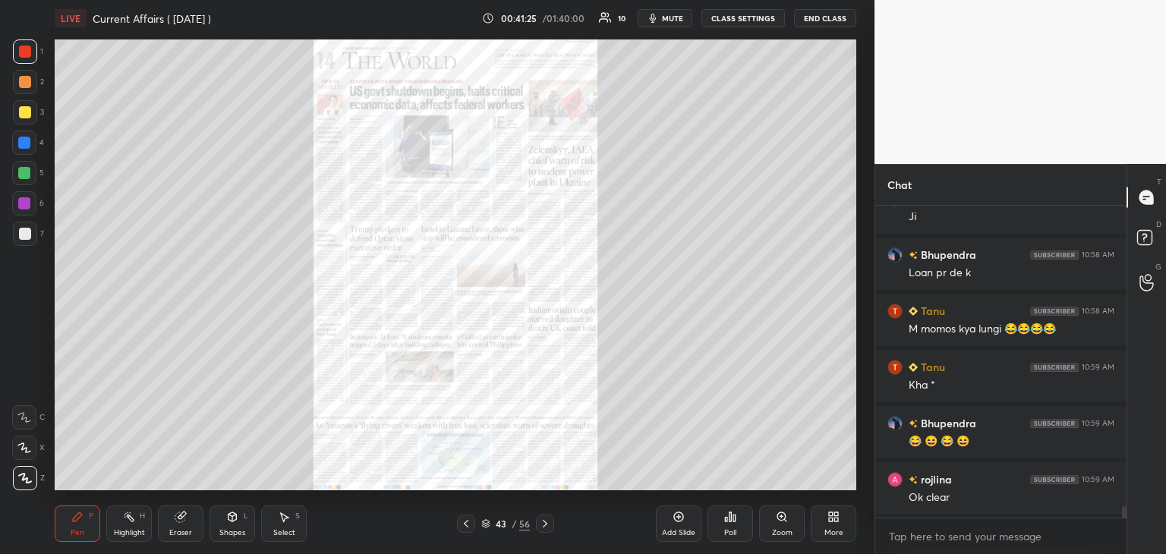
scroll to position [8095, 0]
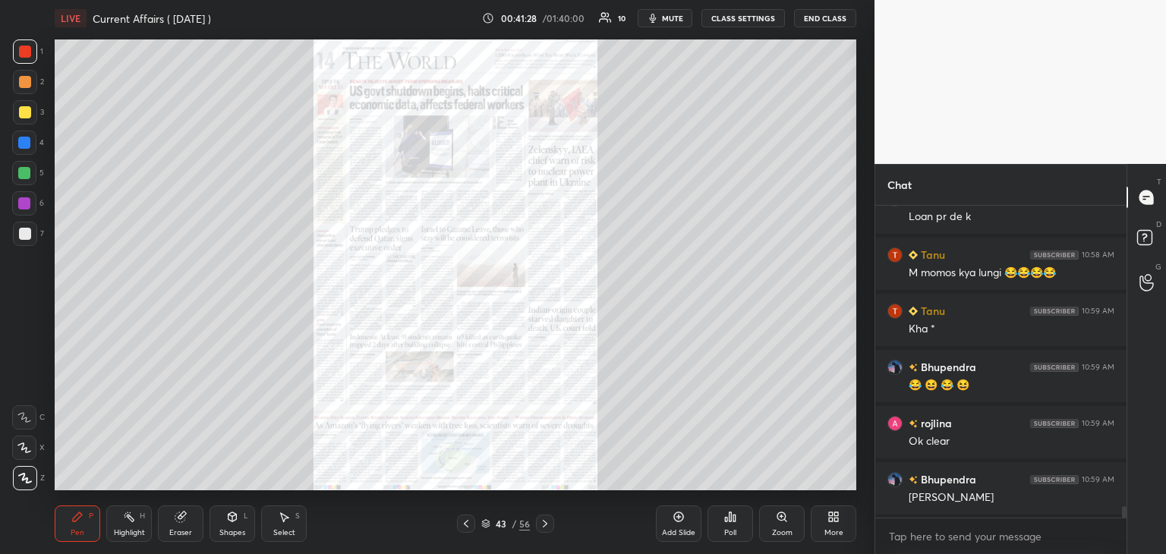
click at [547, 517] on div at bounding box center [545, 524] width 18 height 18
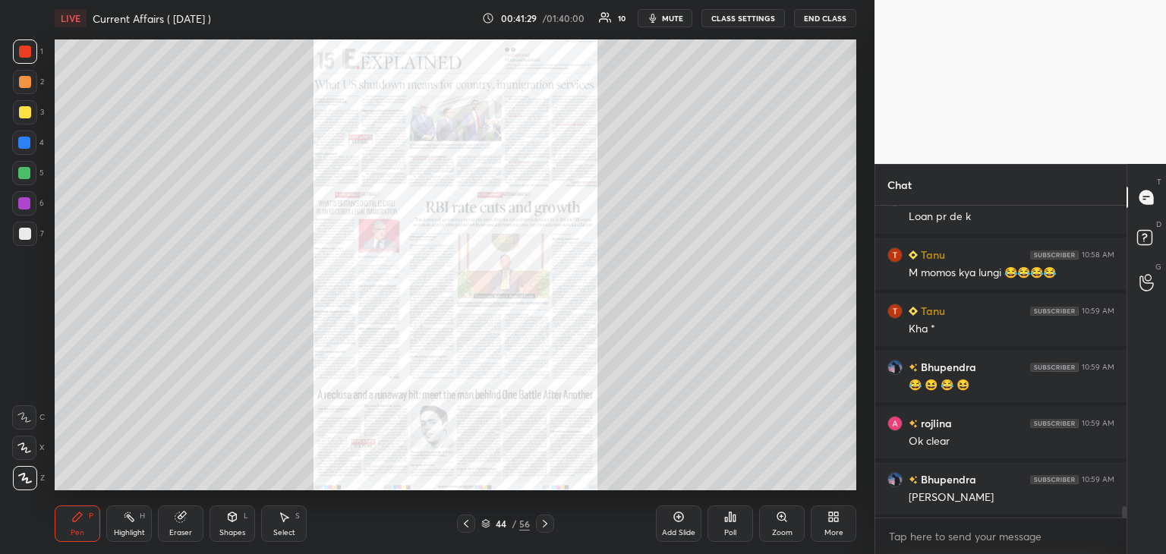
click at [546, 518] on icon at bounding box center [545, 524] width 12 height 12
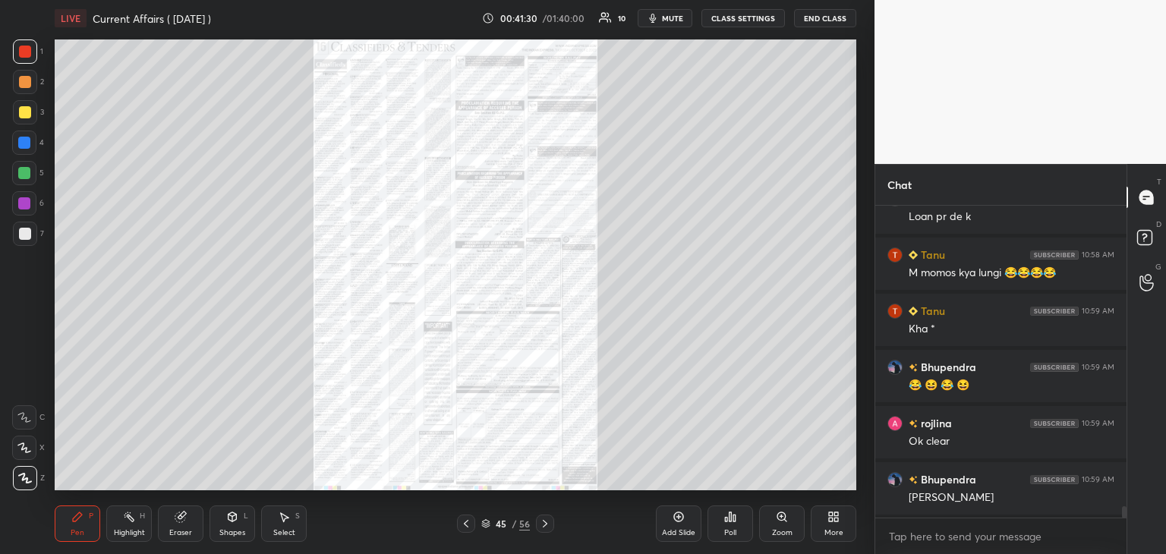
click at [460, 518] on icon at bounding box center [466, 524] width 12 height 12
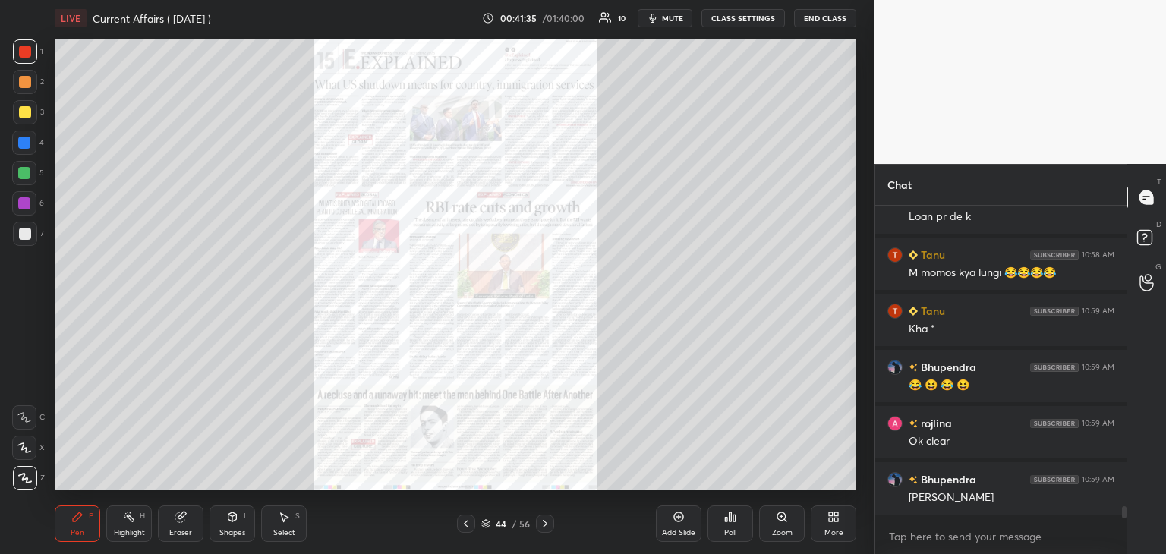
scroll to position [8151, 0]
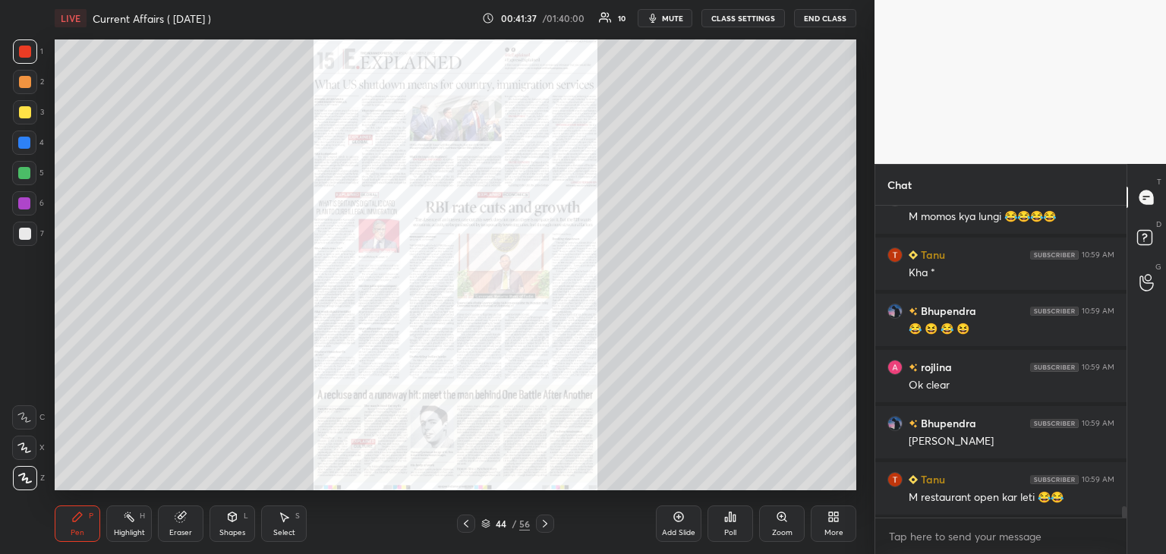
click at [548, 519] on icon at bounding box center [545, 524] width 12 height 12
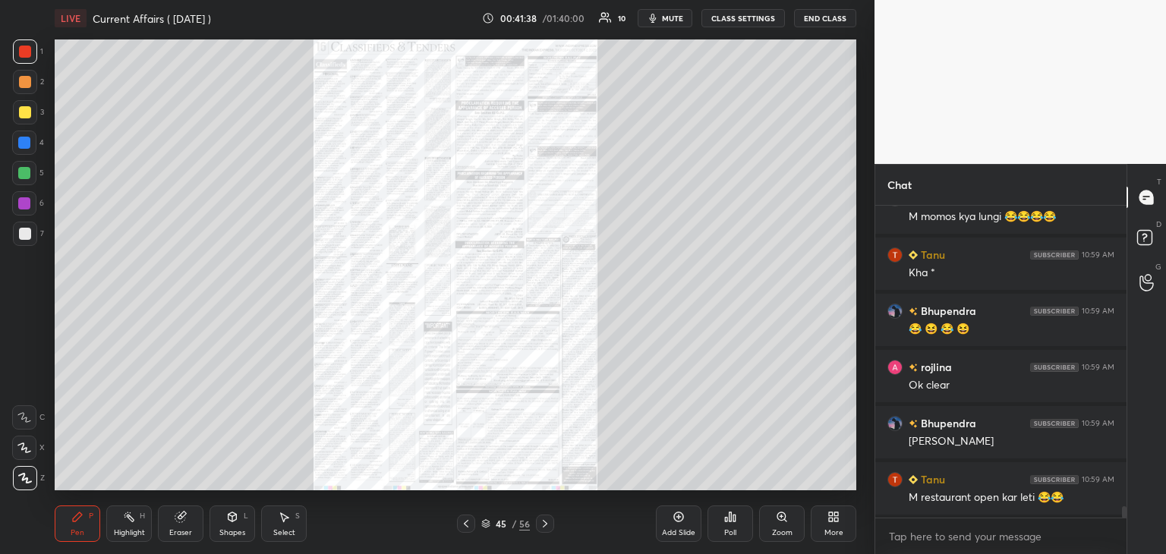
click at [546, 522] on icon at bounding box center [545, 524] width 12 height 12
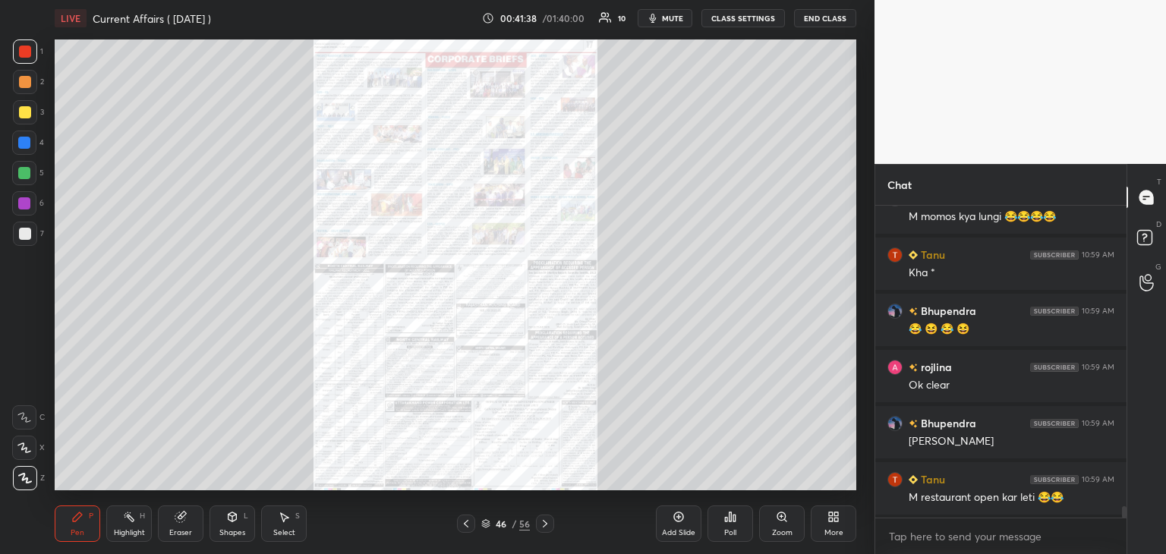
click at [545, 522] on icon at bounding box center [545, 524] width 12 height 12
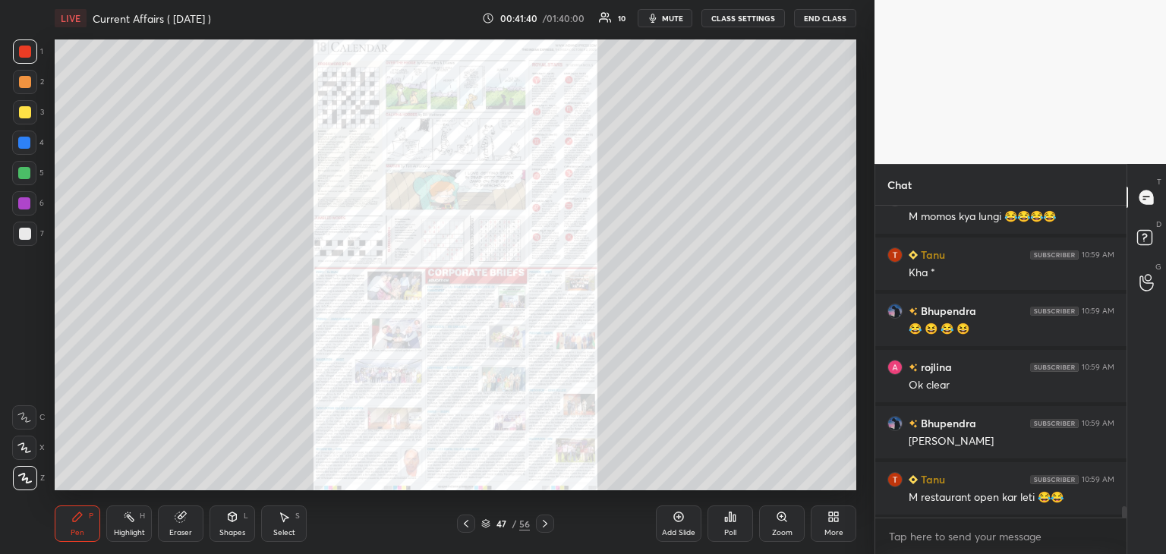
click at [547, 521] on icon at bounding box center [545, 524] width 12 height 12
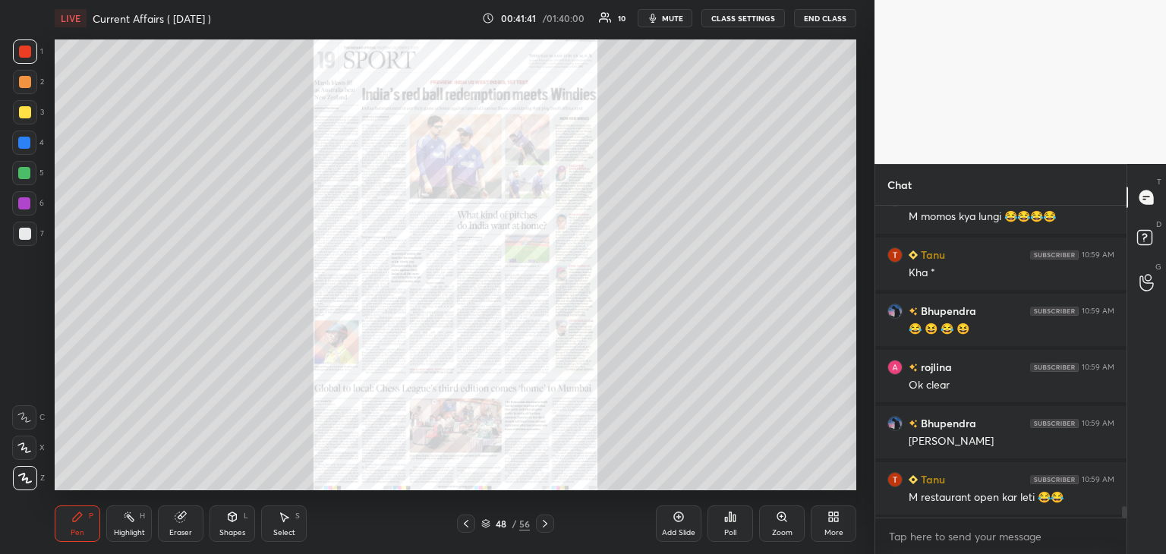
click at [547, 520] on icon at bounding box center [545, 524] width 12 height 12
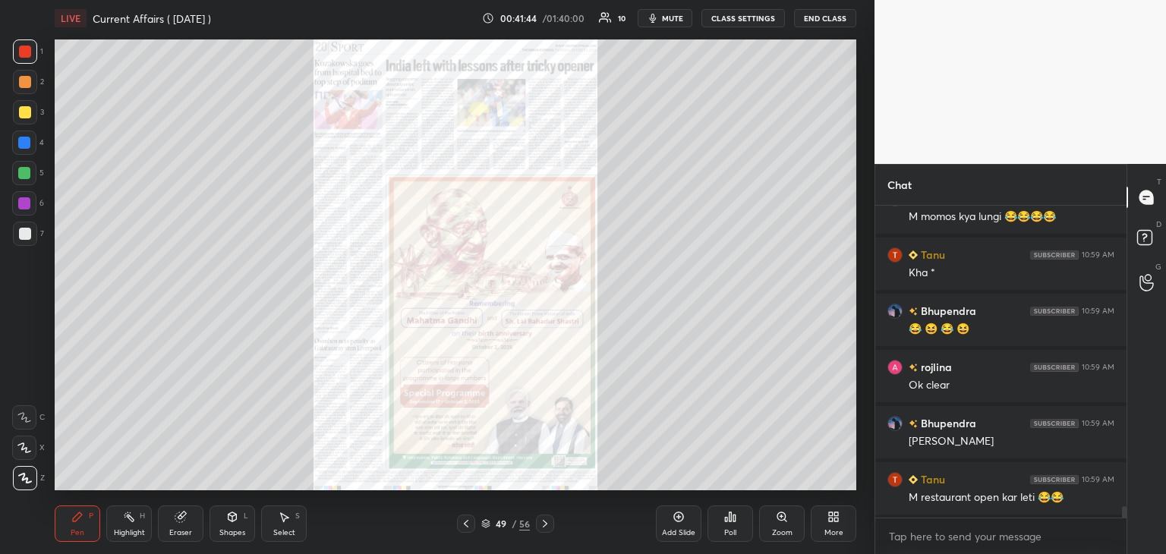
scroll to position [8207, 0]
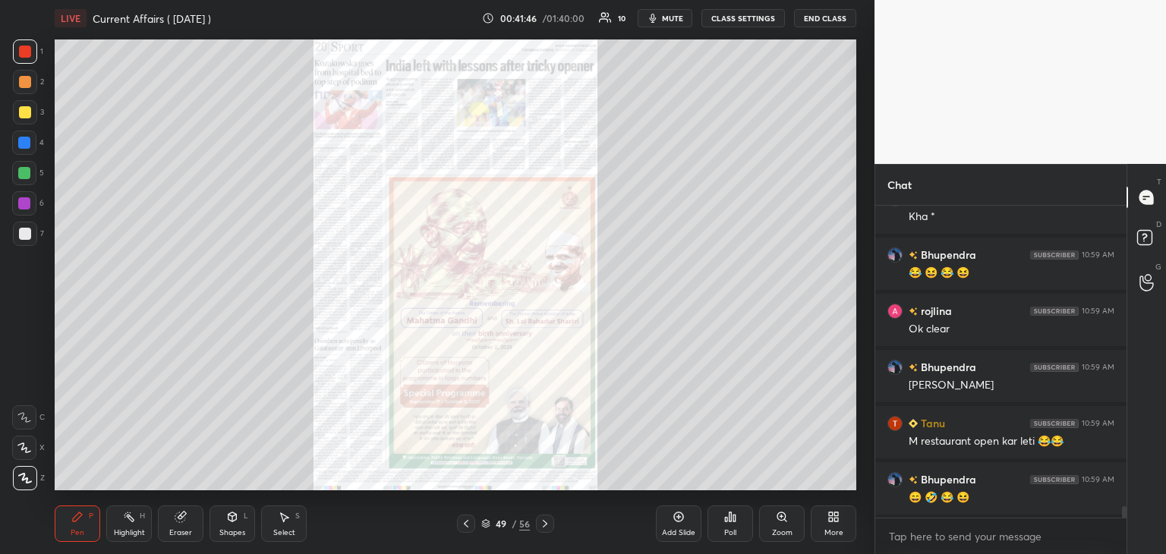
click at [548, 520] on icon at bounding box center [545, 524] width 12 height 12
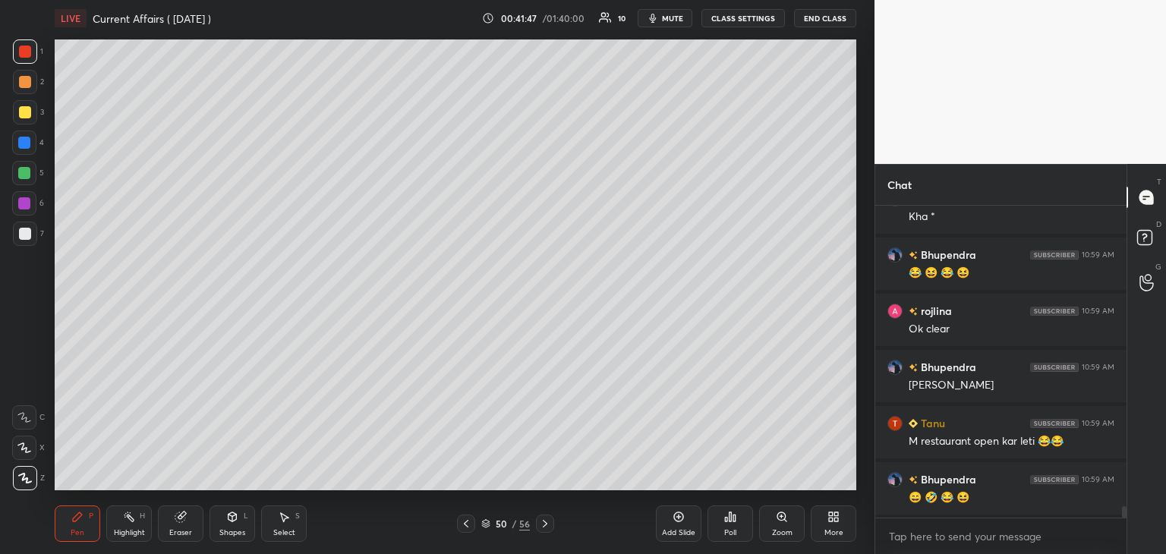
click at [544, 522] on icon at bounding box center [545, 524] width 5 height 8
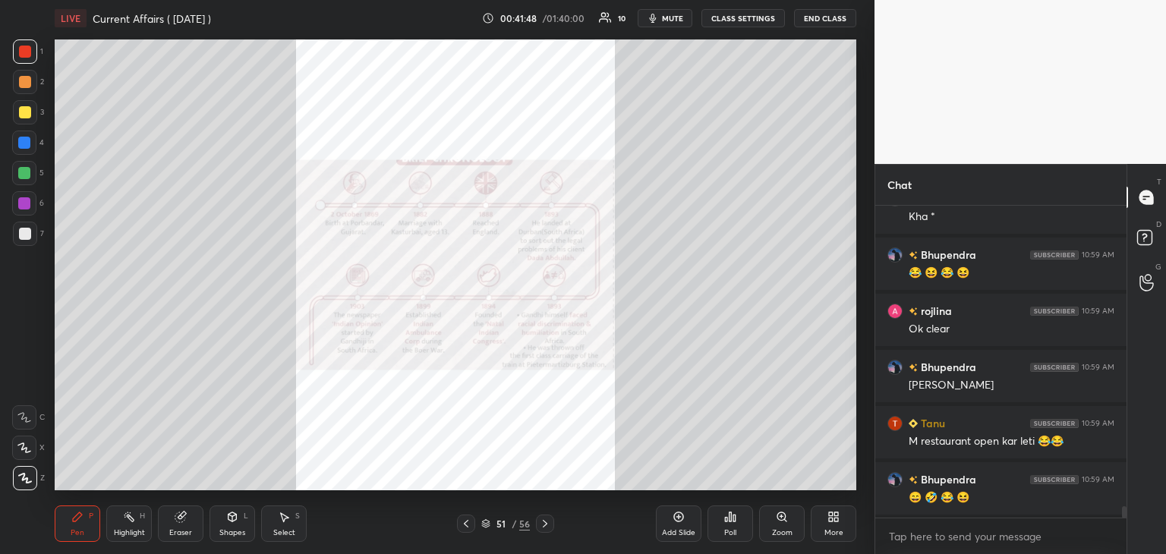
click at [546, 521] on icon at bounding box center [545, 524] width 12 height 12
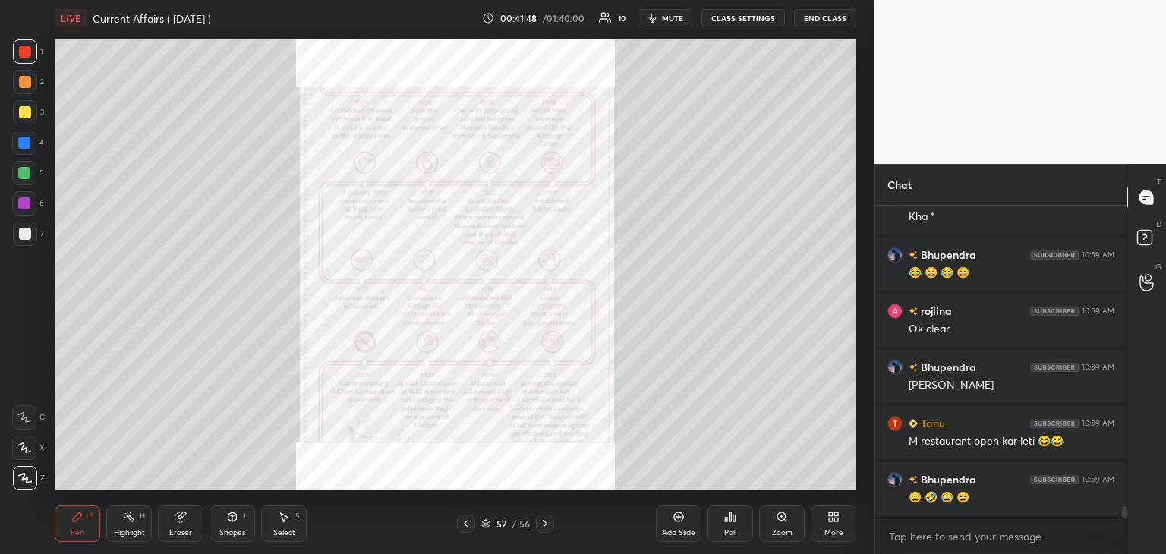
scroll to position [8263, 0]
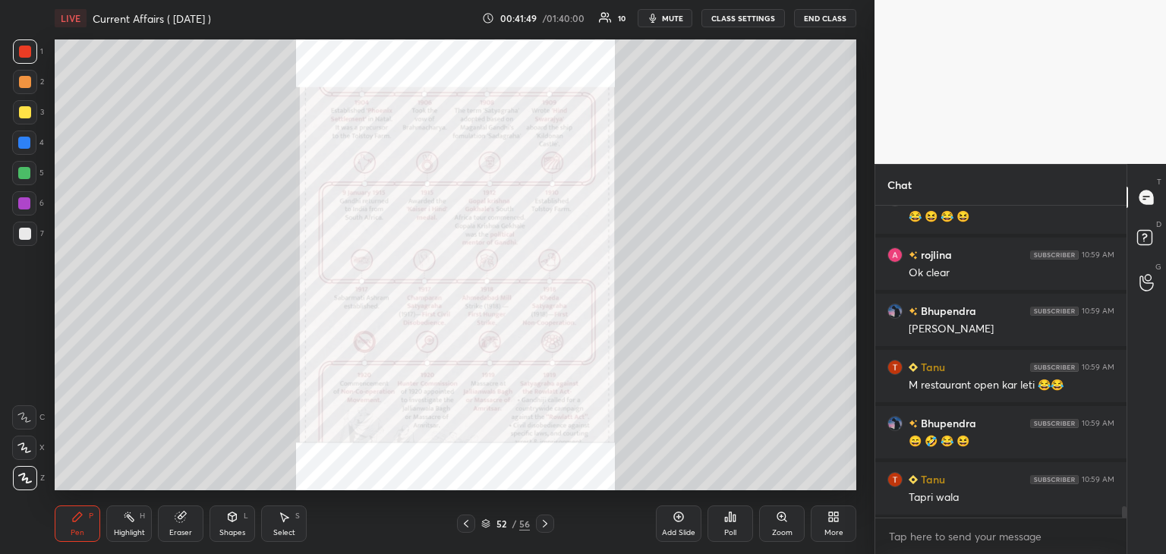
click at [485, 520] on icon at bounding box center [486, 522] width 8 height 4
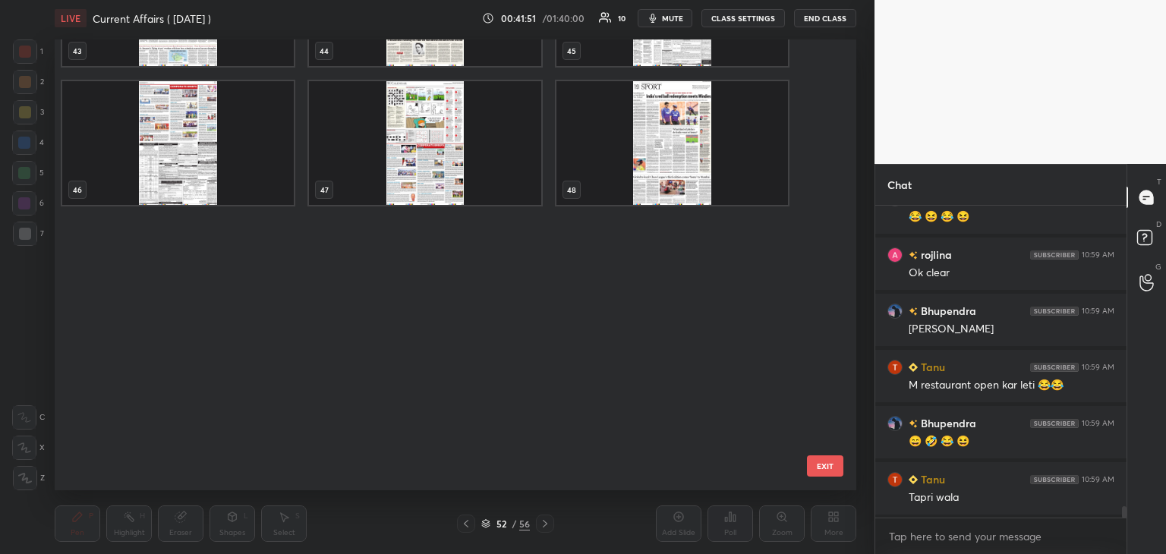
scroll to position [1655, 0]
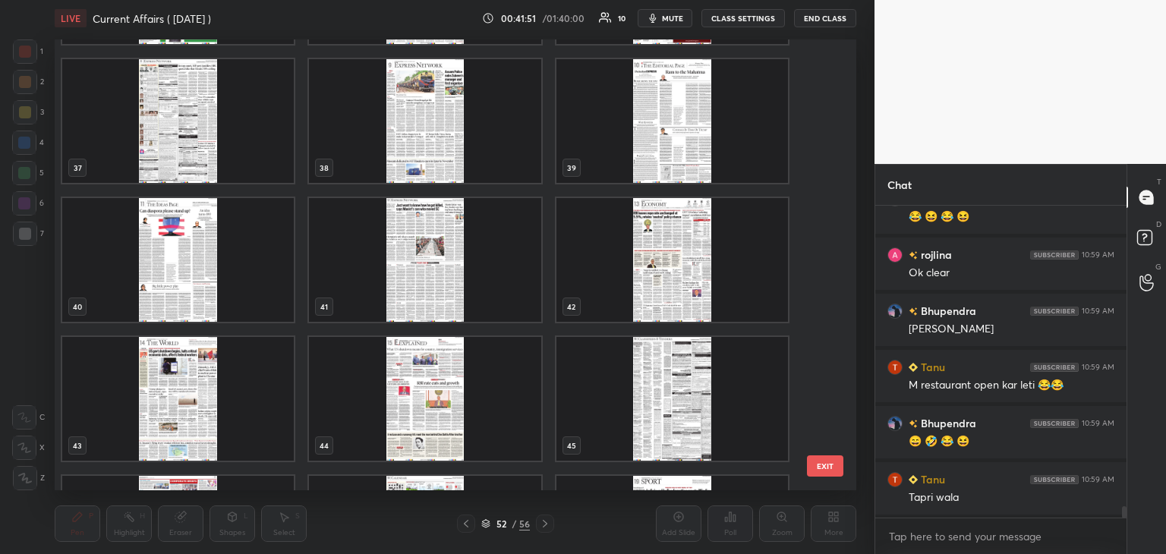
click at [822, 103] on div "34 35 36 37 38 39 40 41 42 43 44 45 46 47 48" at bounding box center [442, 264] width 775 height 451
click at [820, 98] on div "31 32 33 34 35 36 37 38 39 40 41 42 43 44 45 46 47 48" at bounding box center [442, 264] width 775 height 451
click at [822, 95] on div "31 32 33 34 35 36 37 38 39 40 41 42 43 44 45 46 47 48" at bounding box center [442, 264] width 775 height 451
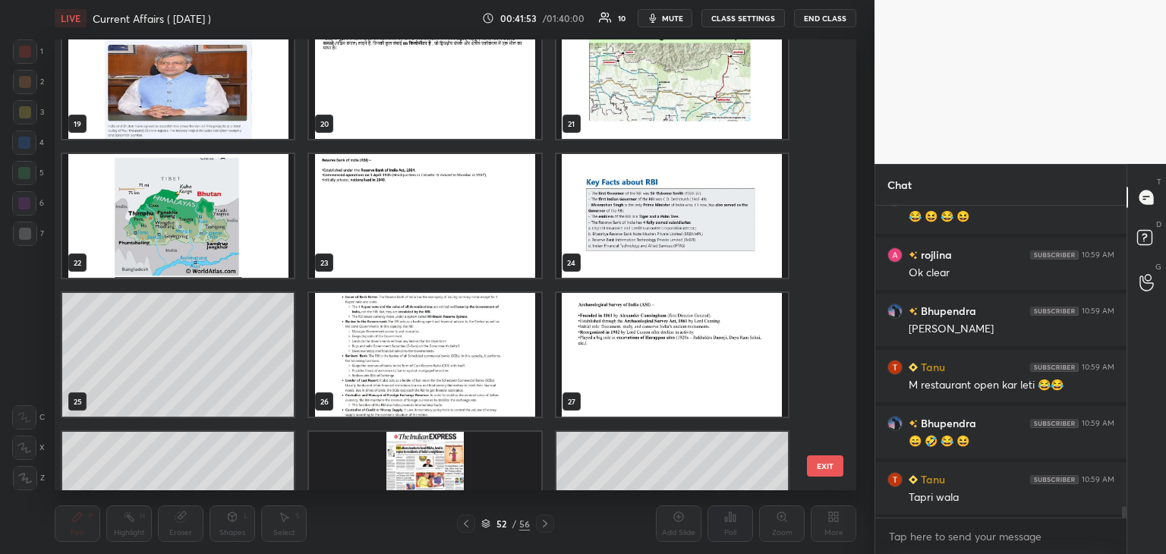
click at [815, 125] on div "16 17 18 19 20 21 22 23 24 25 26 27 28 29 30" at bounding box center [442, 264] width 775 height 451
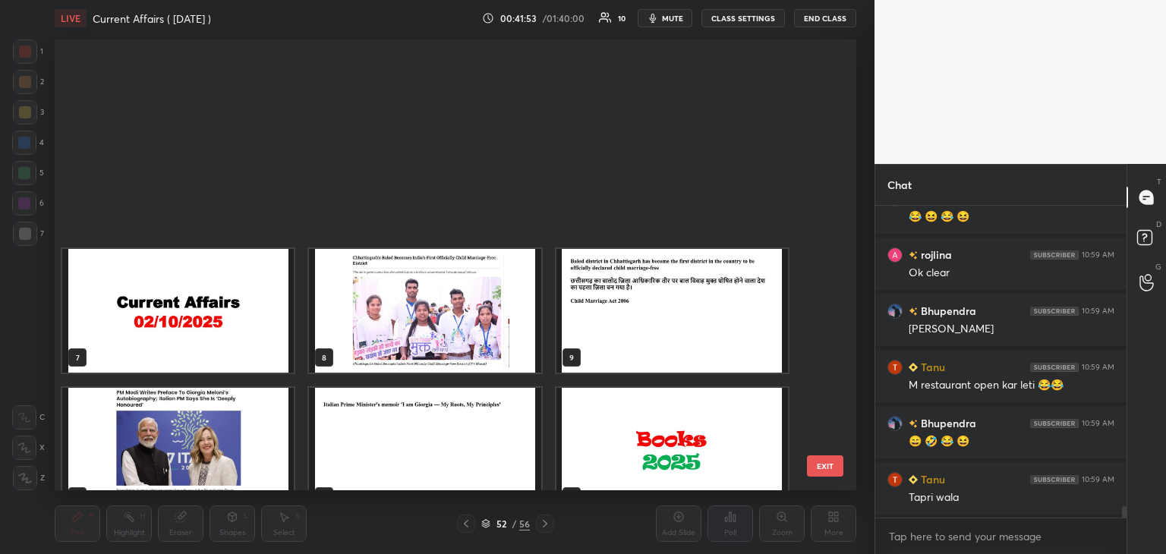
scroll to position [75, 0]
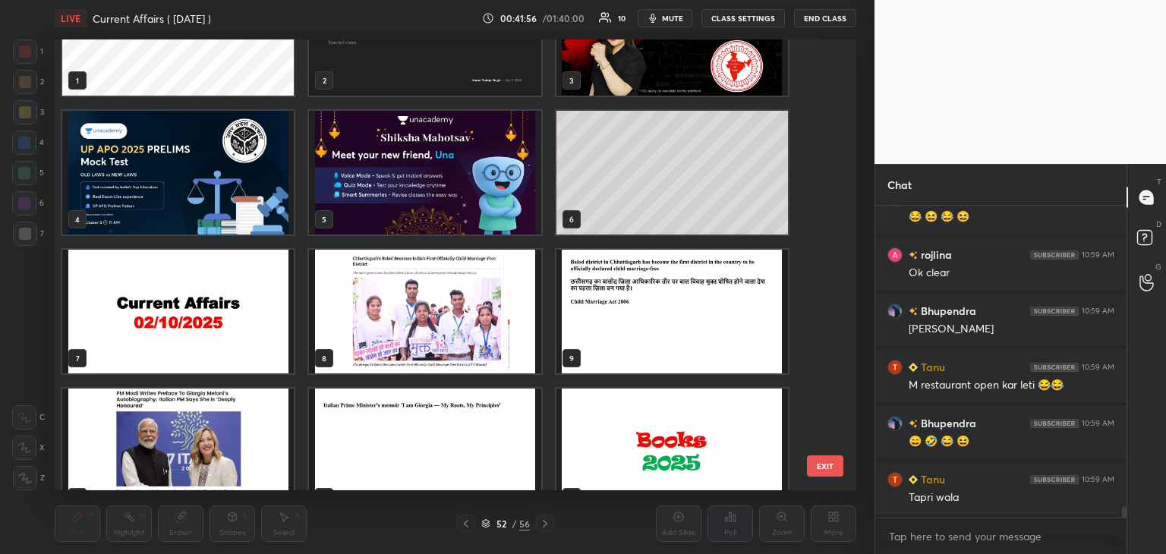
click at [237, 312] on img "grid" at bounding box center [178, 312] width 232 height 124
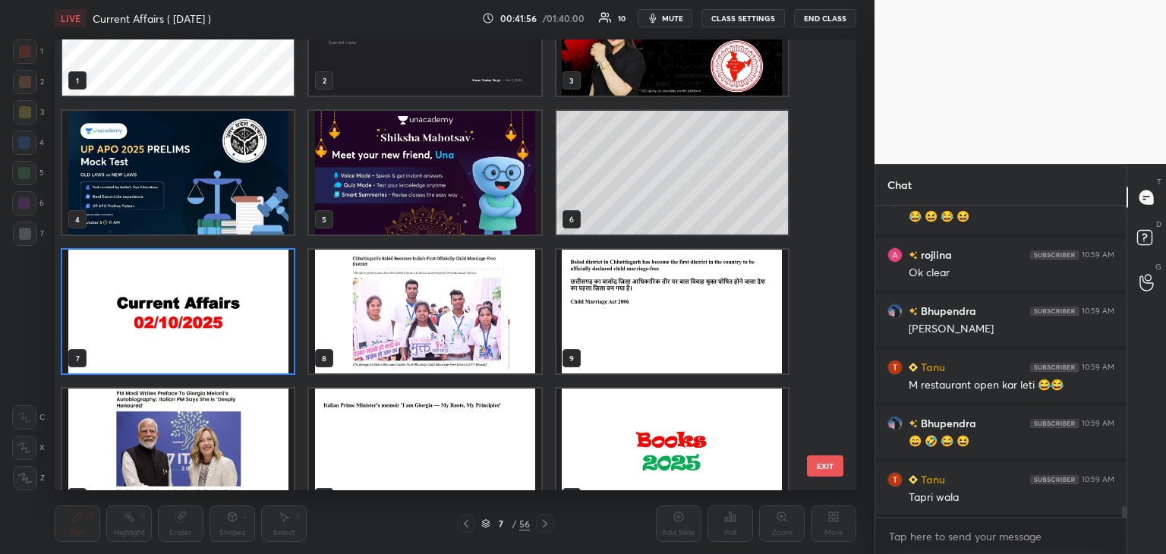
click at [234, 307] on img "grid" at bounding box center [178, 312] width 232 height 124
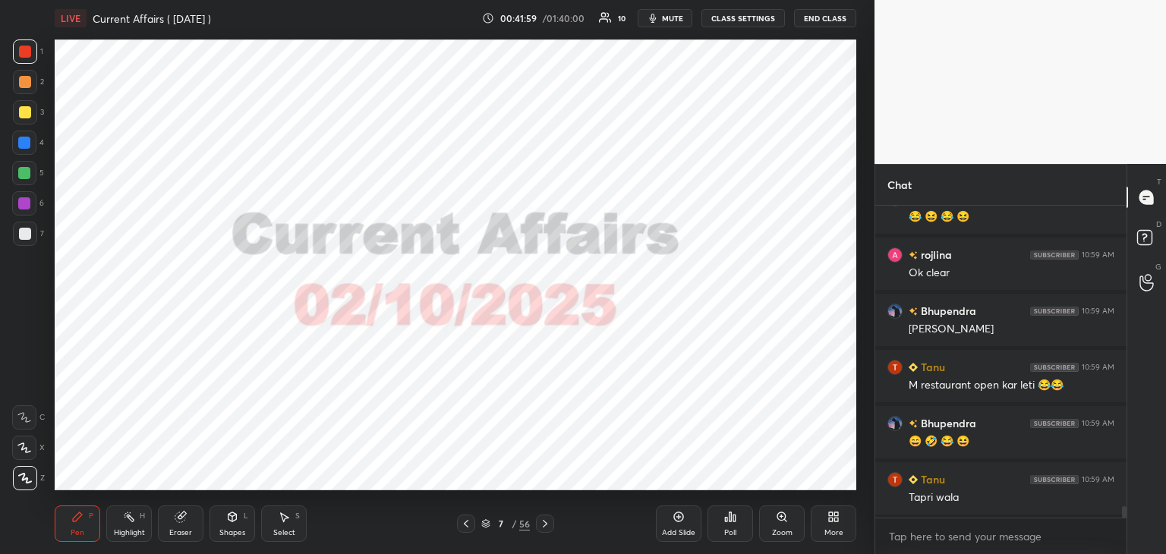
scroll to position [8320, 0]
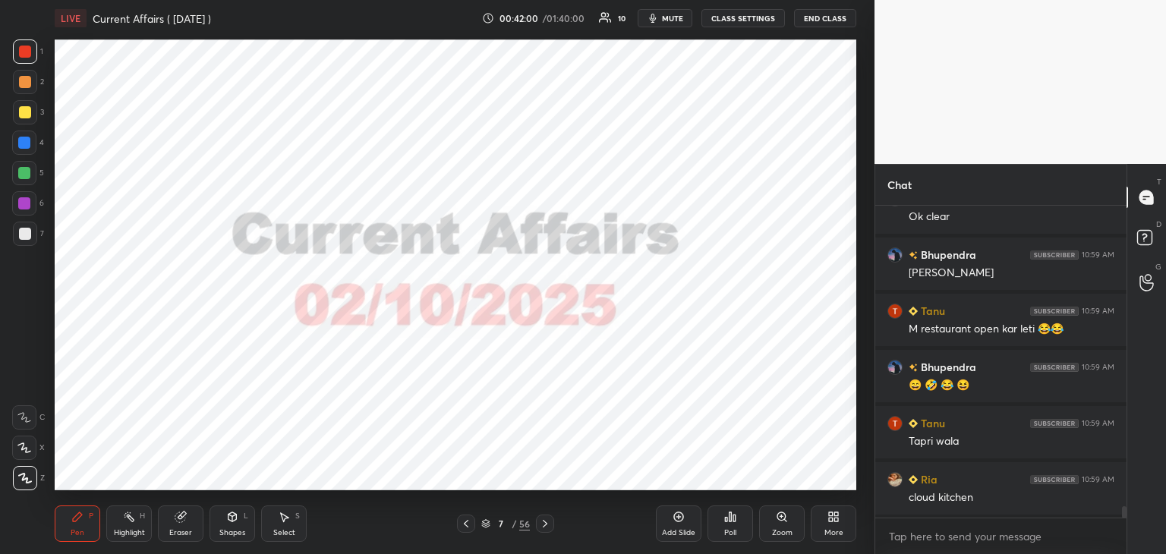
click at [543, 523] on icon at bounding box center [545, 524] width 12 height 12
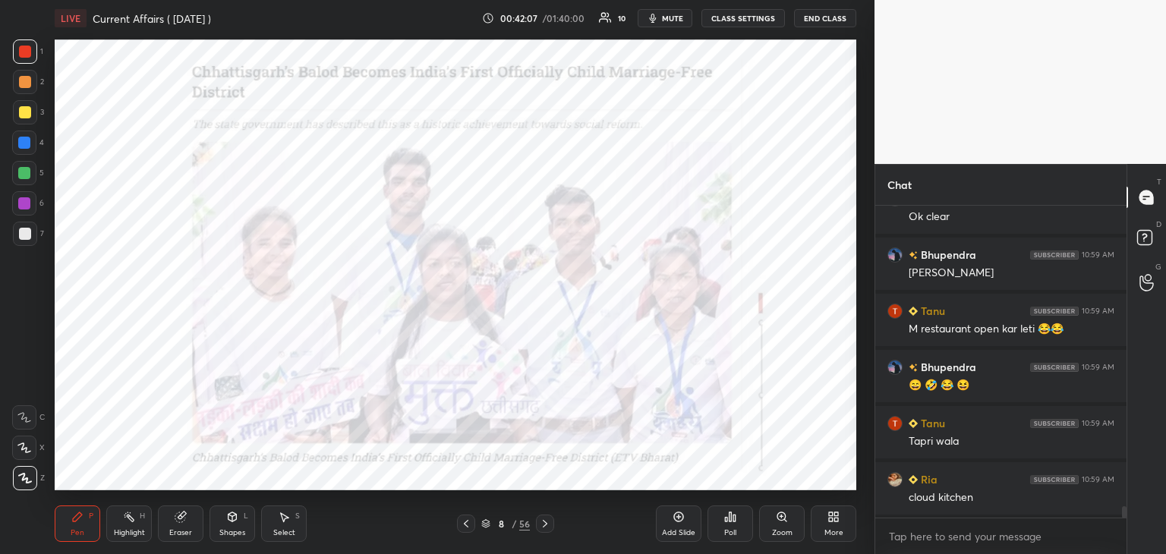
scroll to position [8376, 0]
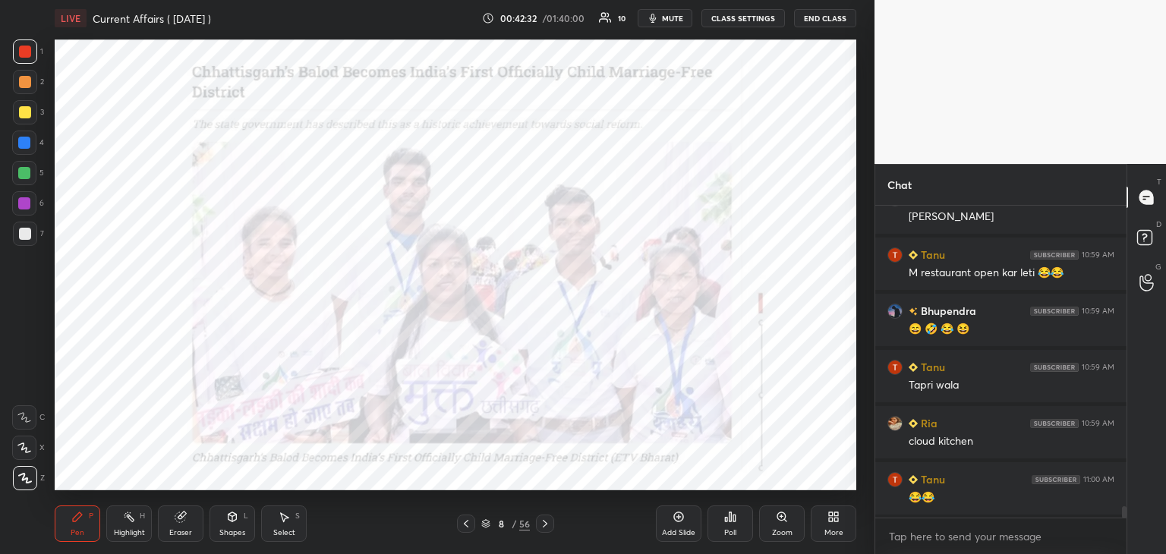
click at [544, 519] on icon at bounding box center [545, 524] width 12 height 12
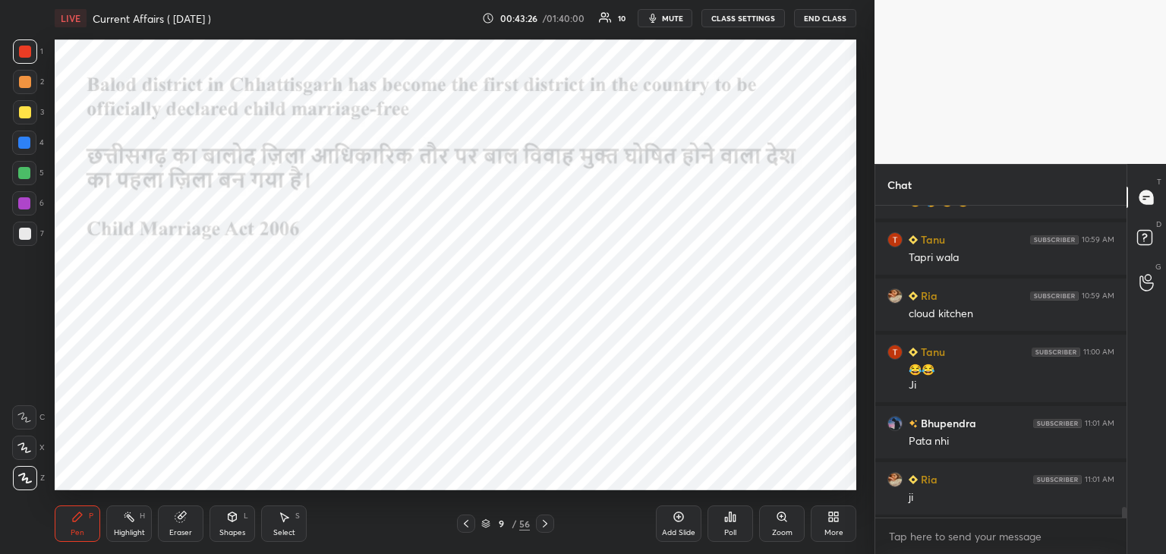
scroll to position [8560, 0]
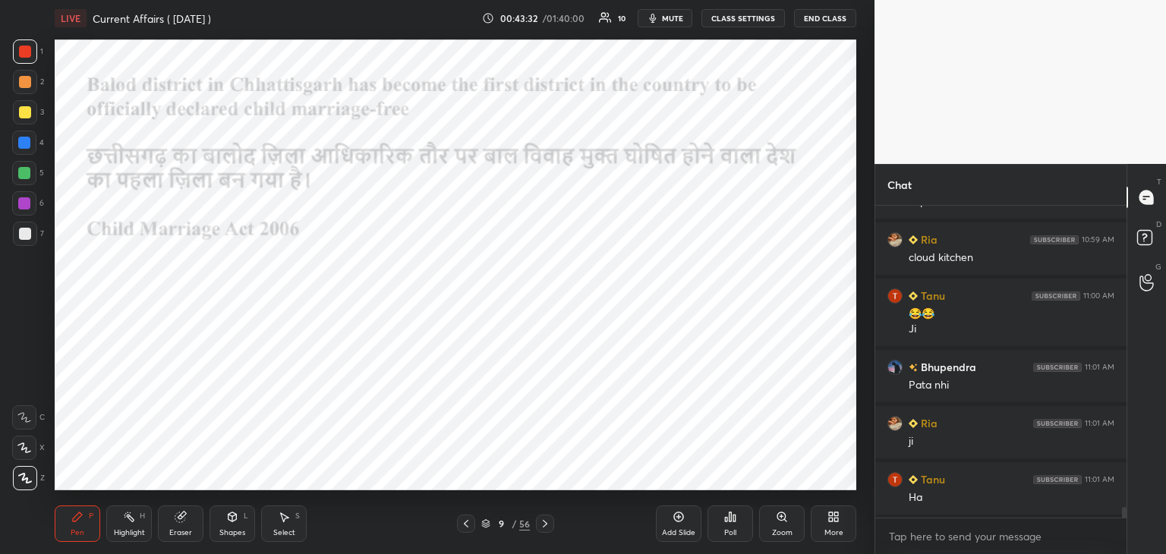
click at [24, 205] on div at bounding box center [24, 203] width 12 height 12
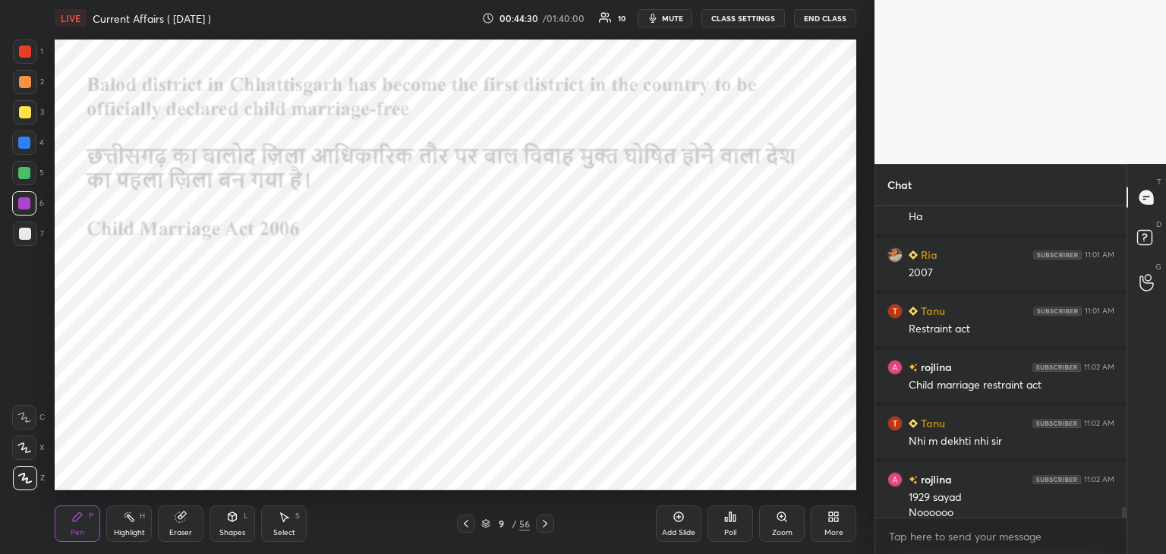
scroll to position [8856, 0]
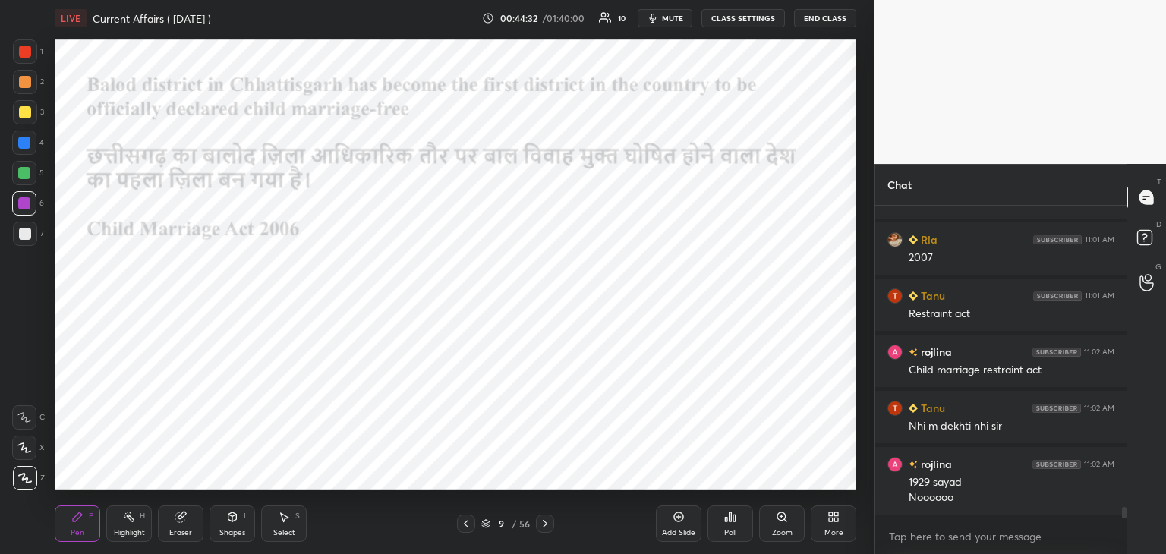
click at [17, 173] on div at bounding box center [24, 173] width 24 height 24
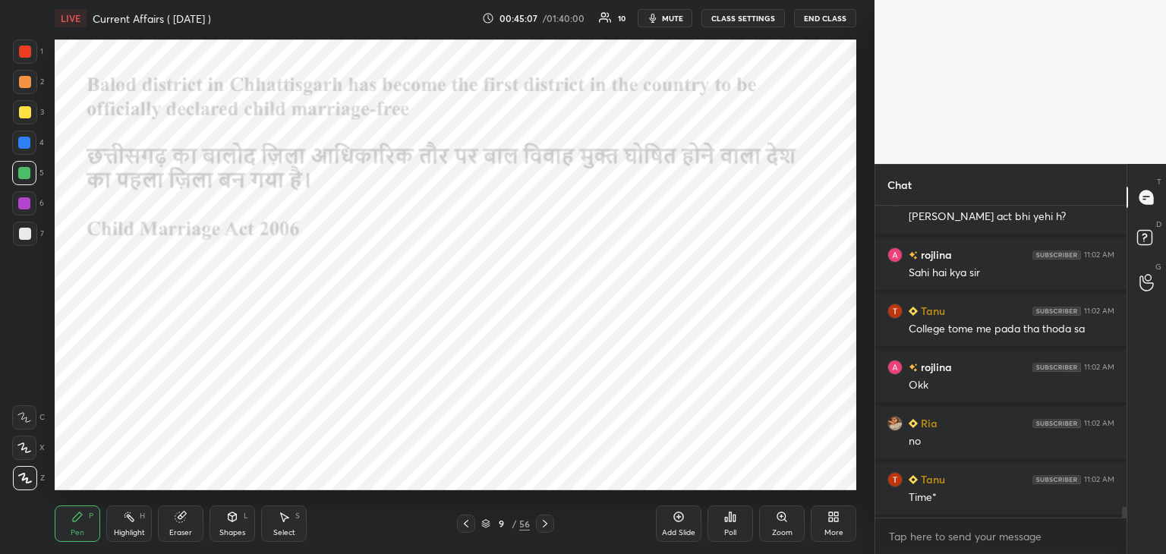
scroll to position [9249, 0]
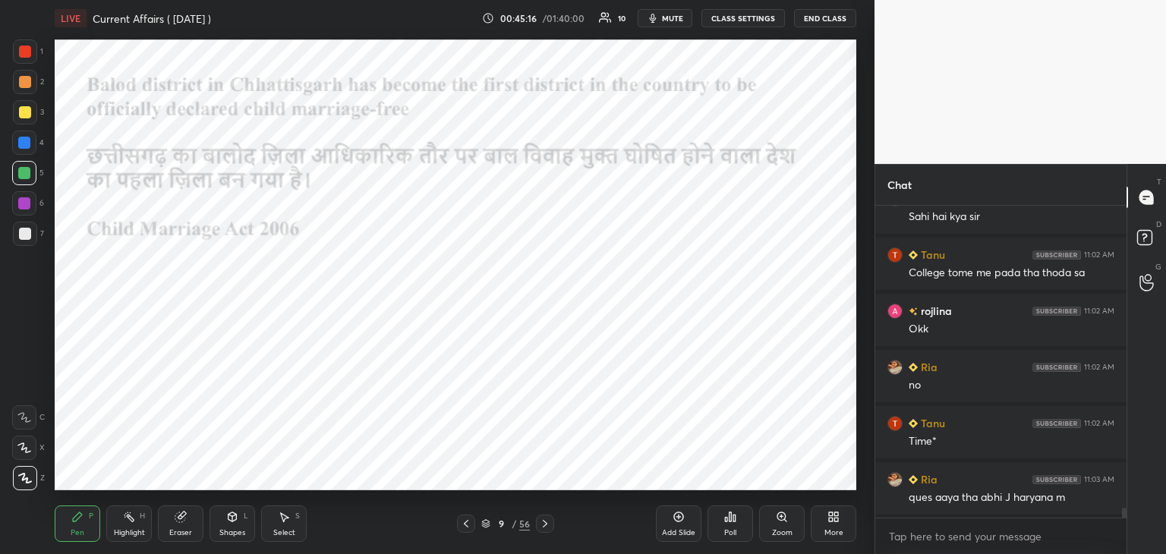
click at [683, 511] on icon at bounding box center [679, 517] width 12 height 12
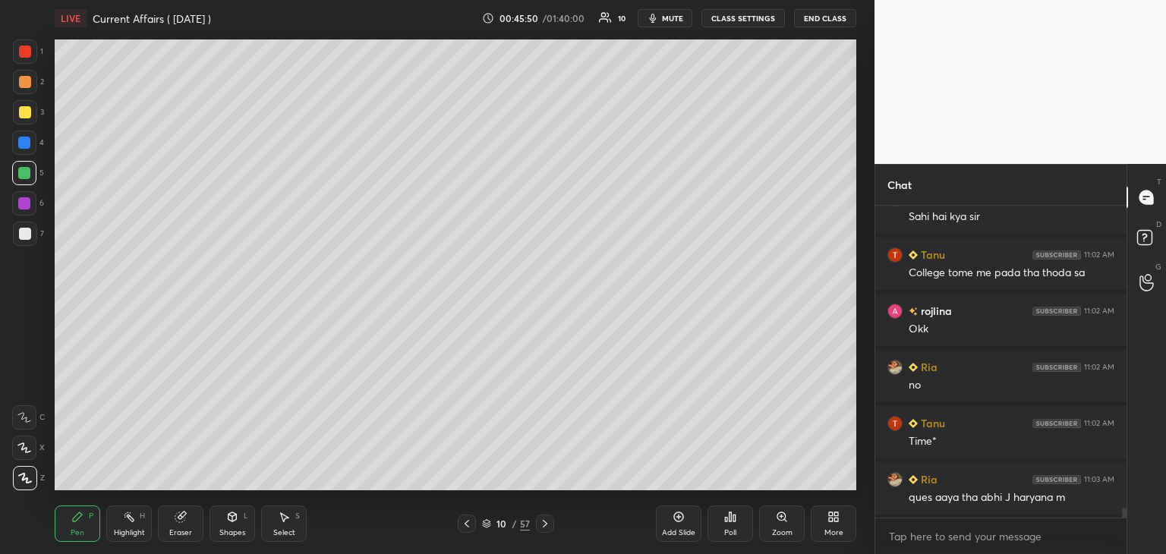
click at [27, 240] on div at bounding box center [25, 234] width 12 height 12
click at [465, 521] on icon at bounding box center [467, 524] width 12 height 12
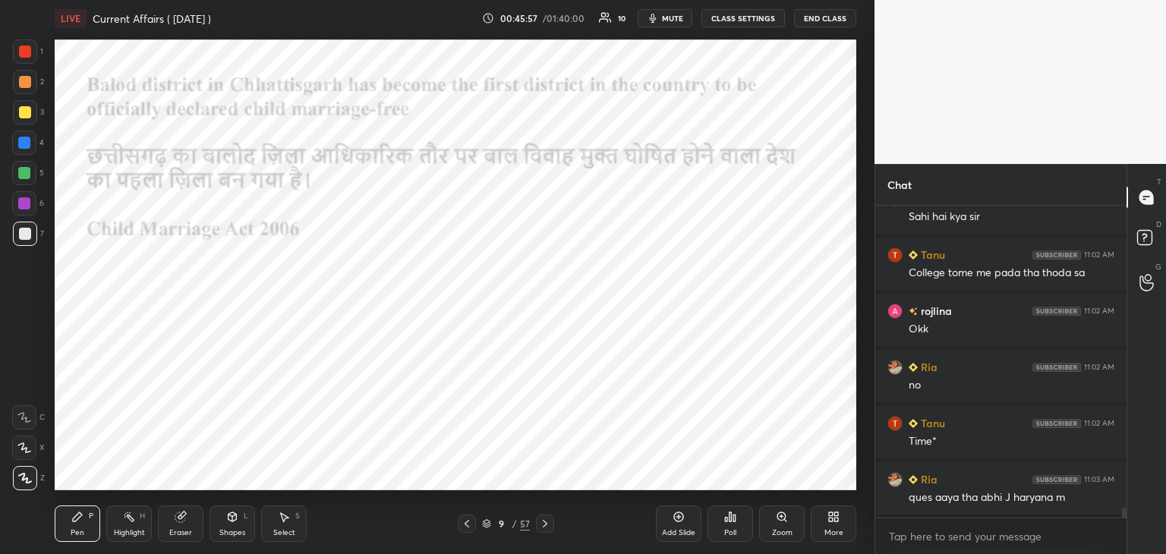
click at [21, 137] on div at bounding box center [24, 143] width 12 height 12
click at [548, 527] on icon at bounding box center [545, 524] width 12 height 12
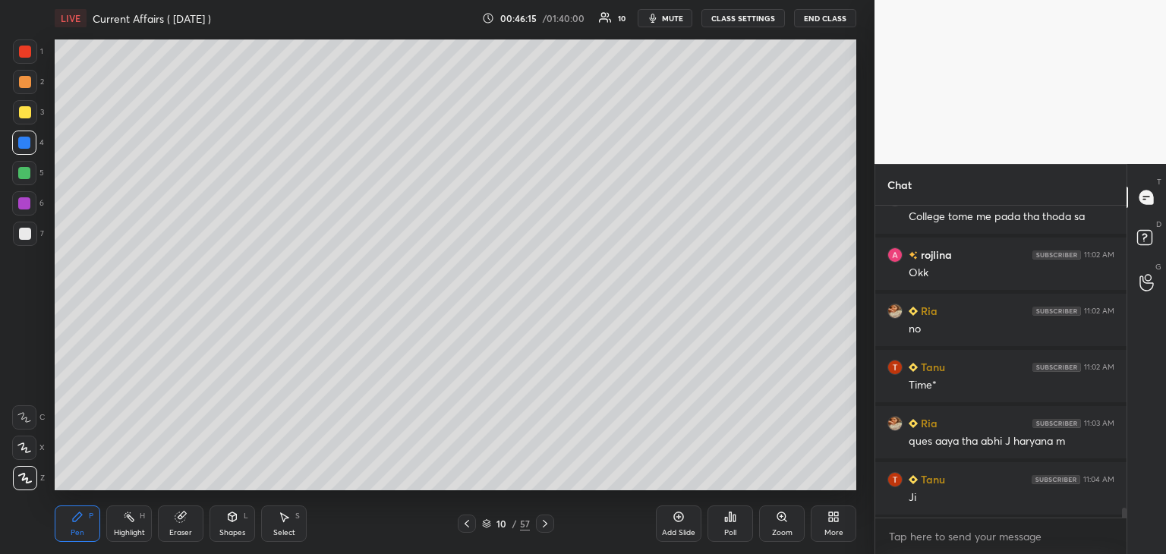
scroll to position [9362, 0]
click at [690, 523] on div "Add Slide" at bounding box center [679, 524] width 46 height 36
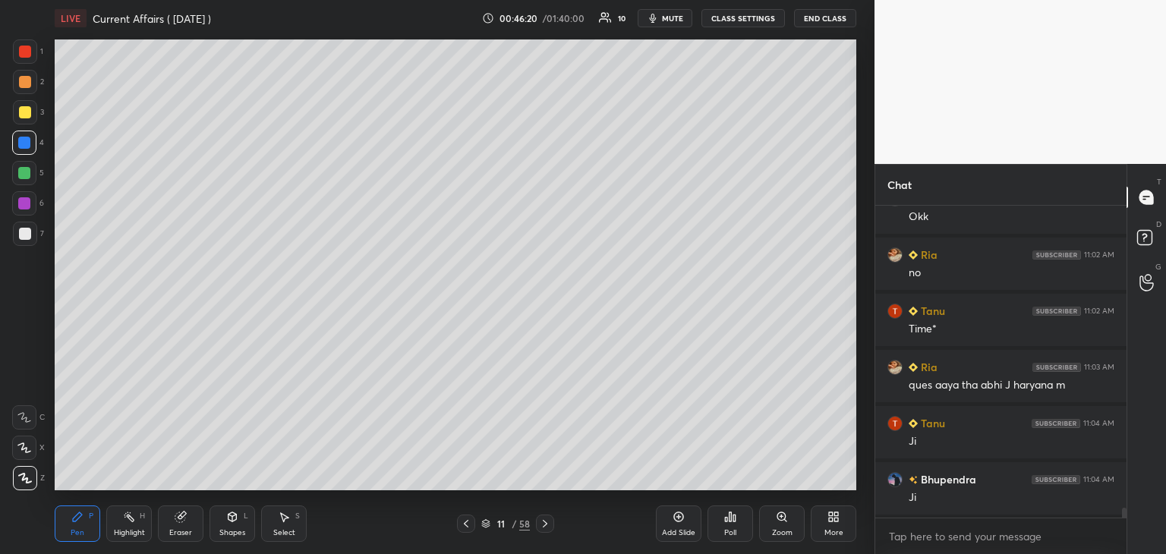
click at [683, 16] on span "mute" at bounding box center [672, 18] width 21 height 11
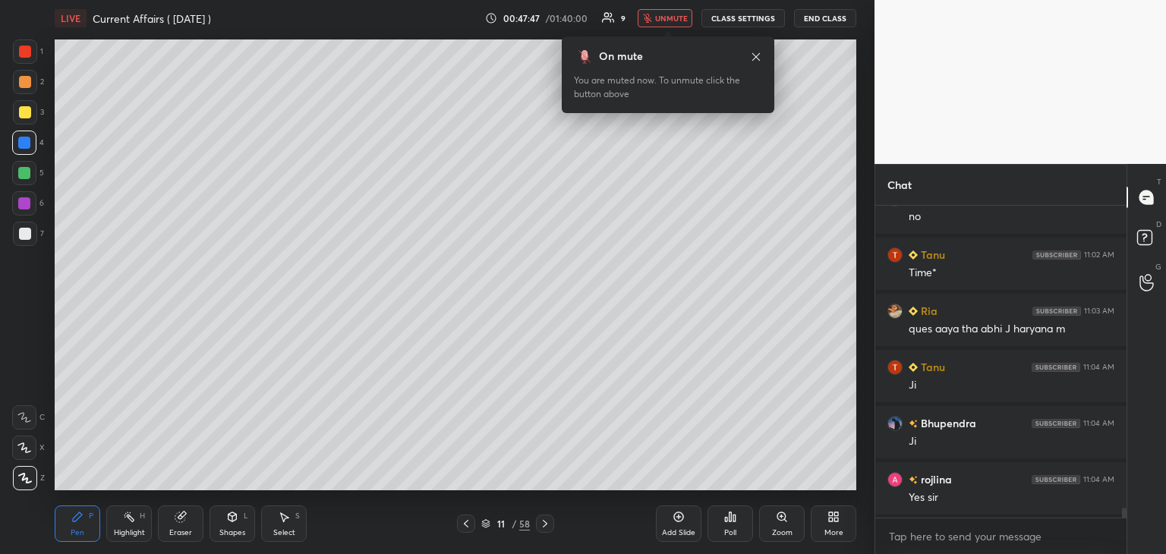
click at [667, 21] on span "unmute" at bounding box center [671, 18] width 33 height 11
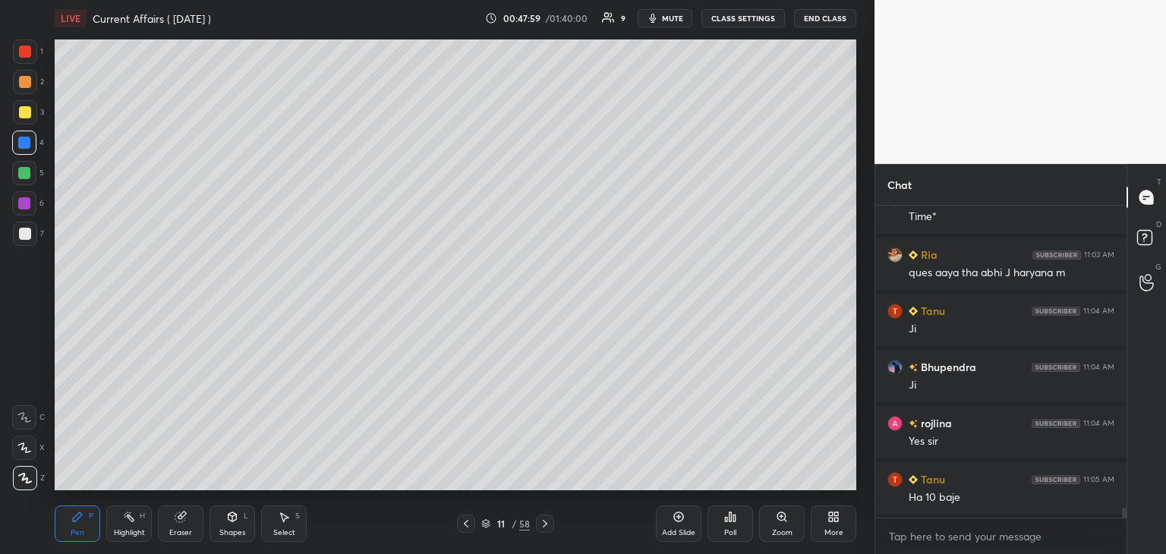
scroll to position [9530, 0]
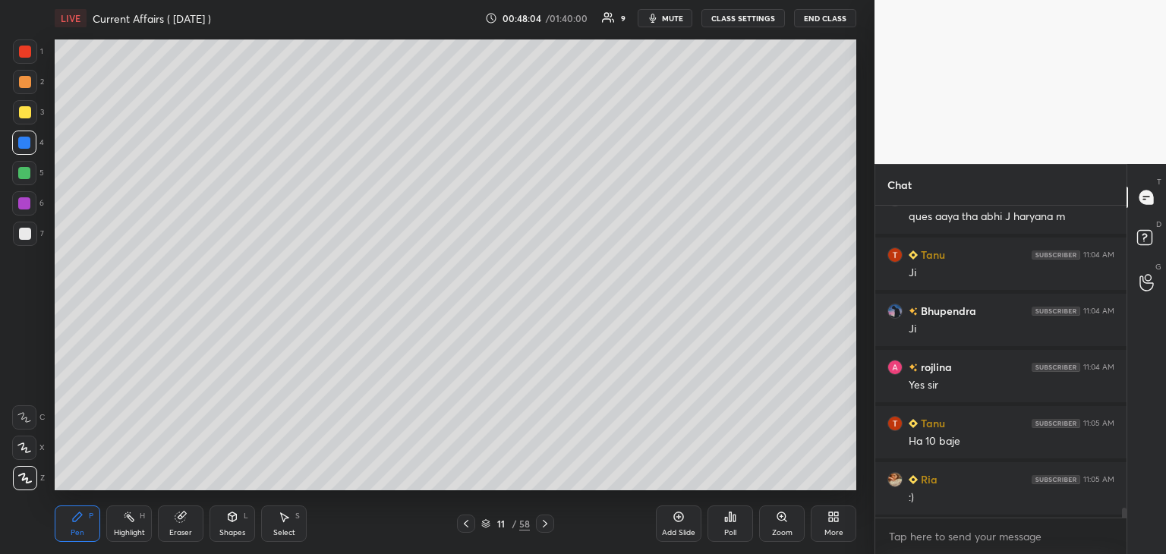
click at [465, 526] on icon at bounding box center [466, 524] width 12 height 12
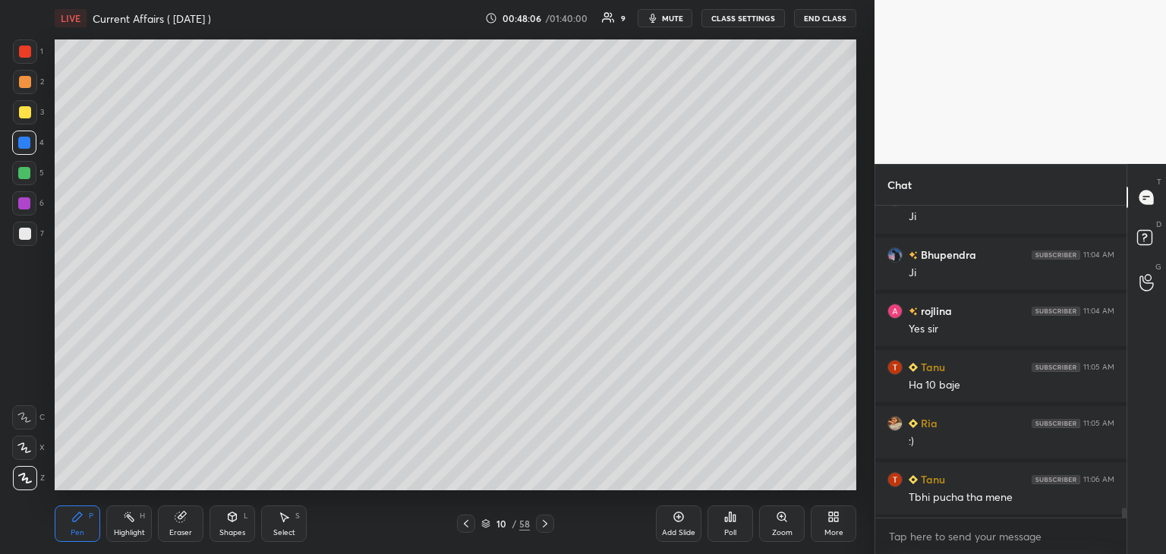
click at [545, 524] on icon at bounding box center [545, 524] width 12 height 12
click at [27, 54] on div at bounding box center [25, 52] width 12 height 12
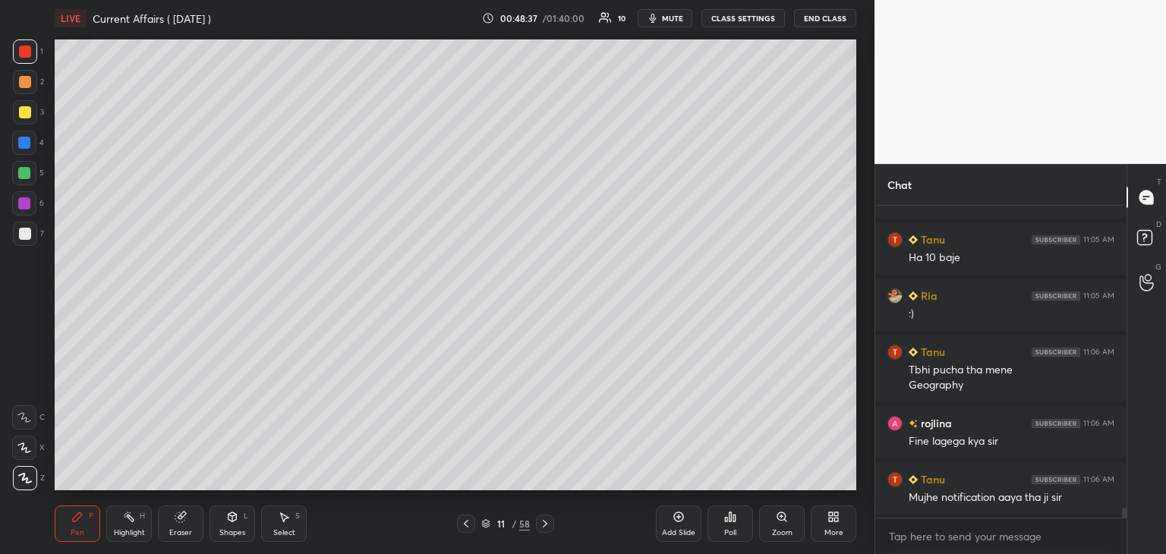
scroll to position [9770, 0]
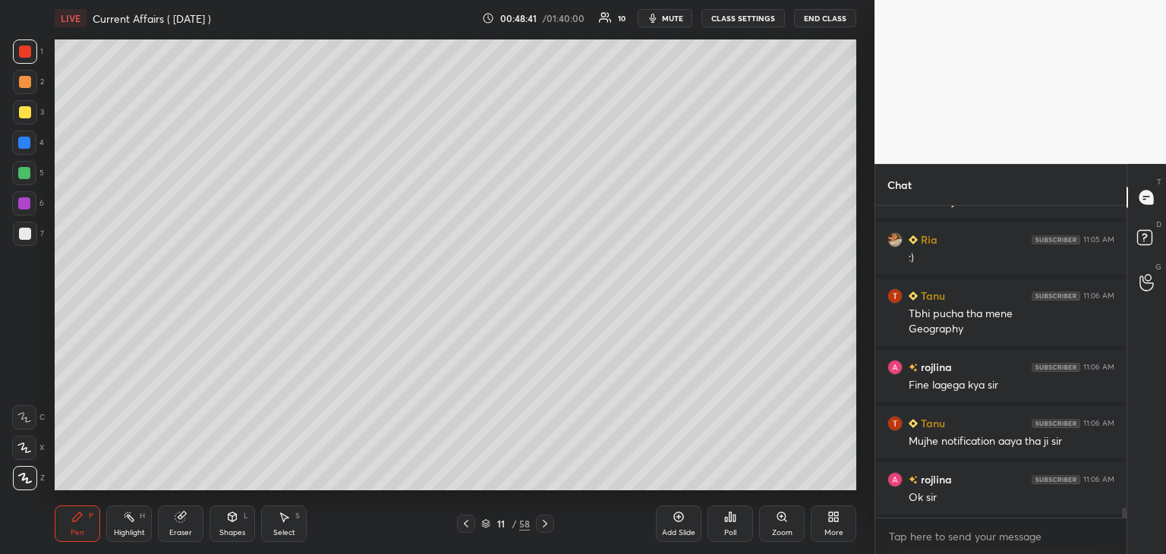
click at [21, 199] on div at bounding box center [24, 203] width 12 height 12
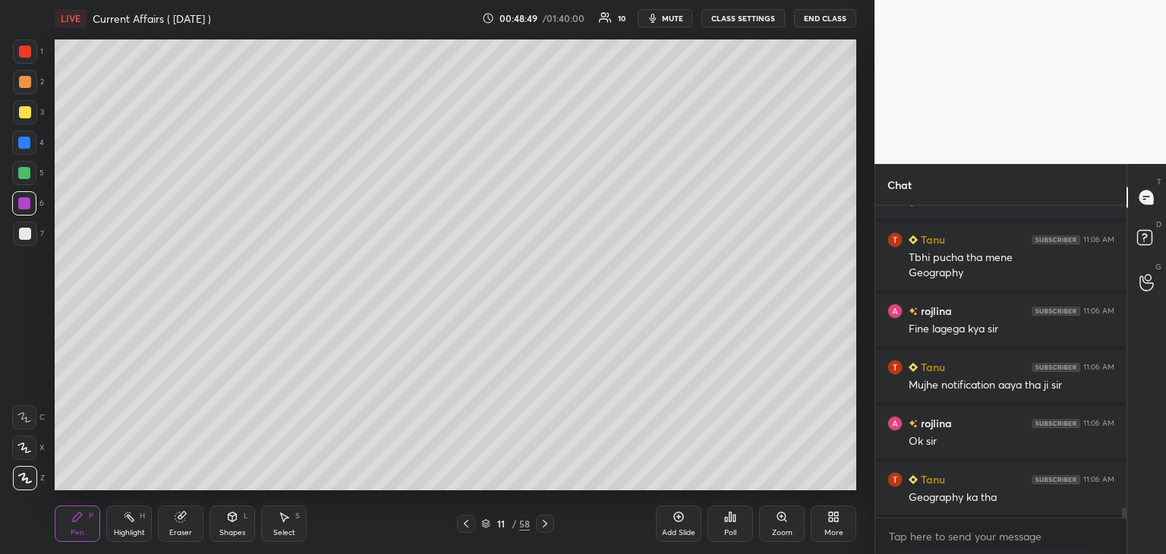
click at [21, 55] on div at bounding box center [25, 52] width 12 height 12
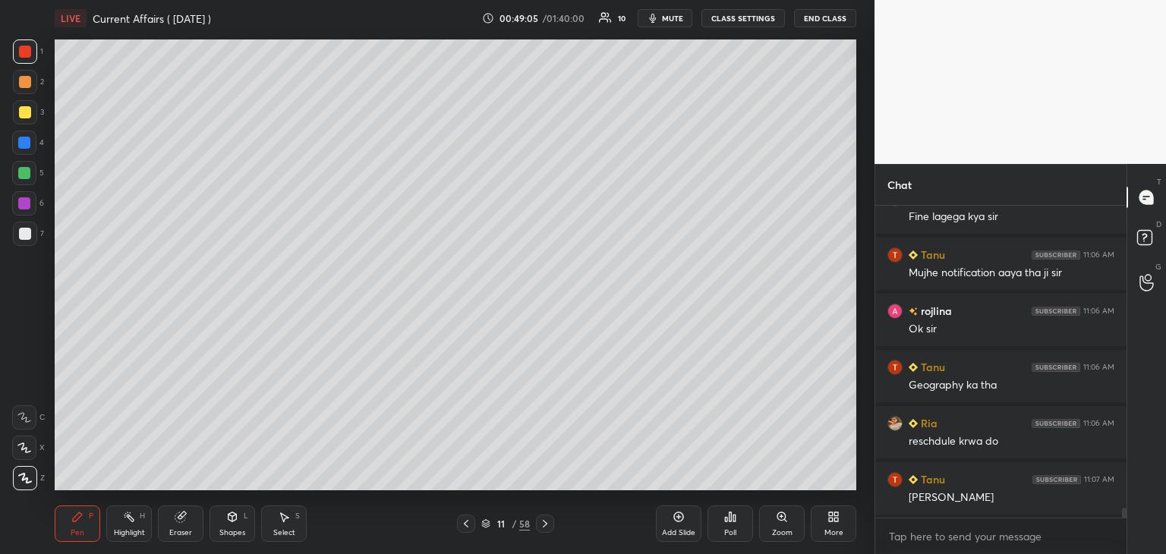
scroll to position [9995, 0]
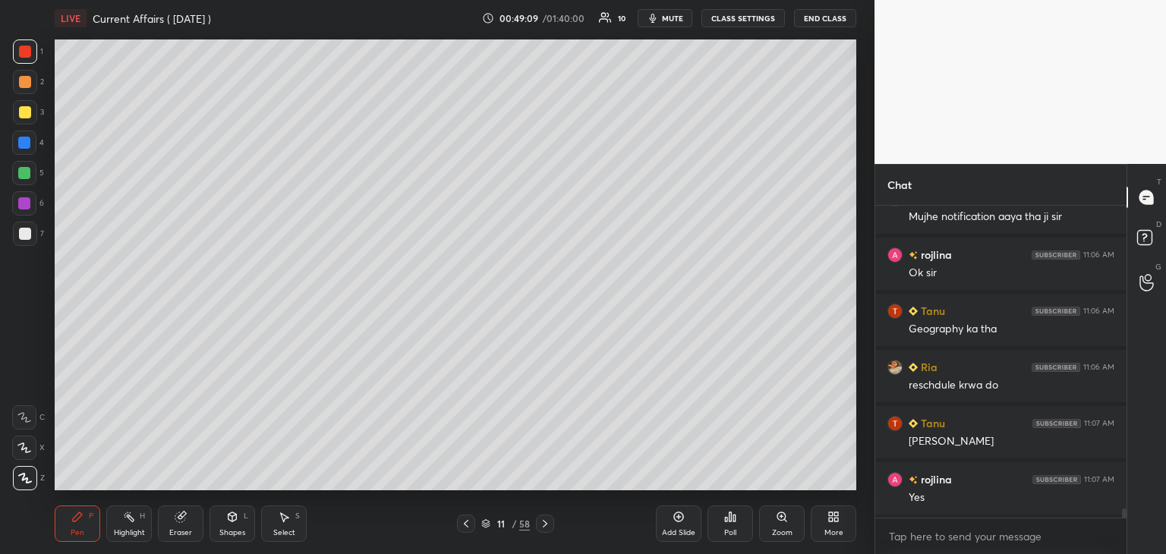
click at [671, 18] on span "mute" at bounding box center [672, 18] width 21 height 11
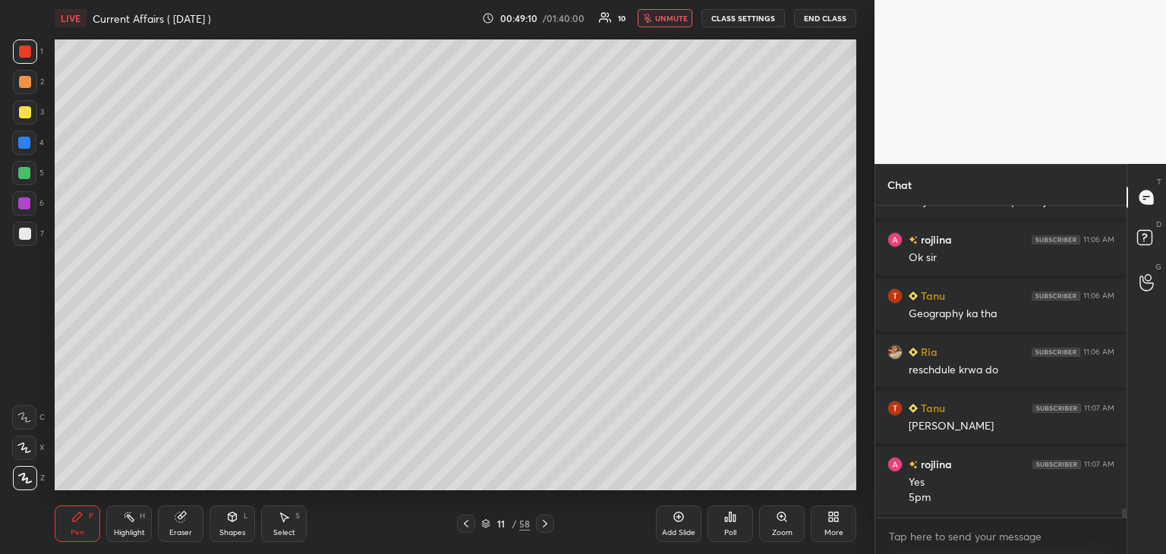
click at [671, 19] on span "unmute" at bounding box center [671, 18] width 33 height 11
click at [465, 526] on icon at bounding box center [466, 524] width 12 height 12
click at [544, 525] on icon at bounding box center [545, 524] width 12 height 12
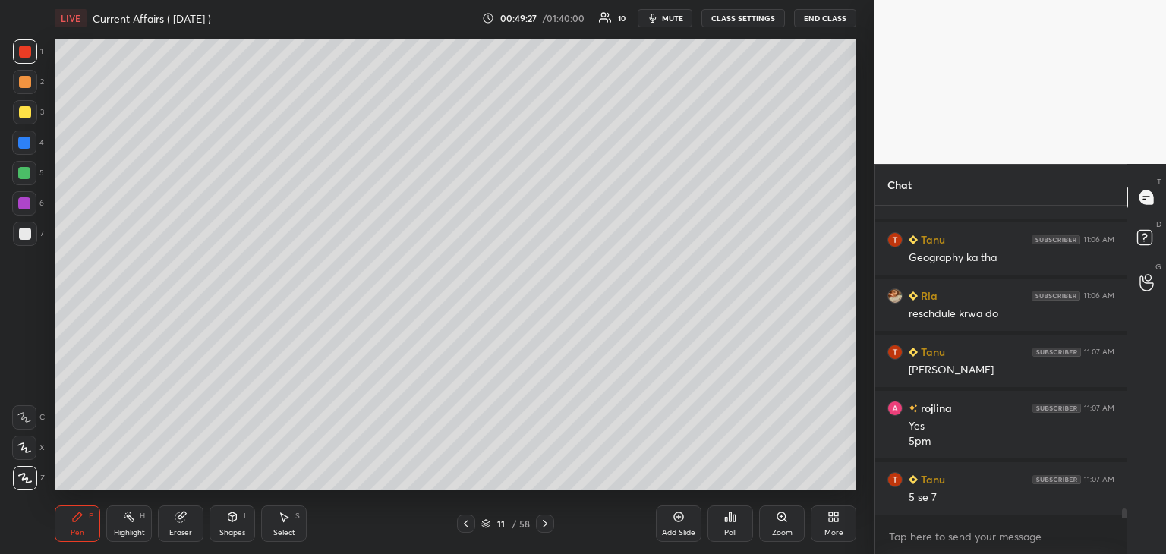
scroll to position [10122, 0]
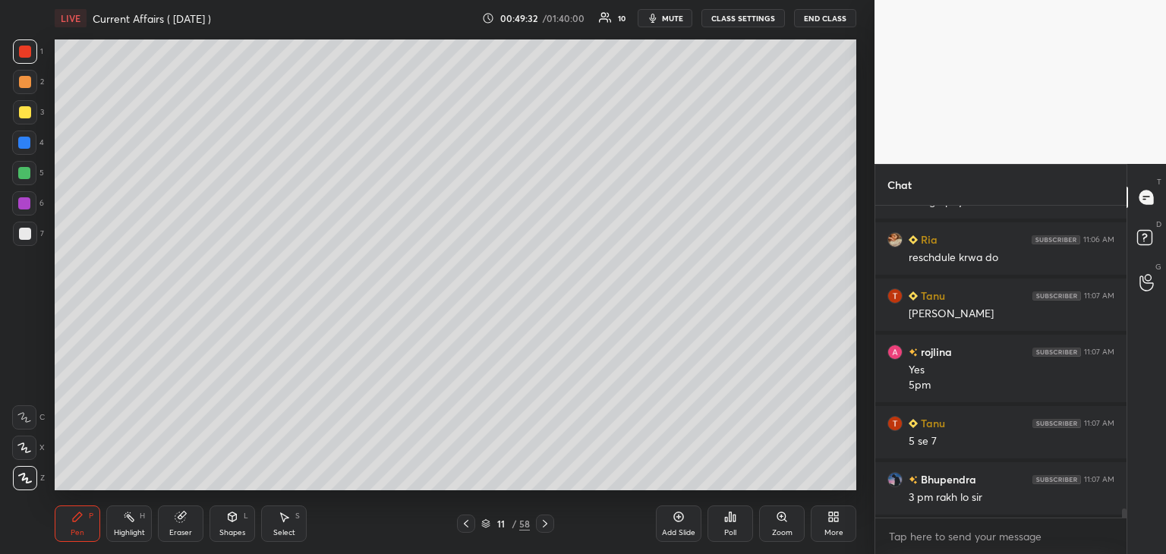
click at [20, 171] on div at bounding box center [24, 173] width 12 height 12
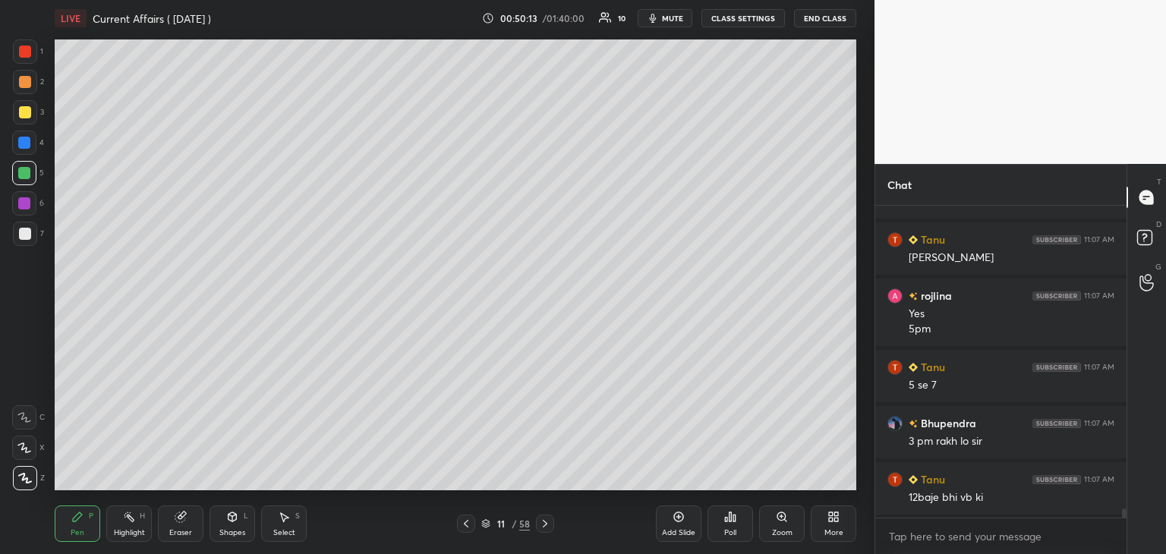
click at [15, 234] on div at bounding box center [25, 234] width 24 height 24
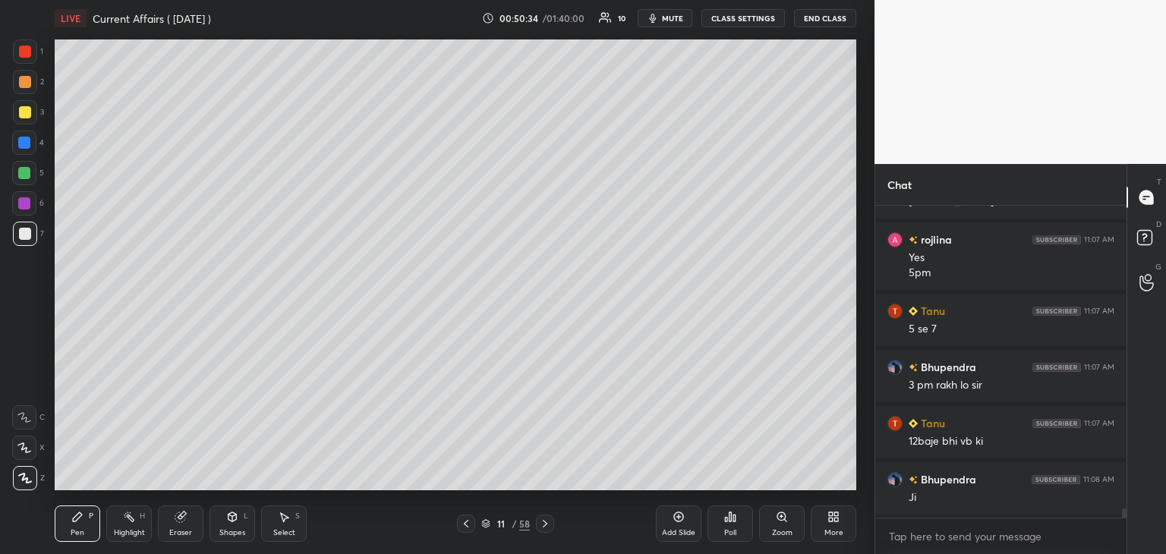
click at [678, 527] on div "Add Slide" at bounding box center [679, 524] width 46 height 36
click at [24, 166] on div at bounding box center [24, 173] width 24 height 24
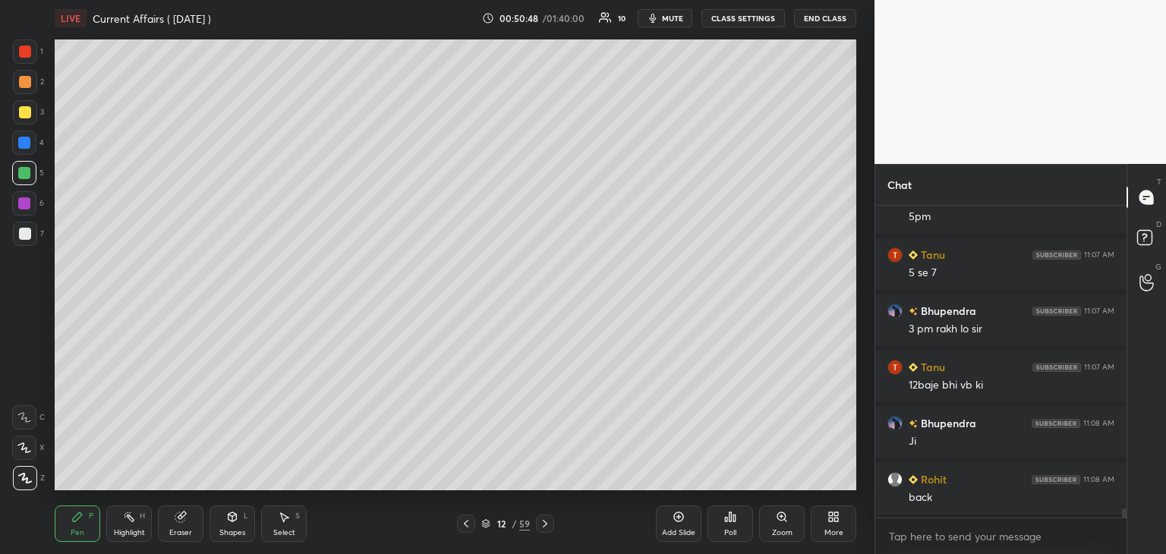
click at [465, 523] on icon at bounding box center [466, 524] width 12 height 12
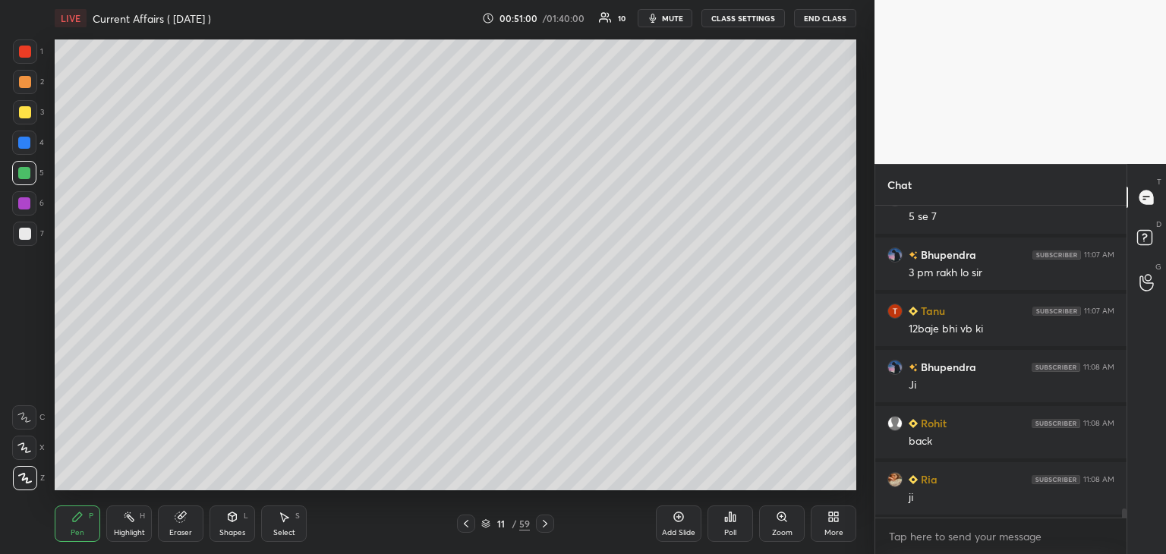
scroll to position [10403, 0]
click at [546, 521] on icon at bounding box center [545, 524] width 12 height 12
click at [26, 138] on div at bounding box center [24, 143] width 12 height 12
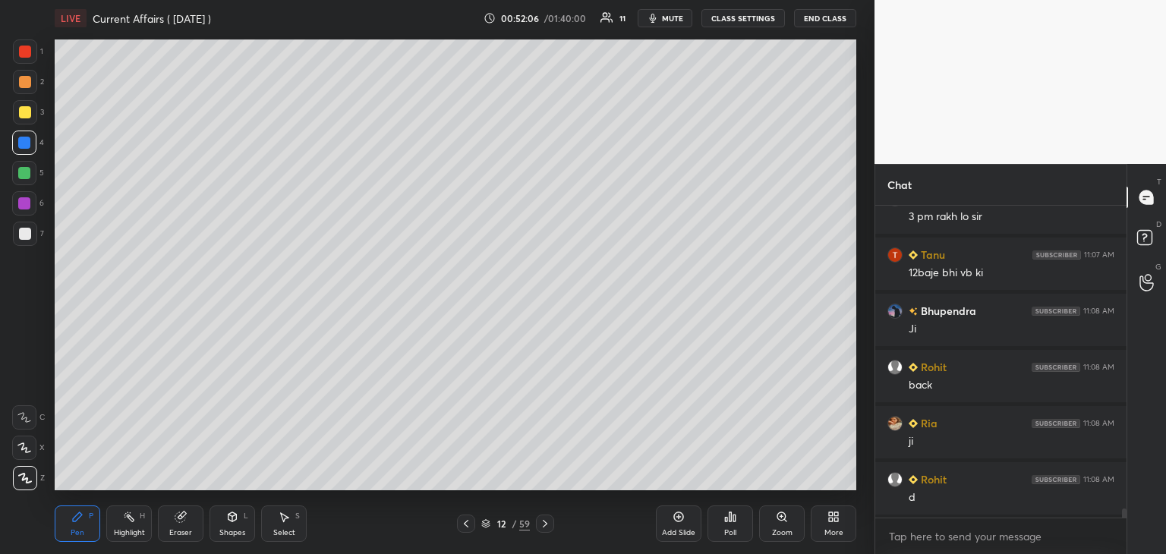
scroll to position [10460, 0]
click at [545, 523] on icon at bounding box center [545, 524] width 12 height 12
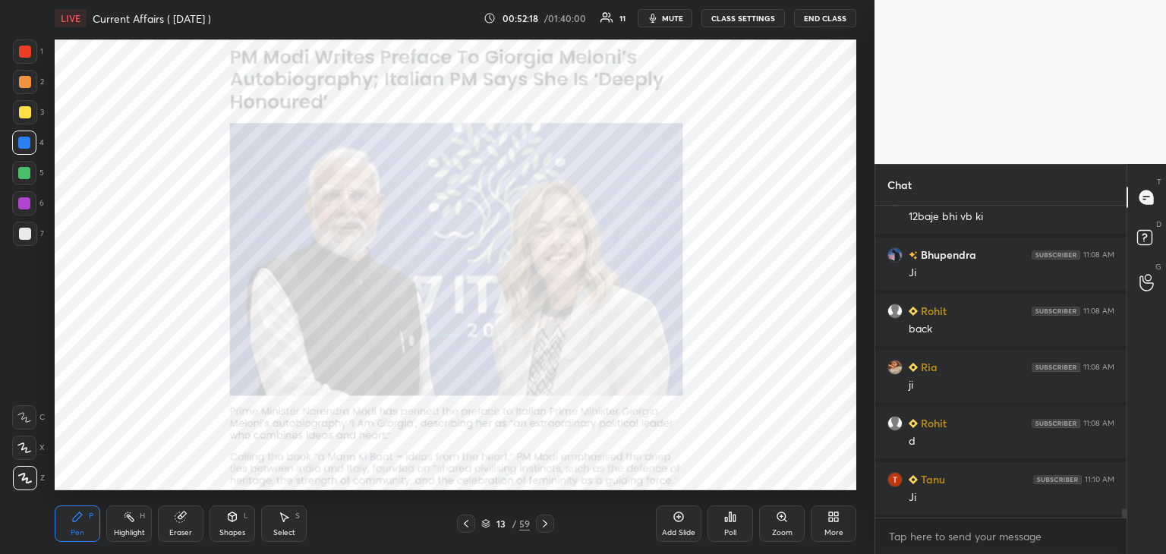
scroll to position [10516, 0]
click at [14, 43] on div at bounding box center [25, 51] width 24 height 24
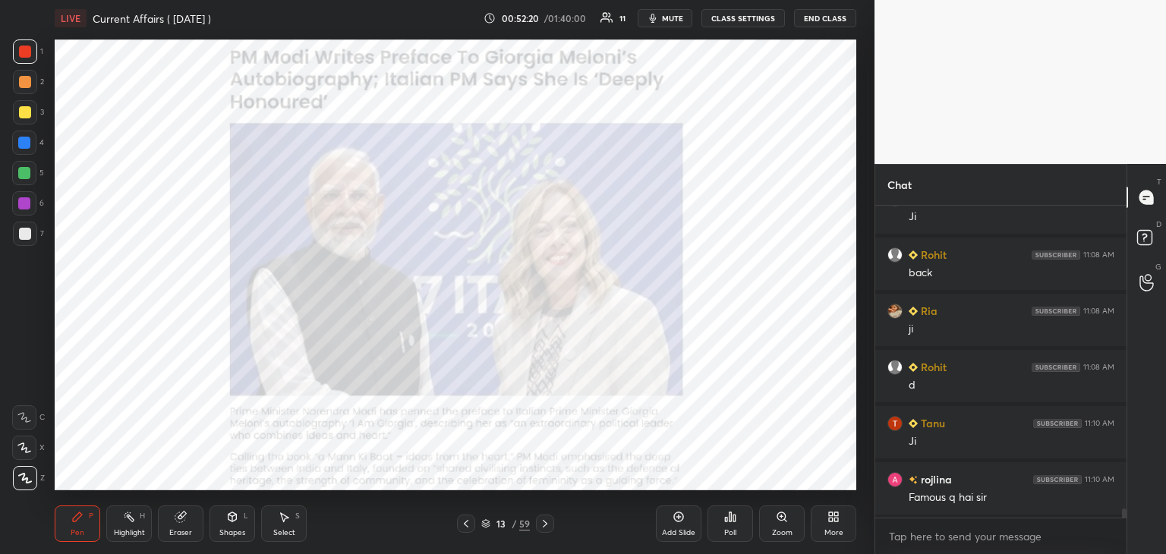
click at [462, 522] on icon at bounding box center [466, 524] width 12 height 12
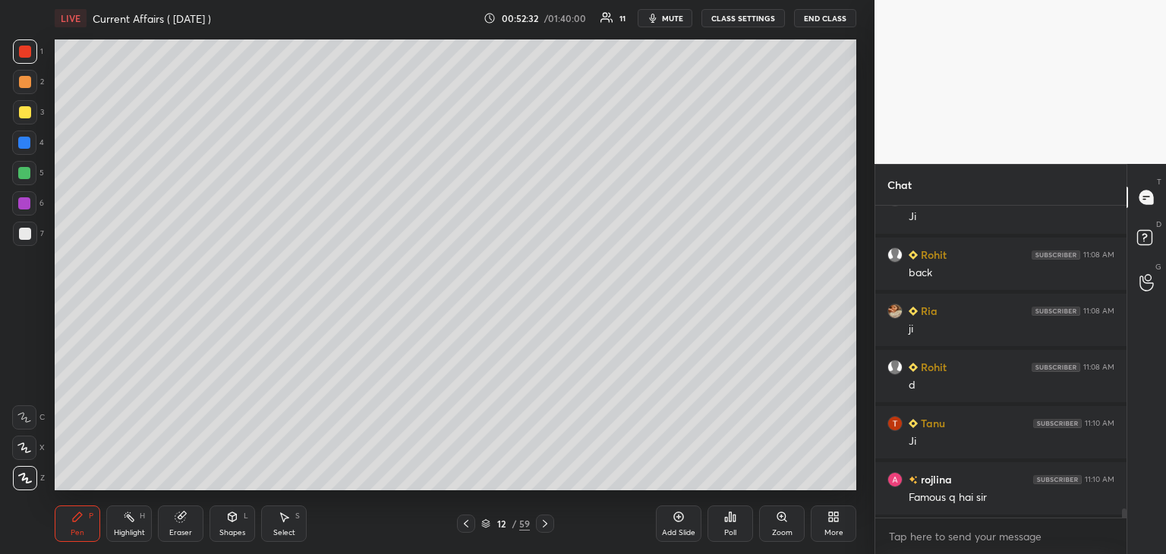
click at [544, 522] on icon at bounding box center [545, 524] width 5 height 8
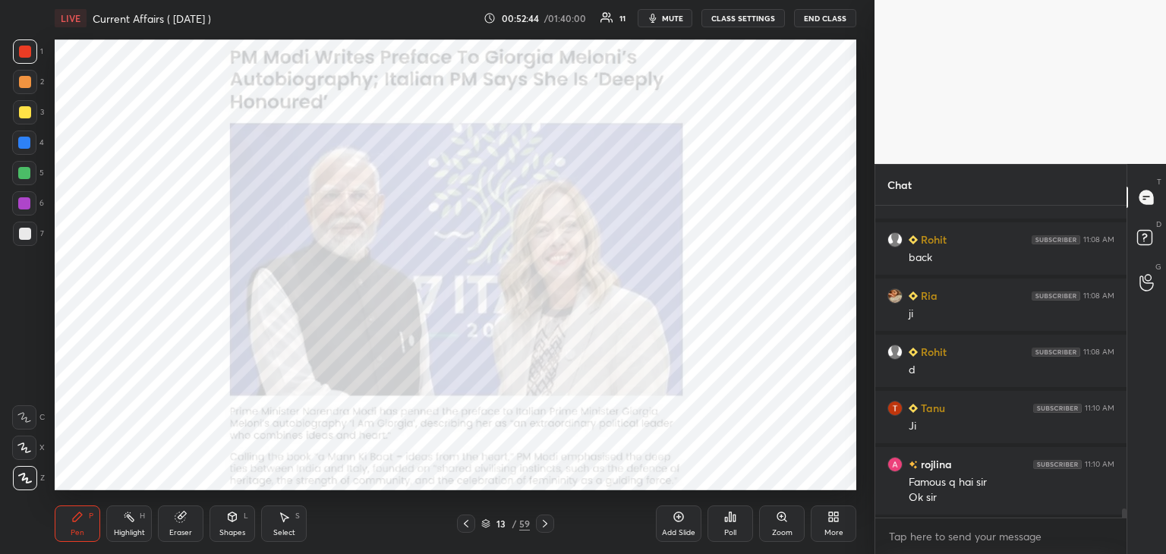
scroll to position [10587, 0]
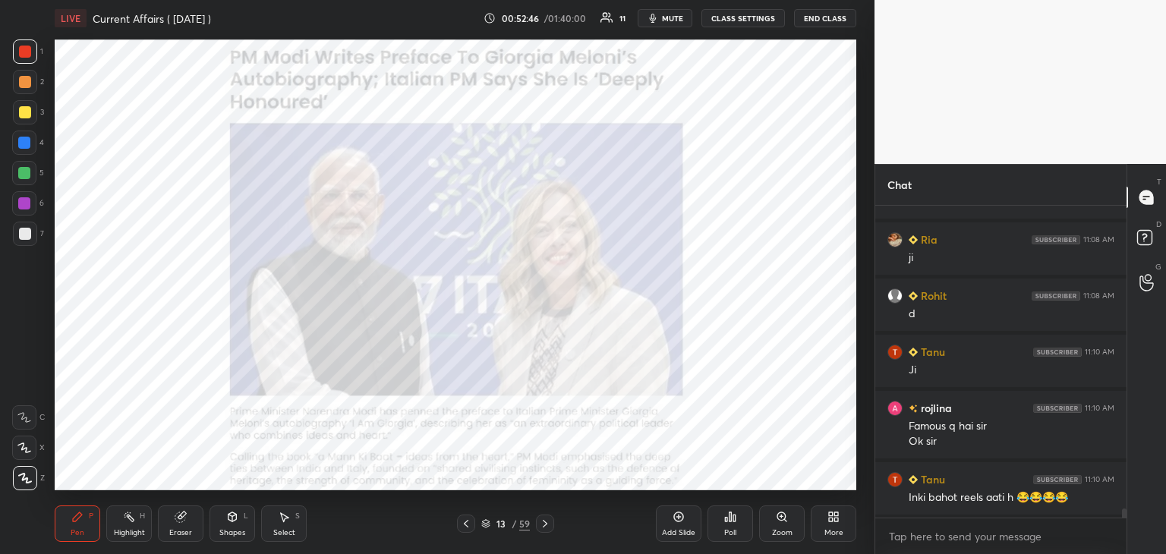
click at [539, 519] on icon at bounding box center [545, 524] width 12 height 12
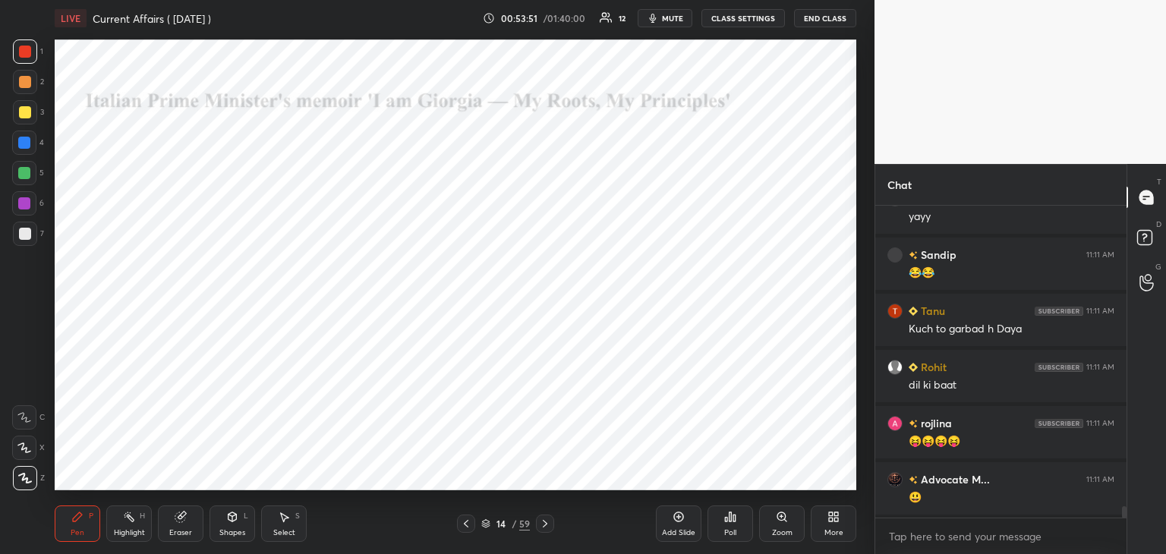
scroll to position [8482, 0]
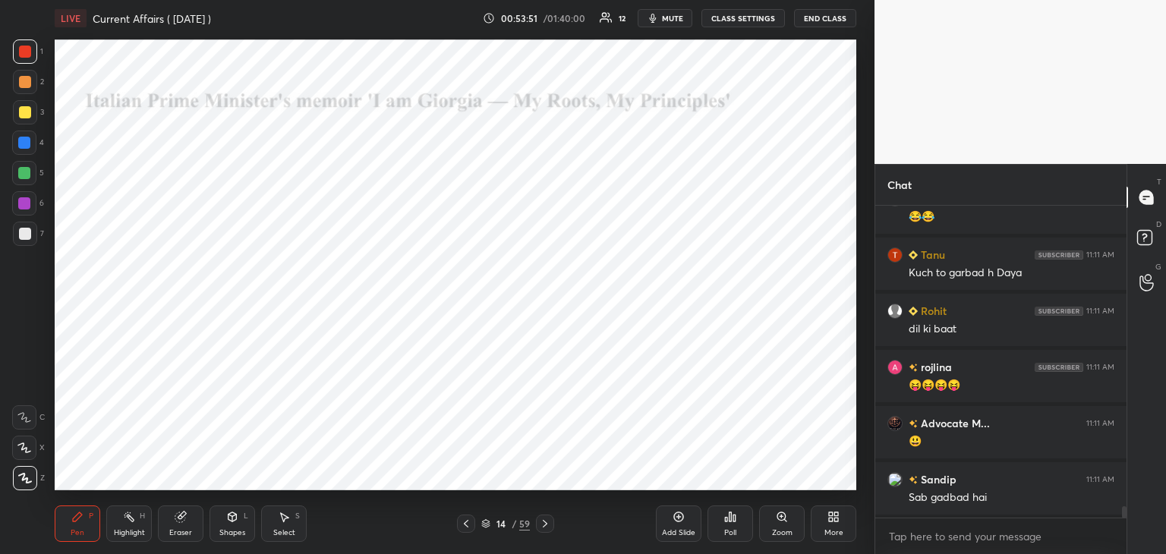
click at [545, 523] on icon at bounding box center [545, 524] width 5 height 8
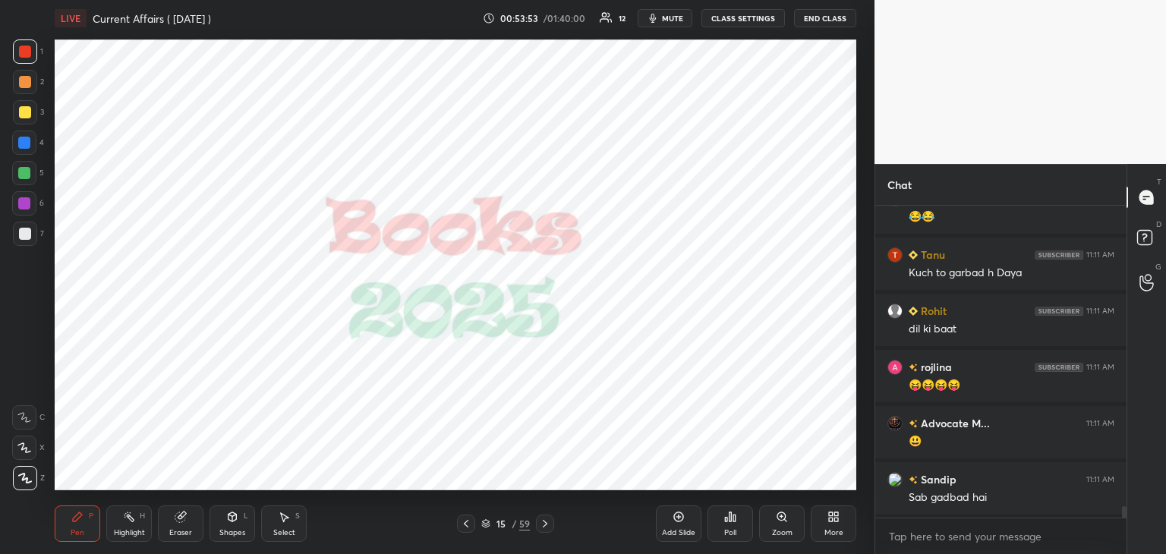
click at [547, 519] on icon at bounding box center [545, 524] width 12 height 12
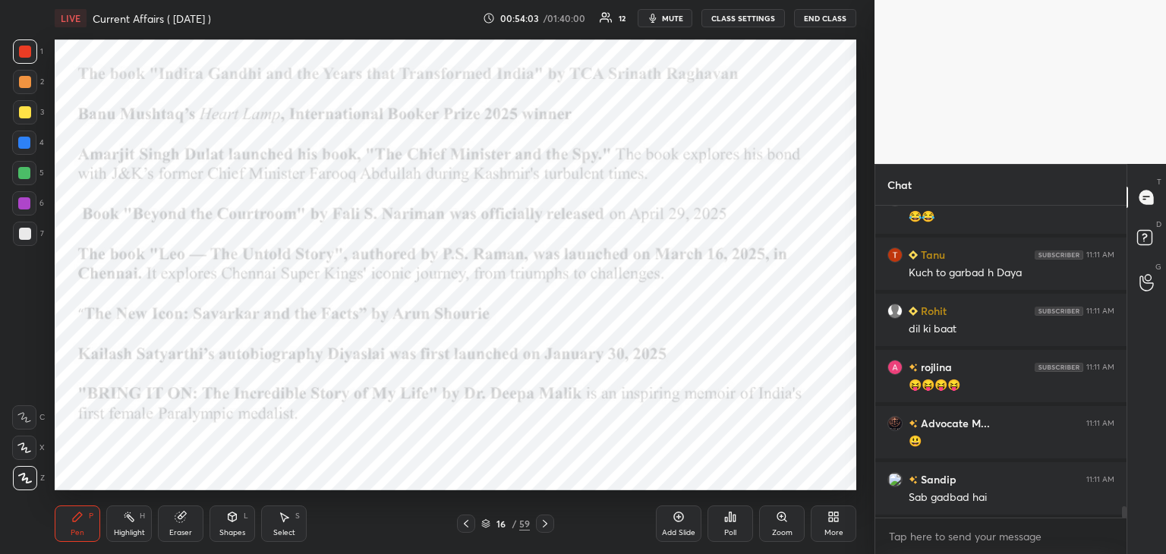
scroll to position [8538, 0]
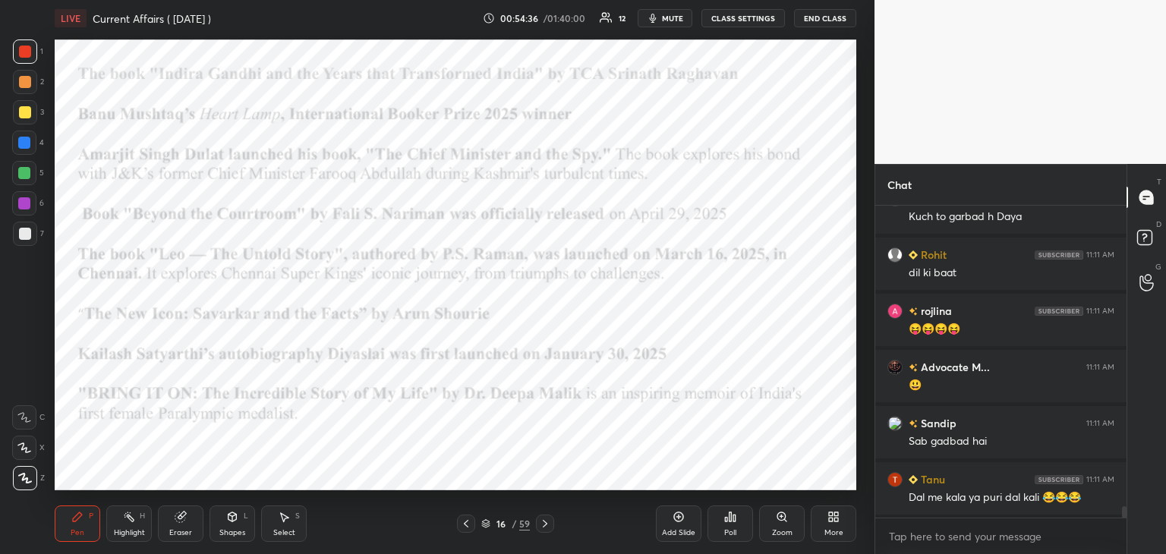
click at [544, 520] on icon at bounding box center [545, 524] width 12 height 12
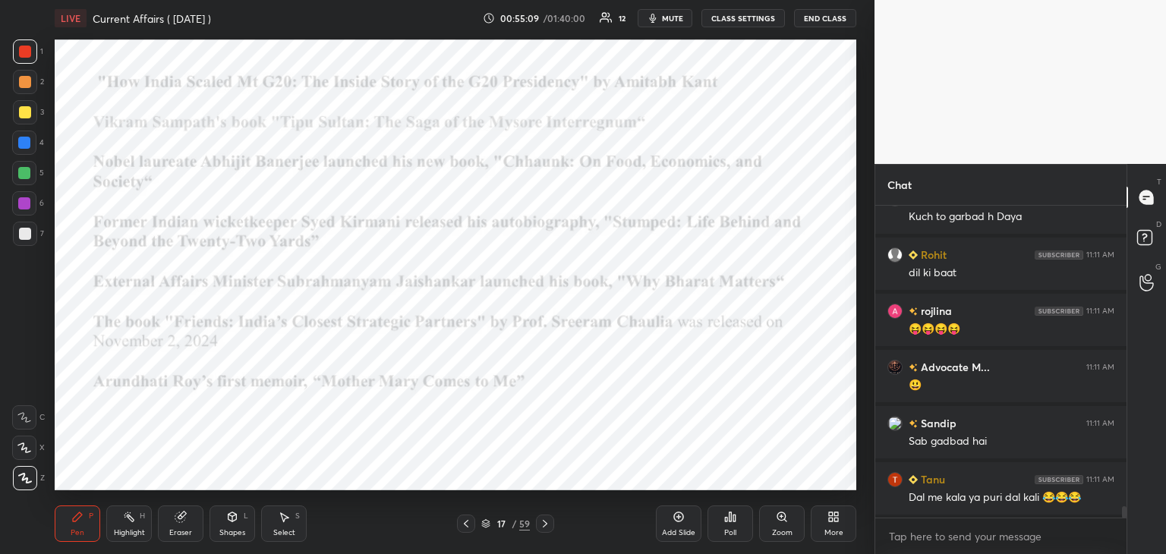
click at [548, 523] on icon at bounding box center [545, 524] width 12 height 12
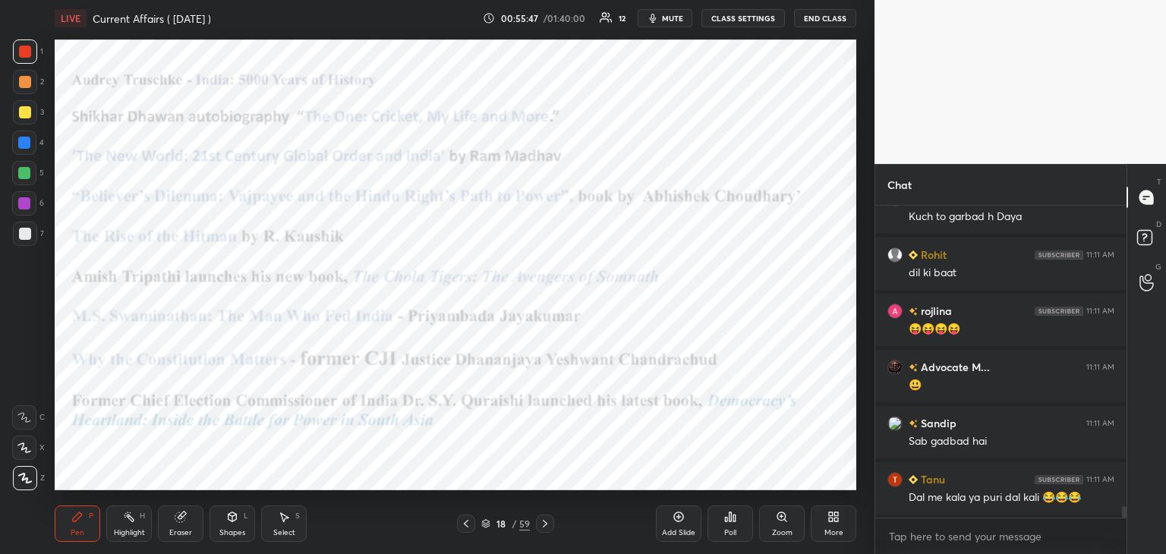
click at [544, 525] on icon at bounding box center [545, 524] width 12 height 12
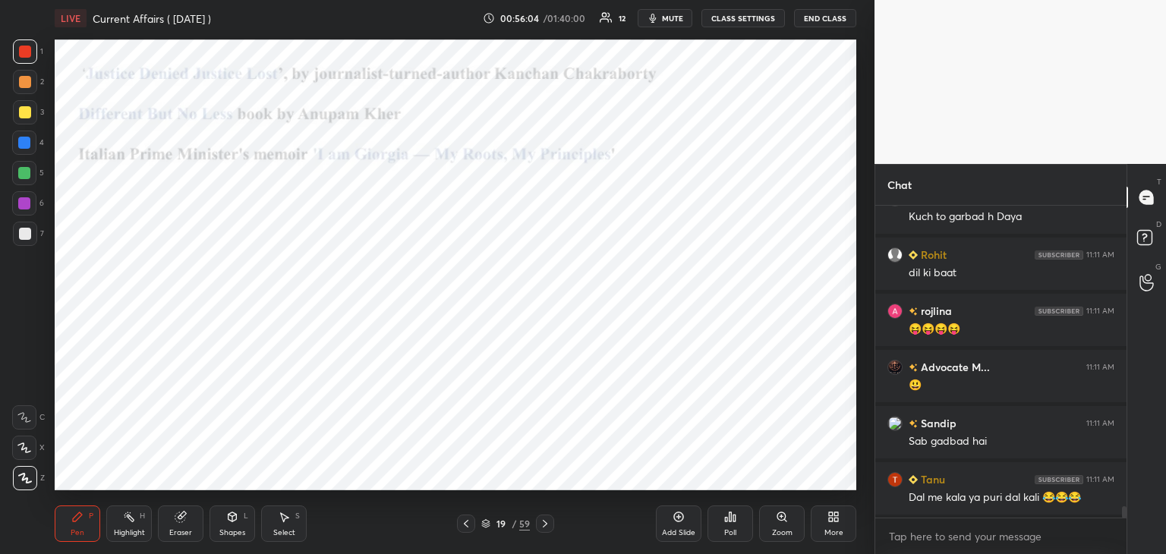
scroll to position [8595, 0]
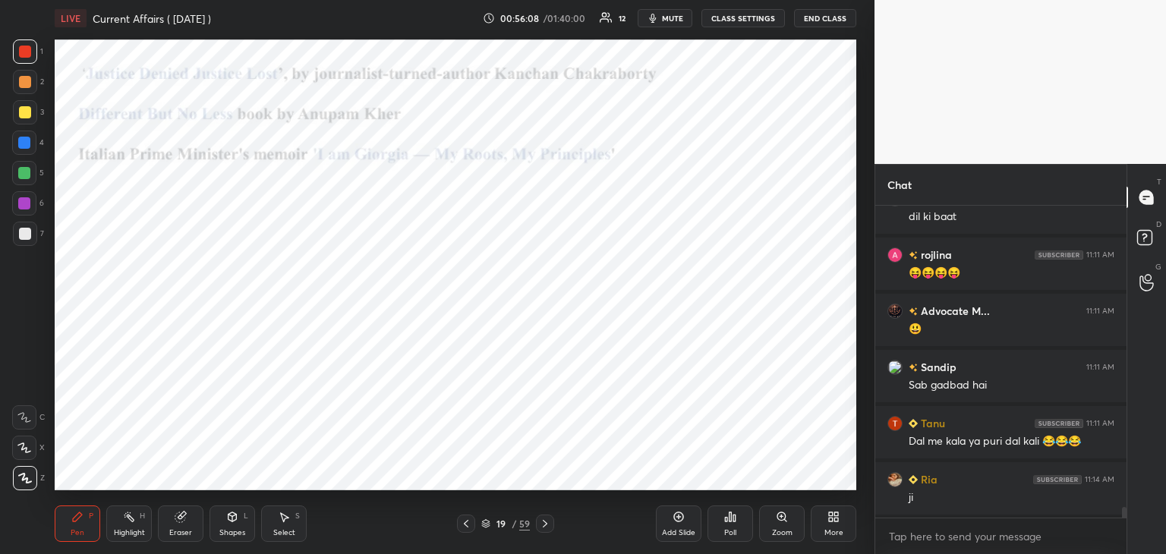
click at [545, 523] on icon at bounding box center [545, 524] width 5 height 8
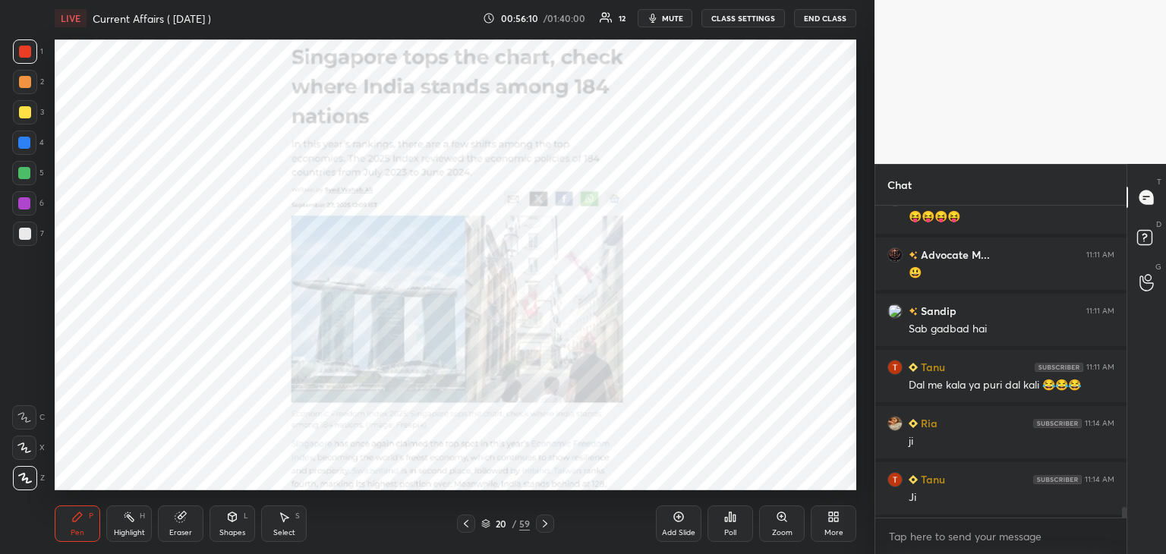
scroll to position [8707, 0]
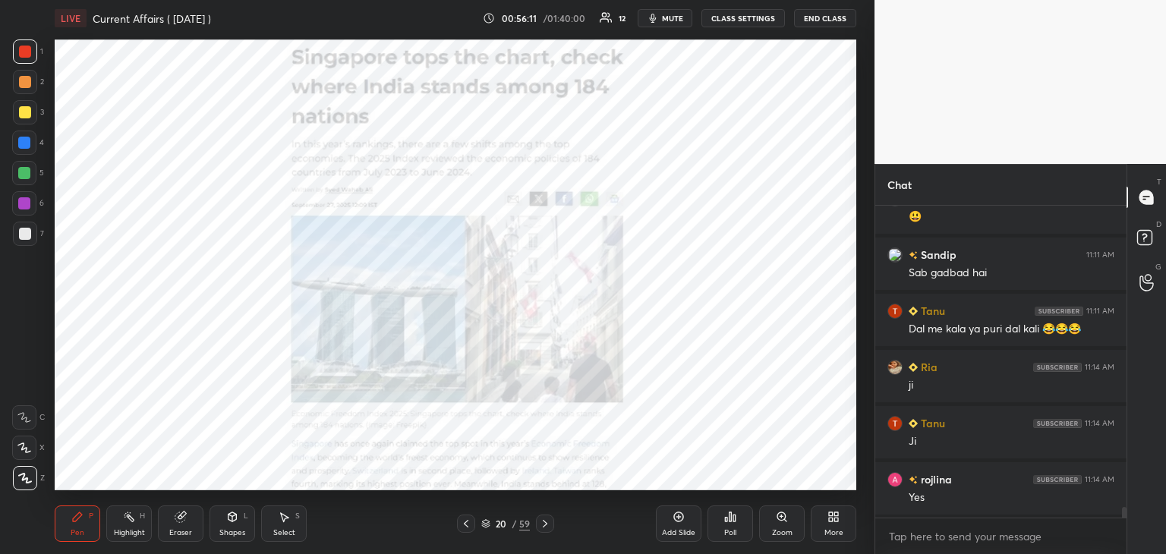
click at [24, 52] on div at bounding box center [25, 52] width 12 height 12
click at [546, 523] on icon at bounding box center [545, 524] width 5 height 8
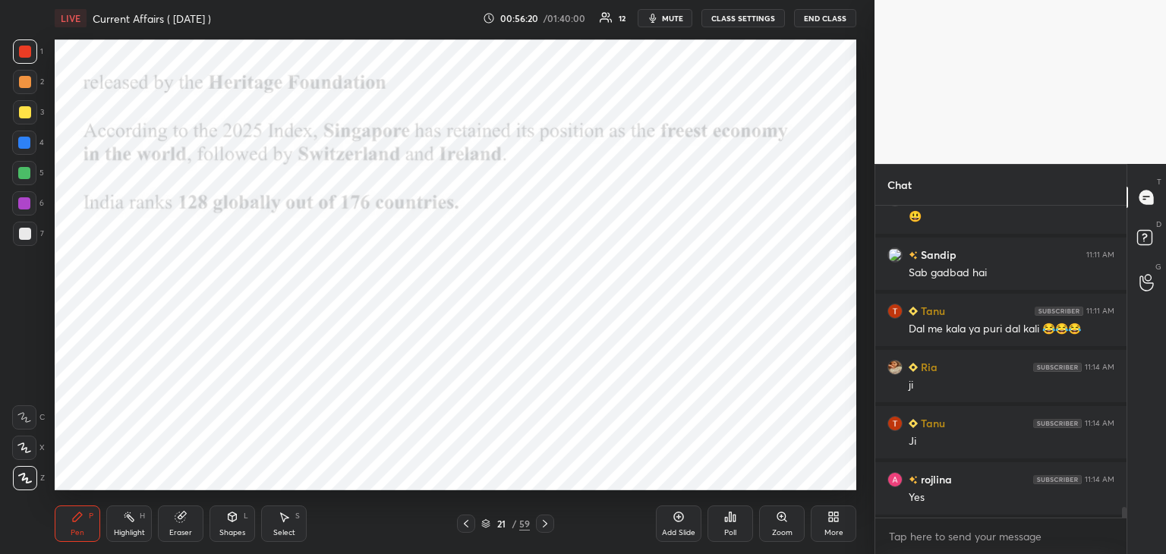
click at [464, 526] on icon at bounding box center [466, 524] width 12 height 12
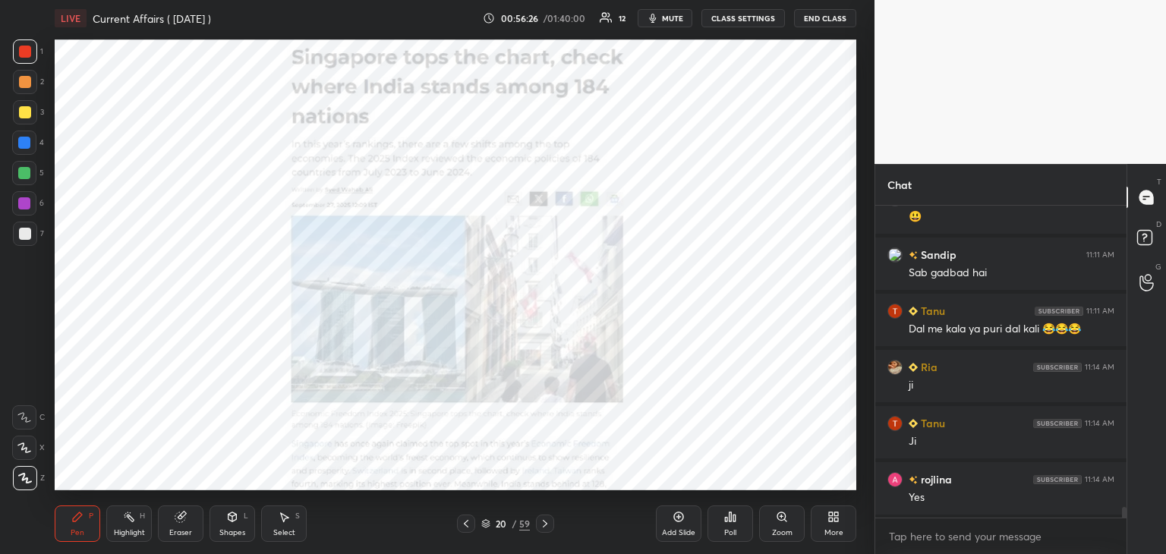
click at [667, 532] on div "Add Slide" at bounding box center [678, 533] width 33 height 8
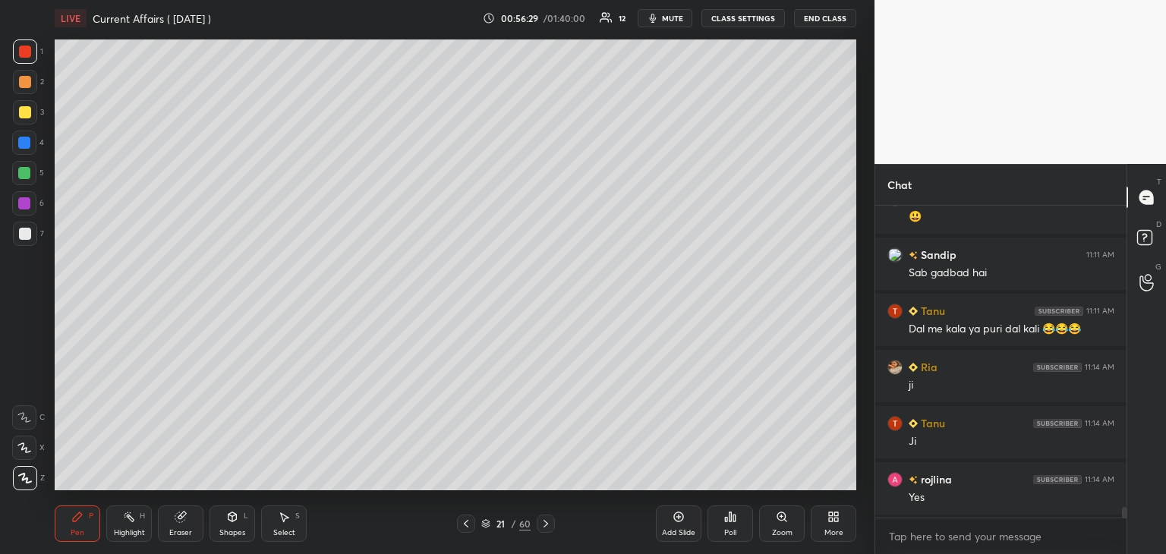
scroll to position [8763, 0]
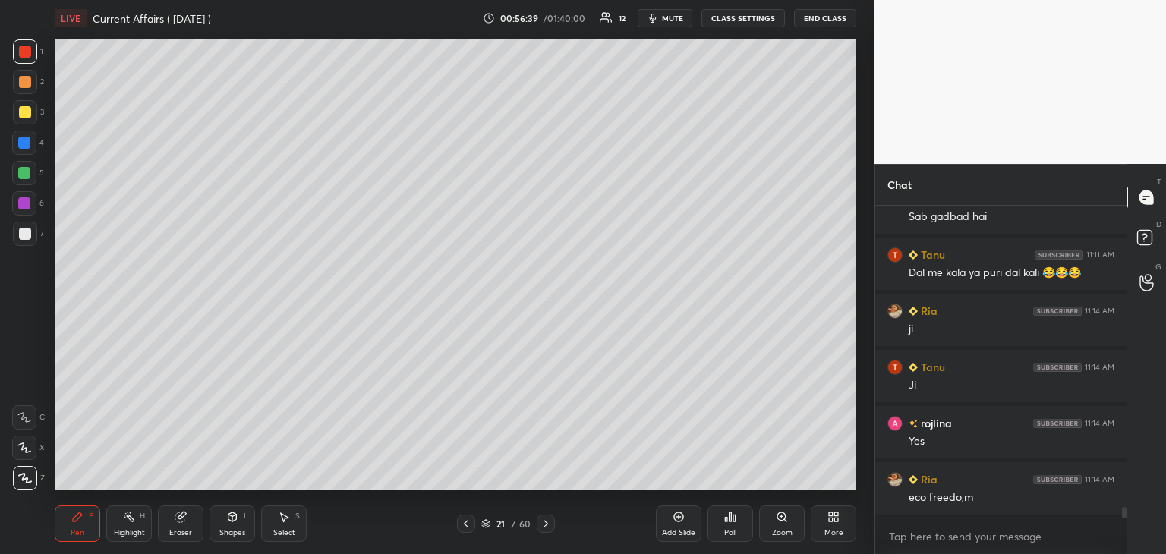
click at [20, 229] on div at bounding box center [25, 234] width 12 height 12
click at [469, 523] on icon at bounding box center [466, 524] width 12 height 12
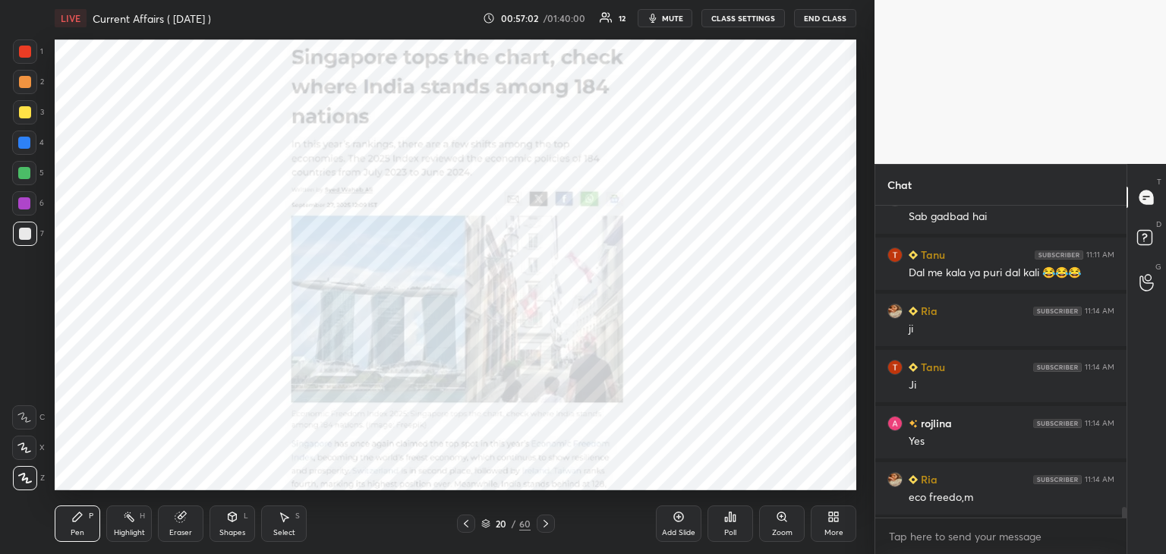
click at [547, 526] on icon at bounding box center [546, 524] width 12 height 12
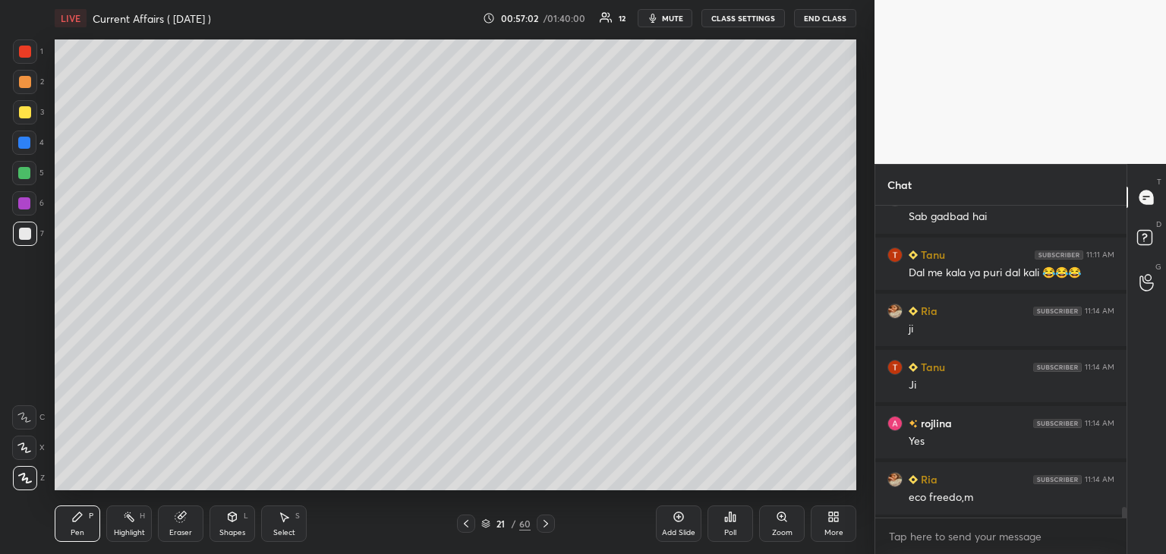
click at [548, 523] on icon at bounding box center [546, 524] width 12 height 12
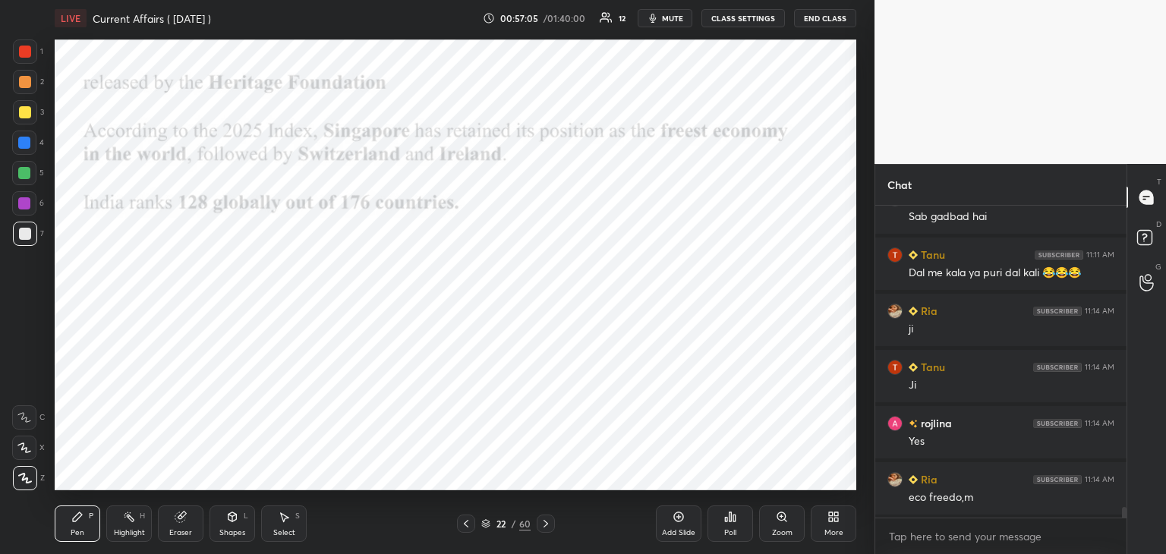
click at [19, 50] on div at bounding box center [25, 52] width 12 height 12
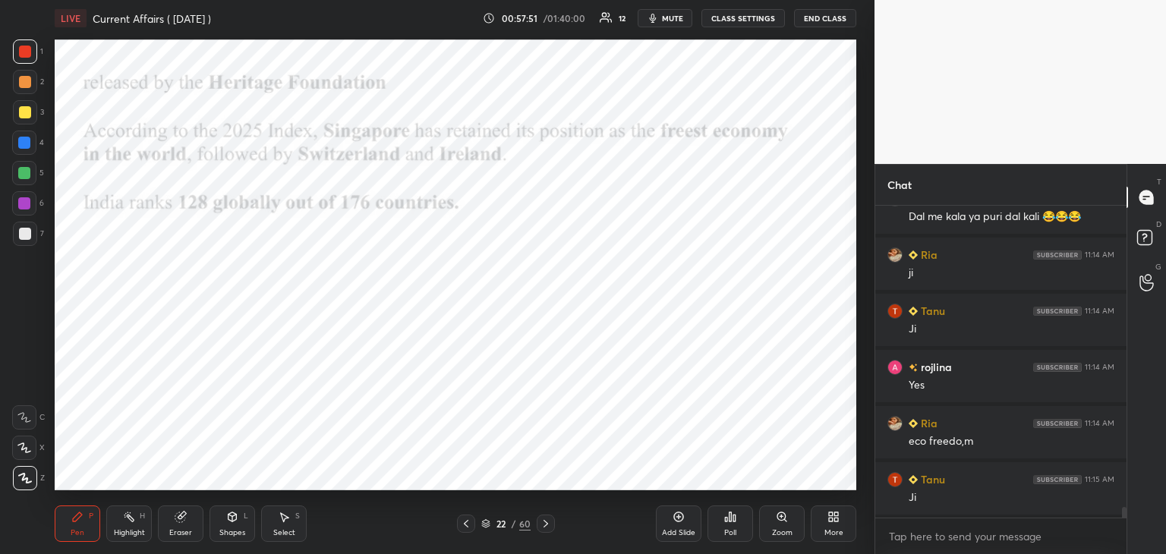
click at [677, 526] on div "Add Slide" at bounding box center [679, 524] width 46 height 36
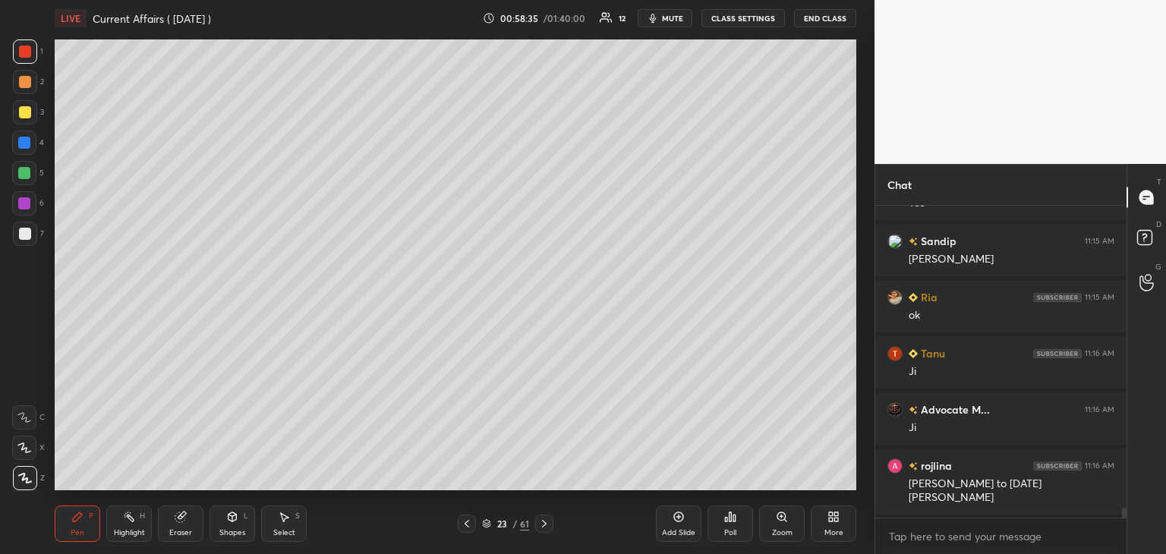
scroll to position [9339, 0]
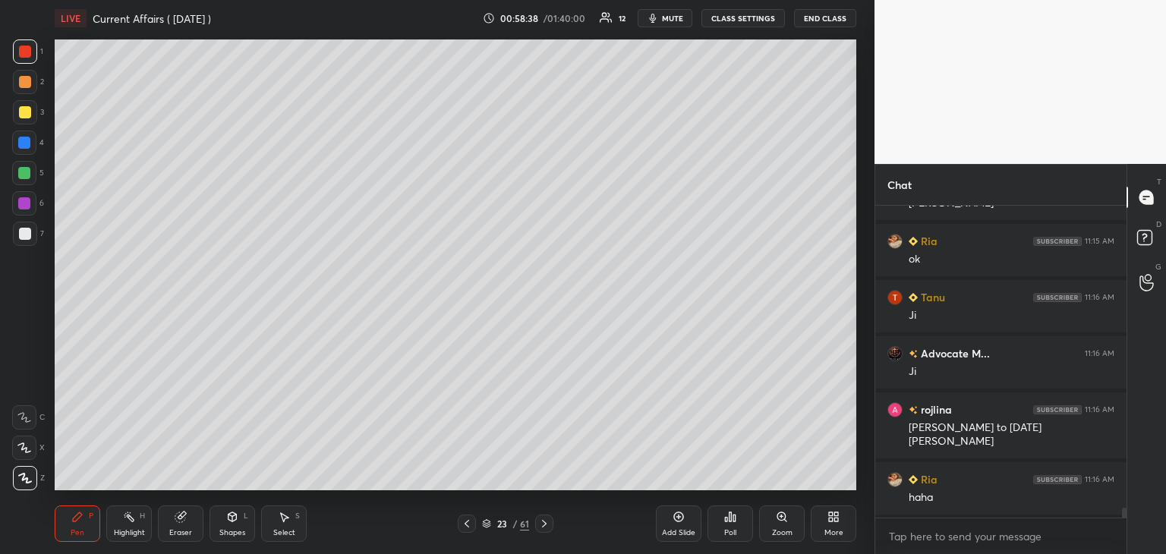
click at [17, 233] on div at bounding box center [25, 234] width 24 height 24
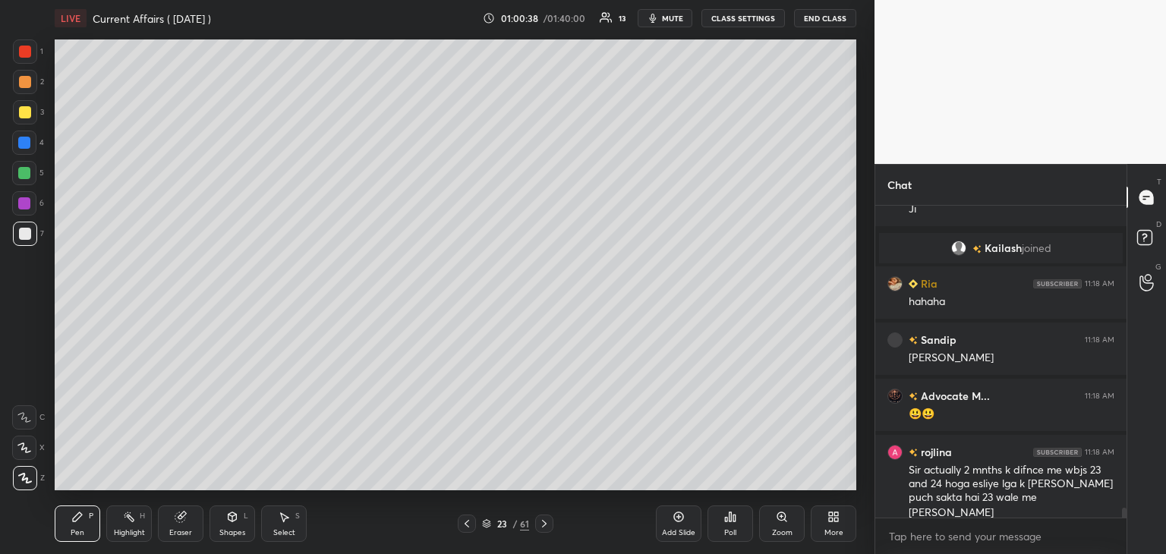
scroll to position [9550, 0]
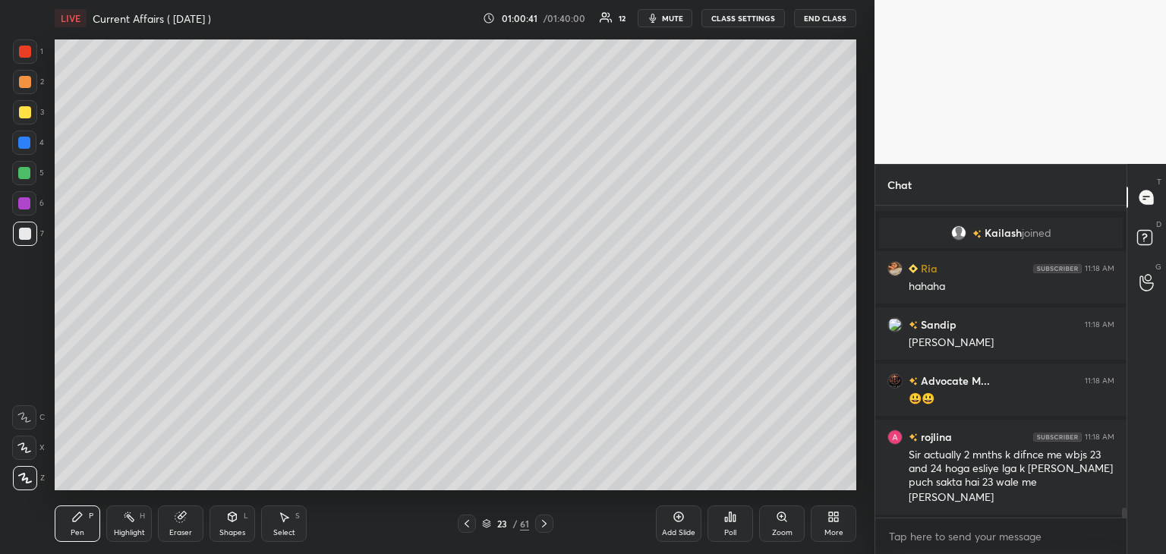
click at [462, 525] on icon at bounding box center [467, 524] width 12 height 12
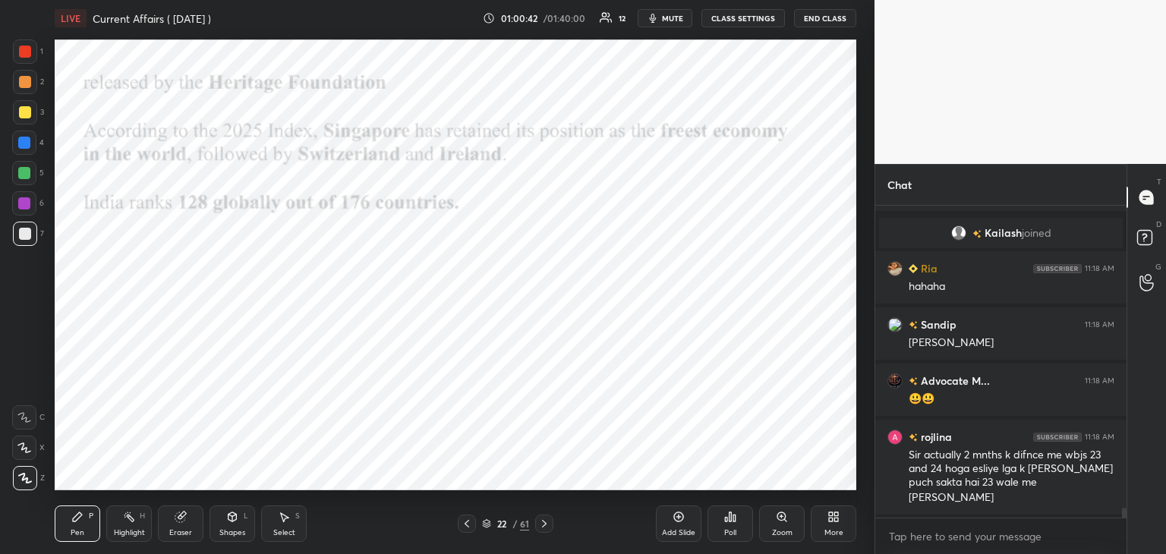
click at [545, 520] on icon at bounding box center [544, 524] width 12 height 12
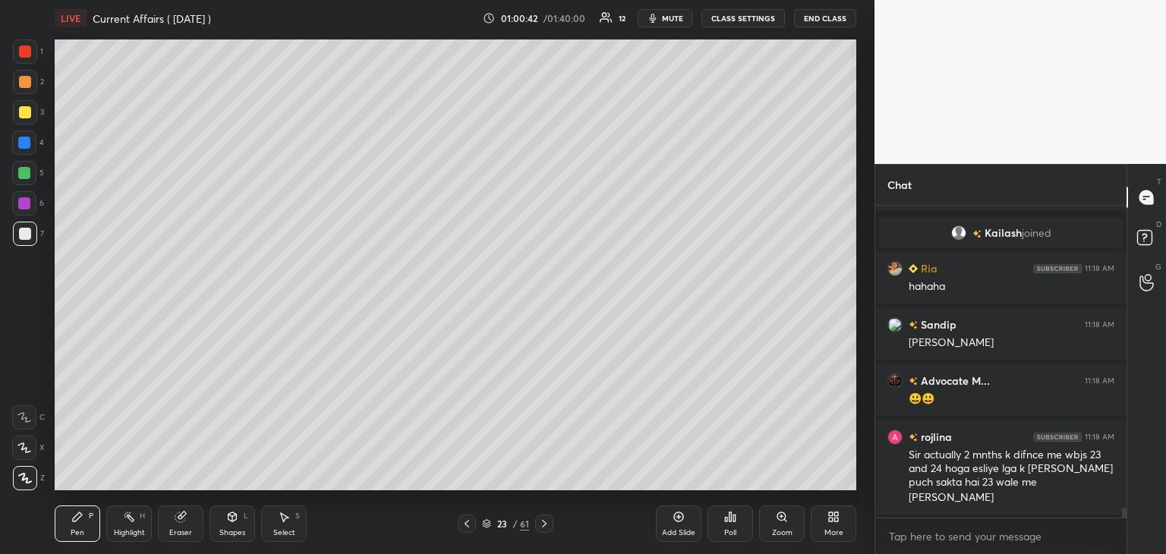
click at [547, 521] on icon at bounding box center [544, 524] width 12 height 12
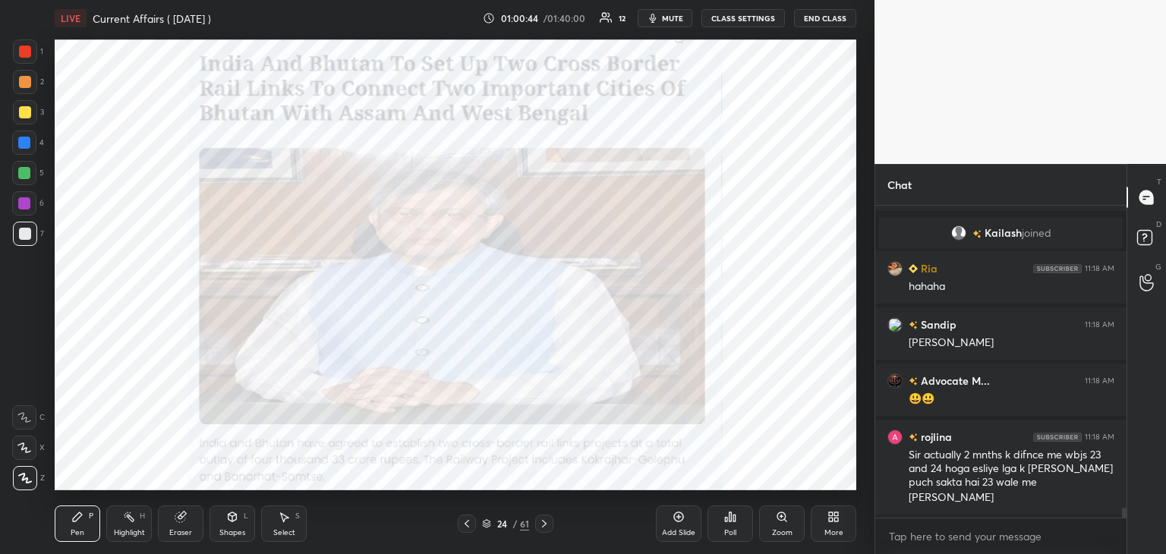
click at [17, 47] on div at bounding box center [25, 51] width 24 height 24
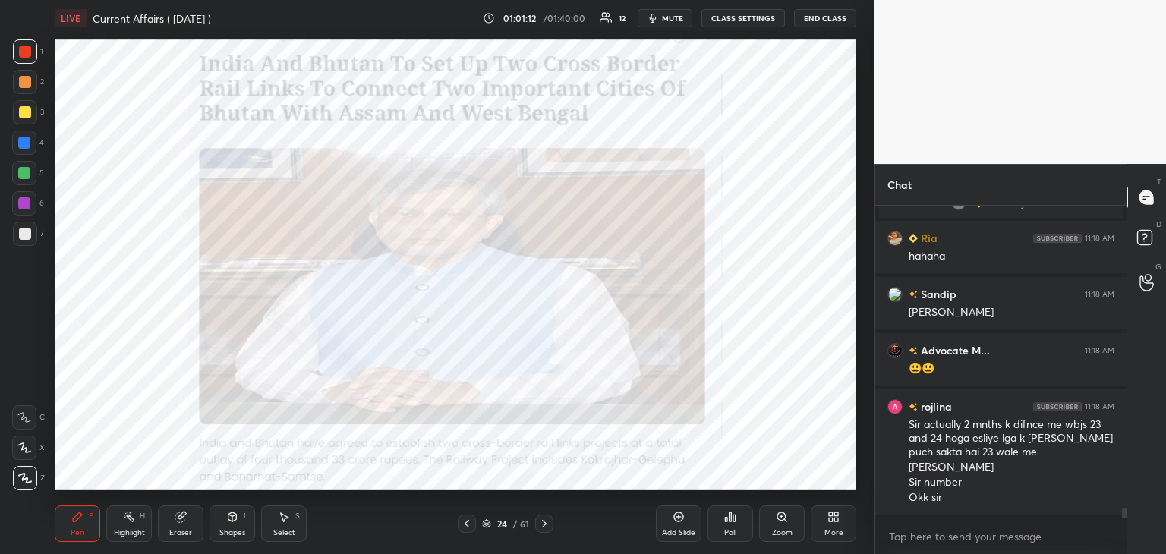
scroll to position [9636, 0]
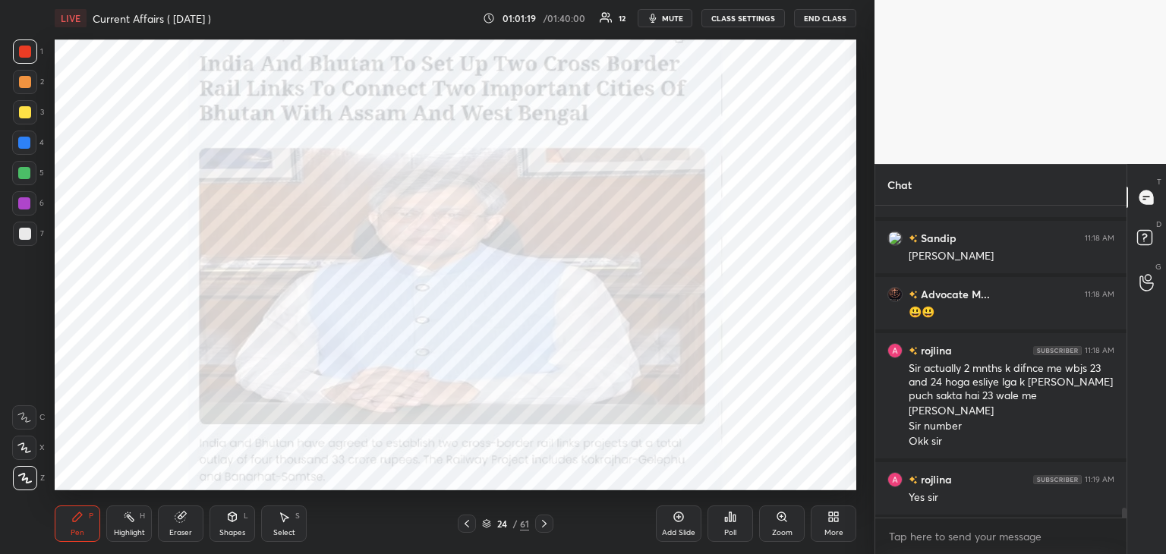
click at [547, 523] on icon at bounding box center [544, 524] width 12 height 12
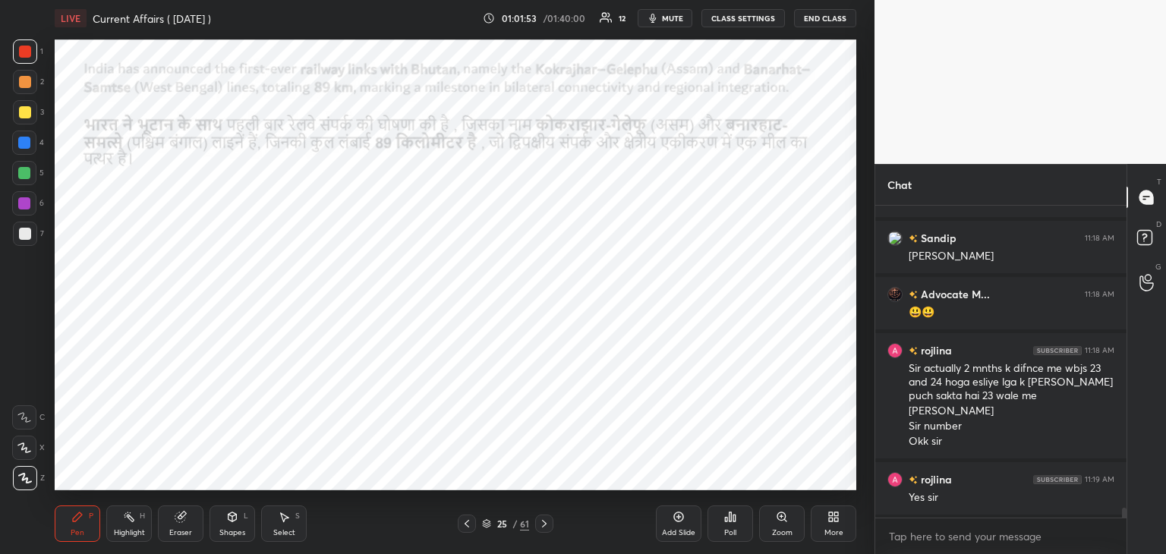
scroll to position [9693, 0]
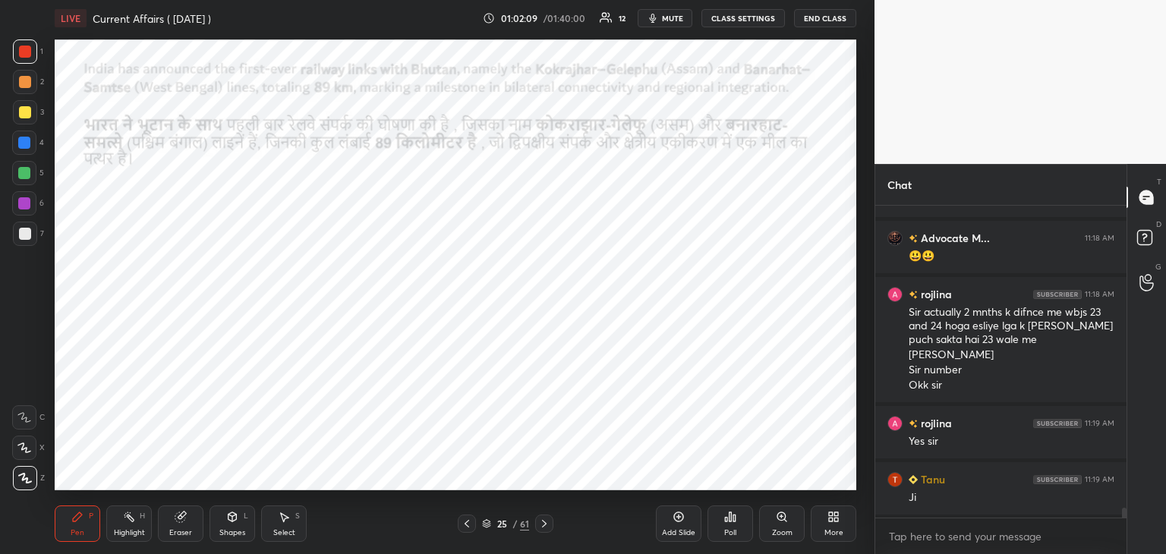
click at [27, 235] on div at bounding box center [25, 234] width 12 height 12
click at [25, 144] on div at bounding box center [24, 143] width 12 height 12
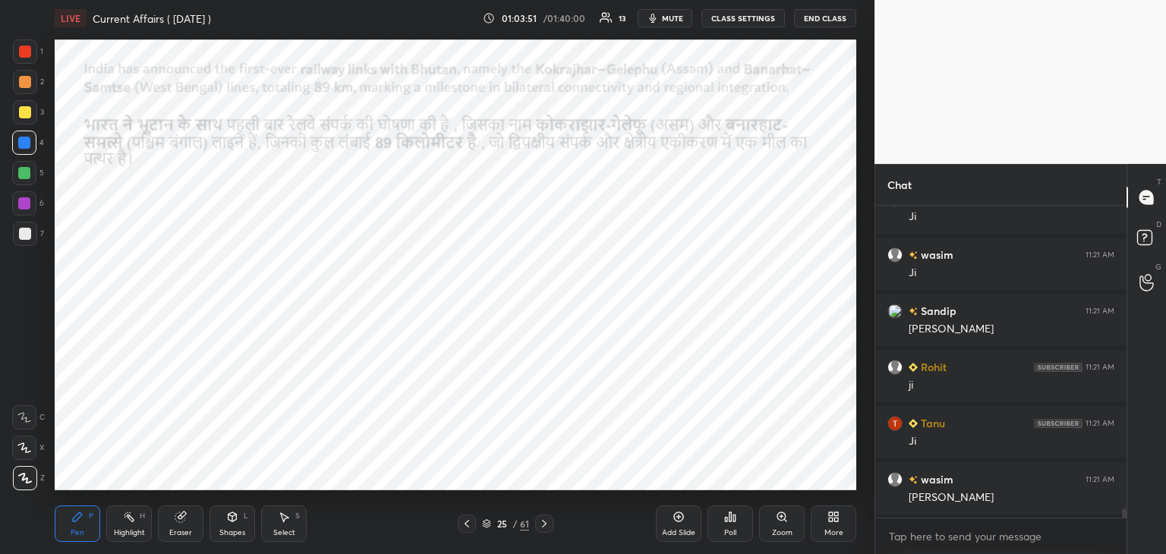
scroll to position [10128, 0]
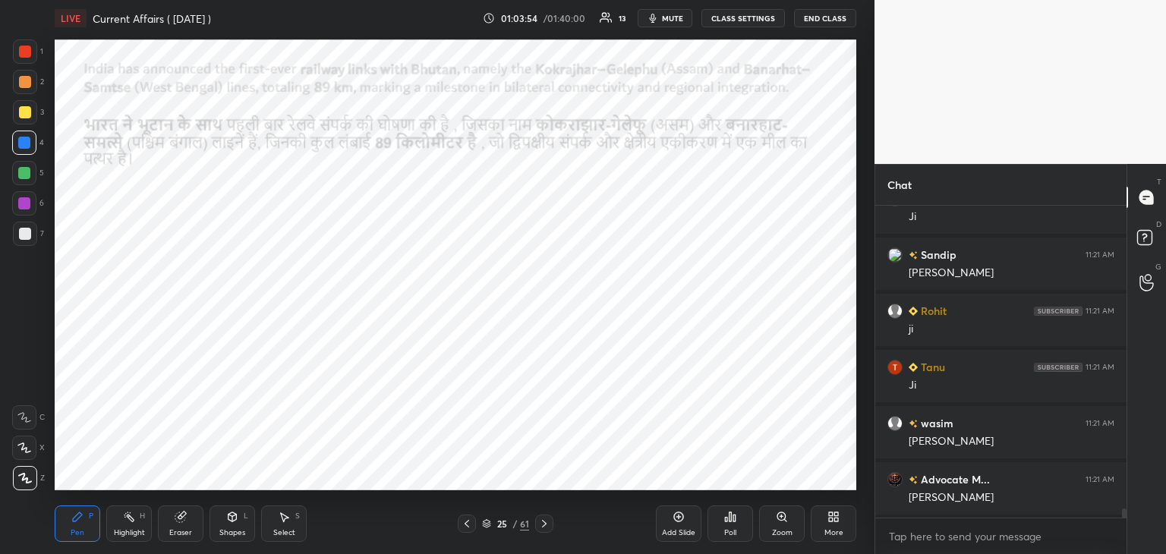
click at [545, 522] on icon at bounding box center [544, 524] width 12 height 12
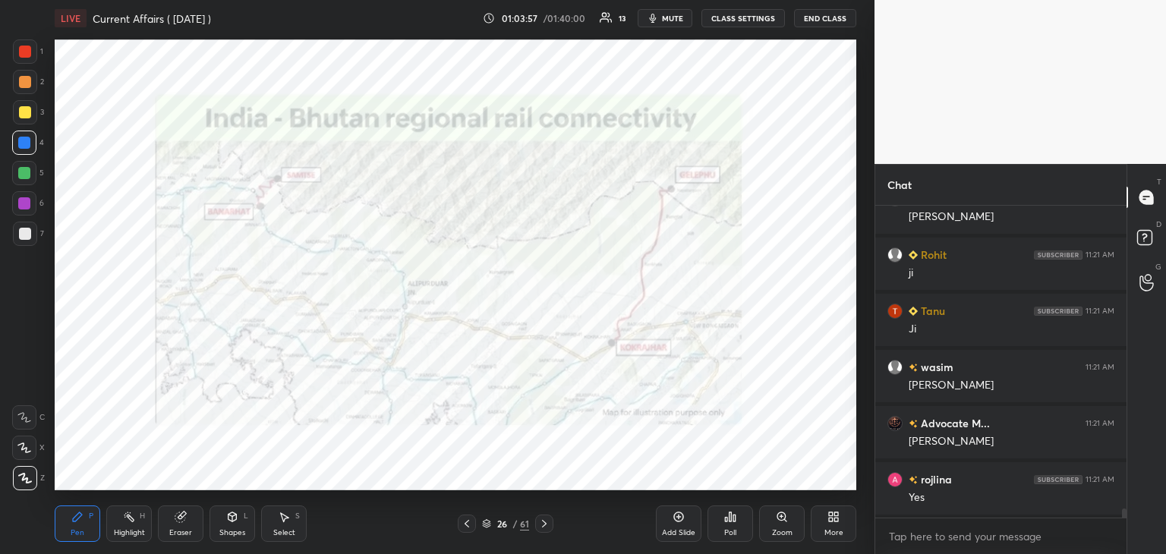
click at [22, 49] on div at bounding box center [25, 52] width 12 height 12
click at [543, 523] on icon at bounding box center [544, 524] width 12 height 12
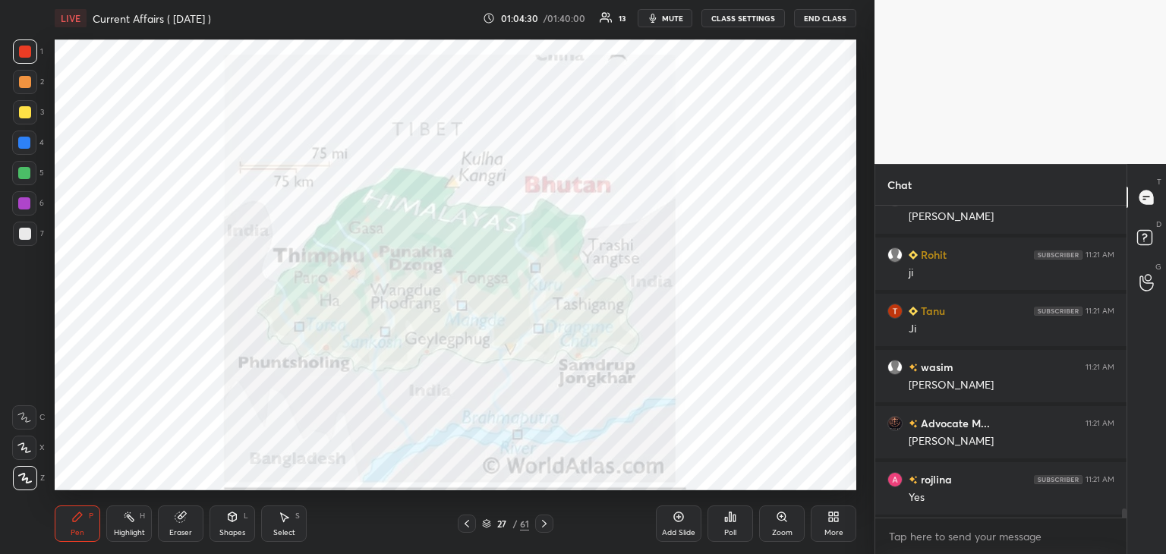
click at [178, 525] on div "Eraser" at bounding box center [181, 524] width 46 height 36
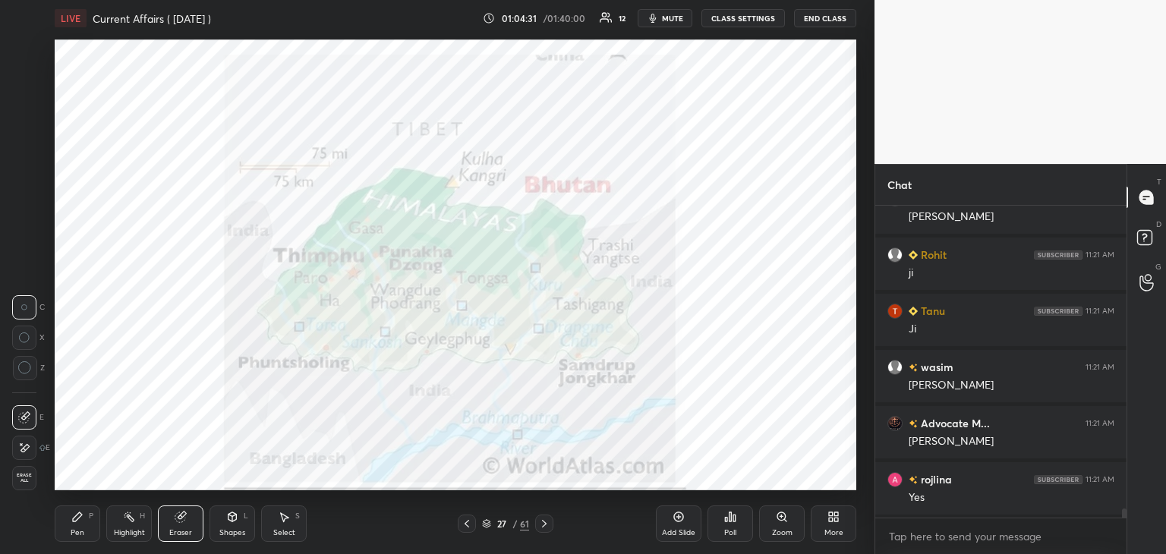
click at [24, 481] on span "Erase all" at bounding box center [24, 478] width 23 height 11
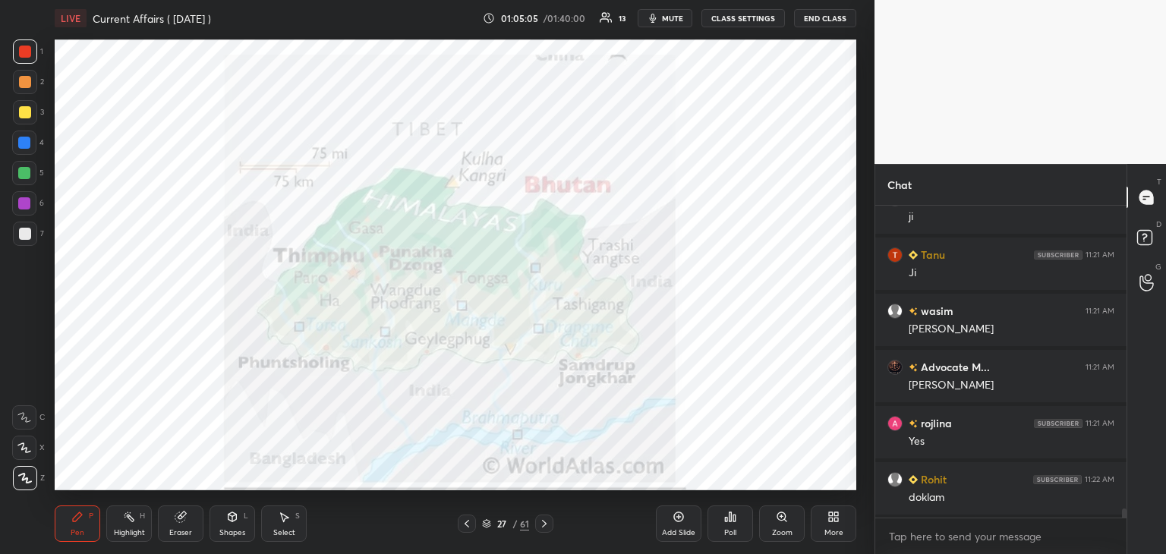
scroll to position [10297, 0]
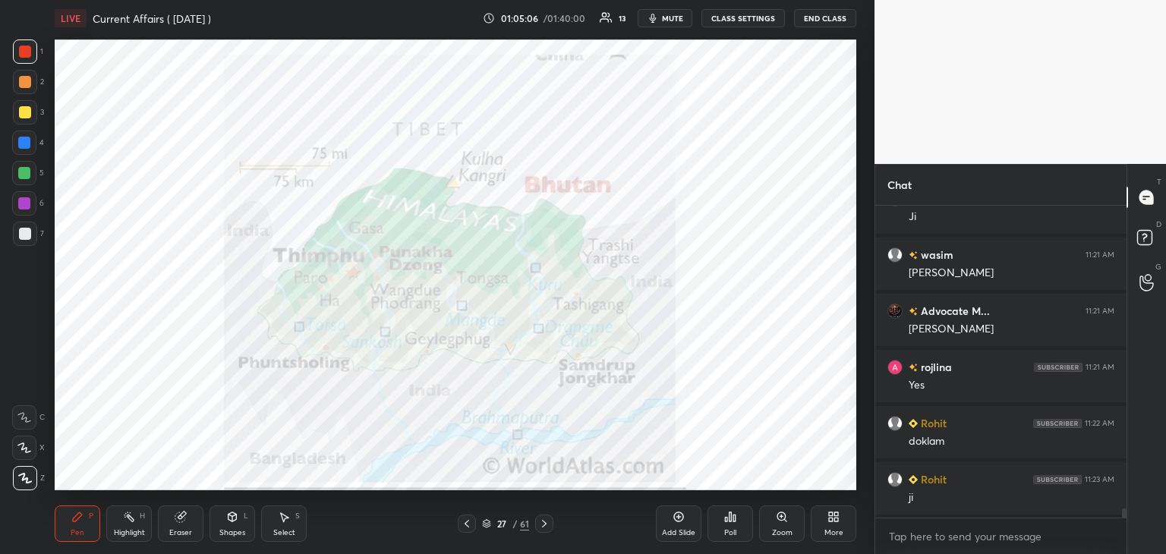
click at [545, 524] on icon at bounding box center [544, 524] width 12 height 12
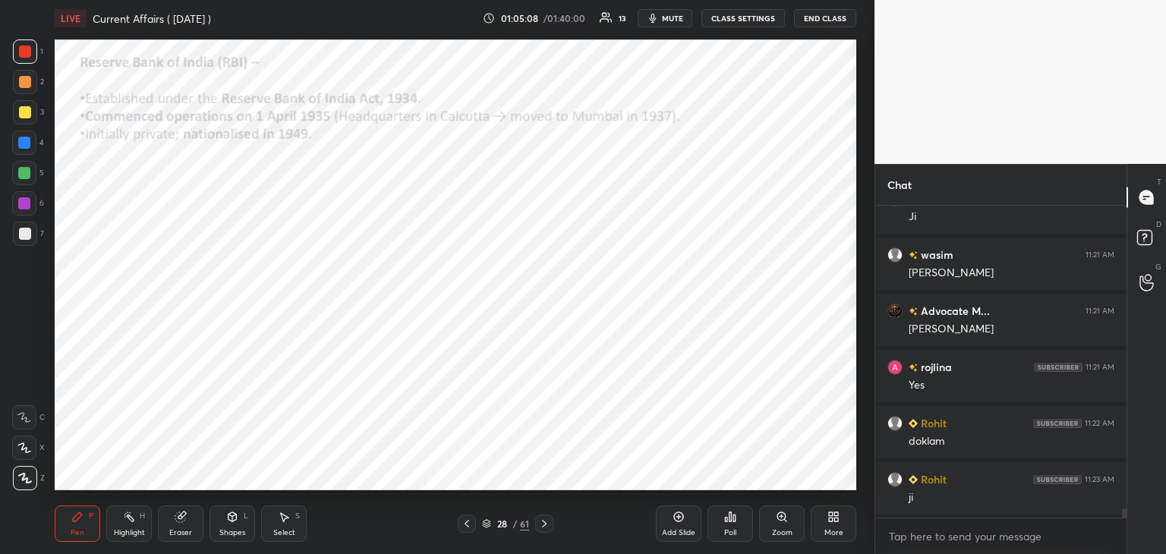
click at [542, 522] on icon at bounding box center [544, 524] width 12 height 12
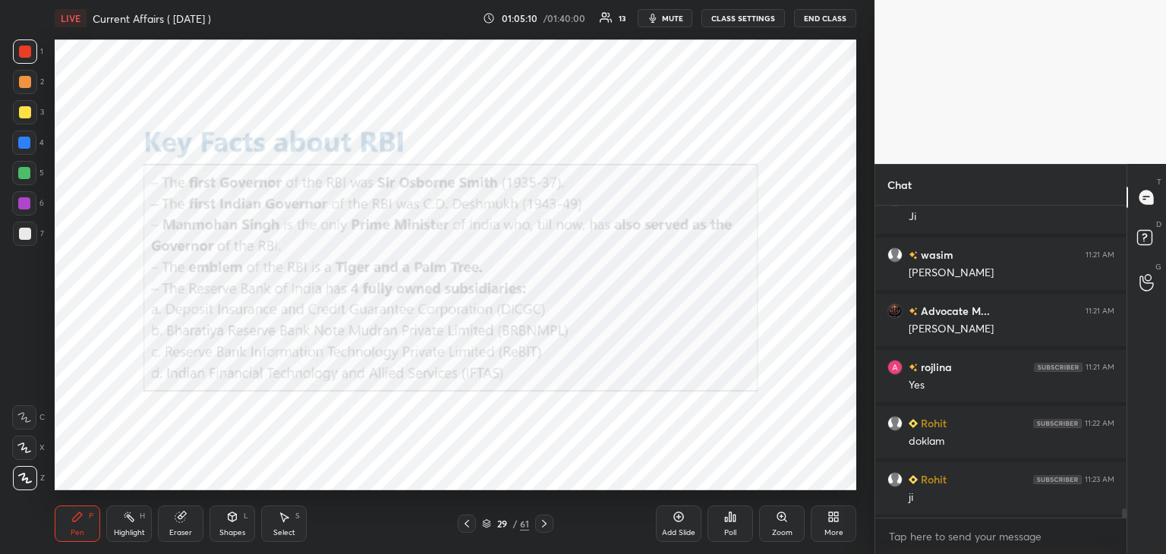
click at [487, 526] on icon at bounding box center [486, 523] width 9 height 9
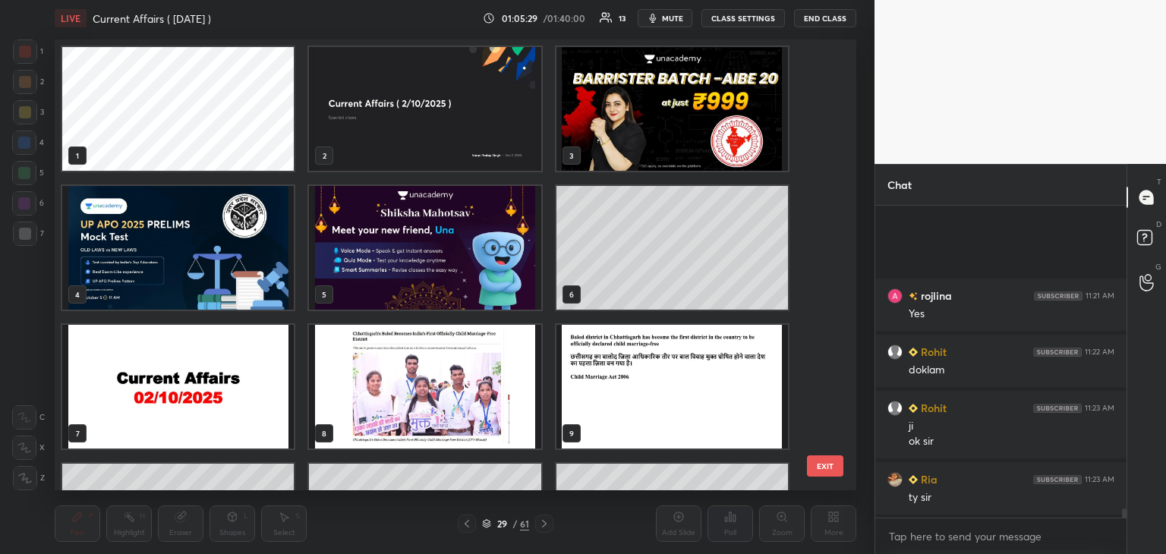
scroll to position [10537, 0]
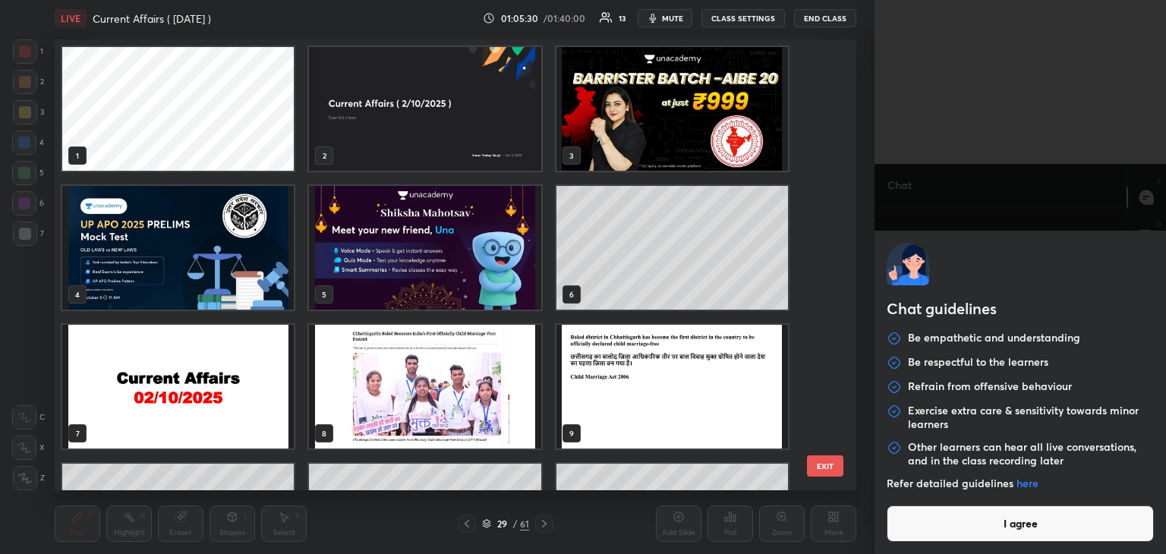
click at [921, 532] on body "1 2 3 4 5 6 7 C X Z C X Z E E Erase all H H LIVE Current Affairs ( [DATE] ) 01:…" at bounding box center [583, 277] width 1166 height 554
click at [921, 532] on button "I agree" at bounding box center [1020, 524] width 267 height 36
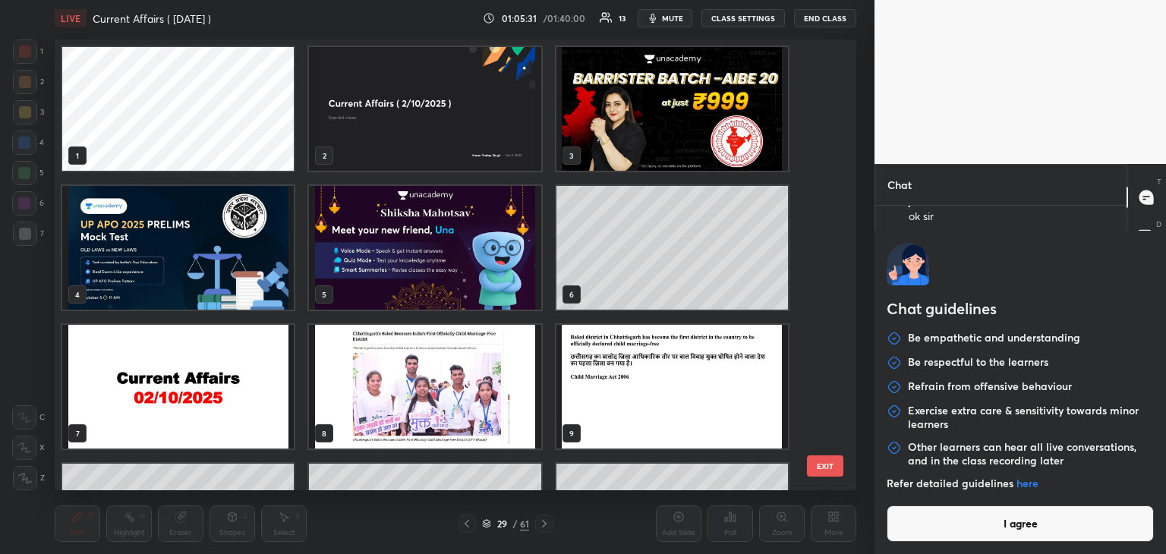
type textarea "x"
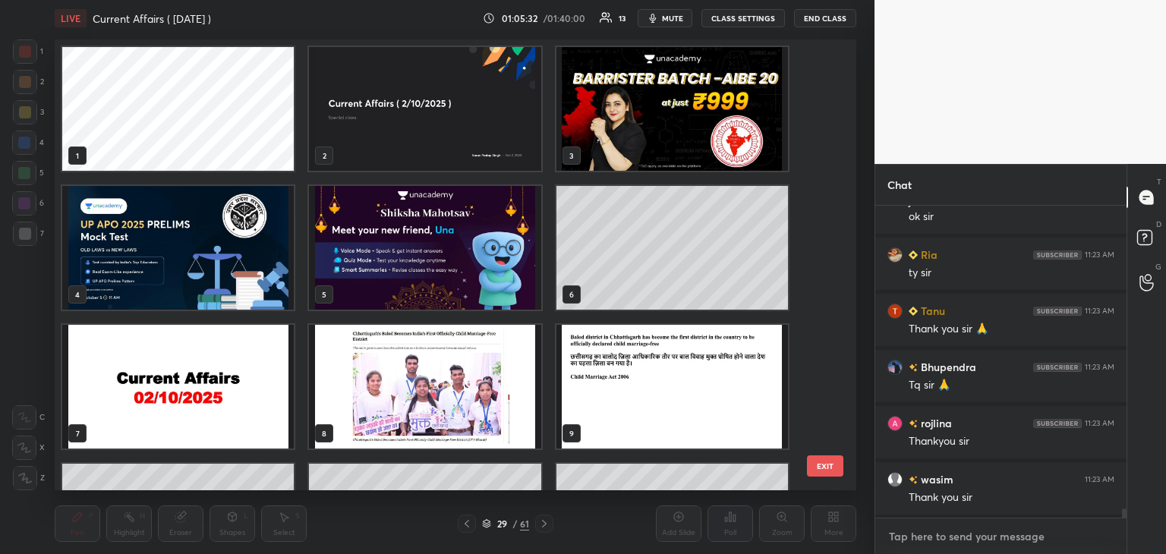
click at [914, 535] on textarea at bounding box center [1001, 537] width 227 height 24
paste textarea "[URL][DOMAIN_NAME]"
type textarea "[URL][DOMAIN_NAME]"
type textarea "x"
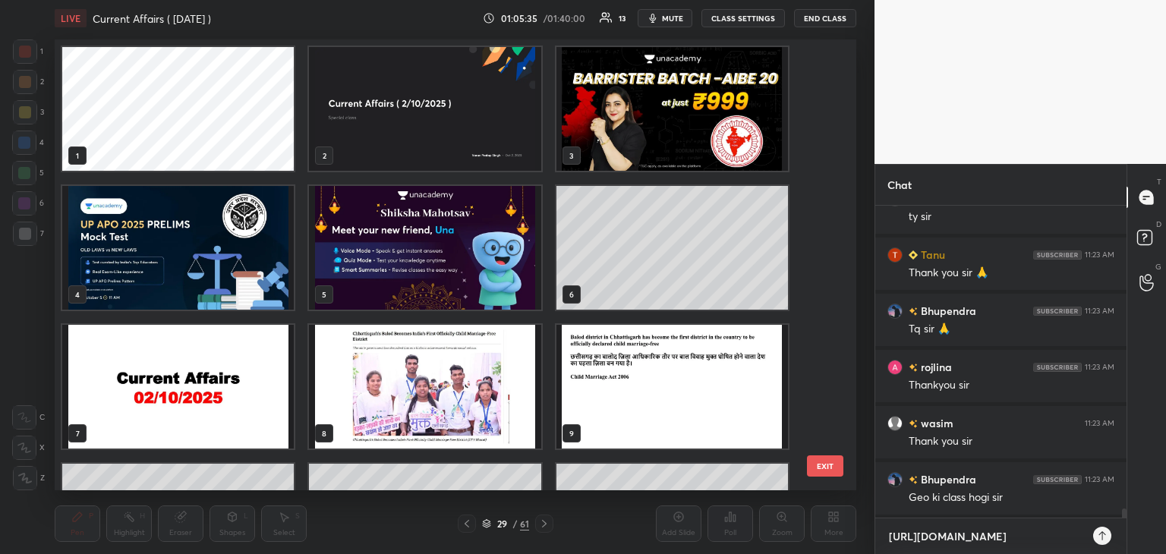
type textarea "[URL][DOMAIN_NAME]"
type textarea "x"
click at [1100, 537] on icon at bounding box center [1103, 536] width 12 height 12
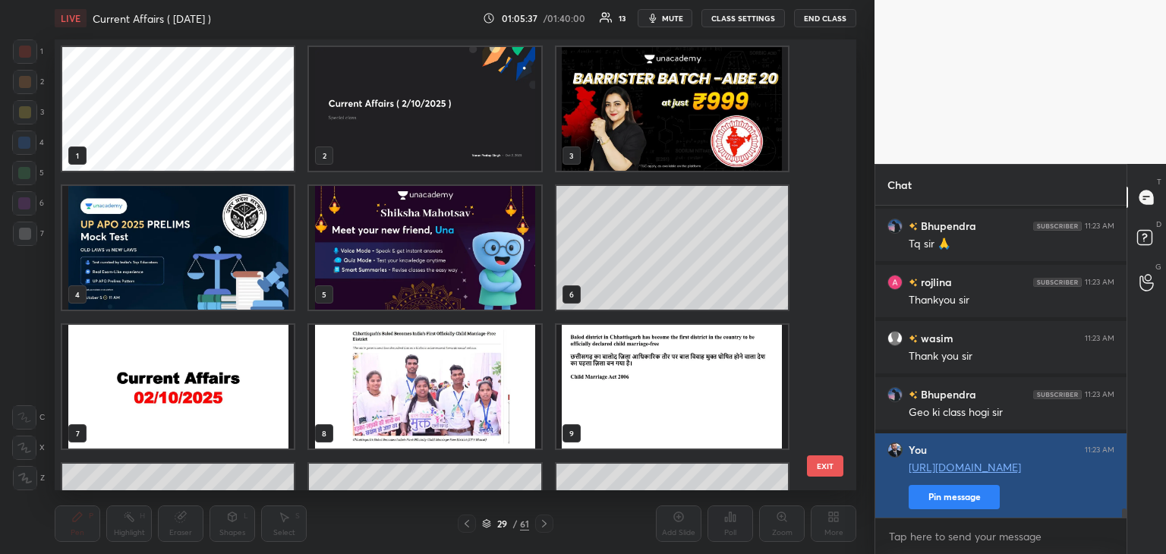
click at [975, 501] on button "Pin message" at bounding box center [954, 497] width 91 height 24
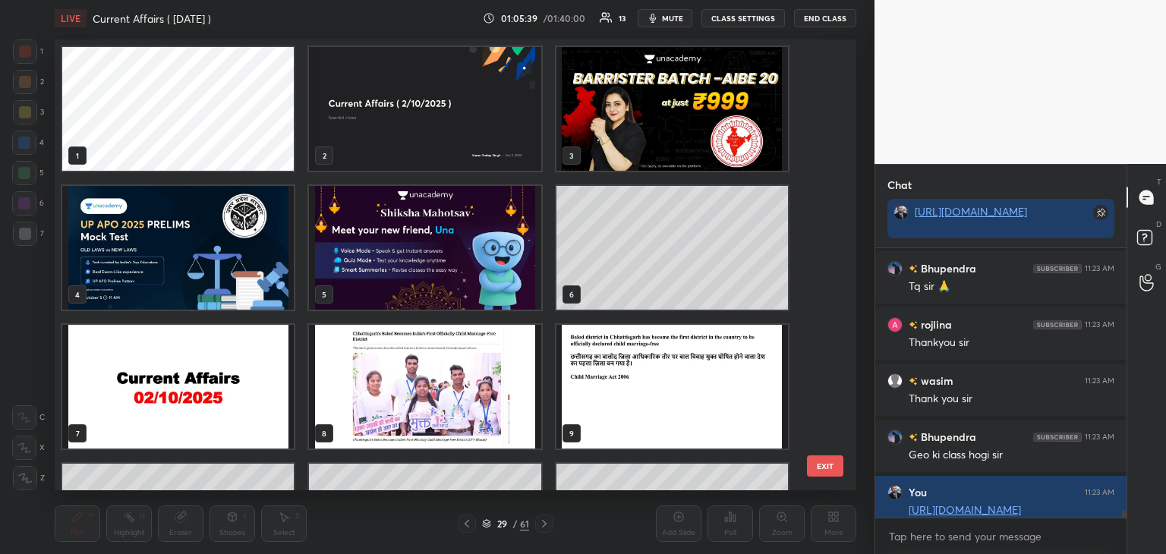
click at [711, 139] on img "grid" at bounding box center [673, 109] width 232 height 124
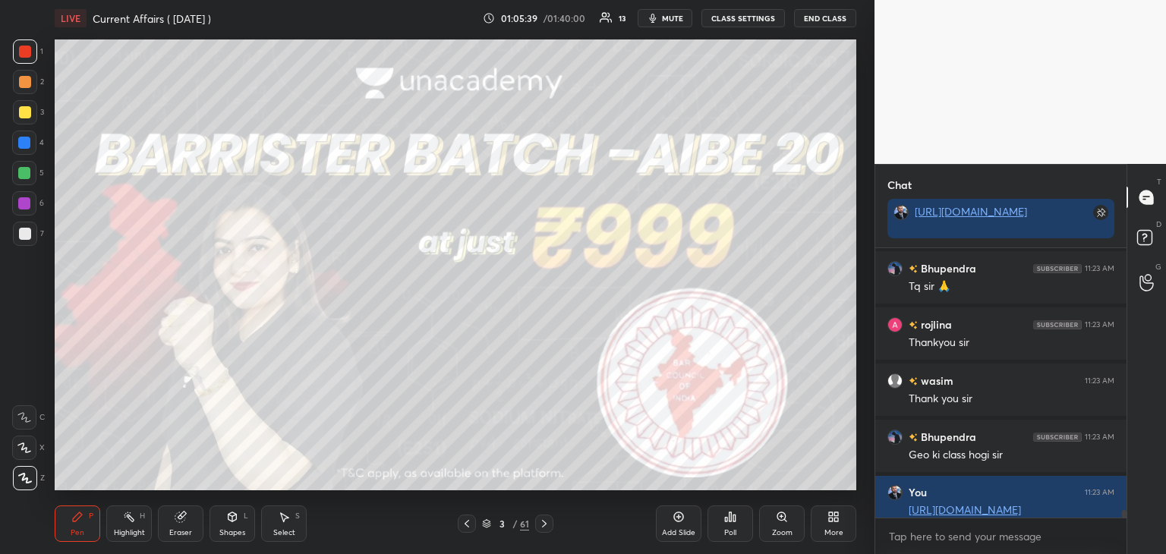
click at [711, 139] on img "grid" at bounding box center [673, 109] width 232 height 124
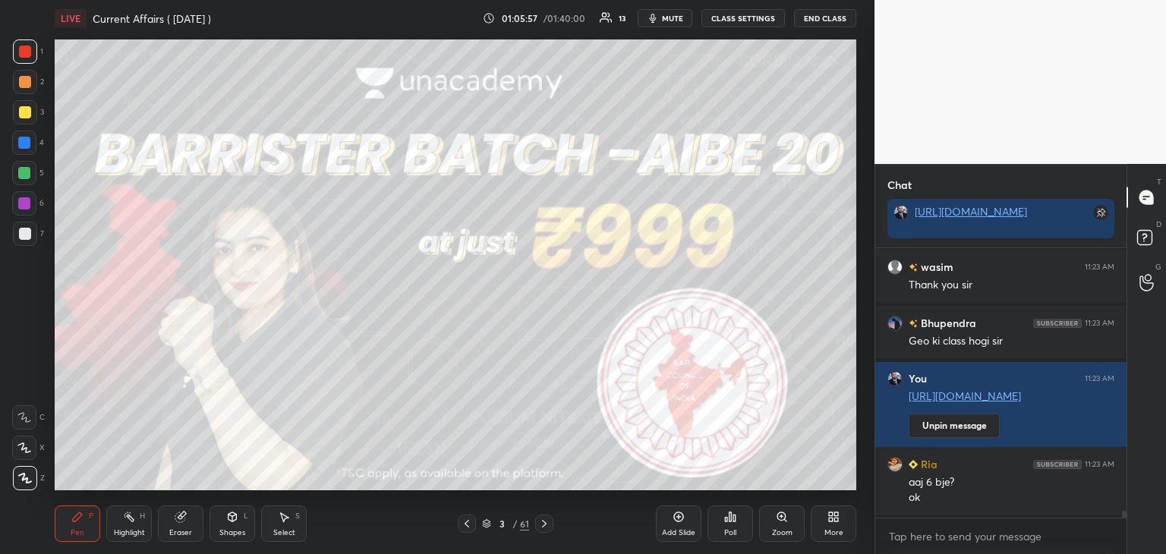
scroll to position [10905, 0]
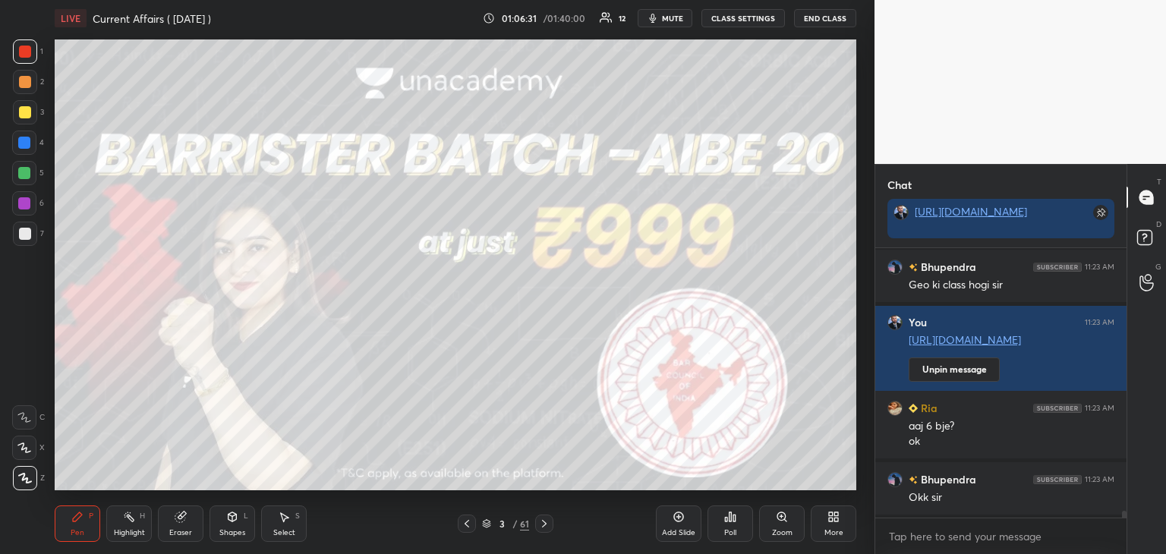
click at [547, 520] on icon at bounding box center [544, 524] width 12 height 12
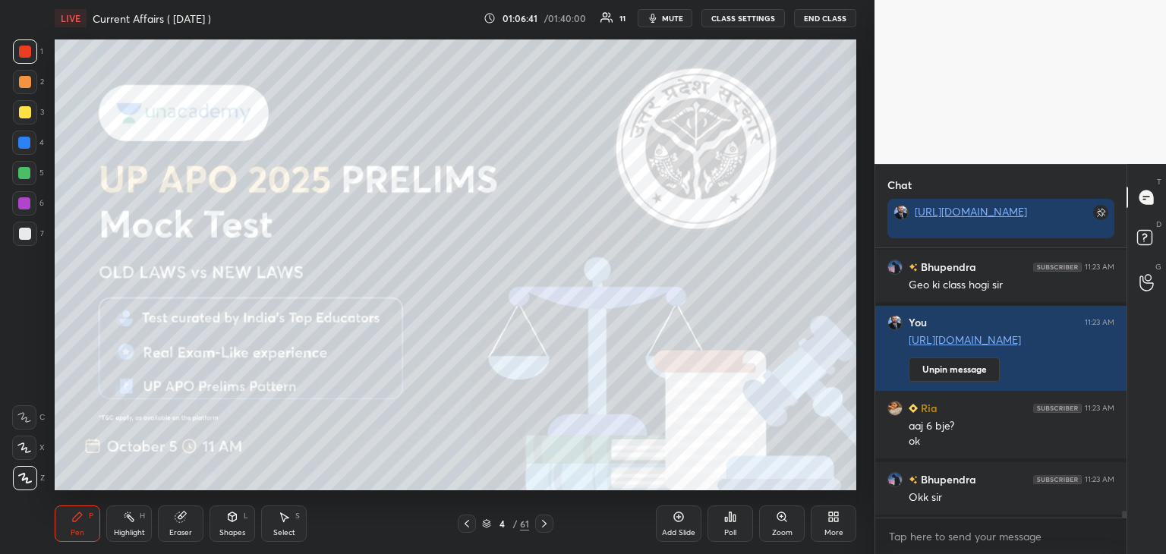
click at [545, 524] on icon at bounding box center [544, 524] width 12 height 12
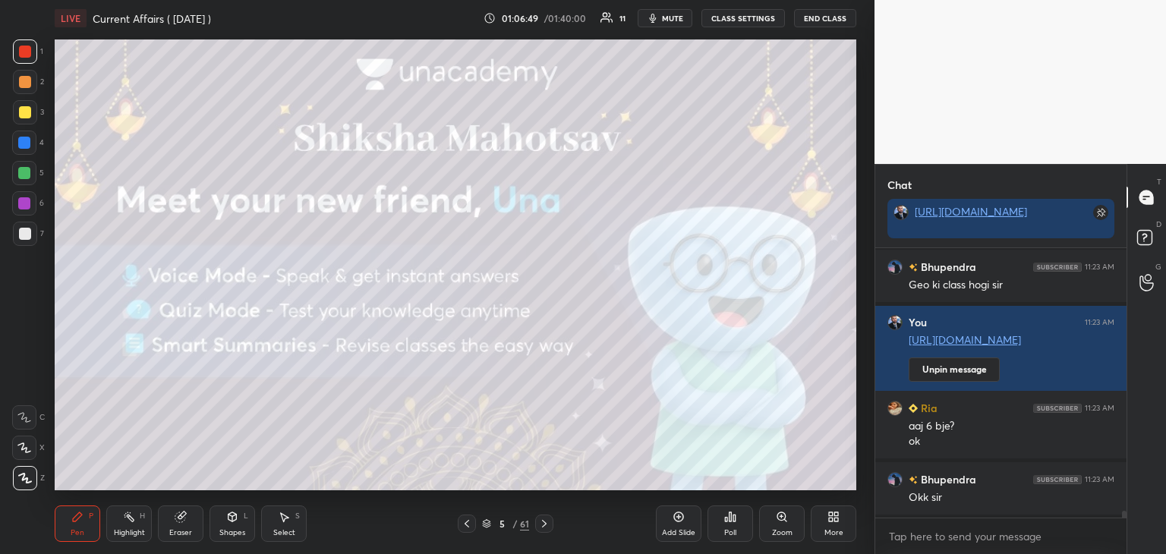
click at [544, 523] on icon at bounding box center [544, 524] width 12 height 12
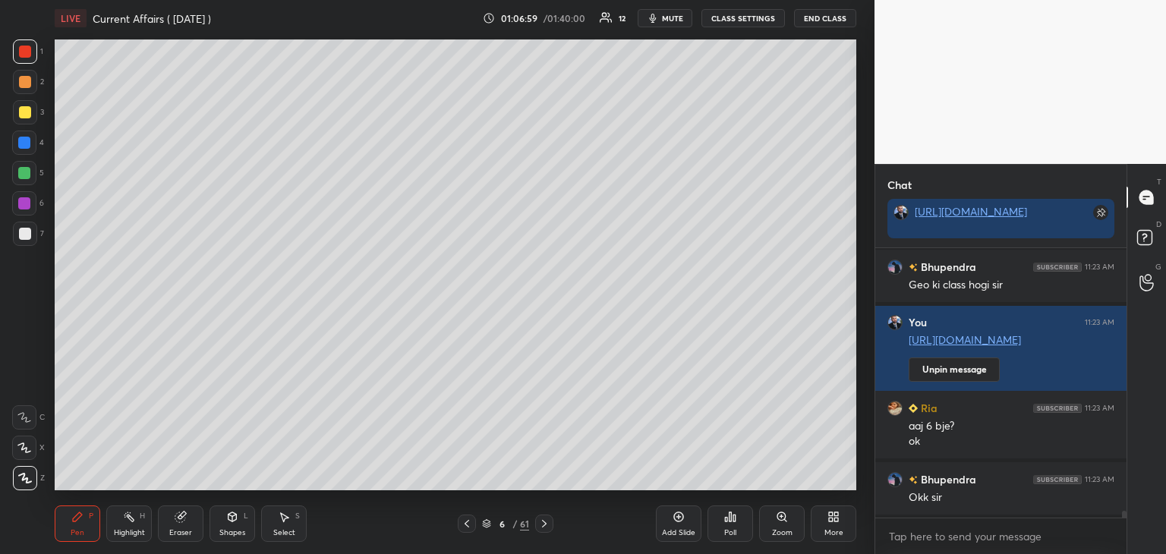
click at [822, 17] on button "End Class" at bounding box center [825, 18] width 62 height 18
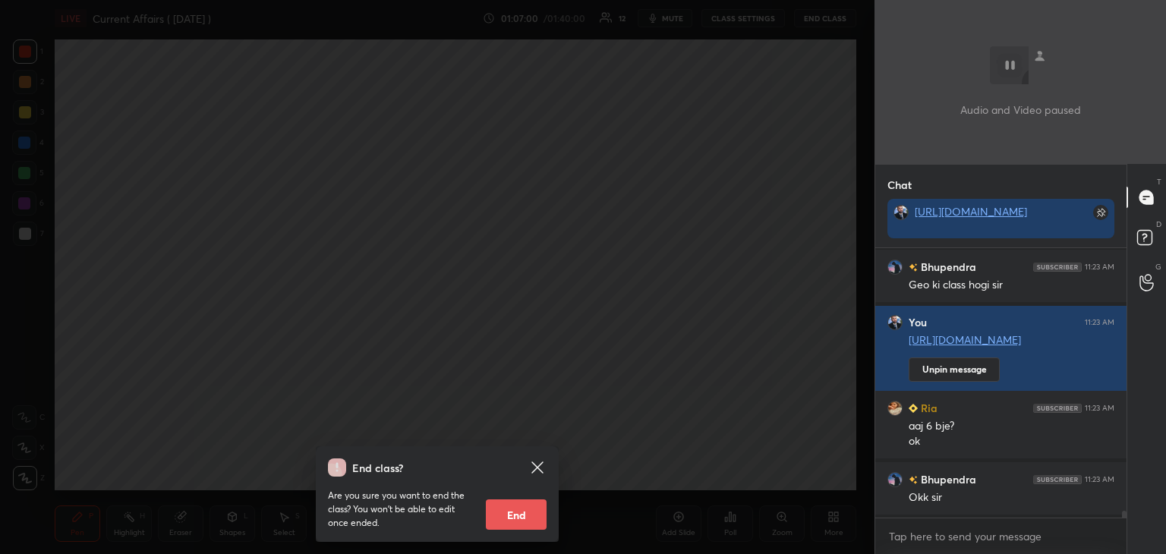
click at [532, 517] on button "End" at bounding box center [516, 515] width 61 height 30
type textarea "x"
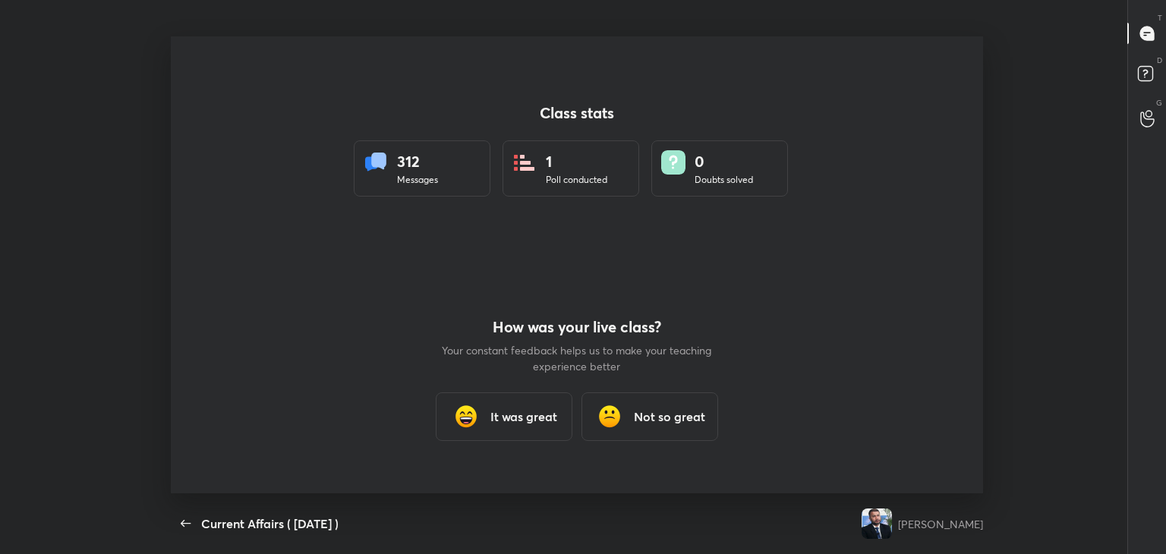
scroll to position [75479, 74783]
